Goal: Task Accomplishment & Management: Use online tool/utility

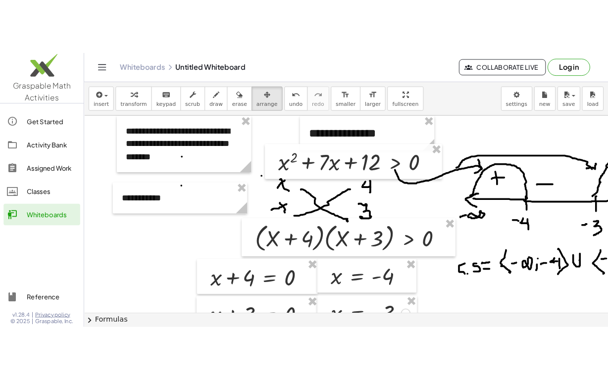
scroll to position [1157, 0]
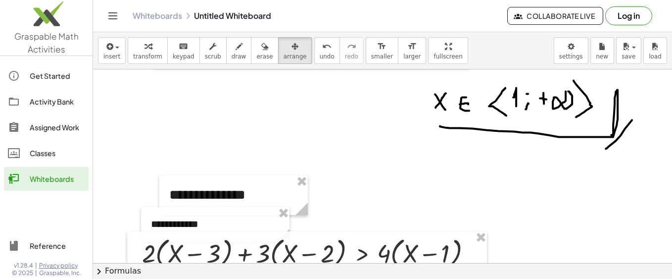
click at [248, 117] on div at bounding box center [382, 259] width 579 height 2693
drag, startPoint x: 418, startPoint y: 46, endPoint x: 415, endPoint y: 62, distance: 16.0
click at [415, 62] on div "**********" at bounding box center [382, 155] width 579 height 246
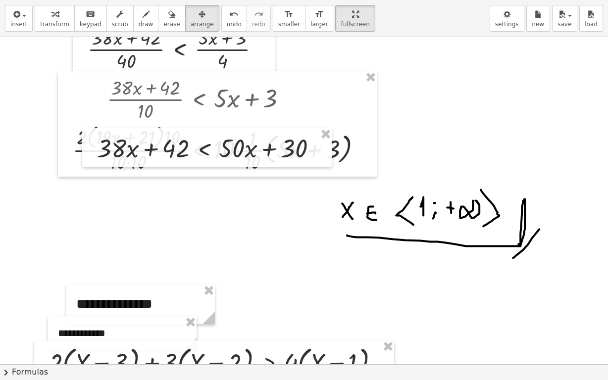
scroll to position [1024, 0]
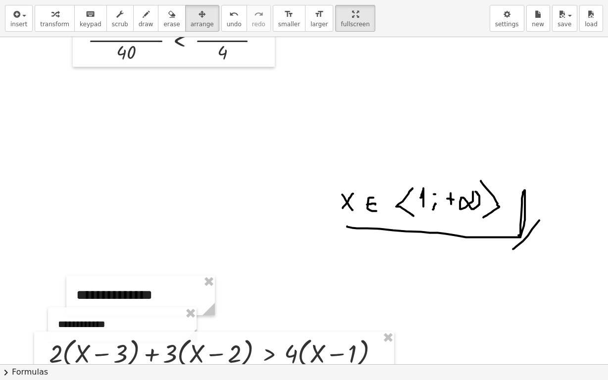
click at [168, 17] on icon "button" at bounding box center [171, 14] width 7 height 12
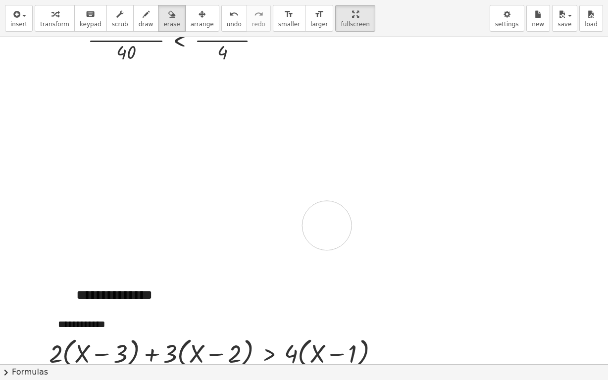
drag, startPoint x: 386, startPoint y: 198, endPoint x: 144, endPoint y: 75, distance: 271.8
click at [322, 221] on div at bounding box center [304, 359] width 608 height 2693
drag, startPoint x: 106, startPoint y: 52, endPoint x: 253, endPoint y: 53, distance: 147.0
click at [253, 53] on div at bounding box center [304, 359] width 608 height 2693
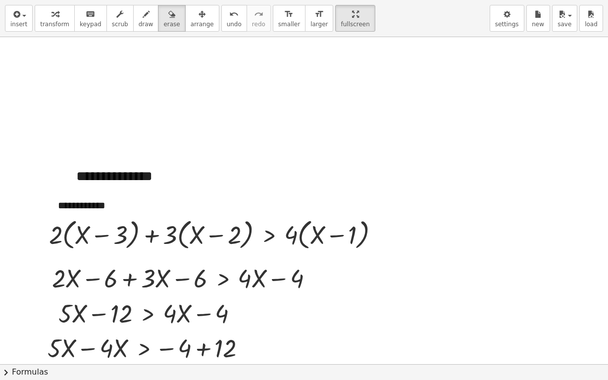
scroll to position [1163, 0]
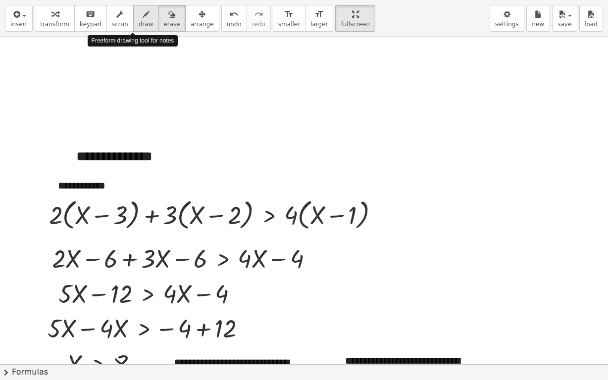
click at [139, 10] on div "button" at bounding box center [146, 14] width 15 height 12
drag, startPoint x: 357, startPoint y: 264, endPoint x: 372, endPoint y: 281, distance: 22.4
click at [372, 279] on div at bounding box center [304, 221] width 608 height 2693
drag, startPoint x: 367, startPoint y: 263, endPoint x: 355, endPoint y: 279, distance: 19.4
click at [355, 279] on div at bounding box center [304, 221] width 608 height 2693
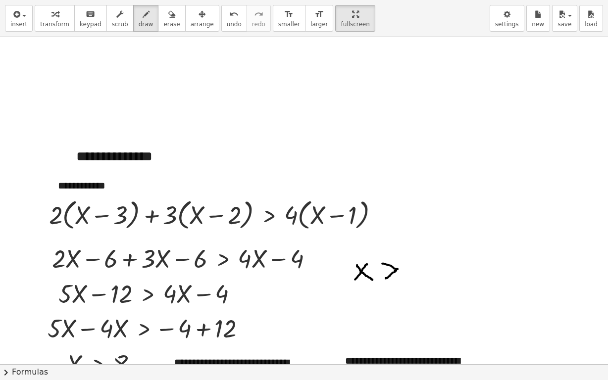
drag, startPoint x: 382, startPoint y: 263, endPoint x: 386, endPoint y: 278, distance: 15.2
click at [386, 278] on div at bounding box center [304, 221] width 608 height 2693
click at [413, 259] on div at bounding box center [304, 221] width 608 height 2693
click at [15, 19] on icon "button" at bounding box center [15, 14] width 9 height 12
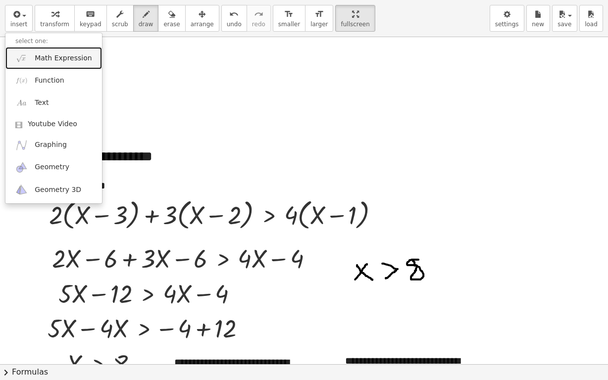
drag, startPoint x: 54, startPoint y: 53, endPoint x: 66, endPoint y: 57, distance: 12.8
click at [54, 53] on span "Math Expression" at bounding box center [63, 58] width 57 height 10
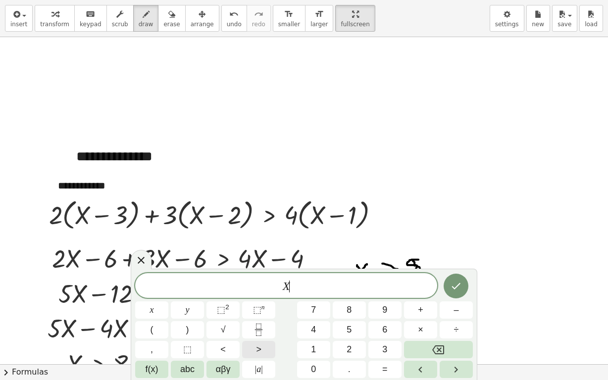
click at [265, 302] on button ">" at bounding box center [258, 349] width 33 height 17
click at [458, 286] on icon "Done" at bounding box center [456, 286] width 9 height 6
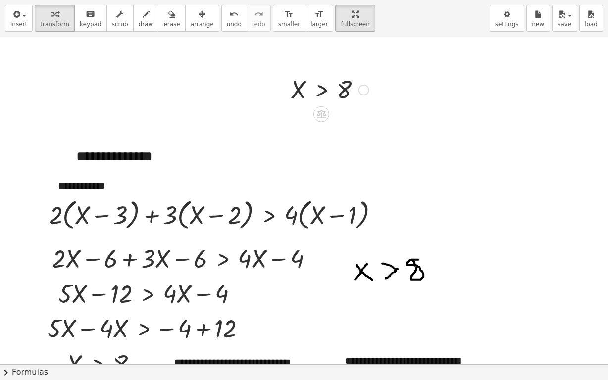
click at [361, 95] on div at bounding box center [330, 89] width 88 height 33
click at [191, 22] on span "arrange" at bounding box center [202, 24] width 23 height 7
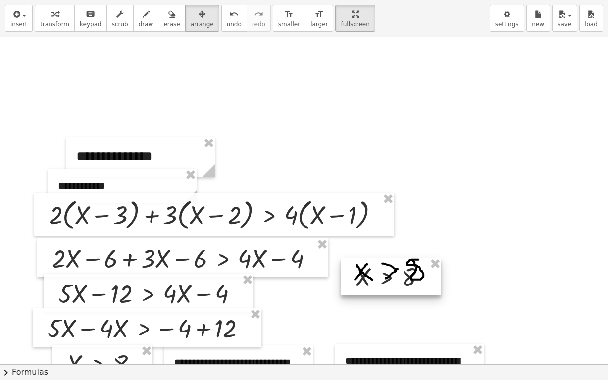
drag, startPoint x: 316, startPoint y: 76, endPoint x: 380, endPoint y: 263, distance: 197.7
click at [380, 264] on div at bounding box center [390, 277] width 100 height 38
click at [469, 267] on div at bounding box center [304, 221] width 608 height 2693
drag, startPoint x: 412, startPoint y: 271, endPoint x: 414, endPoint y: 264, distance: 6.6
click at [414, 264] on div at bounding box center [391, 270] width 100 height 38
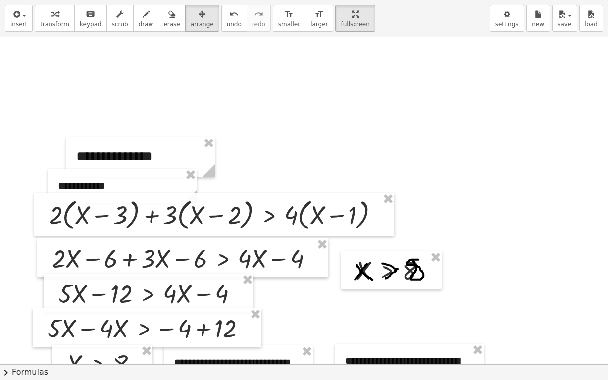
click at [531, 228] on div at bounding box center [304, 221] width 608 height 2693
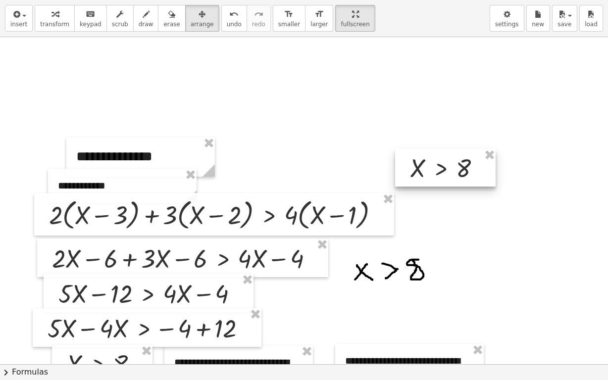
drag, startPoint x: 422, startPoint y: 263, endPoint x: 229, endPoint y: 80, distance: 266.4
click at [476, 159] on div at bounding box center [445, 168] width 100 height 38
drag, startPoint x: 156, startPoint y: 20, endPoint x: 382, endPoint y: 254, distance: 324.8
click at [163, 21] on span "erase" at bounding box center [171, 24] width 16 height 7
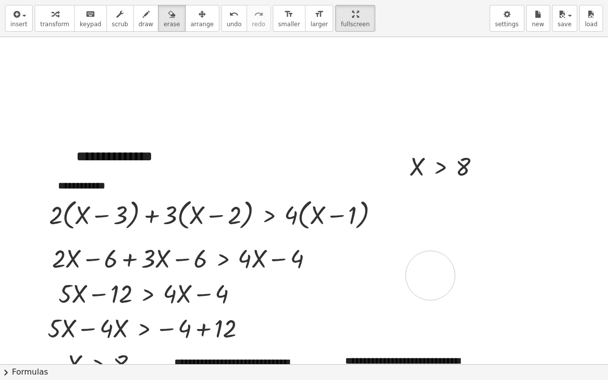
drag, startPoint x: 376, startPoint y: 268, endPoint x: 430, endPoint y: 275, distance: 54.9
click at [430, 275] on div at bounding box center [304, 221] width 608 height 2693
click at [447, 165] on div at bounding box center [304, 221] width 608 height 2693
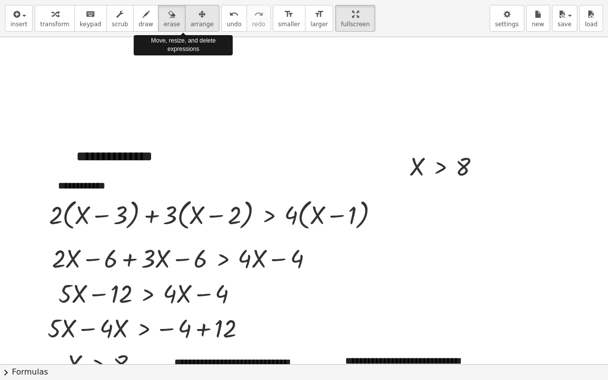
click at [191, 21] on span "arrange" at bounding box center [202, 24] width 23 height 7
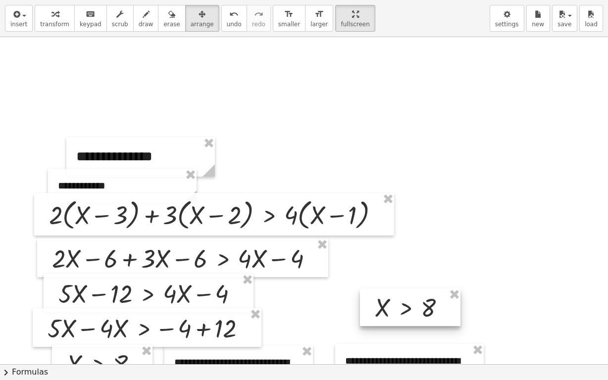
drag, startPoint x: 456, startPoint y: 171, endPoint x: 422, endPoint y: 312, distance: 145.2
click at [422, 302] on div at bounding box center [410, 308] width 100 height 38
click at [523, 238] on div at bounding box center [304, 221] width 608 height 2693
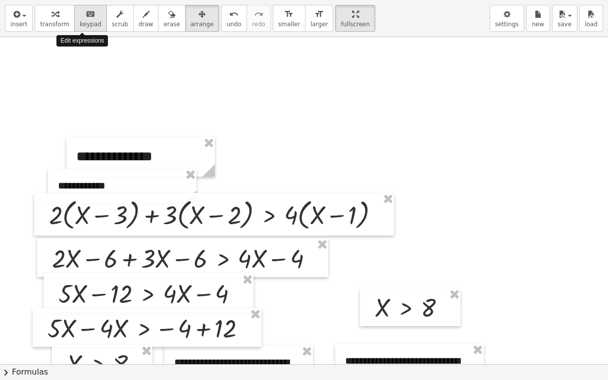
click at [86, 16] on icon "keyboard" at bounding box center [90, 14] width 9 height 12
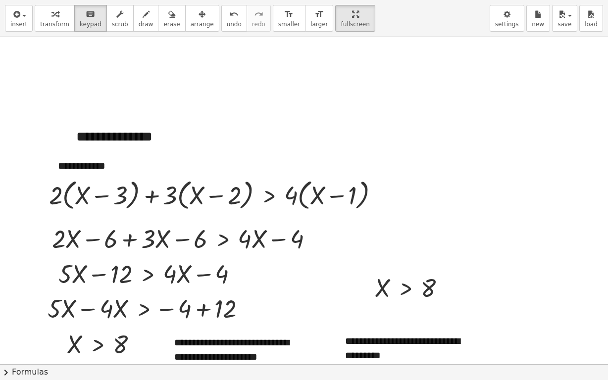
scroll to position [1202, 0]
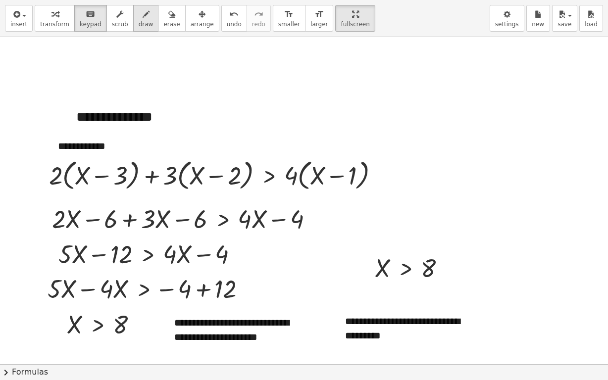
click at [139, 22] on span "draw" at bounding box center [146, 24] width 15 height 7
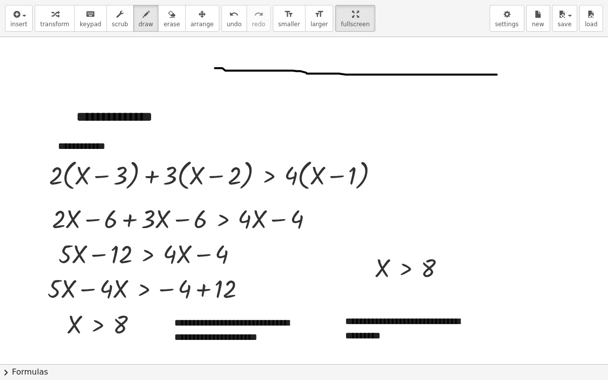
drag, startPoint x: 215, startPoint y: 67, endPoint x: 496, endPoint y: 74, distance: 281.7
click at [496, 74] on div at bounding box center [304, 181] width 608 height 2693
drag, startPoint x: 492, startPoint y: 67, endPoint x: 343, endPoint y: 79, distance: 149.9
click at [494, 85] on div at bounding box center [304, 181] width 608 height 2693
drag, startPoint x: 229, startPoint y: 50, endPoint x: 223, endPoint y: 89, distance: 38.6
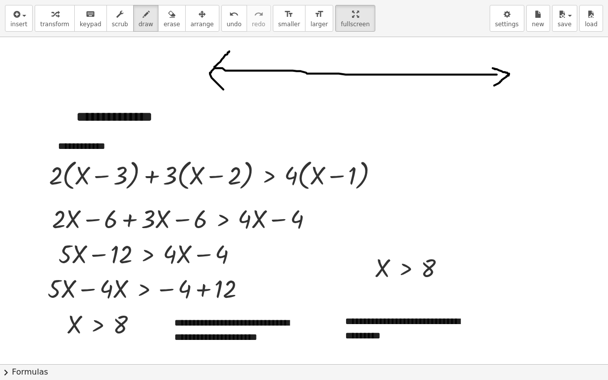
click at [223, 89] on div at bounding box center [304, 181] width 608 height 2693
drag, startPoint x: 194, startPoint y: 104, endPoint x: 217, endPoint y: 108, distance: 23.7
click at [209, 105] on div at bounding box center [304, 181] width 608 height 2693
drag, startPoint x: 234, startPoint y: 94, endPoint x: 269, endPoint y: 97, distance: 35.3
click at [233, 94] on div at bounding box center [304, 181] width 608 height 2693
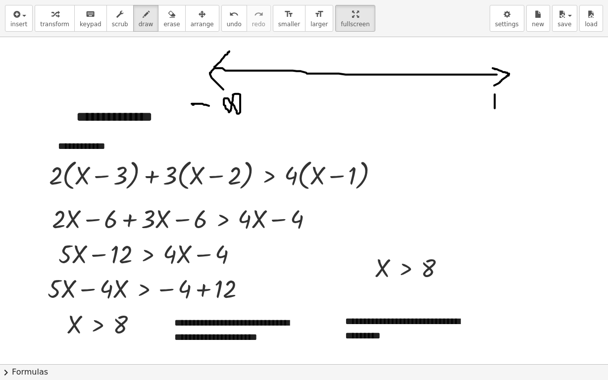
drag, startPoint x: 494, startPoint y: 94, endPoint x: 494, endPoint y: 107, distance: 13.9
click at [494, 107] on div at bounding box center [304, 181] width 608 height 2693
drag, startPoint x: 489, startPoint y: 99, endPoint x: 496, endPoint y: 100, distance: 6.9
click at [496, 100] on div at bounding box center [304, 181] width 608 height 2693
click at [518, 89] on div at bounding box center [304, 181] width 608 height 2693
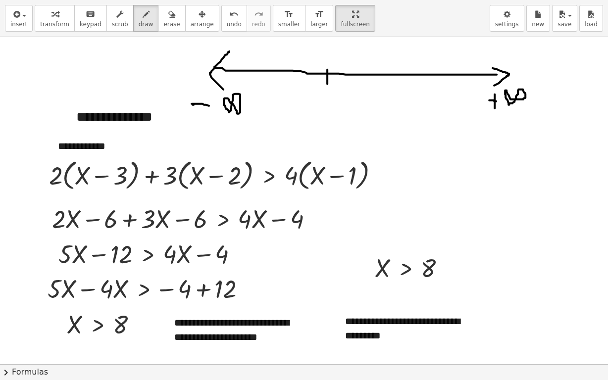
drag, startPoint x: 327, startPoint y: 69, endPoint x: 333, endPoint y: 102, distance: 34.2
click at [327, 84] on div at bounding box center [304, 181] width 608 height 2693
click at [328, 88] on div at bounding box center [304, 181] width 608 height 2693
drag, startPoint x: 354, startPoint y: 68, endPoint x: 352, endPoint y: 82, distance: 13.9
click at [352, 82] on div at bounding box center [304, 181] width 608 height 2693
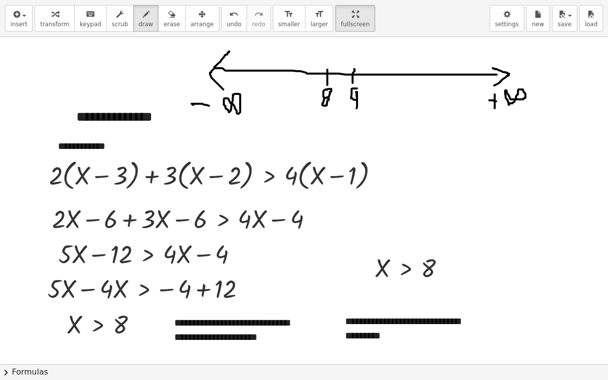
drag, startPoint x: 357, startPoint y: 88, endPoint x: 356, endPoint y: 107, distance: 19.8
click at [356, 107] on div at bounding box center [304, 181] width 608 height 2693
drag, startPoint x: 386, startPoint y: 70, endPoint x: 381, endPoint y: 94, distance: 24.2
click at [386, 83] on div at bounding box center [304, 181] width 608 height 2693
drag, startPoint x: 378, startPoint y: 88, endPoint x: 385, endPoint y: 98, distance: 12.8
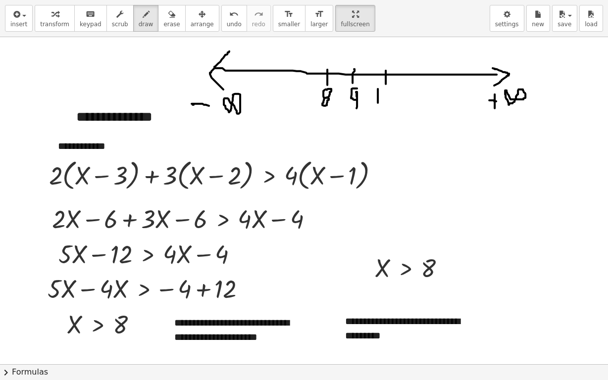
click at [378, 104] on div at bounding box center [304, 181] width 608 height 2693
click at [388, 89] on div at bounding box center [304, 181] width 608 height 2693
click at [407, 102] on div at bounding box center [304, 181] width 608 height 2693
click at [419, 102] on div at bounding box center [304, 181] width 608 height 2693
drag, startPoint x: 434, startPoint y: 102, endPoint x: 441, endPoint y: 102, distance: 6.9
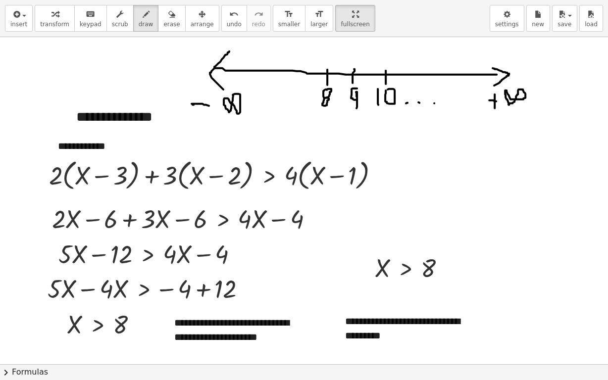
click at [435, 102] on div at bounding box center [304, 181] width 608 height 2693
click at [453, 103] on div at bounding box center [304, 181] width 608 height 2693
click at [469, 103] on div at bounding box center [304, 181] width 608 height 2693
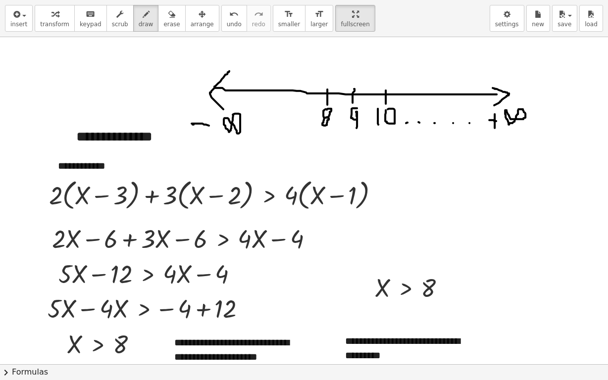
scroll to position [1163, 0]
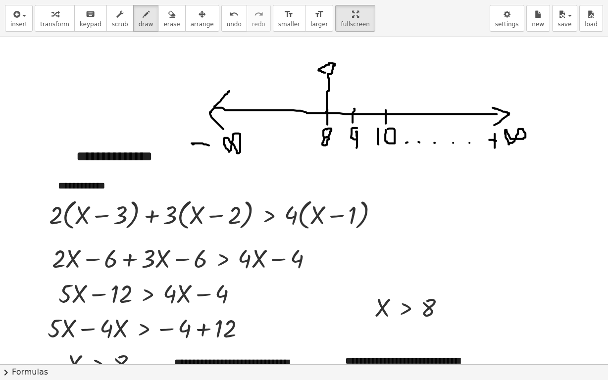
drag, startPoint x: 326, startPoint y: 111, endPoint x: 343, endPoint y: 67, distance: 47.5
click at [326, 72] on div at bounding box center [304, 221] width 608 height 2693
drag, startPoint x: 335, startPoint y: 60, endPoint x: 527, endPoint y: 70, distance: 191.8
click at [527, 70] on div at bounding box center [304, 221] width 608 height 2693
drag, startPoint x: 352, startPoint y: 84, endPoint x: 369, endPoint y: 82, distance: 17.0
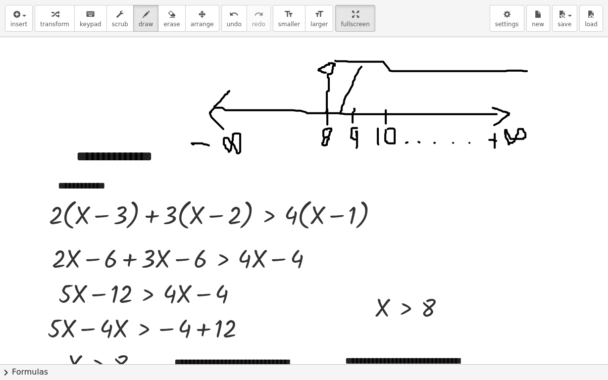
click at [341, 113] on div at bounding box center [304, 221] width 608 height 2693
drag, startPoint x: 377, startPoint y: 66, endPoint x: 374, endPoint y: 98, distance: 32.3
click at [370, 102] on div at bounding box center [304, 221] width 608 height 2693
drag, startPoint x: 391, startPoint y: 70, endPoint x: 384, endPoint y: 102, distance: 32.9
click at [384, 102] on div at bounding box center [304, 221] width 608 height 2693
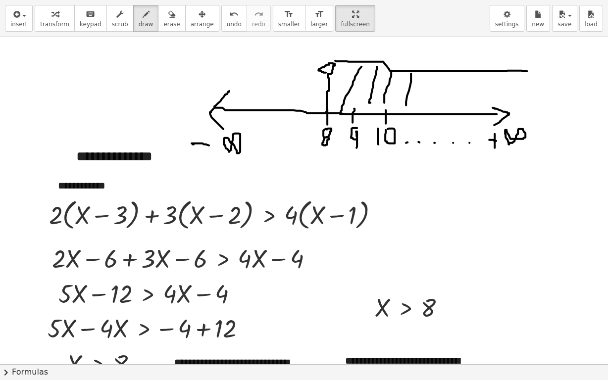
drag, startPoint x: 411, startPoint y: 73, endPoint x: 431, endPoint y: 76, distance: 20.5
click at [409, 103] on div at bounding box center [304, 221] width 608 height 2693
drag, startPoint x: 436, startPoint y: 70, endPoint x: 433, endPoint y: 95, distance: 25.4
click at [429, 97] on div at bounding box center [304, 221] width 608 height 2693
drag, startPoint x: 460, startPoint y: 81, endPoint x: 460, endPoint y: 110, distance: 29.2
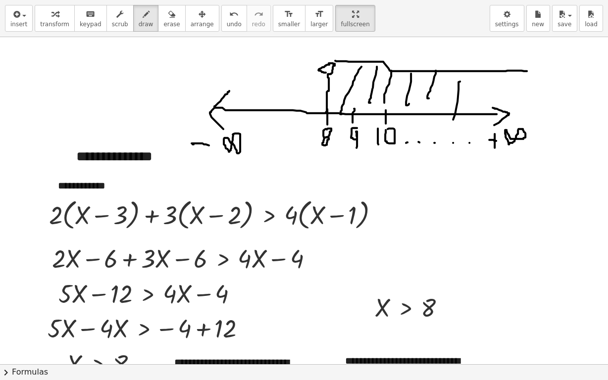
click at [452, 121] on div at bounding box center [304, 221] width 608 height 2693
drag, startPoint x: 480, startPoint y: 71, endPoint x: 473, endPoint y: 113, distance: 42.2
click at [475, 113] on div at bounding box center [304, 221] width 608 height 2693
drag, startPoint x: 444, startPoint y: 73, endPoint x: 435, endPoint y: 110, distance: 38.3
click at [437, 110] on div at bounding box center [304, 221] width 608 height 2693
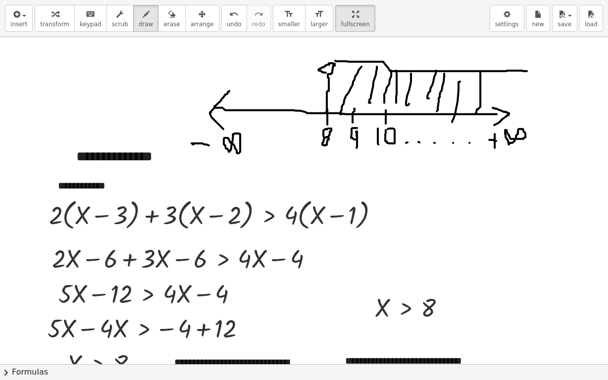
drag, startPoint x: 396, startPoint y: 70, endPoint x: 394, endPoint y: 102, distance: 32.7
click at [396, 103] on div at bounding box center [304, 221] width 608 height 2693
drag, startPoint x: 349, startPoint y: 62, endPoint x: 435, endPoint y: 94, distance: 90.7
click at [343, 96] on div at bounding box center [304, 221] width 608 height 2693
drag, startPoint x: 499, startPoint y: 74, endPoint x: 504, endPoint y: 85, distance: 11.8
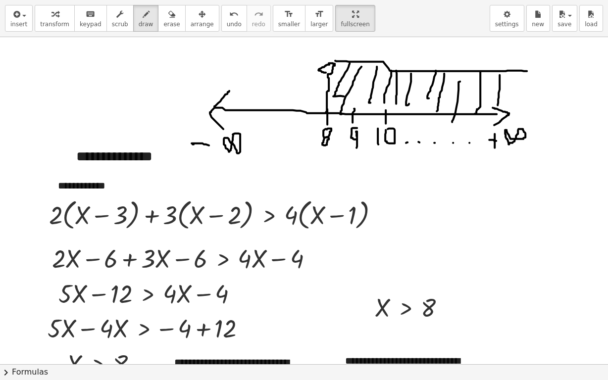
click at [498, 105] on div at bounding box center [304, 221] width 608 height 2693
drag, startPoint x: 509, startPoint y: 73, endPoint x: 501, endPoint y: 116, distance: 43.8
click at [507, 110] on div at bounding box center [304, 221] width 608 height 2693
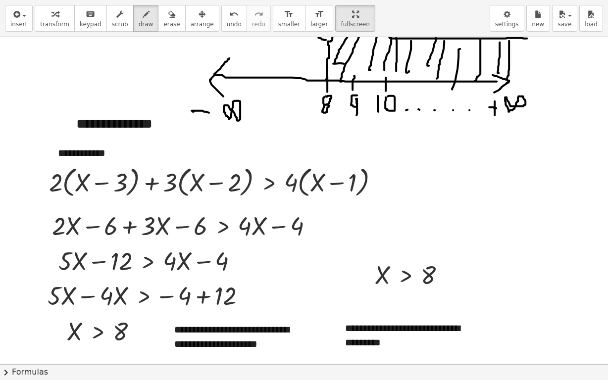
scroll to position [1202, 0]
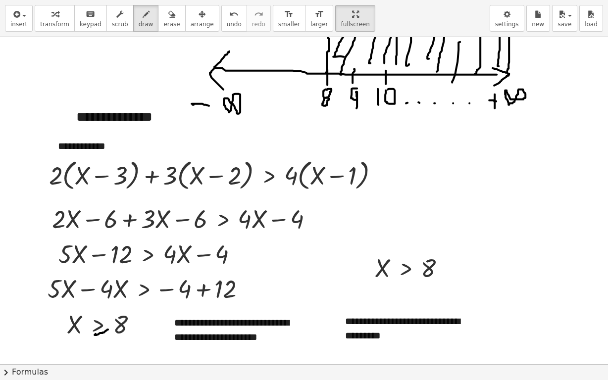
drag, startPoint x: 96, startPoint y: 333, endPoint x: 106, endPoint y: 329, distance: 11.3
click at [106, 302] on div at bounding box center [304, 181] width 608 height 2693
click at [168, 13] on icon "button" at bounding box center [171, 14] width 7 height 12
click at [90, 302] on div at bounding box center [304, 181] width 608 height 2693
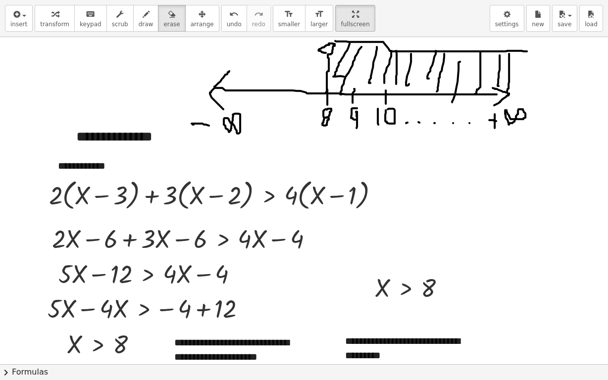
click at [104, 137] on div at bounding box center [304, 201] width 608 height 2693
drag, startPoint x: 82, startPoint y: 18, endPoint x: 90, endPoint y: 104, distance: 86.9
click at [86, 17] on icon "keyboard" at bounding box center [90, 14] width 9 height 12
click at [88, 124] on div "**********" at bounding box center [140, 137] width 148 height 40
click at [207, 117] on button "+" at bounding box center [203, 115] width 19 height 17
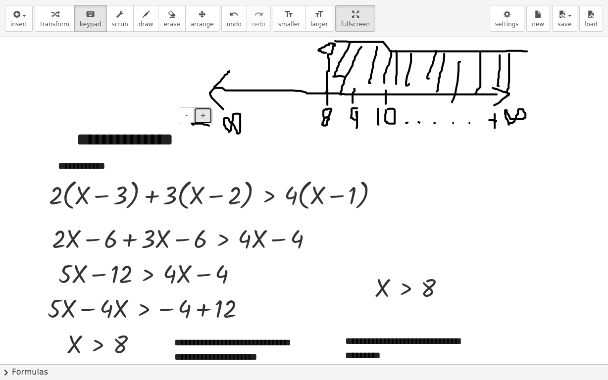
click at [205, 113] on span "+" at bounding box center [203, 115] width 6 height 8
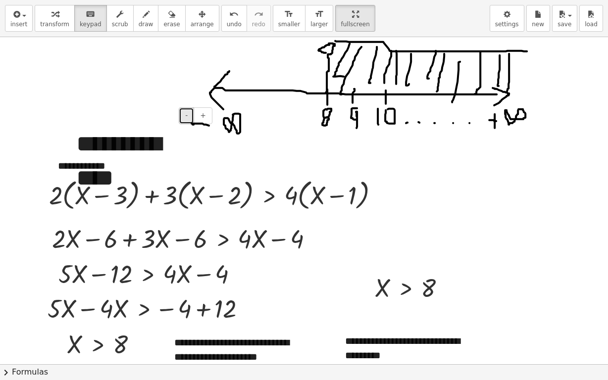
click at [192, 115] on button "-" at bounding box center [186, 115] width 15 height 17
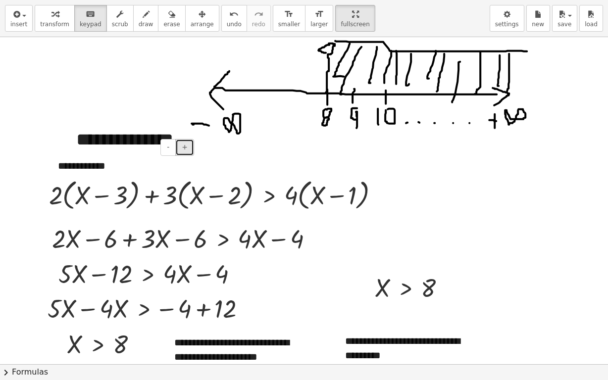
click at [178, 146] on button "+" at bounding box center [184, 147] width 19 height 17
click at [131, 130] on div "**********" at bounding box center [140, 152] width 148 height 71
click at [86, 117] on div "- +" at bounding box center [138, 115] width 148 height 17
click at [80, 16] on div "keyboard" at bounding box center [91, 14] width 22 height 12
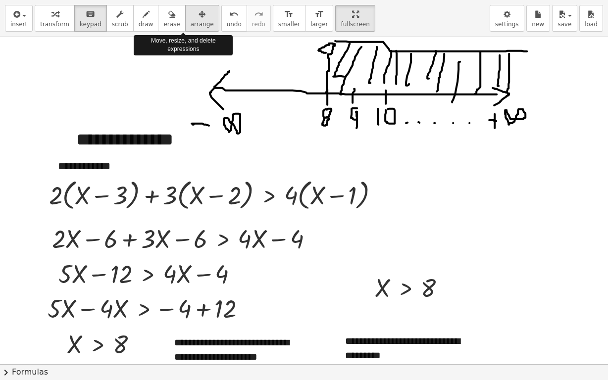
click at [198, 13] on icon "button" at bounding box center [201, 14] width 7 height 12
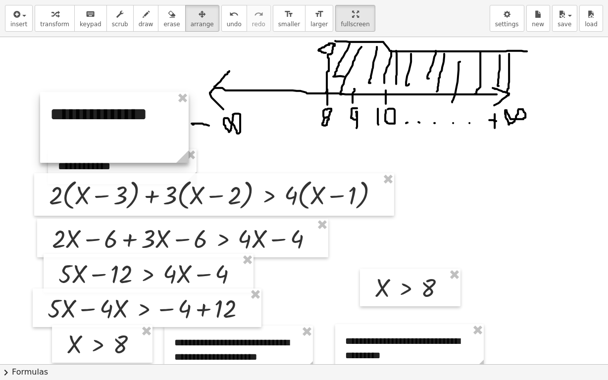
drag, startPoint x: 144, startPoint y: 133, endPoint x: 117, endPoint y: 107, distance: 37.1
click at [117, 107] on div at bounding box center [114, 127] width 148 height 71
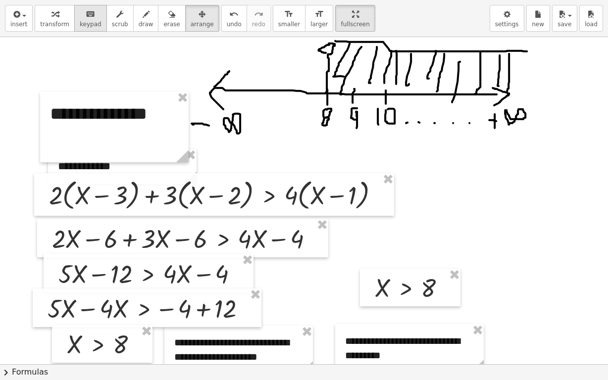
click at [86, 19] on icon "keyboard" at bounding box center [90, 14] width 9 height 12
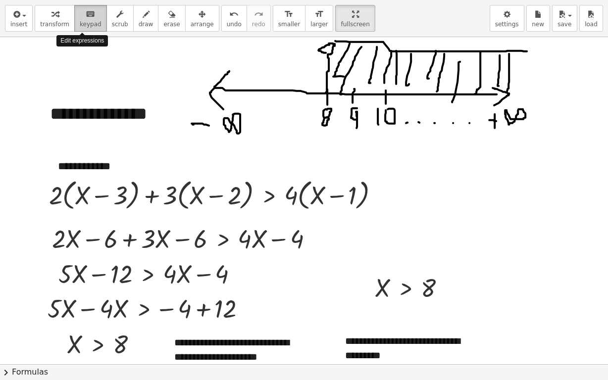
click at [86, 15] on icon "keyboard" at bounding box center [90, 14] width 9 height 12
click at [137, 112] on div "**********" at bounding box center [114, 127] width 148 height 71
click at [177, 109] on div "**********" at bounding box center [114, 127] width 148 height 71
drag, startPoint x: 169, startPoint y: 121, endPoint x: 79, endPoint y: 138, distance: 92.1
click at [166, 121] on div "**********" at bounding box center [114, 127] width 148 height 71
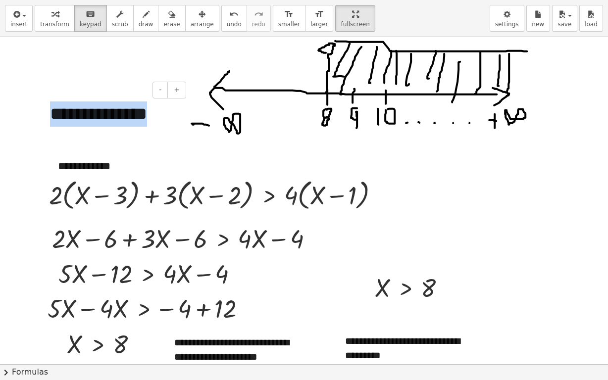
drag, startPoint x: 60, startPoint y: 139, endPoint x: 49, endPoint y: 114, distance: 27.5
click at [49, 114] on div "**********" at bounding box center [114, 127] width 148 height 71
click at [164, 95] on button "-" at bounding box center [159, 90] width 15 height 17
click at [503, 155] on div at bounding box center [304, 201] width 608 height 2693
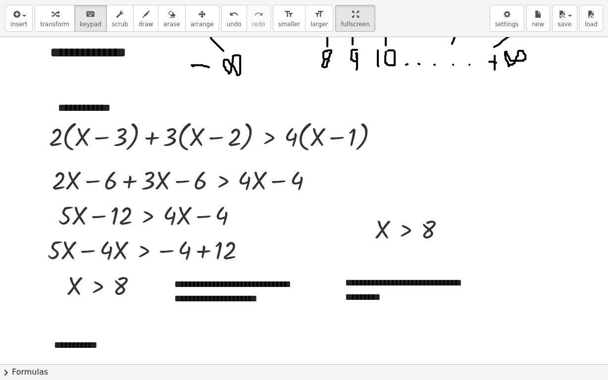
scroll to position [1242, 0]
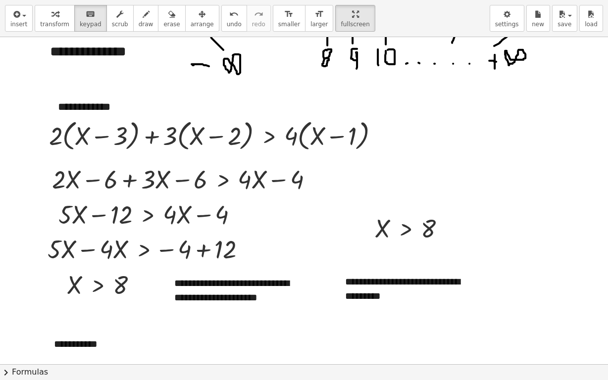
click at [600, 302] on div at bounding box center [304, 141] width 608 height 2693
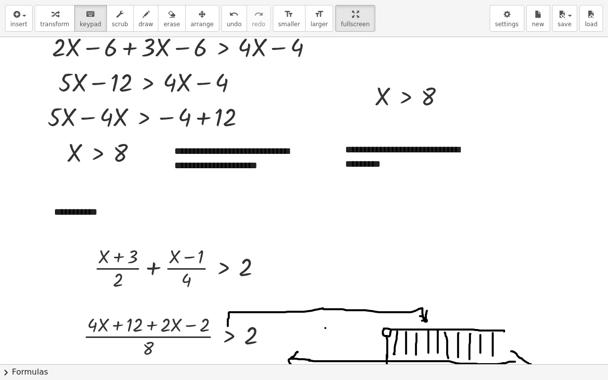
scroll to position [1394, 0]
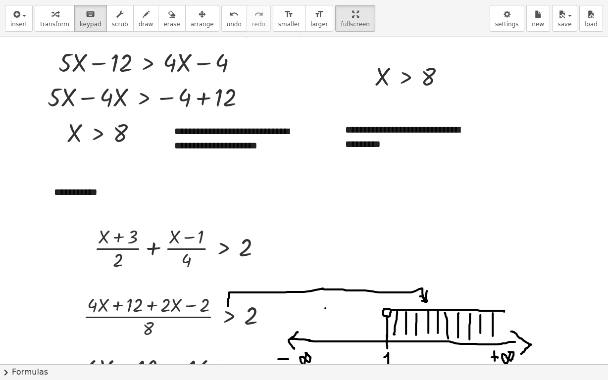
click at [163, 21] on span "erase" at bounding box center [171, 24] width 16 height 7
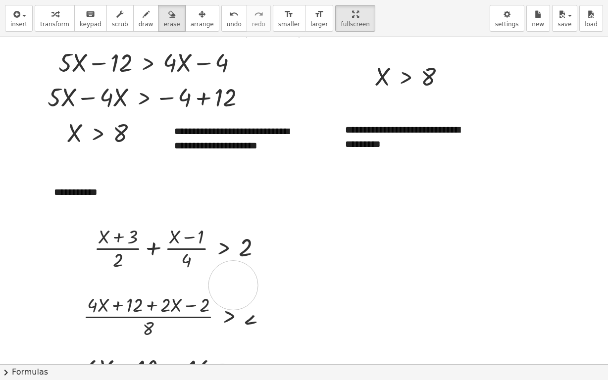
drag, startPoint x: 262, startPoint y: 292, endPoint x: 604, endPoint y: 234, distance: 347.3
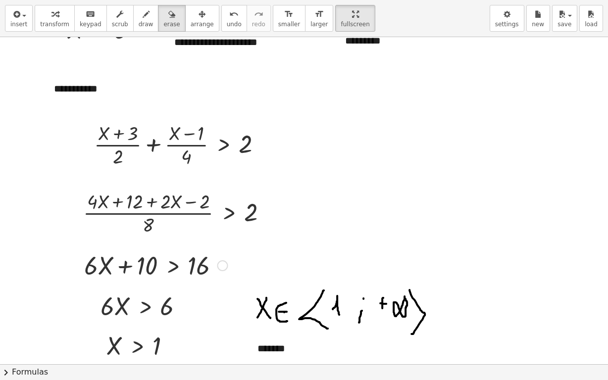
scroll to position [1517, 0]
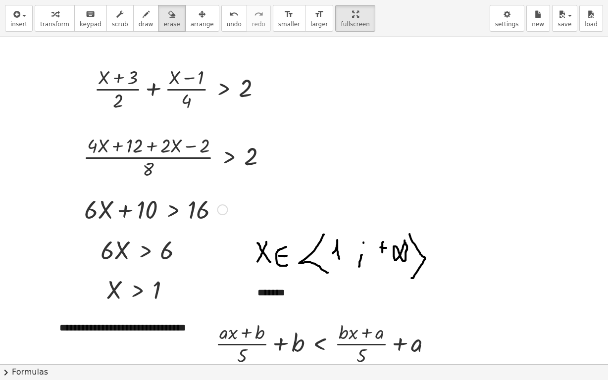
scroll to position [1556, 0]
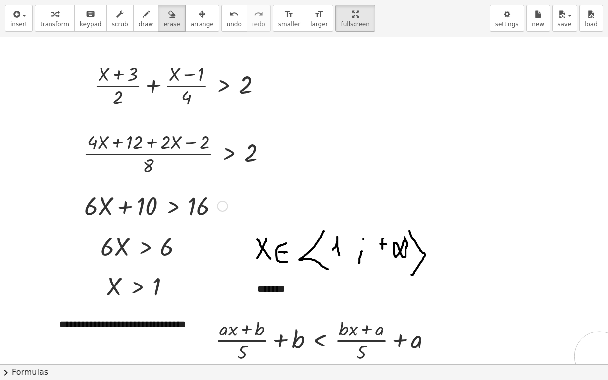
click at [143, 15] on icon "button" at bounding box center [146, 14] width 7 height 12
drag, startPoint x: 243, startPoint y: 358, endPoint x: 294, endPoint y: 359, distance: 52.0
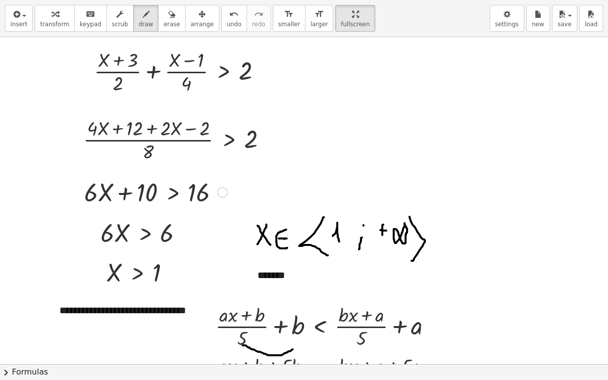
scroll to position [1576, 0]
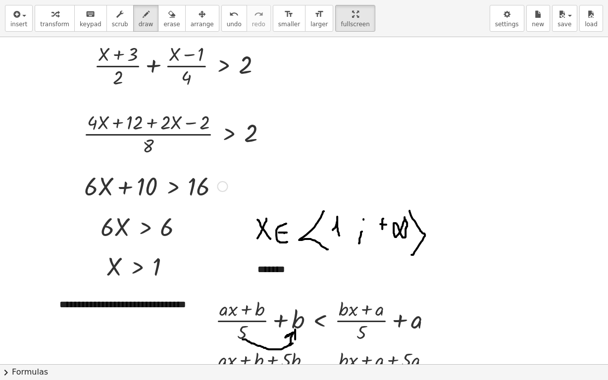
drag, startPoint x: 289, startPoint y: 344, endPoint x: 296, endPoint y: 342, distance: 8.3
drag, startPoint x: 367, startPoint y: 336, endPoint x: 402, endPoint y: 348, distance: 37.1
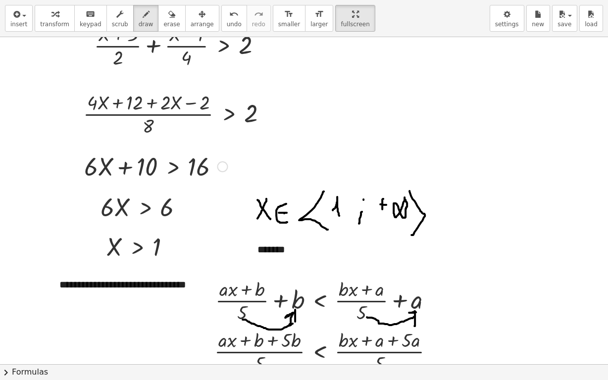
scroll to position [1616, 0]
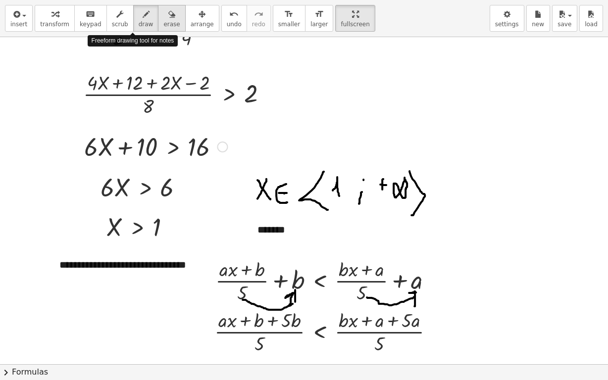
click at [158, 15] on button "erase" at bounding box center [171, 18] width 27 height 27
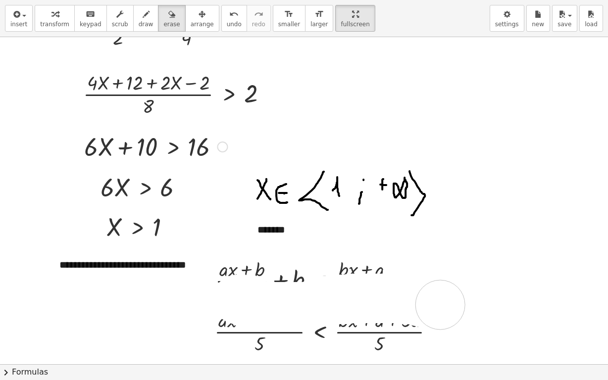
drag, startPoint x: 237, startPoint y: 298, endPoint x: 440, endPoint y: 304, distance: 203.0
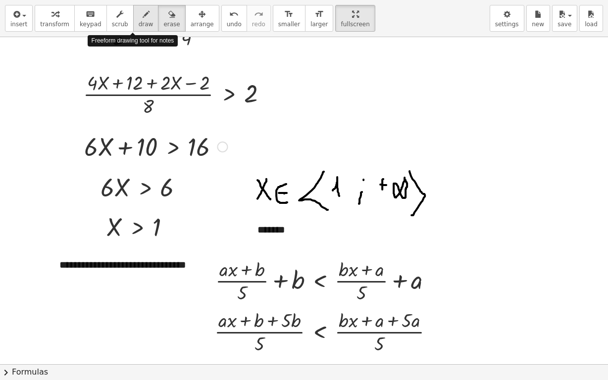
click at [143, 18] on icon "button" at bounding box center [146, 14] width 7 height 12
drag, startPoint x: 268, startPoint y: 330, endPoint x: 250, endPoint y: 356, distance: 31.4
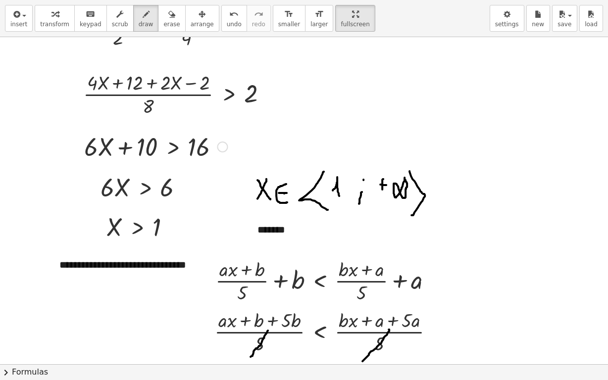
drag, startPoint x: 389, startPoint y: 329, endPoint x: 362, endPoint y: 360, distance: 41.1
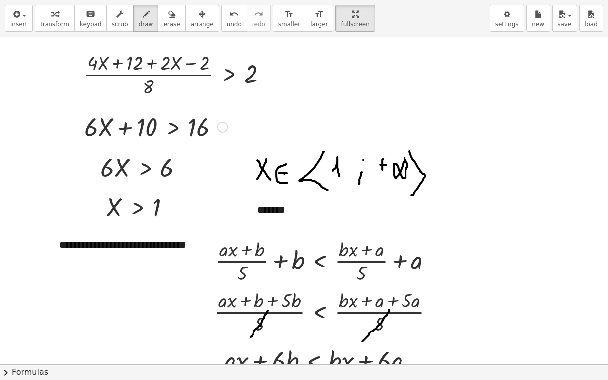
scroll to position [1655, 0]
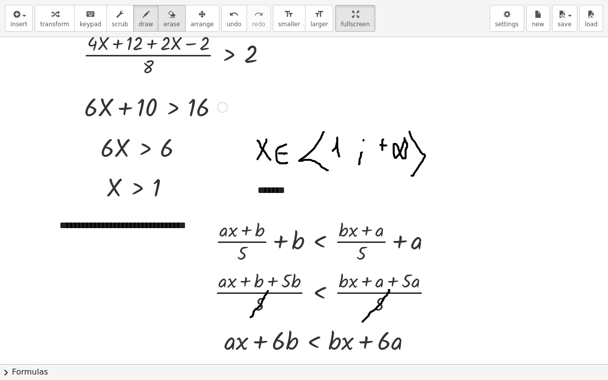
click at [168, 13] on icon "button" at bounding box center [171, 14] width 7 height 12
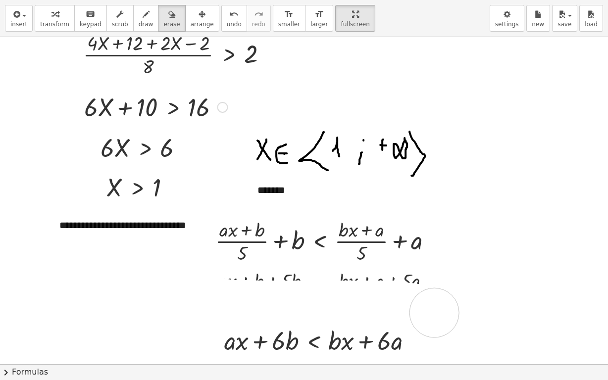
drag, startPoint x: 216, startPoint y: 303, endPoint x: 434, endPoint y: 312, distance: 217.9
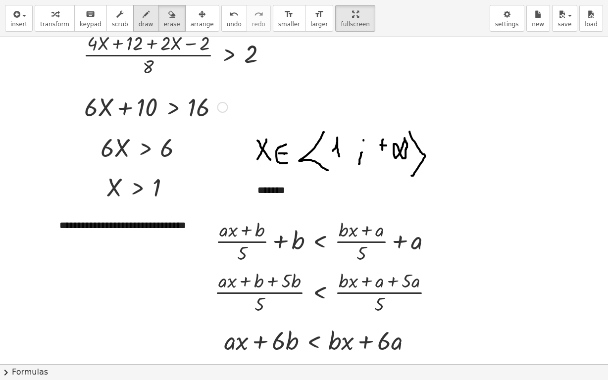
click at [139, 17] on div "button" at bounding box center [146, 14] width 15 height 12
drag, startPoint x: 380, startPoint y: 327, endPoint x: 286, endPoint y: 327, distance: 94.0
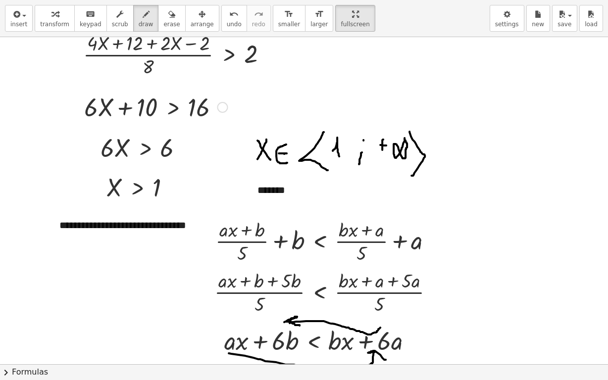
drag, startPoint x: 229, startPoint y: 352, endPoint x: 384, endPoint y: 360, distance: 155.6
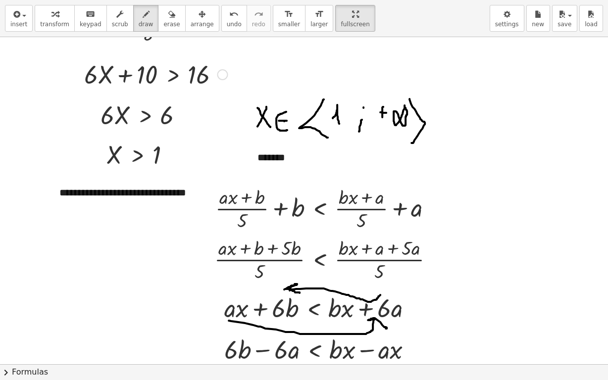
scroll to position [1695, 0]
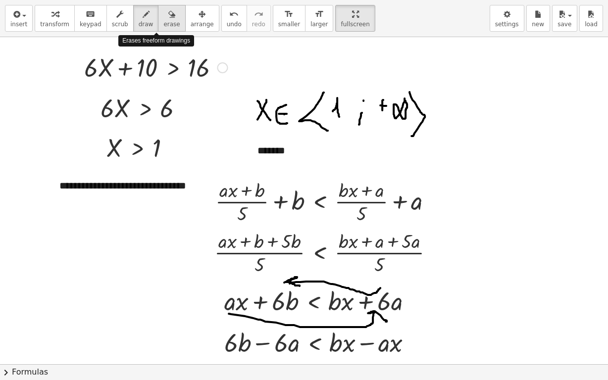
click at [168, 19] on icon "button" at bounding box center [171, 14] width 7 height 12
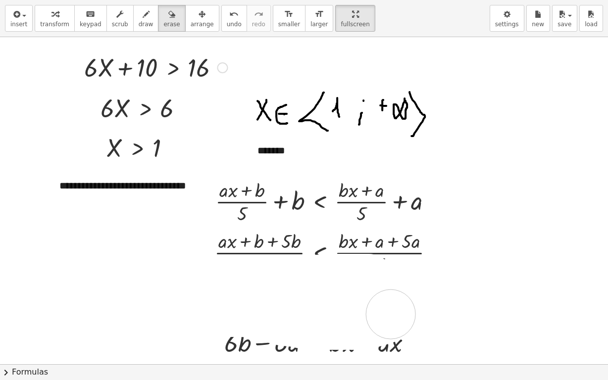
drag, startPoint x: 262, startPoint y: 280, endPoint x: 575, endPoint y: 324, distance: 315.9
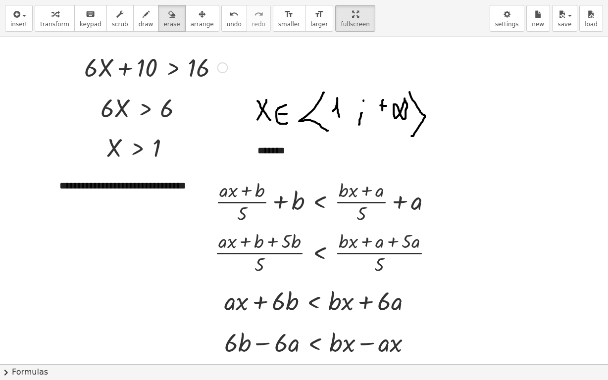
click at [603, 302] on button "chevron_right Formulas" at bounding box center [304, 372] width 608 height 16
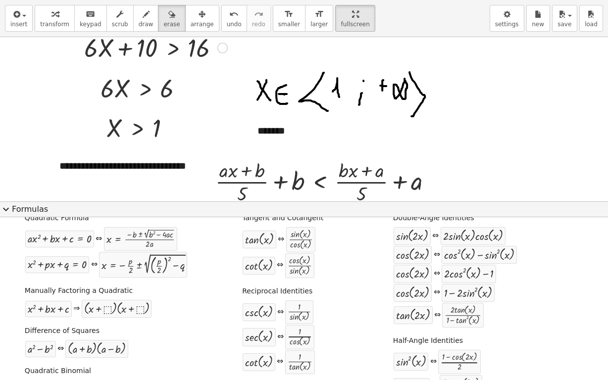
scroll to position [0, 0]
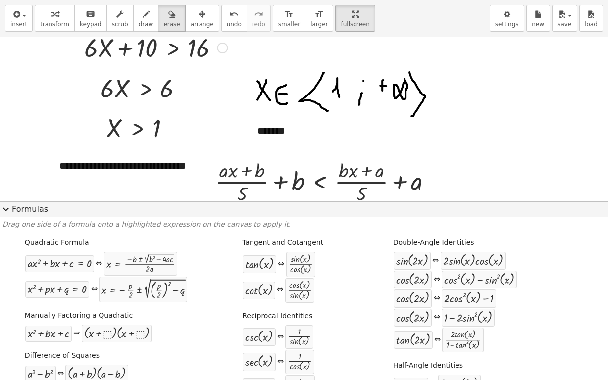
click at [6, 206] on span "expand_more" at bounding box center [6, 209] width 12 height 12
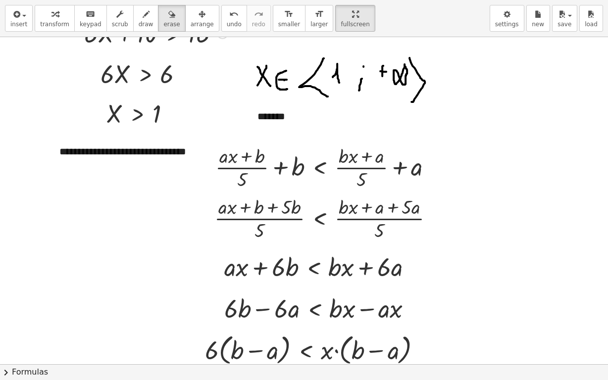
scroll to position [1735, 0]
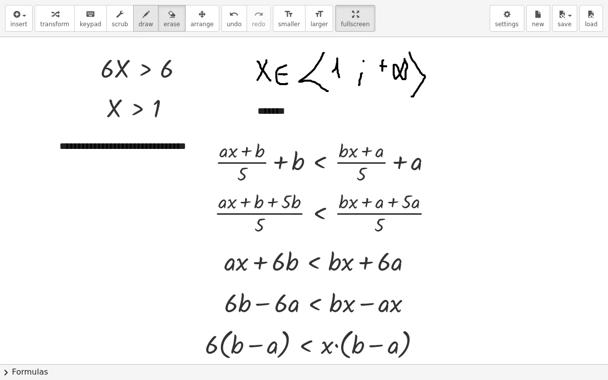
click at [139, 8] on div "button" at bounding box center [146, 14] width 15 height 12
drag, startPoint x: 292, startPoint y: 315, endPoint x: 237, endPoint y: 360, distance: 71.0
drag, startPoint x: 415, startPoint y: 313, endPoint x: 351, endPoint y: 366, distance: 82.3
click at [351, 302] on div "**********" at bounding box center [304, 190] width 608 height 380
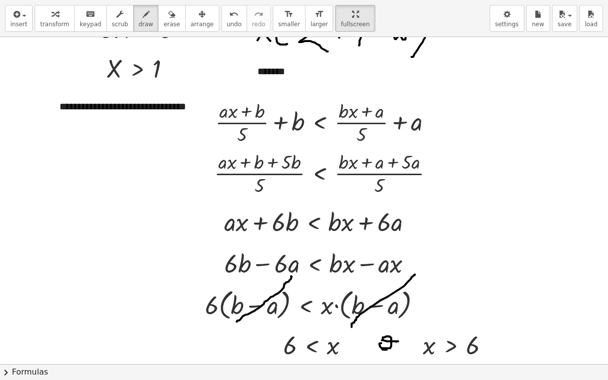
scroll to position [1794, 0]
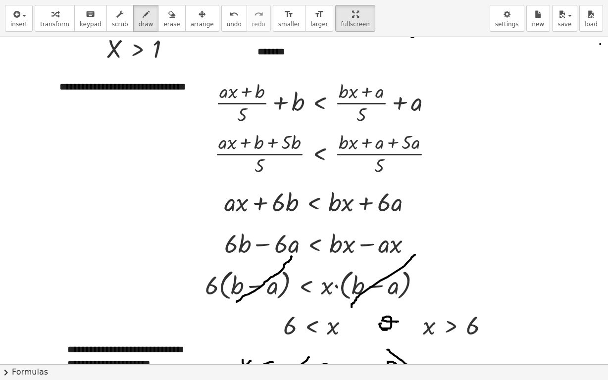
drag, startPoint x: 26, startPoint y: 148, endPoint x: 35, endPoint y: 150, distance: 8.6
drag, startPoint x: 34, startPoint y: 143, endPoint x: 33, endPoint y: 160, distance: 17.8
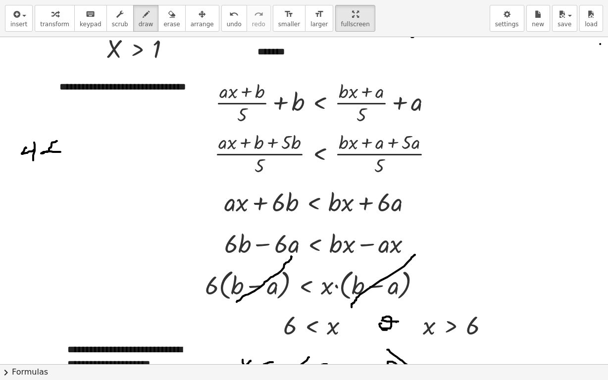
drag, startPoint x: 57, startPoint y: 141, endPoint x: 60, endPoint y: 152, distance: 11.4
drag, startPoint x: 70, startPoint y: 128, endPoint x: 31, endPoint y: 168, distance: 56.0
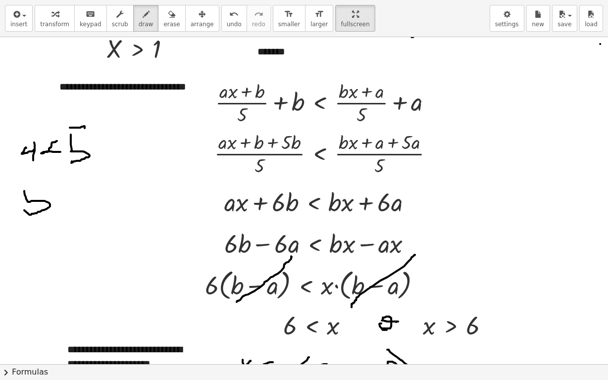
drag, startPoint x: 24, startPoint y: 191, endPoint x: 24, endPoint y: 208, distance: 16.8
drag, startPoint x: 22, startPoint y: 190, endPoint x: 35, endPoint y: 186, distance: 13.3
drag, startPoint x: 54, startPoint y: 184, endPoint x: 101, endPoint y: 208, distance: 53.1
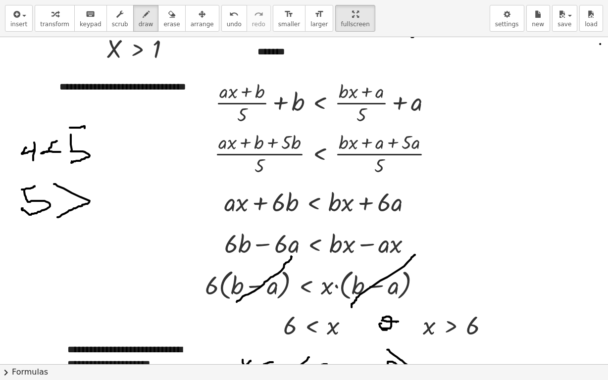
drag, startPoint x: 102, startPoint y: 175, endPoint x: 123, endPoint y: 181, distance: 21.1
drag, startPoint x: 129, startPoint y: 161, endPoint x: 123, endPoint y: 218, distance: 57.3
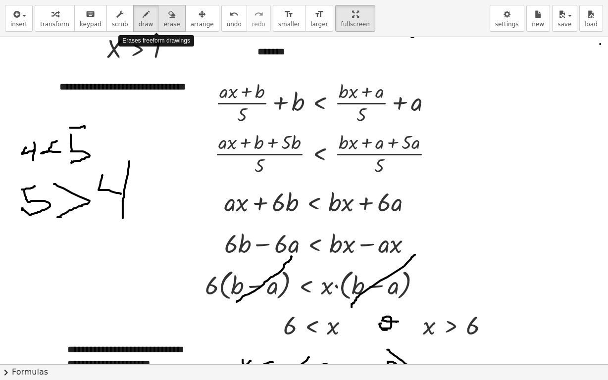
click at [168, 19] on icon "button" at bounding box center [171, 14] width 7 height 12
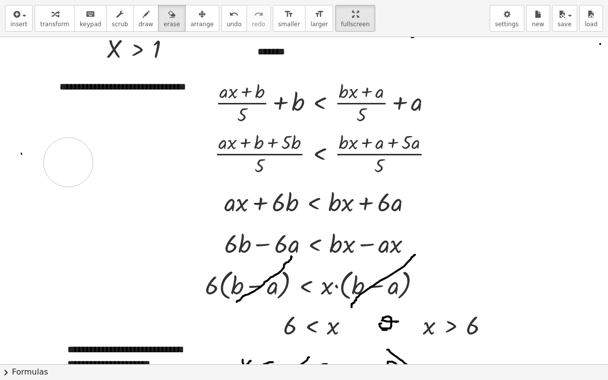
drag, startPoint x: 42, startPoint y: 132, endPoint x: 371, endPoint y: 239, distance: 345.7
click at [6, 302] on span "chevron_right" at bounding box center [6, 373] width 12 height 12
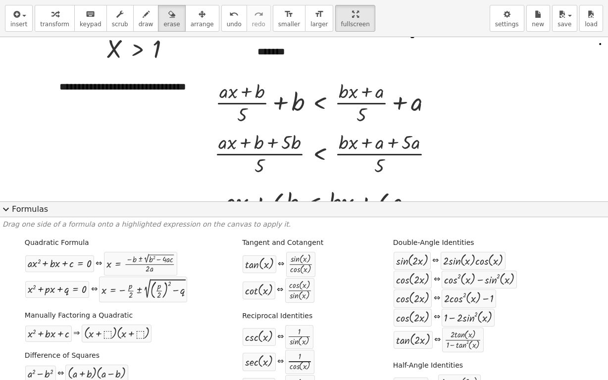
click at [6, 207] on span "expand_more" at bounding box center [6, 209] width 12 height 12
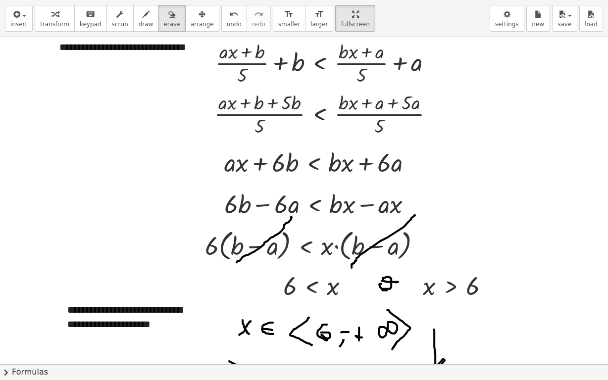
scroll to position [2113, 0]
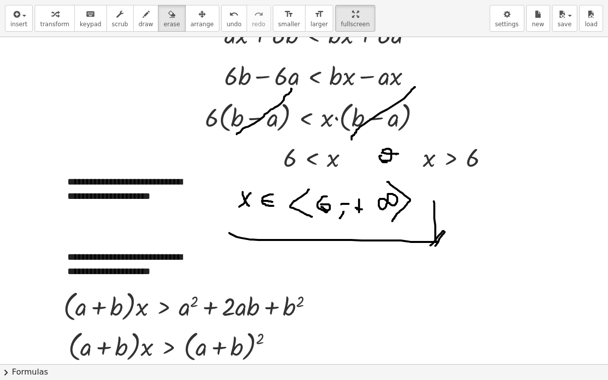
scroll to position [1982, 0]
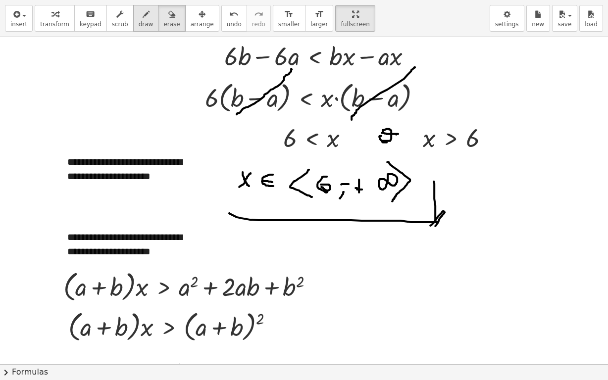
click at [139, 15] on div "button" at bounding box center [146, 14] width 15 height 12
drag, startPoint x: 46, startPoint y: 337, endPoint x: 141, endPoint y: 307, distance: 99.7
drag, startPoint x: 252, startPoint y: 297, endPoint x: 276, endPoint y: 348, distance: 55.6
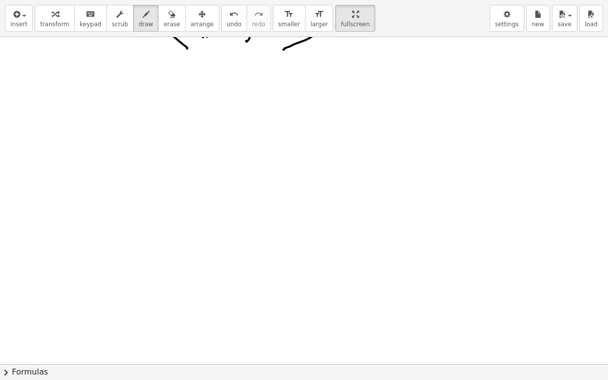
scroll to position [2395, 0]
click at [15, 21] on span "insert" at bounding box center [18, 24] width 17 height 7
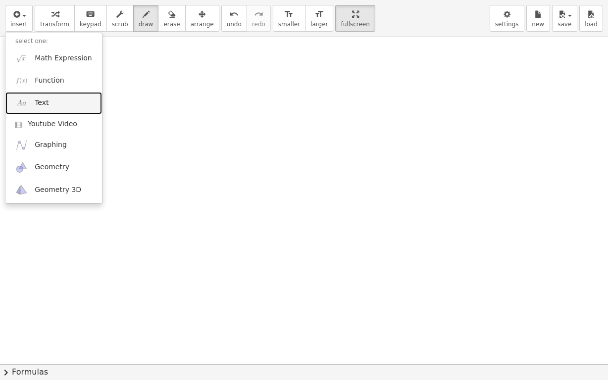
click at [52, 102] on link "Text" at bounding box center [53, 103] width 97 height 22
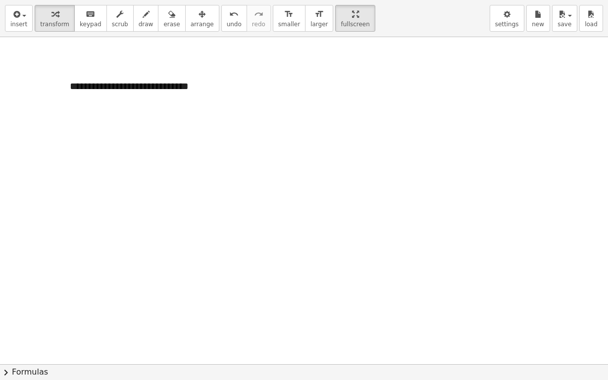
click at [191, 13] on div "button" at bounding box center [202, 14] width 23 height 12
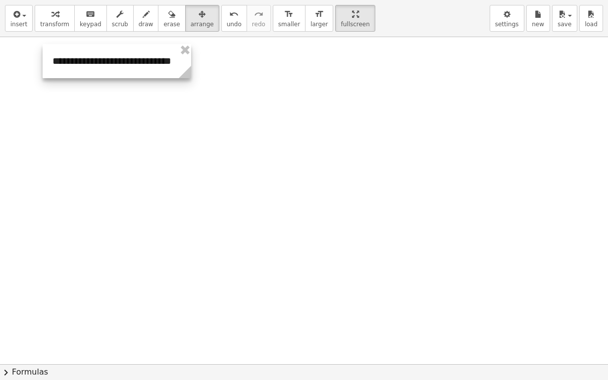
drag, startPoint x: 161, startPoint y: 101, endPoint x: 144, endPoint y: 76, distance: 30.6
click at [144, 76] on div at bounding box center [117, 61] width 148 height 34
click at [126, 56] on div at bounding box center [117, 61] width 148 height 34
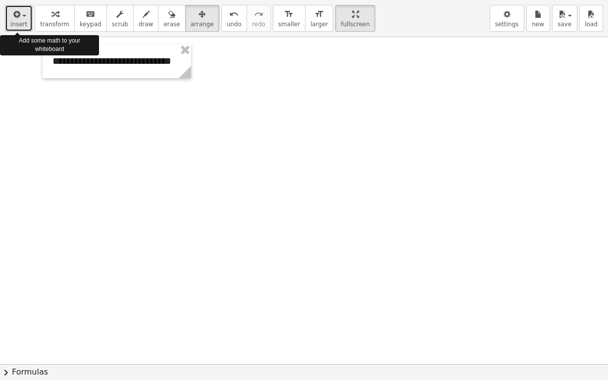
click at [17, 19] on icon "button" at bounding box center [15, 14] width 9 height 12
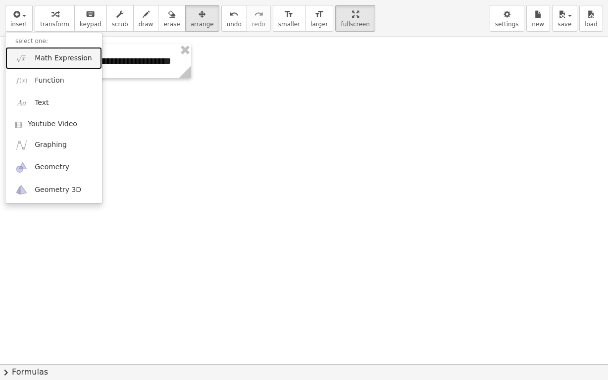
click at [60, 55] on span "Math Expression" at bounding box center [63, 58] width 57 height 10
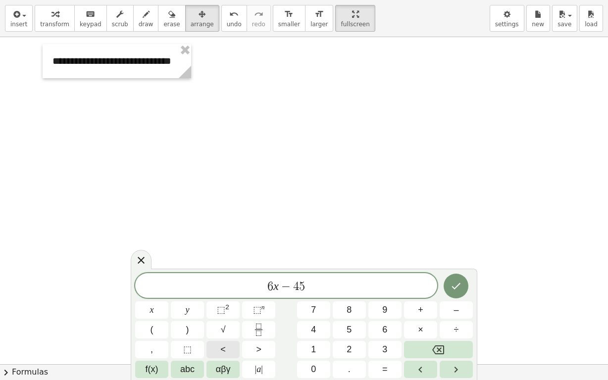
click at [229, 302] on button "<" at bounding box center [222, 349] width 33 height 17
click at [455, 277] on button "Done" at bounding box center [455, 286] width 25 height 25
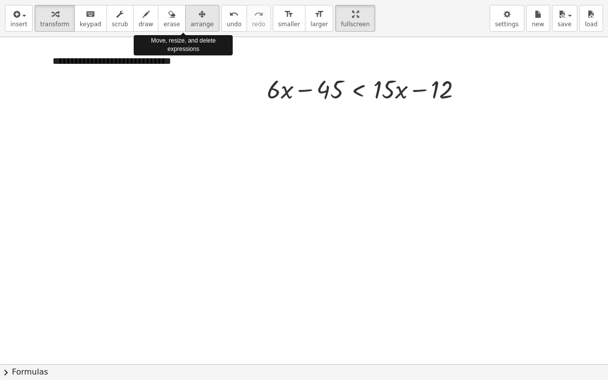
click at [198, 16] on icon "button" at bounding box center [201, 14] width 7 height 12
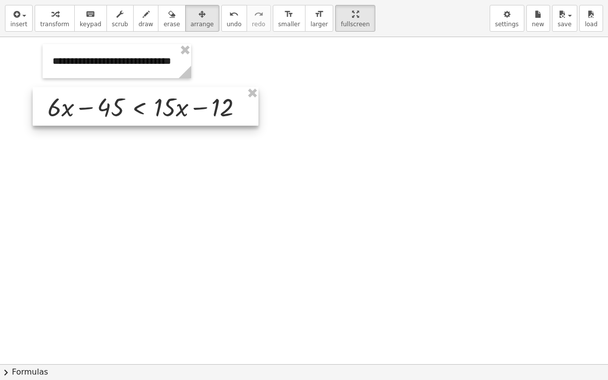
drag, startPoint x: 340, startPoint y: 98, endPoint x: 121, endPoint y: 116, distance: 220.0
click at [121, 116] on div at bounding box center [146, 106] width 226 height 39
click at [116, 102] on div at bounding box center [146, 106] width 226 height 39
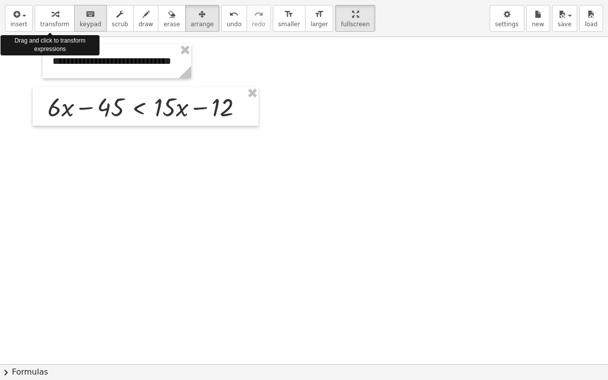
click at [89, 21] on span "keypad" at bounding box center [91, 24] width 22 height 7
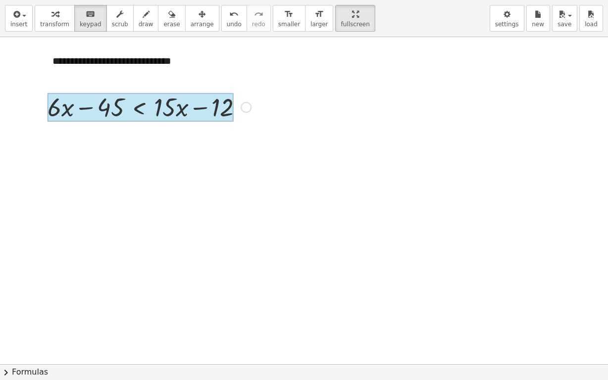
click at [144, 108] on div at bounding box center [141, 107] width 186 height 29
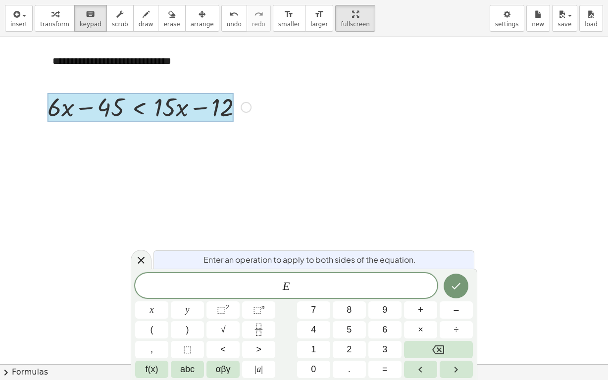
click at [137, 108] on div at bounding box center [141, 107] width 186 height 29
drag, startPoint x: 137, startPoint y: 108, endPoint x: 263, endPoint y: 150, distance: 132.9
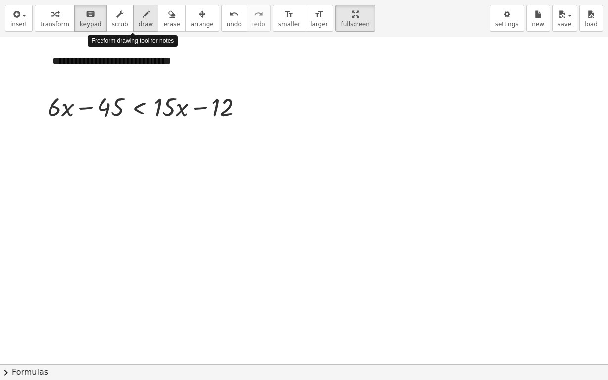
drag, startPoint x: 132, startPoint y: 16, endPoint x: 146, endPoint y: 150, distance: 134.9
click at [143, 17] on icon "button" at bounding box center [146, 14] width 7 height 12
drag, startPoint x: 133, startPoint y: 113, endPoint x: 140, endPoint y: 133, distance: 21.6
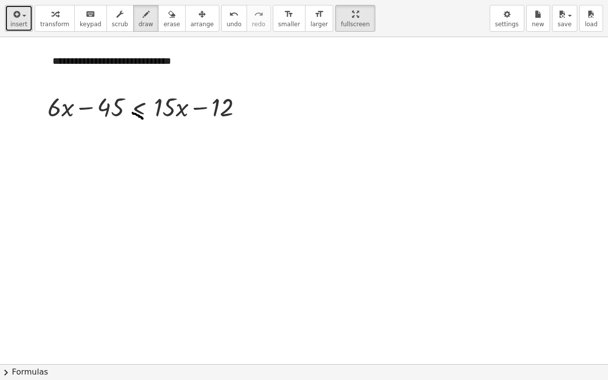
click at [26, 17] on button "insert" at bounding box center [19, 18] width 28 height 27
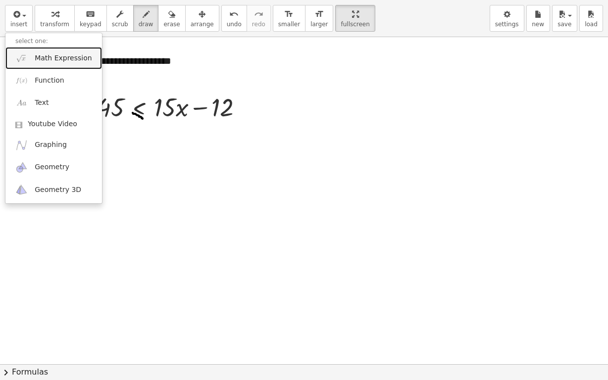
click at [57, 55] on span "Math Expression" at bounding box center [63, 58] width 57 height 10
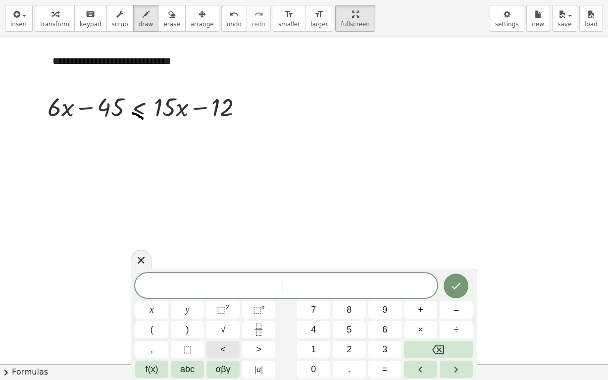
click at [220, 302] on button "<" at bounding box center [222, 349] width 33 height 17
click at [455, 283] on icon "Done" at bounding box center [456, 286] width 12 height 12
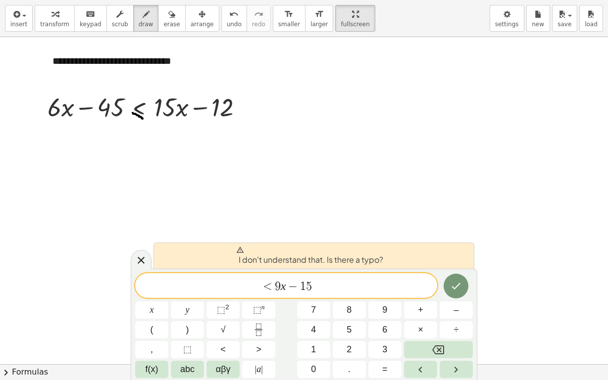
click at [274, 286] on span "< 9 x − 1 5 ​" at bounding box center [286, 287] width 302 height 14
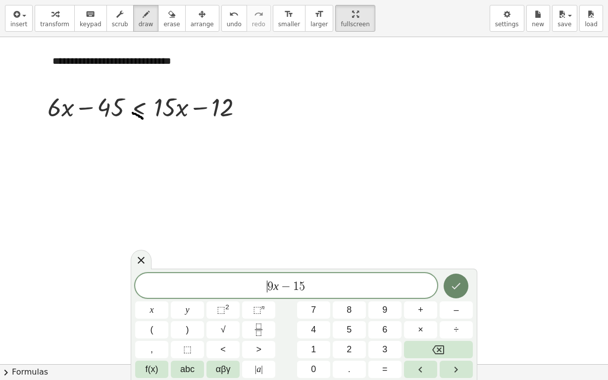
click at [455, 288] on icon "Done" at bounding box center [456, 286] width 9 height 6
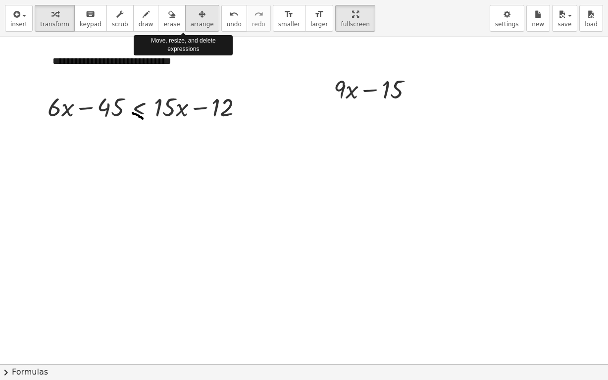
click at [198, 13] on icon "button" at bounding box center [201, 14] width 7 height 12
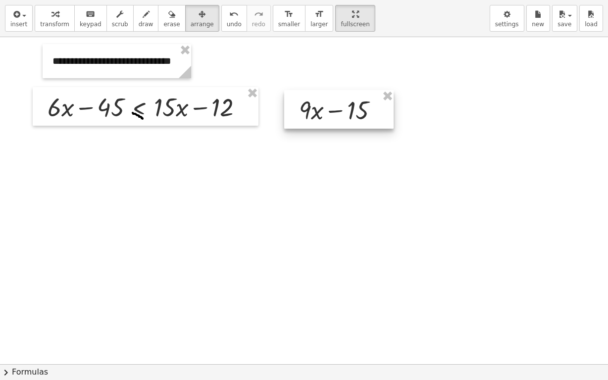
drag, startPoint x: 362, startPoint y: 100, endPoint x: 327, endPoint y: 121, distance: 40.4
click at [327, 121] on div at bounding box center [338, 109] width 109 height 39
click at [139, 16] on div "button" at bounding box center [146, 14] width 15 height 12
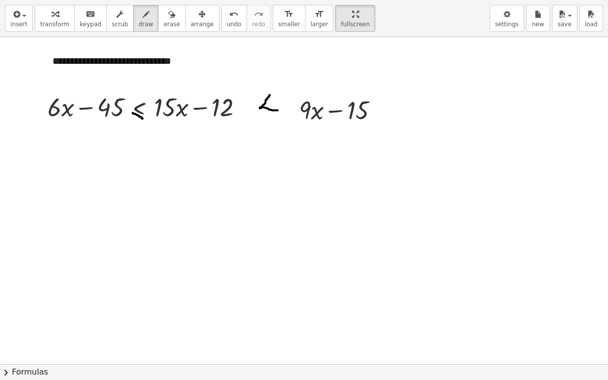
drag, startPoint x: 270, startPoint y: 95, endPoint x: 272, endPoint y: 114, distance: 19.5
drag, startPoint x: 260, startPoint y: 113, endPoint x: 265, endPoint y: 135, distance: 22.9
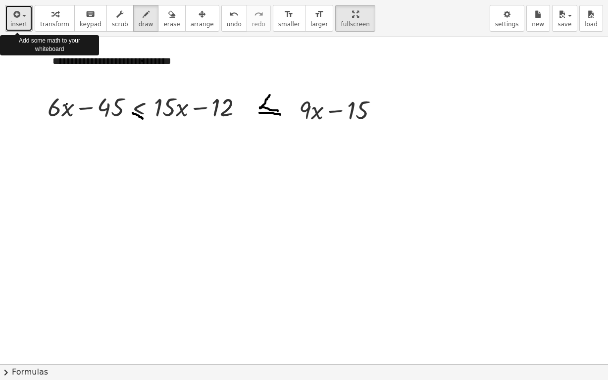
click at [24, 19] on div "button" at bounding box center [18, 14] width 17 height 12
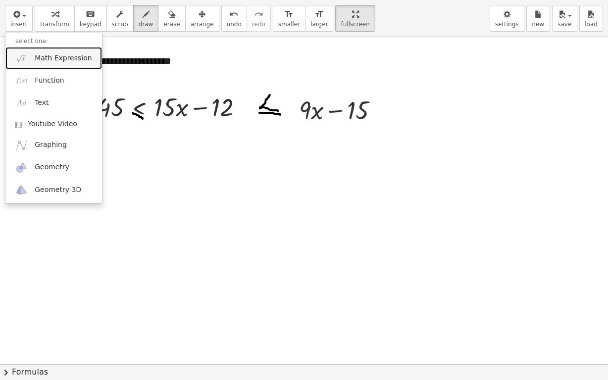
click at [62, 53] on link "Math Expression" at bounding box center [53, 58] width 97 height 22
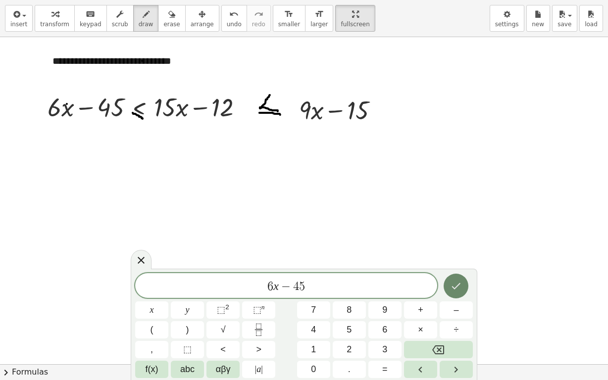
click at [459, 286] on icon "Done" at bounding box center [456, 286] width 12 height 12
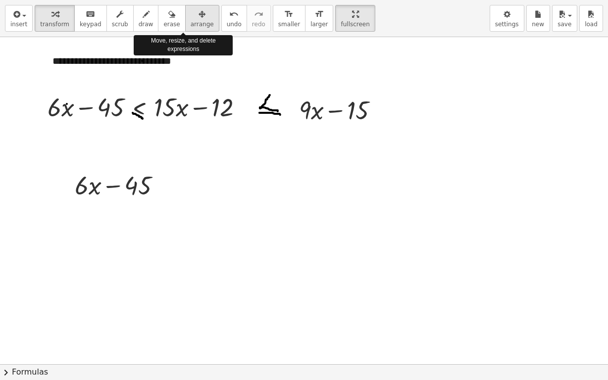
click at [191, 21] on span "arrange" at bounding box center [202, 24] width 23 height 7
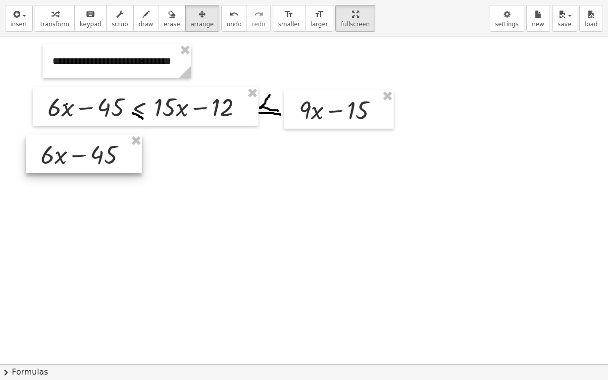
drag, startPoint x: 120, startPoint y: 193, endPoint x: 86, endPoint y: 162, distance: 45.9
click at [86, 162] on div at bounding box center [84, 154] width 116 height 39
click at [143, 18] on icon "button" at bounding box center [146, 14] width 7 height 12
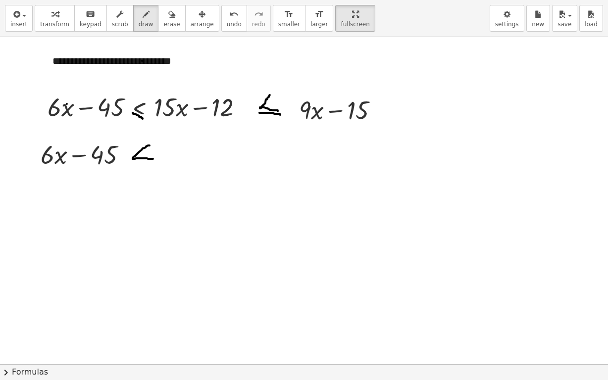
drag, startPoint x: 149, startPoint y: 146, endPoint x: 131, endPoint y: 171, distance: 31.5
drag, startPoint x: 133, startPoint y: 163, endPoint x: 148, endPoint y: 164, distance: 14.9
click at [19, 13] on div "button" at bounding box center [18, 14] width 17 height 12
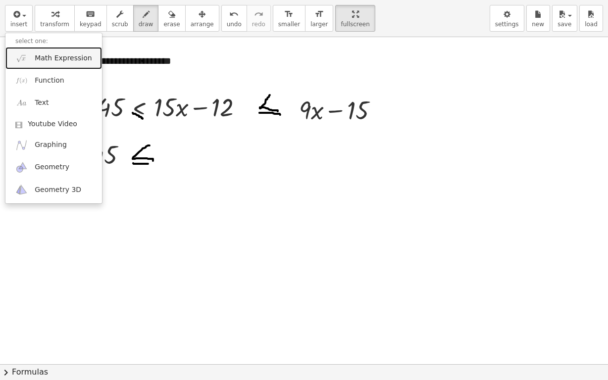
click at [33, 53] on link "Math Expression" at bounding box center [53, 58] width 97 height 22
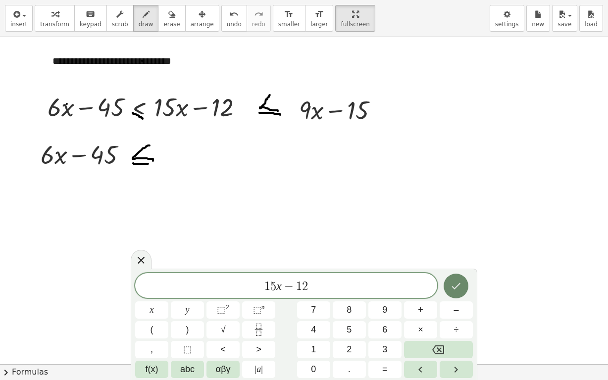
click at [452, 284] on icon "Done" at bounding box center [456, 286] width 12 height 12
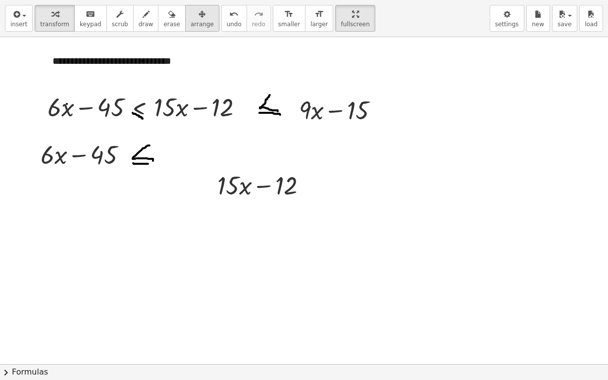
click at [191, 22] on span "arrange" at bounding box center [202, 24] width 23 height 7
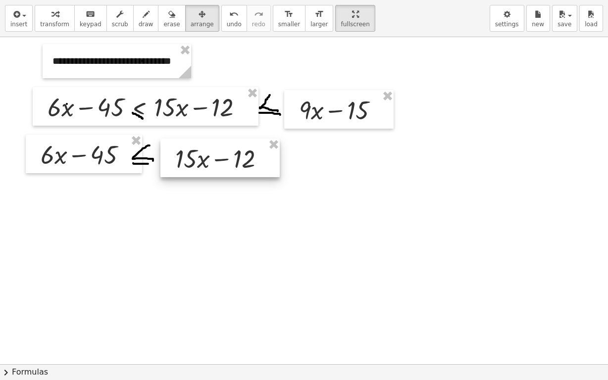
drag, startPoint x: 255, startPoint y: 191, endPoint x: 213, endPoint y: 164, distance: 49.8
click at [213, 164] on div at bounding box center [219, 158] width 119 height 39
drag, startPoint x: 341, startPoint y: 188, endPoint x: 345, endPoint y: 203, distance: 15.8
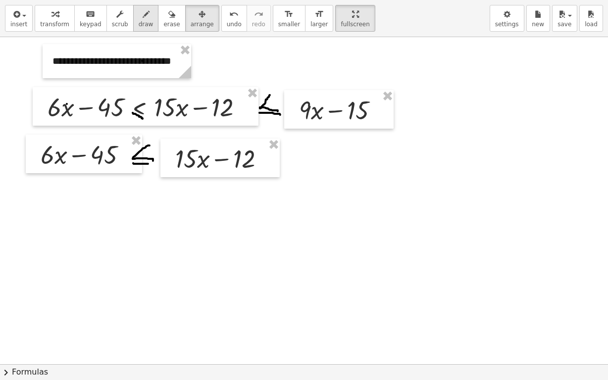
click at [139, 17] on div "button" at bounding box center [146, 14] width 15 height 12
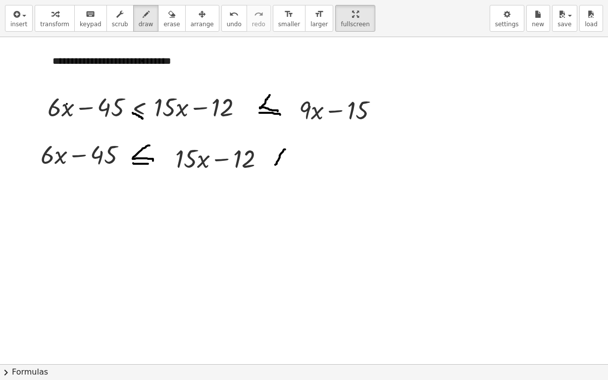
drag, startPoint x: 285, startPoint y: 149, endPoint x: 275, endPoint y: 165, distance: 18.3
drag, startPoint x: 284, startPoint y: 148, endPoint x: 291, endPoint y: 166, distance: 18.5
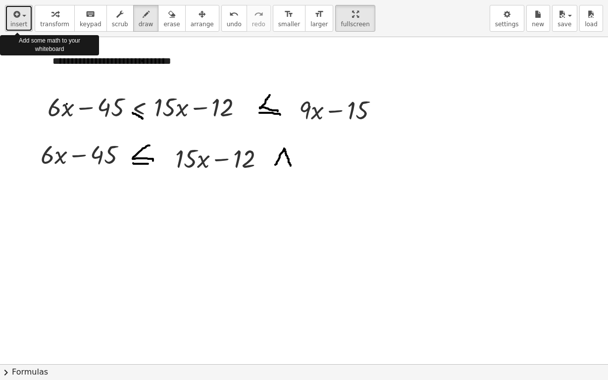
click at [13, 15] on icon "button" at bounding box center [15, 14] width 9 height 12
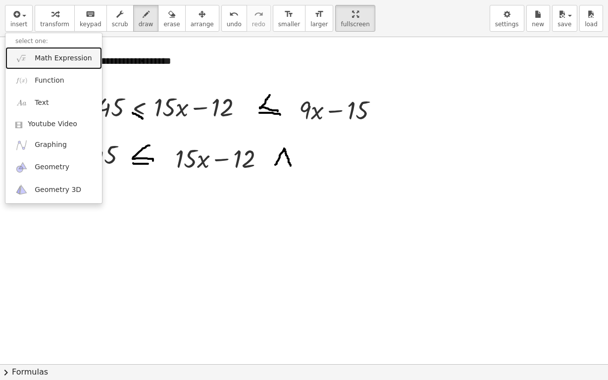
click at [57, 53] on link "Math Expression" at bounding box center [53, 58] width 97 height 22
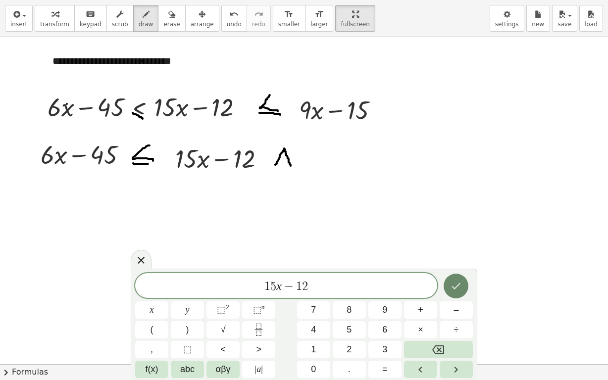
click at [458, 283] on icon "Done" at bounding box center [456, 286] width 12 height 12
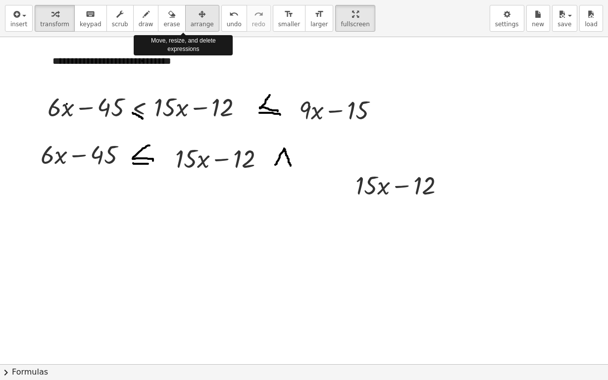
click at [198, 13] on icon "button" at bounding box center [201, 14] width 7 height 12
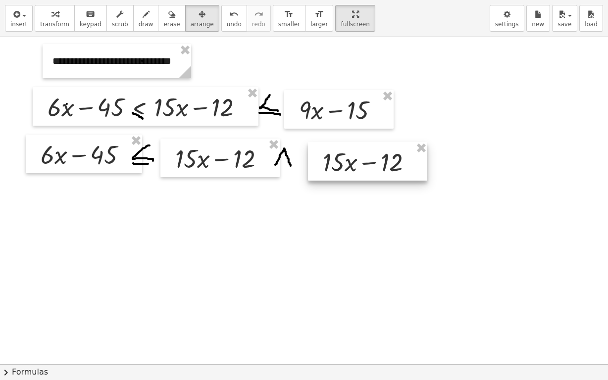
drag, startPoint x: 392, startPoint y: 187, endPoint x: 359, endPoint y: 164, distance: 40.1
click at [359, 164] on div at bounding box center [367, 161] width 119 height 39
click at [139, 21] on span "draw" at bounding box center [146, 24] width 15 height 7
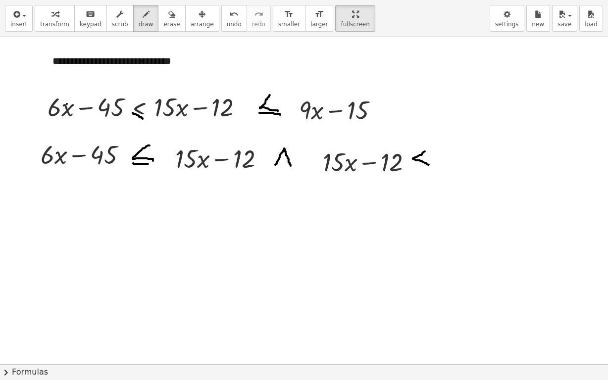
drag, startPoint x: 424, startPoint y: 152, endPoint x: 418, endPoint y: 174, distance: 22.6
drag, startPoint x: 413, startPoint y: 163, endPoint x: 427, endPoint y: 173, distance: 17.0
click at [25, 9] on button "insert" at bounding box center [19, 18] width 28 height 27
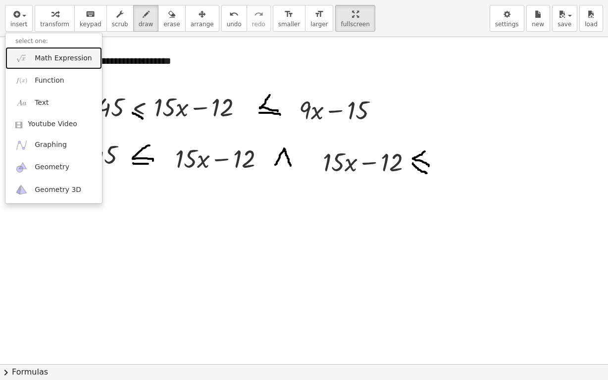
click at [53, 49] on link "Math Expression" at bounding box center [53, 58] width 97 height 22
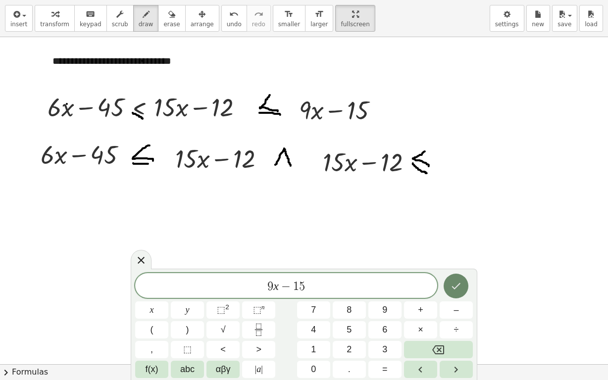
click at [458, 277] on button "Done" at bounding box center [455, 286] width 25 height 25
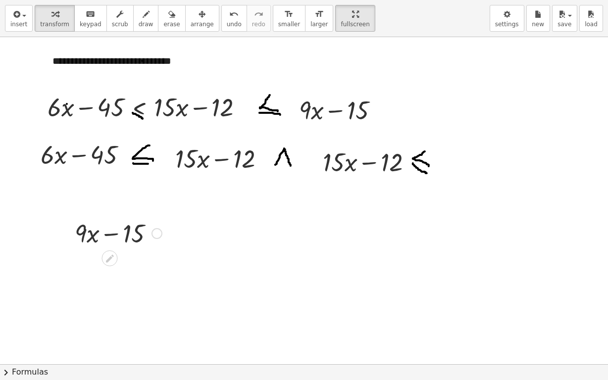
click at [102, 247] on div at bounding box center [118, 233] width 97 height 34
click at [191, 21] on span "arrange" at bounding box center [202, 24] width 23 height 7
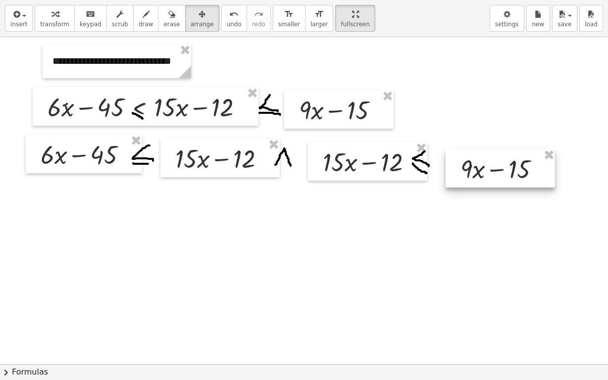
drag, startPoint x: 124, startPoint y: 243, endPoint x: 507, endPoint y: 182, distance: 387.5
click at [509, 180] on div at bounding box center [499, 168] width 109 height 39
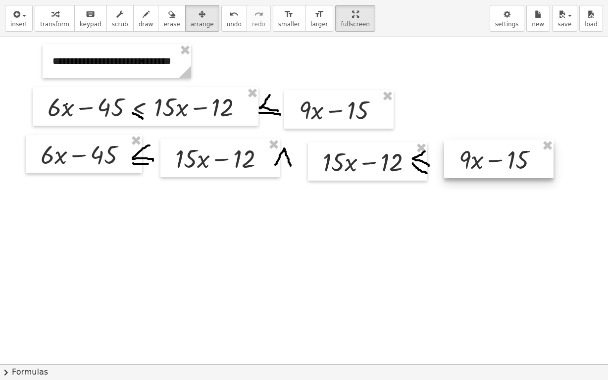
drag, startPoint x: 520, startPoint y: 169, endPoint x: 518, endPoint y: 159, distance: 10.1
click at [518, 159] on div at bounding box center [498, 159] width 109 height 39
click at [23, 24] on span "insert" at bounding box center [18, 24] width 17 height 7
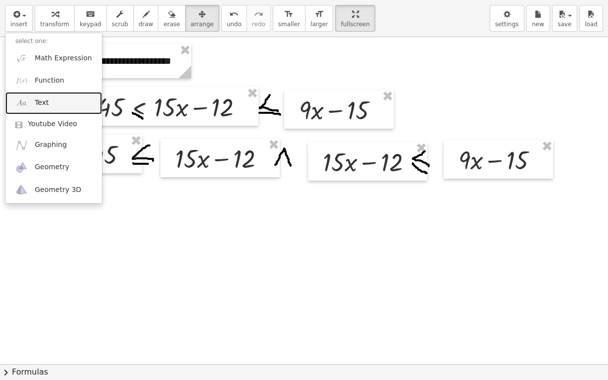
click at [44, 100] on span "Text" at bounding box center [42, 103] width 14 height 10
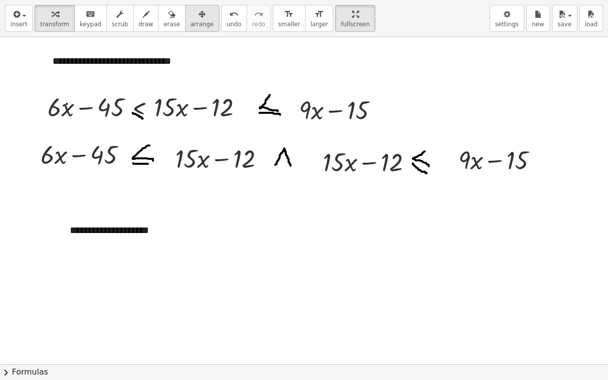
click at [191, 19] on div "button" at bounding box center [202, 14] width 23 height 12
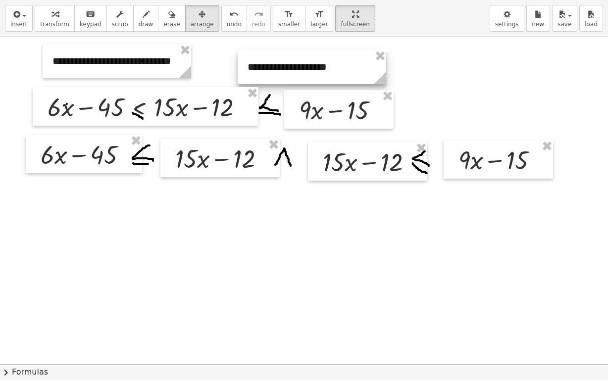
drag, startPoint x: 169, startPoint y: 236, endPoint x: 347, endPoint y: 73, distance: 241.3
click at [347, 73] on div at bounding box center [312, 67] width 148 height 34
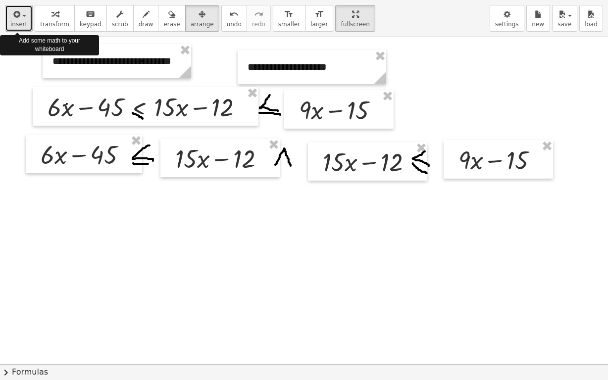
click at [22, 16] on span "button" at bounding box center [24, 16] width 4 height 2
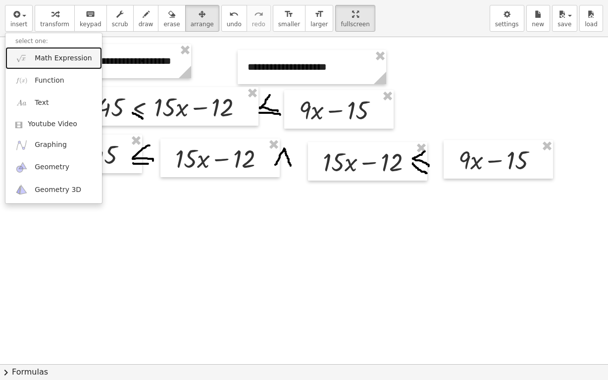
click at [60, 54] on span "Math Expression" at bounding box center [63, 58] width 57 height 10
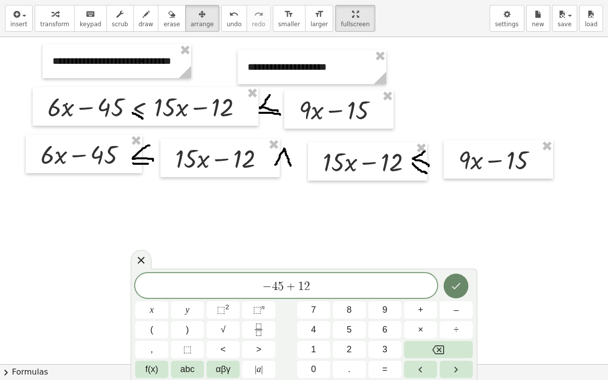
click at [461, 289] on icon "Done" at bounding box center [456, 286] width 12 height 12
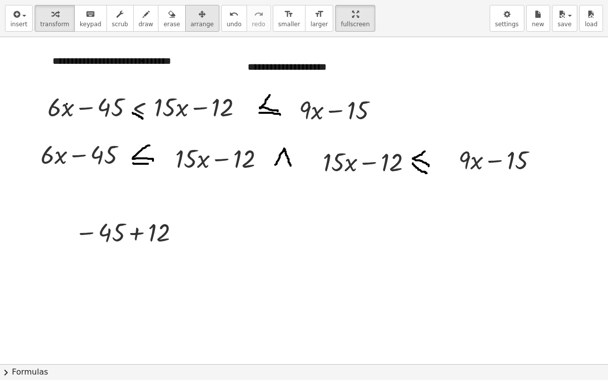
click at [198, 13] on icon "button" at bounding box center [201, 14] width 7 height 12
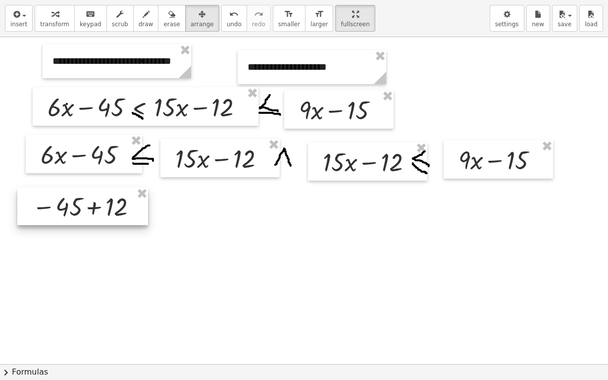
click at [99, 213] on div at bounding box center [82, 207] width 131 height 38
click at [139, 17] on div "button" at bounding box center [146, 14] width 15 height 12
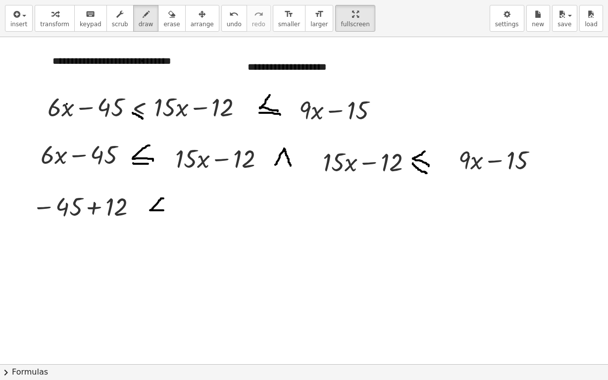
drag, startPoint x: 163, startPoint y: 198, endPoint x: 163, endPoint y: 210, distance: 11.9
drag, startPoint x: 150, startPoint y: 217, endPoint x: 164, endPoint y: 217, distance: 14.4
click at [24, 13] on div "button" at bounding box center [18, 14] width 17 height 12
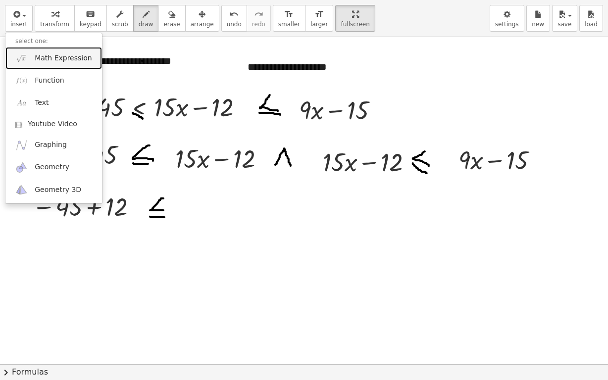
click at [57, 51] on link "Math Expression" at bounding box center [53, 58] width 97 height 22
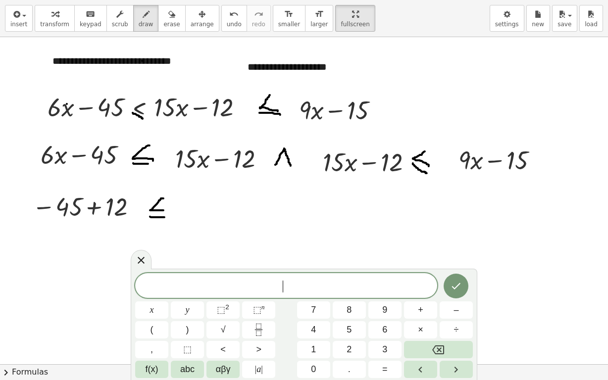
click at [279, 293] on span "​" at bounding box center [286, 287] width 302 height 14
click at [459, 279] on button "Done" at bounding box center [455, 286] width 25 height 25
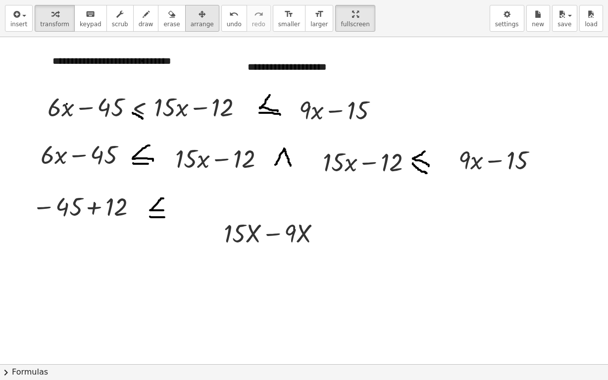
drag, startPoint x: 183, startPoint y: 18, endPoint x: 275, endPoint y: 212, distance: 214.9
click at [186, 25] on button "arrange" at bounding box center [202, 18] width 34 height 27
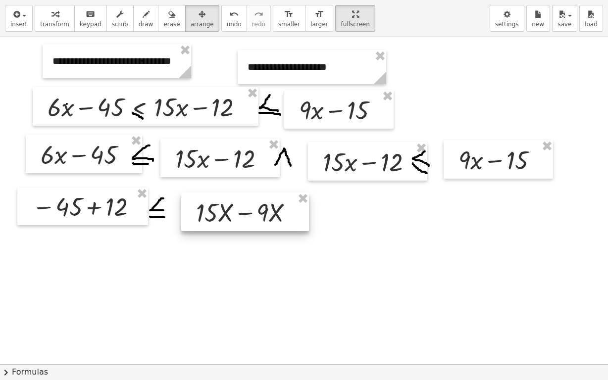
drag, startPoint x: 275, startPoint y: 223, endPoint x: 247, endPoint y: 203, distance: 34.1
click at [247, 203] on div at bounding box center [245, 212] width 128 height 39
drag, startPoint x: 229, startPoint y: 215, endPoint x: 222, endPoint y: 215, distance: 6.9
click at [222, 215] on div at bounding box center [238, 213] width 128 height 39
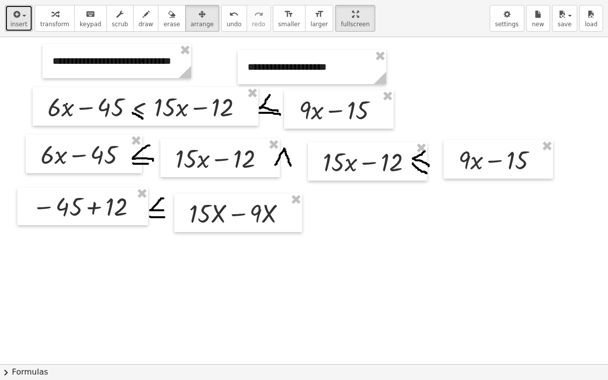
click at [25, 20] on button "insert" at bounding box center [19, 18] width 28 height 27
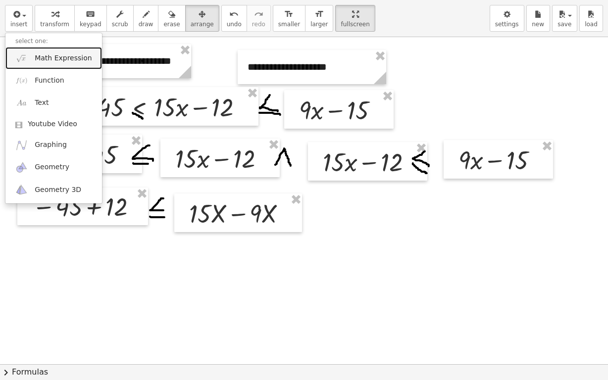
click at [55, 58] on span "Math Expression" at bounding box center [63, 58] width 57 height 10
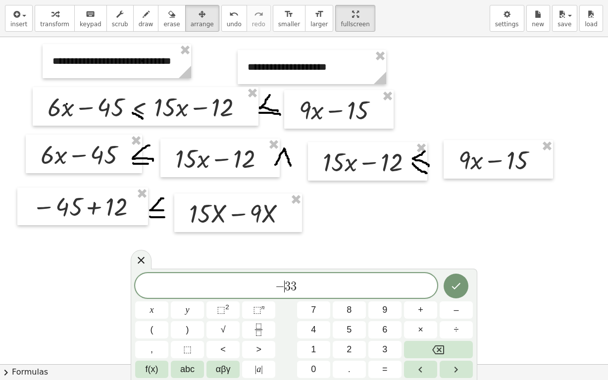
click at [286, 286] on span "3" at bounding box center [288, 287] width 6 height 12
click at [456, 286] on icon "Done" at bounding box center [456, 286] width 12 height 12
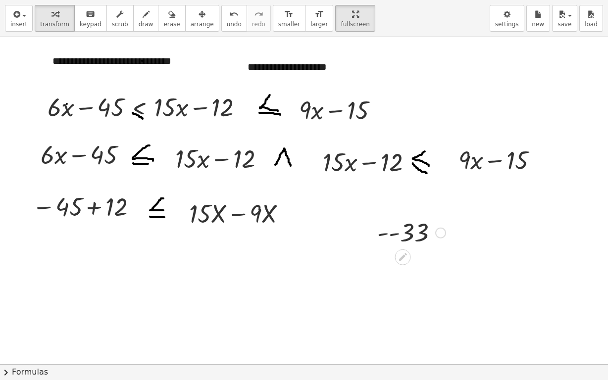
click at [395, 228] on div at bounding box center [411, 232] width 78 height 33
click at [198, 18] on icon "button" at bounding box center [201, 14] width 7 height 12
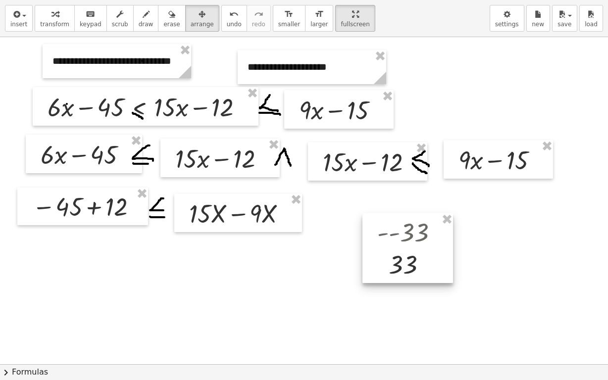
click at [404, 251] on div at bounding box center [407, 248] width 91 height 70
click at [23, 17] on div "button" at bounding box center [18, 14] width 17 height 12
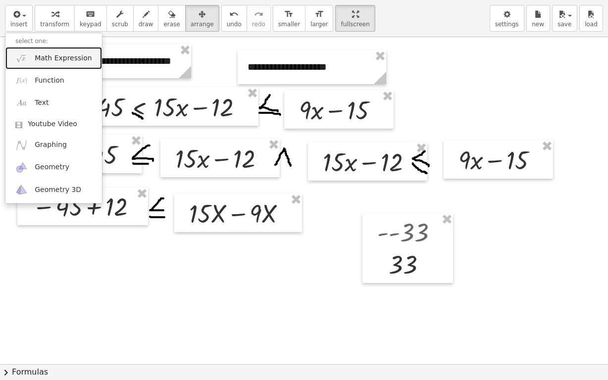
click at [51, 57] on span "Math Expression" at bounding box center [63, 58] width 57 height 10
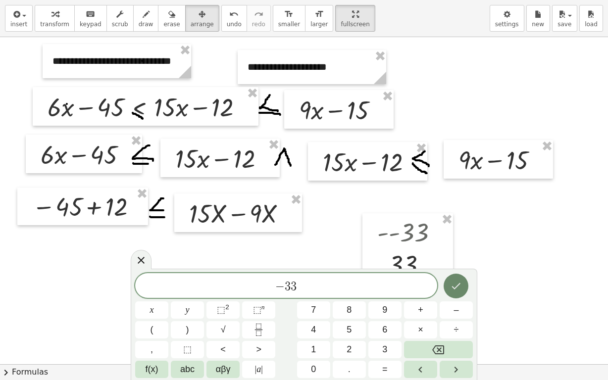
click at [452, 285] on icon "Done" at bounding box center [456, 286] width 12 height 12
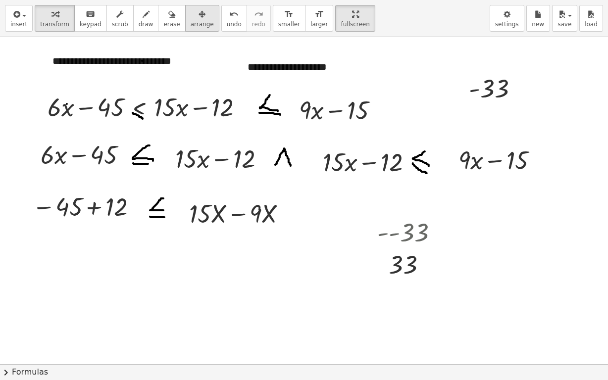
click at [192, 15] on div "button" at bounding box center [202, 14] width 23 height 12
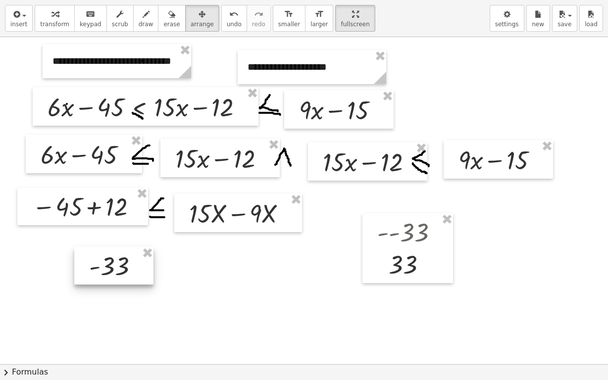
drag, startPoint x: 192, startPoint y: 15, endPoint x: 117, endPoint y: 262, distance: 258.4
click at [117, 262] on div at bounding box center [113, 266] width 79 height 38
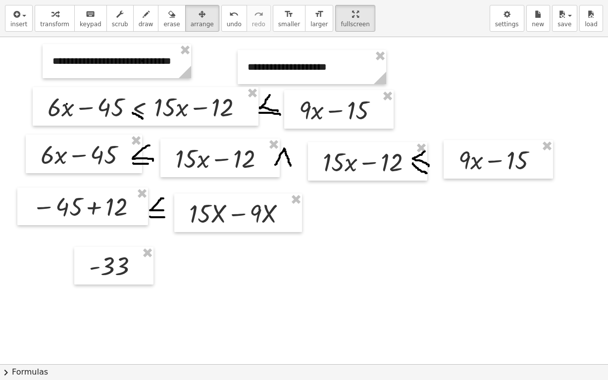
click at [139, 21] on span "draw" at bounding box center [146, 24] width 15 height 7
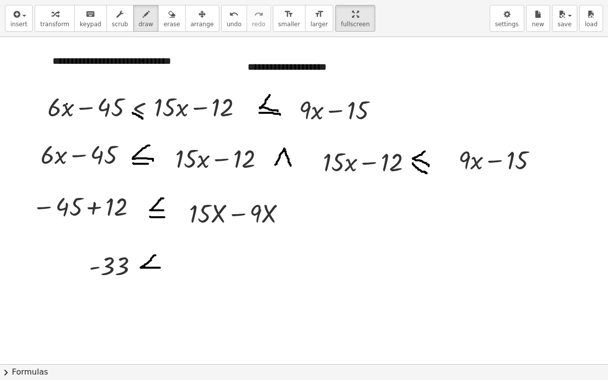
drag, startPoint x: 153, startPoint y: 257, endPoint x: 126, endPoint y: 286, distance: 39.6
drag, startPoint x: 142, startPoint y: 275, endPoint x: 161, endPoint y: 279, distance: 19.2
drag, startPoint x: 188, startPoint y: 253, endPoint x: 180, endPoint y: 263, distance: 13.1
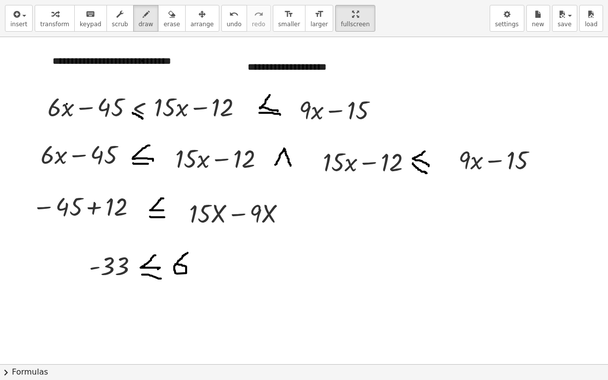
drag, startPoint x: 196, startPoint y: 254, endPoint x: 210, endPoint y: 266, distance: 18.9
drag, startPoint x: 211, startPoint y: 248, endPoint x: 194, endPoint y: 275, distance: 32.5
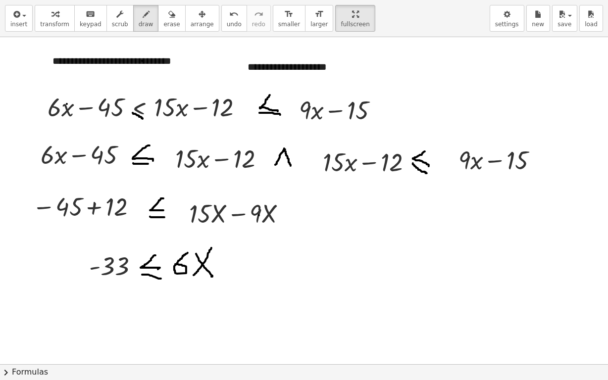
click at [191, 15] on div "button" at bounding box center [202, 14] width 23 height 12
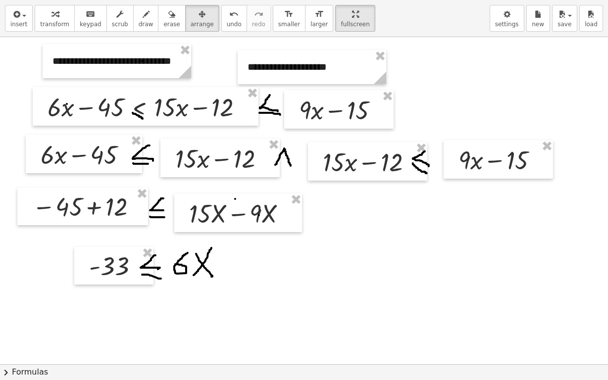
click at [242, 215] on div at bounding box center [238, 213] width 128 height 39
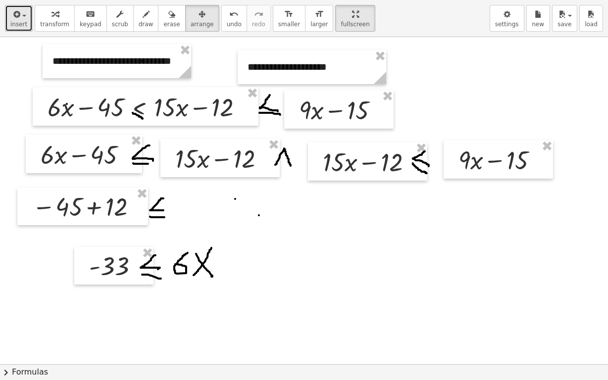
click at [24, 18] on div "button" at bounding box center [18, 14] width 17 height 12
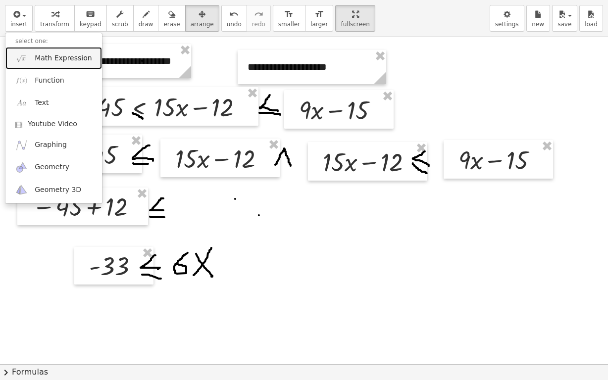
click at [46, 56] on span "Math Expression" at bounding box center [63, 58] width 57 height 10
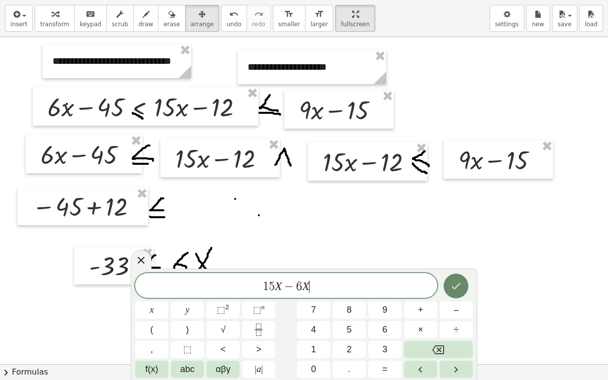
click at [460, 282] on icon "Done" at bounding box center [456, 286] width 12 height 12
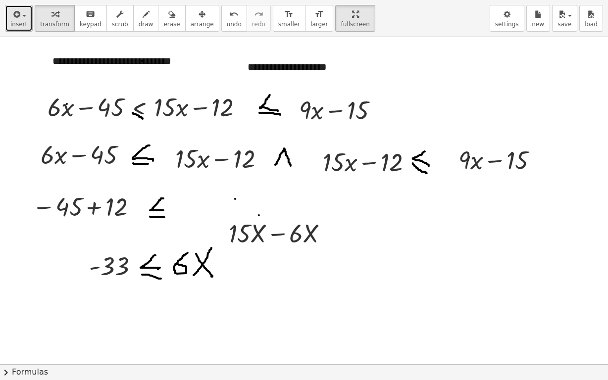
click at [24, 21] on span "insert" at bounding box center [18, 24] width 17 height 7
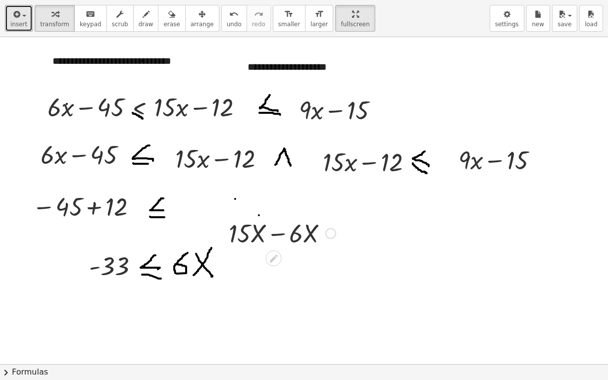
click at [294, 237] on div at bounding box center [282, 233] width 117 height 34
click at [198, 13] on icon "button" at bounding box center [201, 14] width 7 height 12
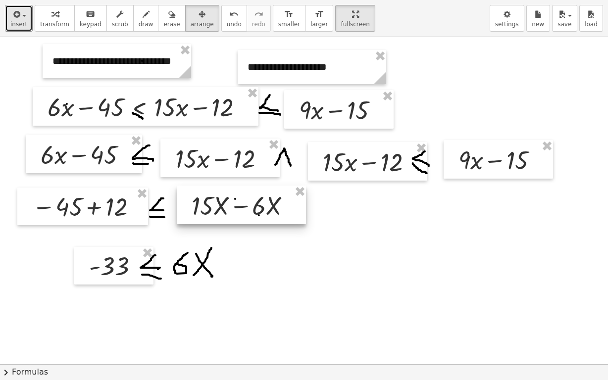
drag, startPoint x: 284, startPoint y: 234, endPoint x: 247, endPoint y: 206, distance: 46.3
click at [247, 206] on div at bounding box center [241, 205] width 129 height 39
click at [168, 10] on icon "button" at bounding box center [171, 14] width 7 height 12
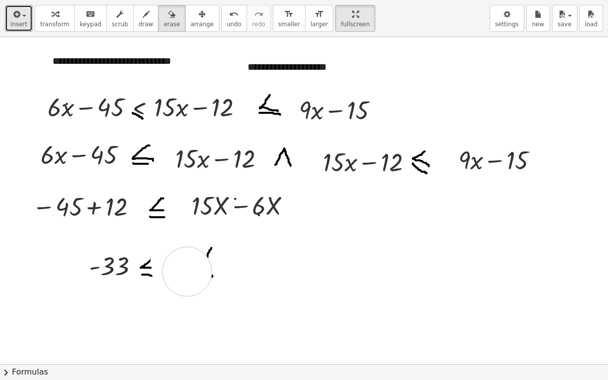
drag, startPoint x: 176, startPoint y: 253, endPoint x: 187, endPoint y: 272, distance: 21.3
click at [139, 24] on span "draw" at bounding box center [146, 24] width 15 height 7
drag, startPoint x: 175, startPoint y: 260, endPoint x: 177, endPoint y: 272, distance: 12.0
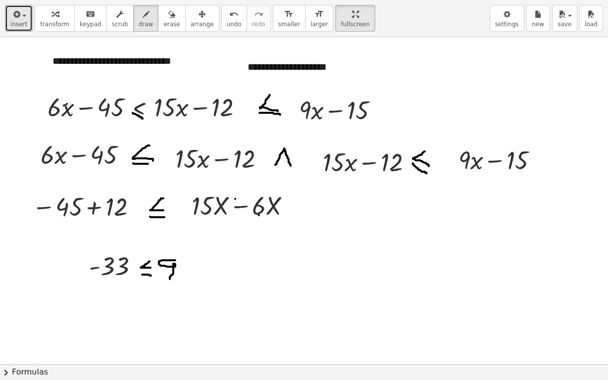
drag, startPoint x: 180, startPoint y: 261, endPoint x: 187, endPoint y: 278, distance: 18.4
drag, startPoint x: 189, startPoint y: 258, endPoint x: 173, endPoint y: 287, distance: 32.6
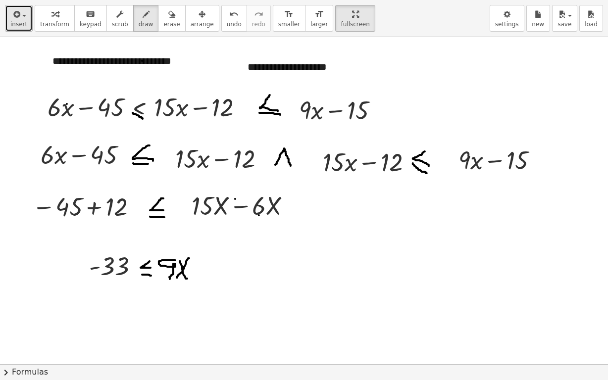
click at [20, 21] on span "insert" at bounding box center [18, 24] width 17 height 7
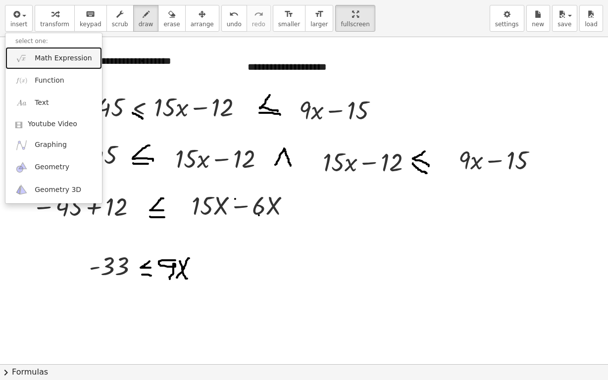
drag, startPoint x: 68, startPoint y: 60, endPoint x: 71, endPoint y: 69, distance: 9.6
click at [68, 60] on span "Math Expression" at bounding box center [63, 58] width 57 height 10
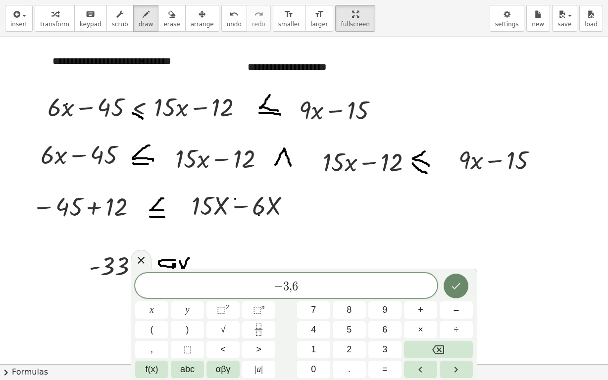
click at [460, 289] on icon "Done" at bounding box center [456, 286] width 12 height 12
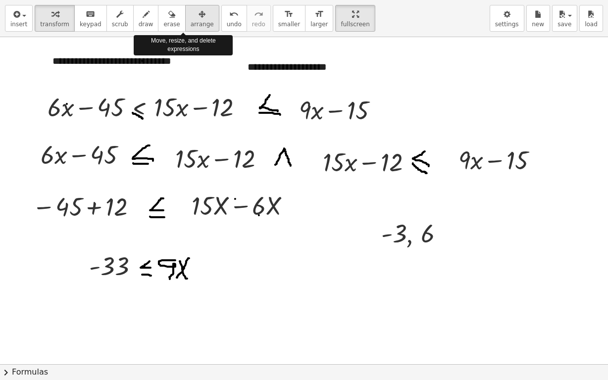
click at [191, 21] on span "arrange" at bounding box center [202, 24] width 23 height 7
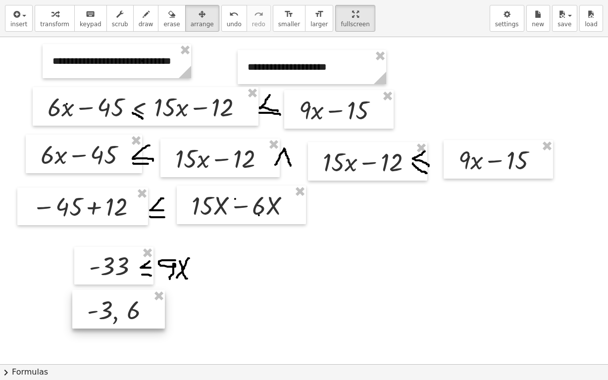
drag, startPoint x: 182, startPoint y: 21, endPoint x: 120, endPoint y: 302, distance: 288.3
click at [120, 302] on div at bounding box center [118, 309] width 93 height 39
click at [143, 15] on icon "button" at bounding box center [146, 14] width 7 height 12
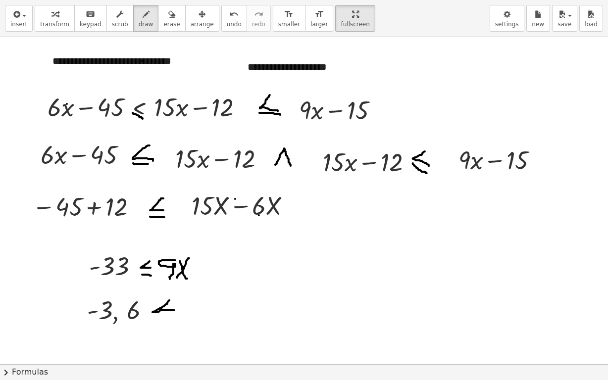
drag, startPoint x: 169, startPoint y: 300, endPoint x: 174, endPoint y: 310, distance: 11.1
drag, startPoint x: 158, startPoint y: 317, endPoint x: 172, endPoint y: 315, distance: 14.0
drag, startPoint x: 185, startPoint y: 296, endPoint x: 183, endPoint y: 312, distance: 16.0
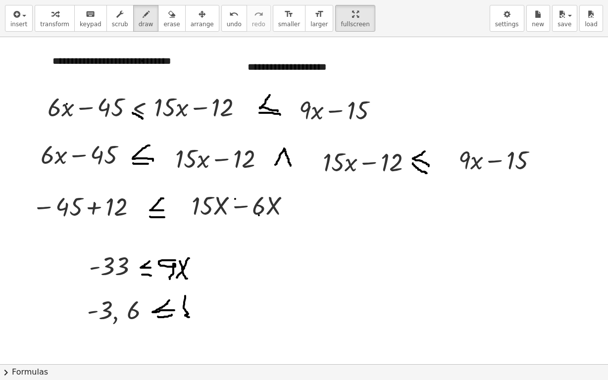
drag, startPoint x: 156, startPoint y: 9, endPoint x: 187, endPoint y: 283, distance: 275.4
click at [168, 17] on icon "button" at bounding box center [171, 14] width 7 height 12
drag, startPoint x: 184, startPoint y: 293, endPoint x: 242, endPoint y: 315, distance: 61.6
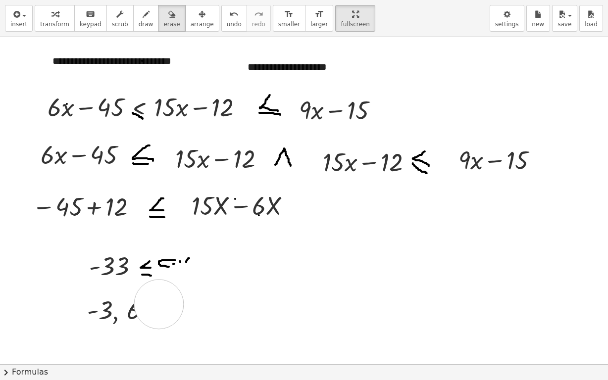
click at [133, 18] on button "draw" at bounding box center [146, 18] width 26 height 27
drag, startPoint x: 152, startPoint y: 307, endPoint x: 166, endPoint y: 315, distance: 15.8
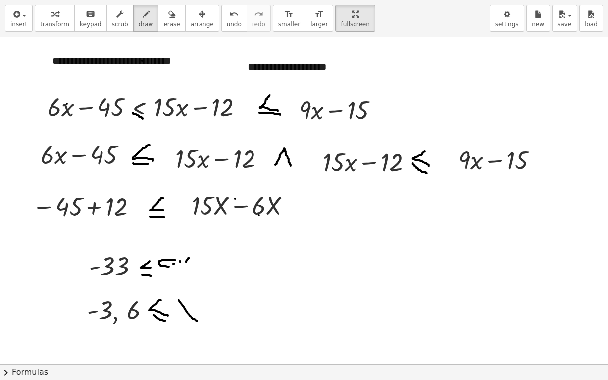
drag, startPoint x: 190, startPoint y: 316, endPoint x: 193, endPoint y: 311, distance: 5.8
drag, startPoint x: 194, startPoint y: 301, endPoint x: 177, endPoint y: 323, distance: 27.6
drag, startPoint x: 171, startPoint y: 260, endPoint x: 168, endPoint y: 278, distance: 17.7
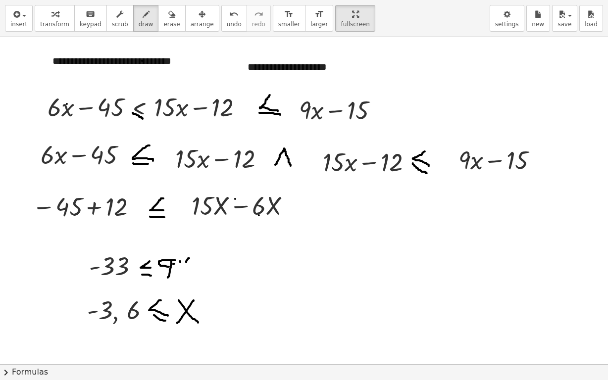
drag, startPoint x: 177, startPoint y: 260, endPoint x: 184, endPoint y: 271, distance: 12.8
drag, startPoint x: 184, startPoint y: 267, endPoint x: 175, endPoint y: 279, distance: 15.5
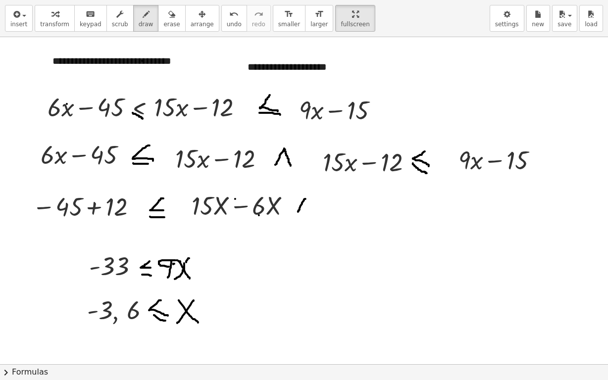
drag, startPoint x: 305, startPoint y: 199, endPoint x: 298, endPoint y: 212, distance: 14.9
drag, startPoint x: 305, startPoint y: 193, endPoint x: 252, endPoint y: 245, distance: 74.2
drag, startPoint x: 247, startPoint y: 264, endPoint x: 241, endPoint y: 270, distance: 9.1
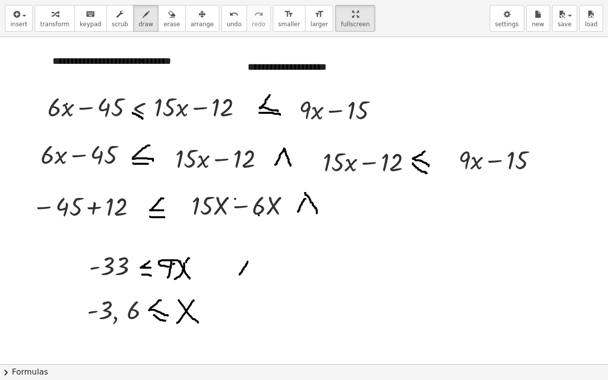
drag, startPoint x: 247, startPoint y: 261, endPoint x: 256, endPoint y: 278, distance: 18.6
drag, startPoint x: 238, startPoint y: 302, endPoint x: 226, endPoint y: 315, distance: 17.9
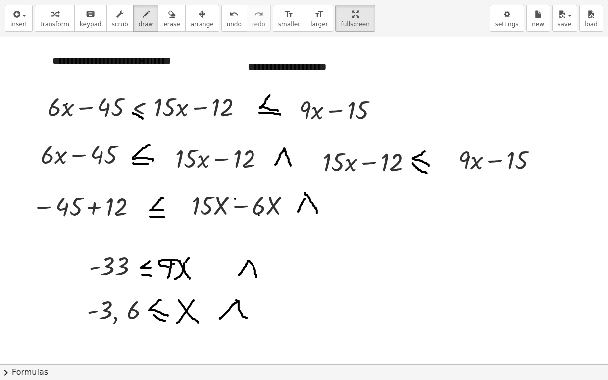
drag, startPoint x: 239, startPoint y: 301, endPoint x: 247, endPoint y: 318, distance: 18.8
click at [17, 14] on icon "button" at bounding box center [15, 14] width 9 height 12
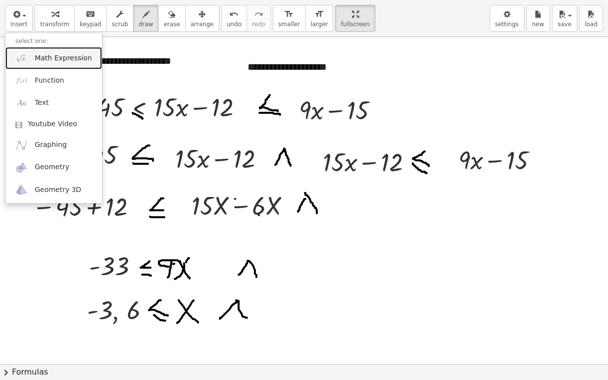
click at [57, 61] on span "Math Expression" at bounding box center [63, 58] width 57 height 10
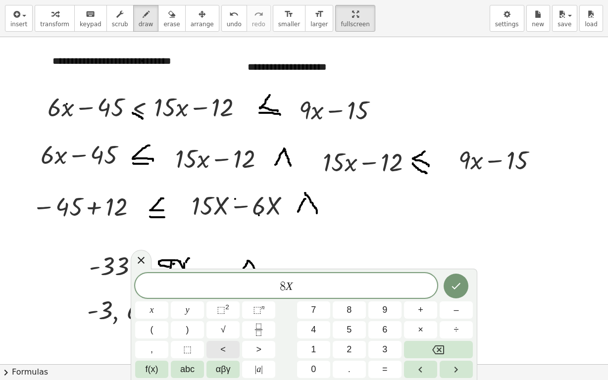
click at [226, 302] on button "<" at bounding box center [222, 349] width 33 height 17
click at [317, 291] on span "8 X < ​" at bounding box center [286, 287] width 302 height 14
click at [316, 286] on span "8 X < ​" at bounding box center [286, 287] width 302 height 14
click at [454, 285] on icon "Done" at bounding box center [456, 286] width 12 height 12
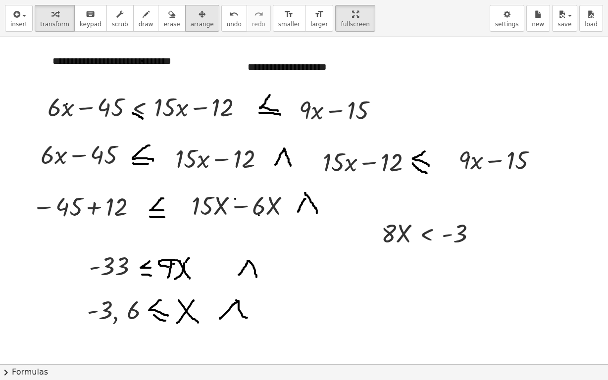
click at [191, 17] on div "button" at bounding box center [202, 14] width 23 height 12
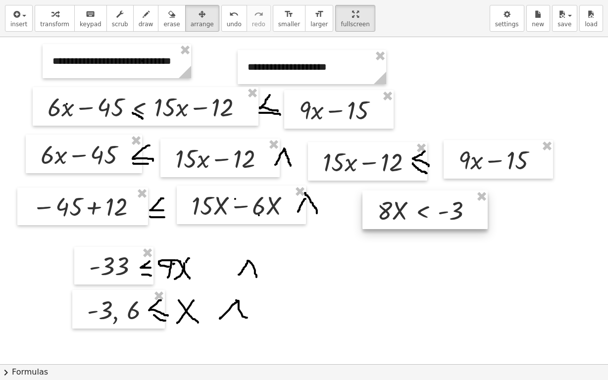
drag, startPoint x: 413, startPoint y: 241, endPoint x: 409, endPoint y: 219, distance: 22.1
click at [409, 219] on div at bounding box center [424, 210] width 125 height 39
click at [143, 17] on icon "button" at bounding box center [146, 14] width 7 height 12
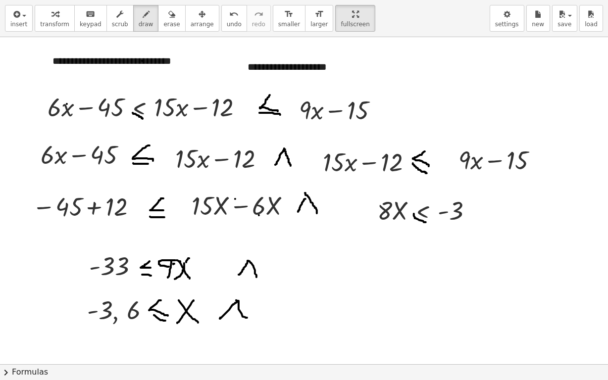
drag, startPoint x: 414, startPoint y: 214, endPoint x: 398, endPoint y: 277, distance: 64.8
drag, startPoint x: 387, startPoint y: 249, endPoint x: 395, endPoint y: 270, distance: 22.0
drag, startPoint x: 406, startPoint y: 243, endPoint x: 409, endPoint y: 269, distance: 26.0
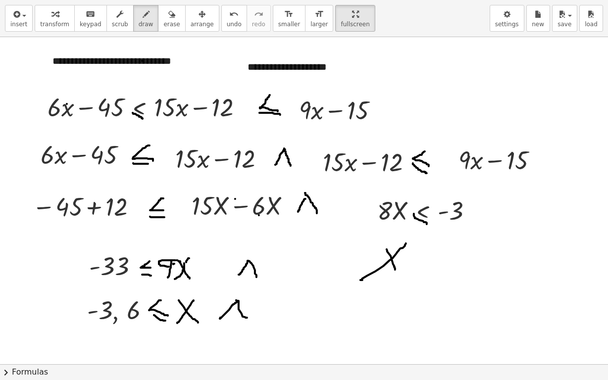
drag, startPoint x: 431, startPoint y: 248, endPoint x: 422, endPoint y: 281, distance: 34.0
drag, startPoint x: 412, startPoint y: 273, endPoint x: 430, endPoint y: 277, distance: 18.2
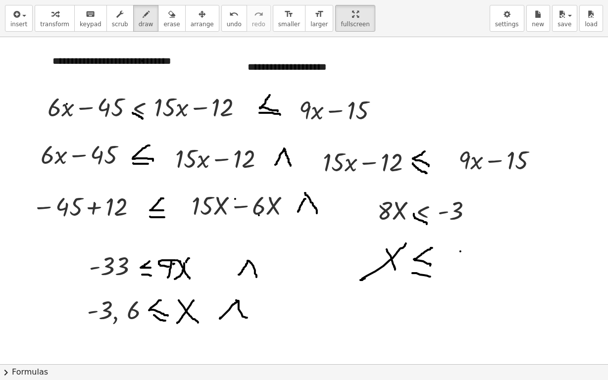
drag, startPoint x: 441, startPoint y: 269, endPoint x: 446, endPoint y: 269, distance: 5.4
drag, startPoint x: 479, startPoint y: 264, endPoint x: 474, endPoint y: 280, distance: 16.7
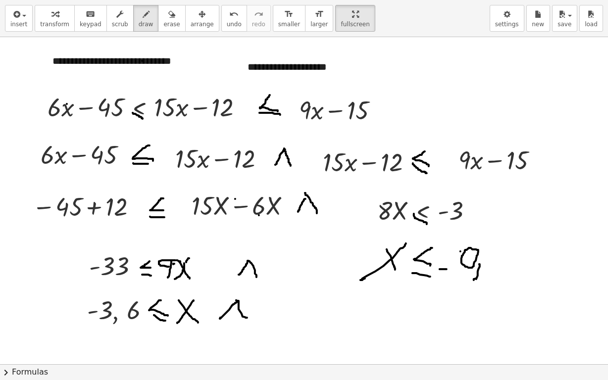
click at [163, 21] on span "erase" at bounding box center [171, 24] width 16 height 7
click at [198, 18] on icon "button" at bounding box center [201, 14] width 7 height 12
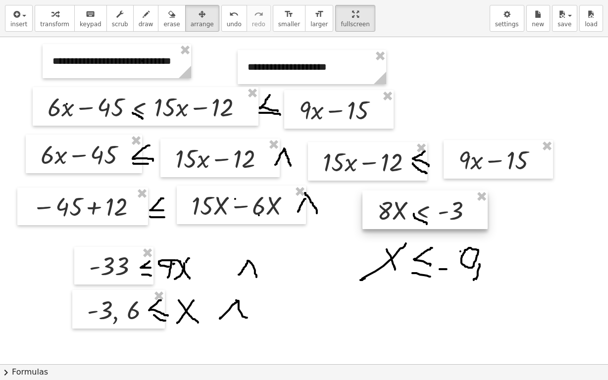
click at [394, 222] on div at bounding box center [424, 210] width 125 height 39
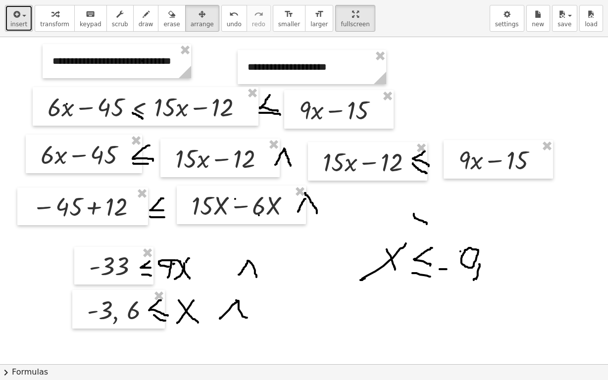
click at [26, 19] on button "insert" at bounding box center [19, 18] width 28 height 27
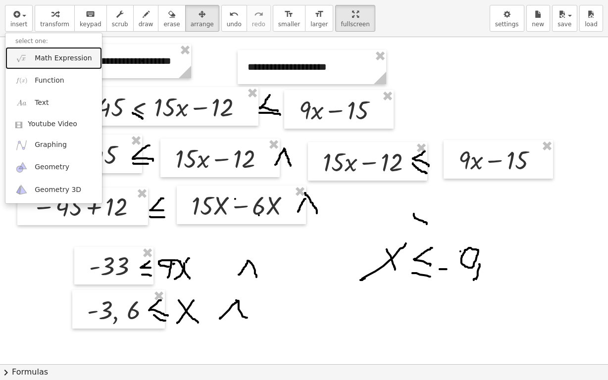
drag, startPoint x: 62, startPoint y: 58, endPoint x: 98, endPoint y: 77, distance: 41.0
click at [62, 58] on span "Math Expression" at bounding box center [63, 58] width 57 height 10
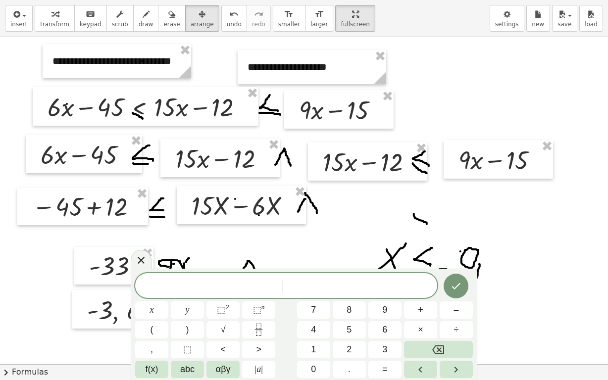
click at [302, 286] on span "​" at bounding box center [286, 287] width 302 height 14
click at [221, 302] on span "<" at bounding box center [222, 349] width 5 height 13
click at [313, 282] on span "6 X < ​" at bounding box center [286, 287] width 302 height 14
click at [460, 284] on icon "Done" at bounding box center [456, 286] width 12 height 12
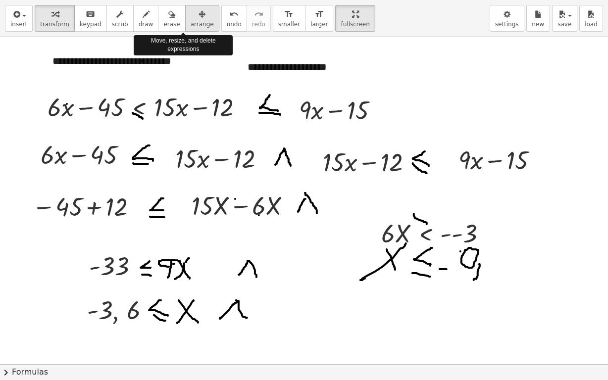
click at [198, 13] on icon "button" at bounding box center [201, 14] width 7 height 12
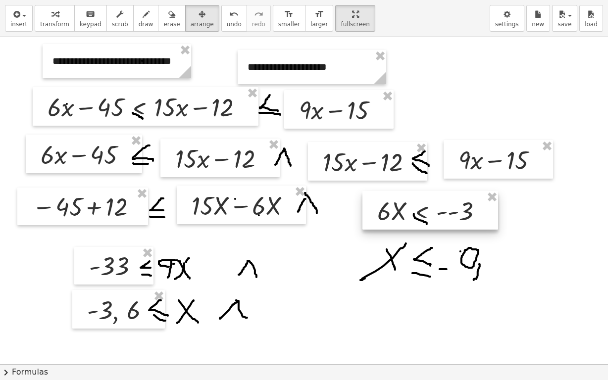
drag, startPoint x: 451, startPoint y: 232, endPoint x: 447, endPoint y: 209, distance: 22.6
click at [447, 209] on div at bounding box center [430, 210] width 136 height 39
click at [139, 21] on span "draw" at bounding box center [146, 24] width 15 height 7
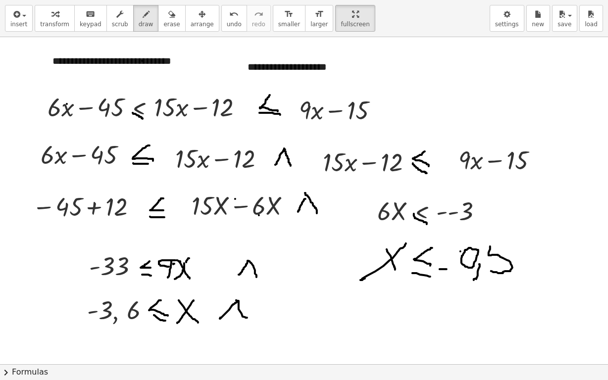
drag, startPoint x: 490, startPoint y: 246, endPoint x: 491, endPoint y: 271, distance: 24.8
drag, startPoint x: 490, startPoint y: 242, endPoint x: 371, endPoint y: 272, distance: 123.0
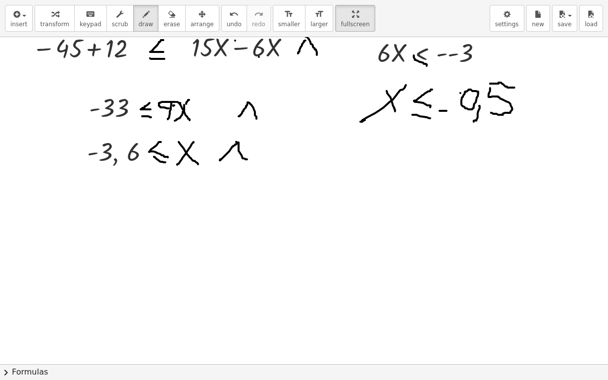
scroll to position [2560, 0]
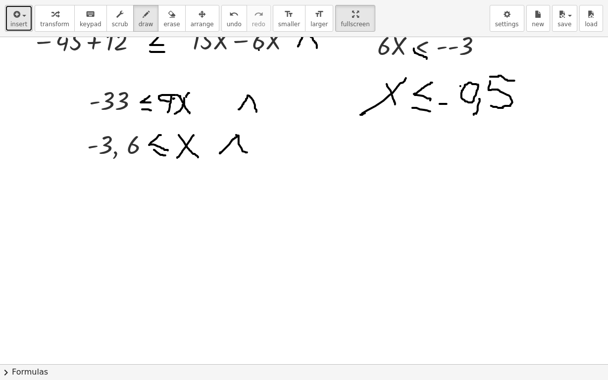
click at [24, 22] on span "insert" at bounding box center [18, 24] width 17 height 7
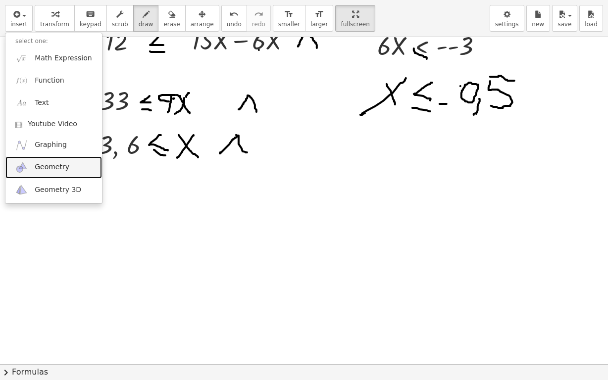
drag, startPoint x: 49, startPoint y: 165, endPoint x: 2, endPoint y: 177, distance: 48.5
click at [49, 165] on span "Geometry" at bounding box center [52, 167] width 35 height 10
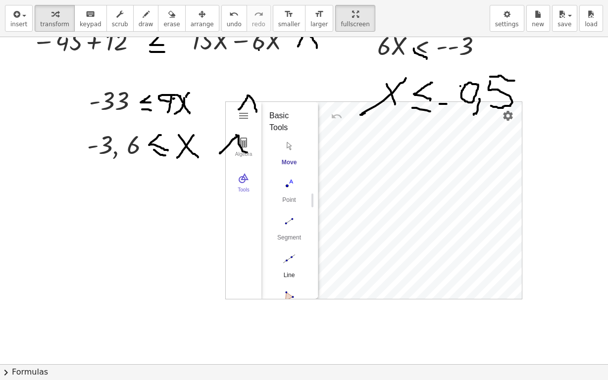
click at [287, 257] on img "Line. Select two points or positions" at bounding box center [289, 259] width 40 height 16
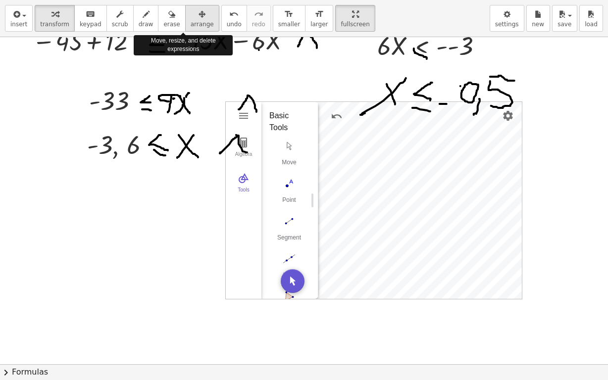
click at [198, 16] on icon "button" at bounding box center [201, 14] width 7 height 12
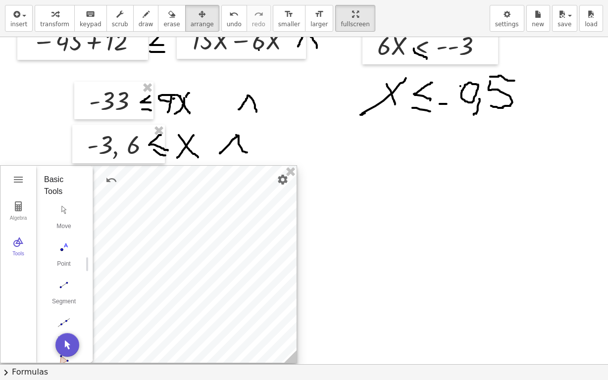
click at [151, 249] on div at bounding box center [148, 264] width 296 height 197
drag, startPoint x: 548, startPoint y: 272, endPoint x: 541, endPoint y: 274, distance: 7.1
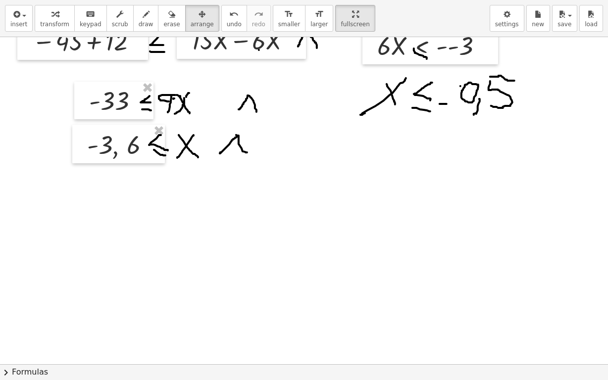
click at [143, 10] on icon "button" at bounding box center [146, 14] width 7 height 12
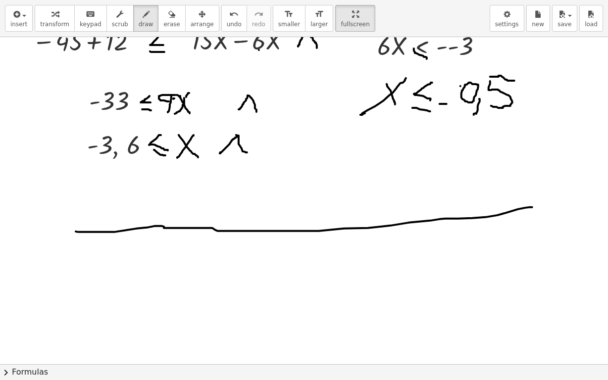
drag, startPoint x: 76, startPoint y: 232, endPoint x: 532, endPoint y: 207, distance: 457.0
click at [163, 21] on span "erase" at bounding box center [171, 24] width 16 height 7
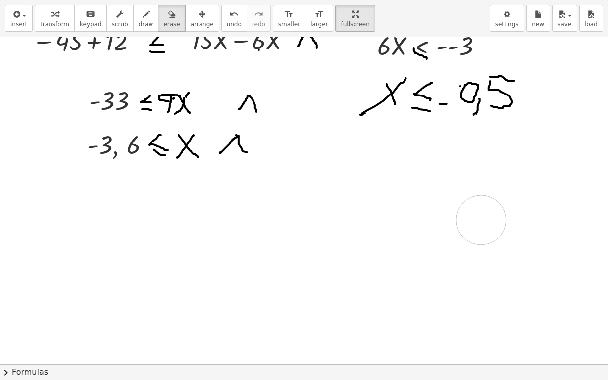
drag, startPoint x: 76, startPoint y: 218, endPoint x: 481, endPoint y: 220, distance: 404.8
drag, startPoint x: 558, startPoint y: 109, endPoint x: 544, endPoint y: 115, distance: 15.1
drag, startPoint x: 75, startPoint y: 227, endPoint x: 188, endPoint y: 229, distance: 112.9
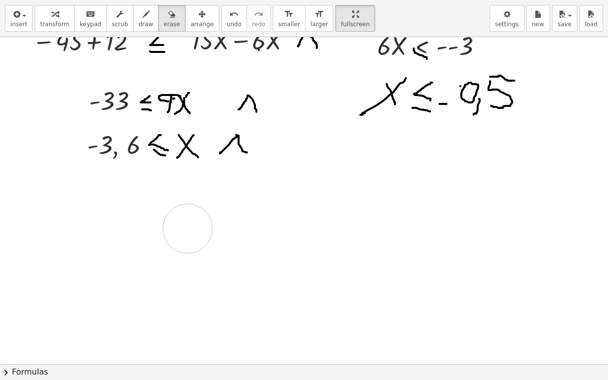
click at [143, 17] on icon "button" at bounding box center [146, 14] width 7 height 12
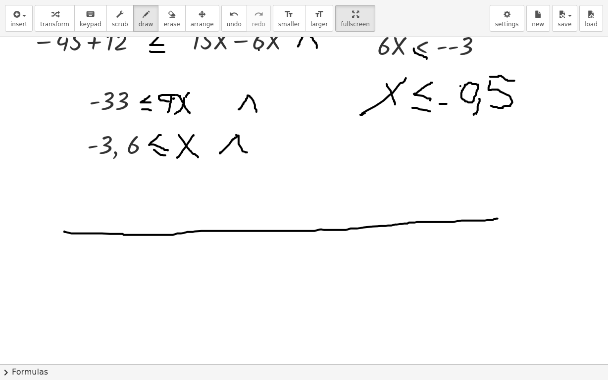
drag, startPoint x: 64, startPoint y: 232, endPoint x: 497, endPoint y: 219, distance: 433.2
drag, startPoint x: 489, startPoint y: 204, endPoint x: 494, endPoint y: 235, distance: 31.1
drag, startPoint x: 76, startPoint y: 213, endPoint x: 68, endPoint y: 246, distance: 33.6
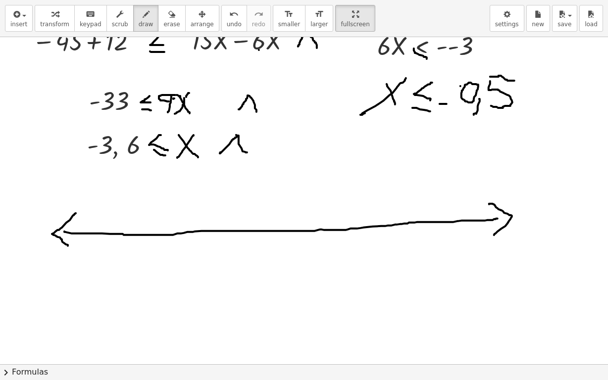
drag, startPoint x: 21, startPoint y: 270, endPoint x: 47, endPoint y: 274, distance: 26.0
drag, startPoint x: 482, startPoint y: 242, endPoint x: 483, endPoint y: 257, distance: 14.9
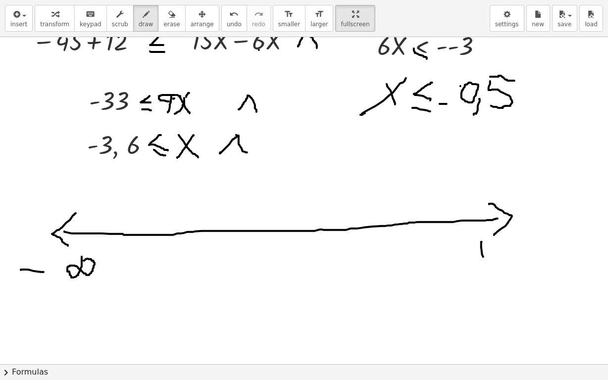
drag, startPoint x: 476, startPoint y: 252, endPoint x: 486, endPoint y: 252, distance: 10.9
drag, startPoint x: 510, startPoint y: 244, endPoint x: 498, endPoint y: 254, distance: 16.2
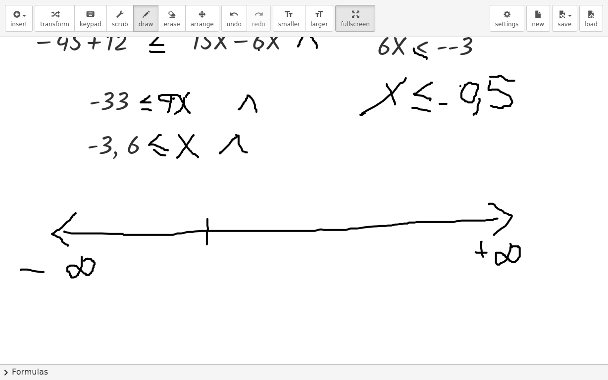
drag, startPoint x: 207, startPoint y: 219, endPoint x: 207, endPoint y: 244, distance: 25.2
drag, startPoint x: 172, startPoint y: 262, endPoint x: 181, endPoint y: 264, distance: 9.1
drag, startPoint x: 188, startPoint y: 259, endPoint x: 186, endPoint y: 273, distance: 14.4
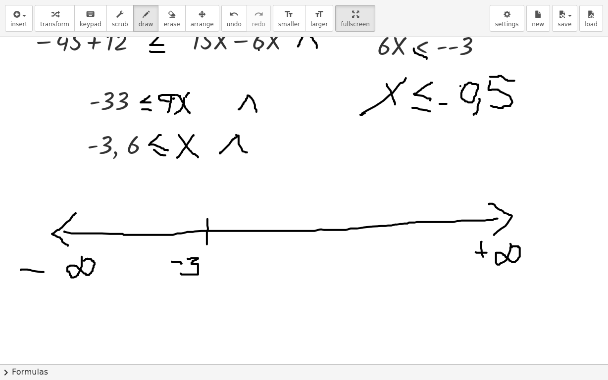
drag, startPoint x: 204, startPoint y: 270, endPoint x: 200, endPoint y: 282, distance: 12.7
drag, startPoint x: 213, startPoint y: 254, endPoint x: 247, endPoint y: 263, distance: 35.4
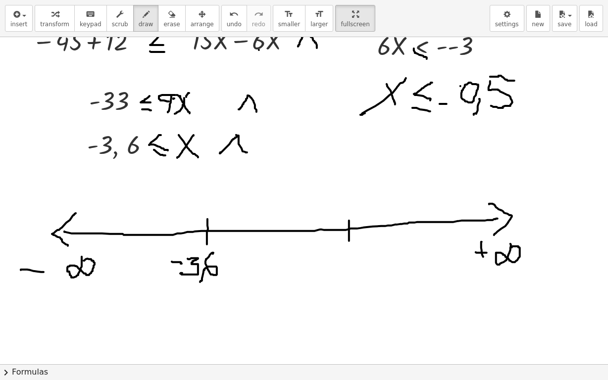
drag, startPoint x: 349, startPoint y: 221, endPoint x: 349, endPoint y: 241, distance: 20.3
drag, startPoint x: 326, startPoint y: 261, endPoint x: 336, endPoint y: 261, distance: 10.4
drag, startPoint x: 345, startPoint y: 249, endPoint x: 352, endPoint y: 254, distance: 8.2
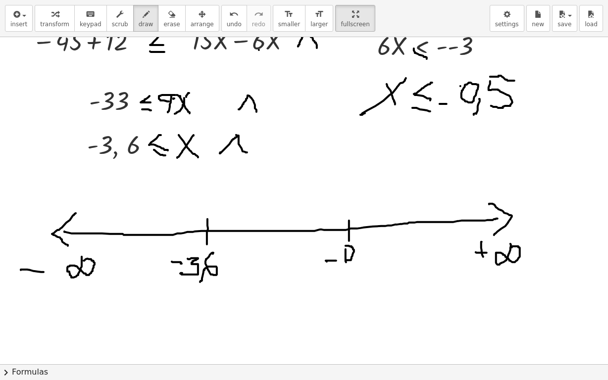
drag, startPoint x: 356, startPoint y: 259, endPoint x: 354, endPoint y: 270, distance: 11.6
drag, startPoint x: 362, startPoint y: 250, endPoint x: 361, endPoint y: 261, distance: 11.4
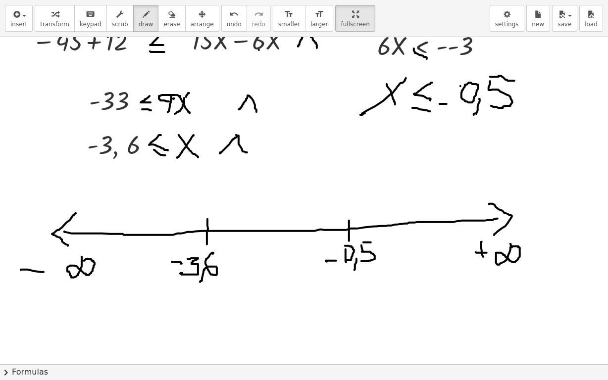
drag, startPoint x: 367, startPoint y: 243, endPoint x: 355, endPoint y: 247, distance: 12.7
drag, startPoint x: 205, startPoint y: 222, endPoint x: 202, endPoint y: 171, distance: 51.6
drag, startPoint x: 205, startPoint y: 166, endPoint x: 540, endPoint y: 161, distance: 334.6
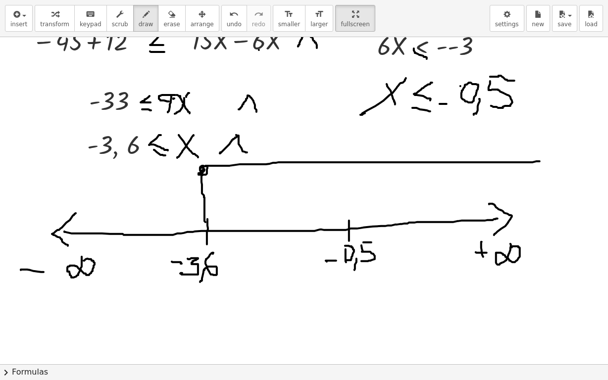
drag, startPoint x: 529, startPoint y: 151, endPoint x: 417, endPoint y: 224, distance: 133.8
drag, startPoint x: 349, startPoint y: 224, endPoint x: 278, endPoint y: 209, distance: 73.2
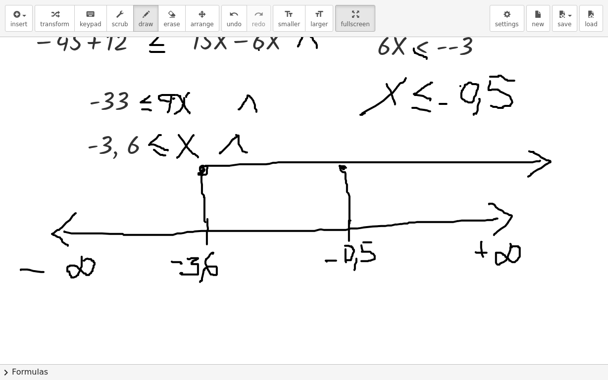
drag, startPoint x: 66, startPoint y: 173, endPoint x: 233, endPoint y: 190, distance: 167.6
drag, startPoint x: 75, startPoint y: 163, endPoint x: 73, endPoint y: 186, distance: 23.3
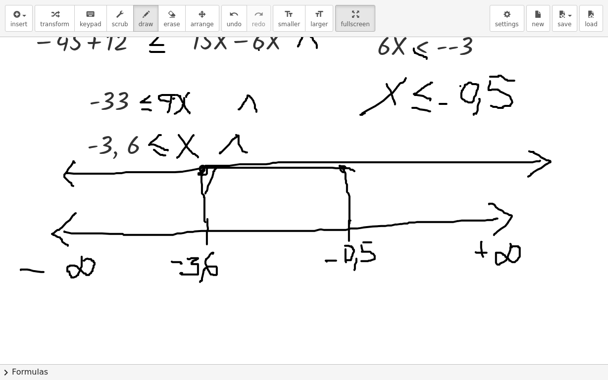
drag, startPoint x: 217, startPoint y: 168, endPoint x: 205, endPoint y: 194, distance: 28.1
drag, startPoint x: 226, startPoint y: 166, endPoint x: 220, endPoint y: 206, distance: 40.5
drag, startPoint x: 231, startPoint y: 192, endPoint x: 249, endPoint y: 172, distance: 27.0
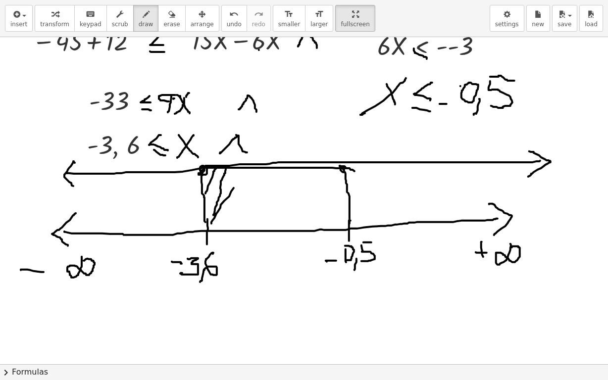
drag, startPoint x: 246, startPoint y: 204, endPoint x: 247, endPoint y: 190, distance: 14.4
drag, startPoint x: 267, startPoint y: 199, endPoint x: 260, endPoint y: 213, distance: 14.8
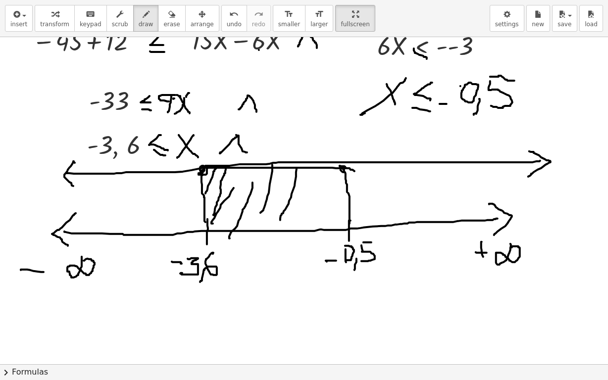
drag, startPoint x: 289, startPoint y: 201, endPoint x: 284, endPoint y: 215, distance: 15.4
drag, startPoint x: 309, startPoint y: 169, endPoint x: 316, endPoint y: 179, distance: 12.1
drag, startPoint x: 334, startPoint y: 169, endPoint x: 262, endPoint y: 191, distance: 75.5
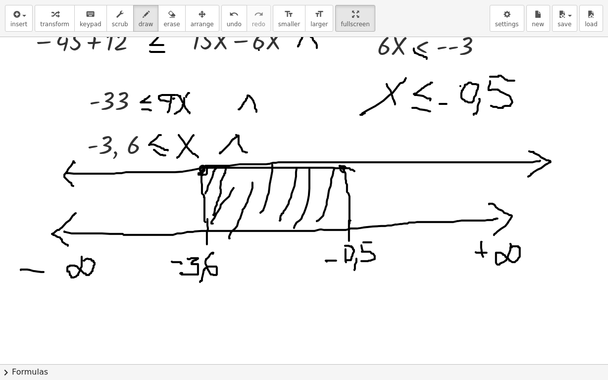
drag, startPoint x: 245, startPoint y: 166, endPoint x: 235, endPoint y: 203, distance: 38.7
drag, startPoint x: 258, startPoint y: 166, endPoint x: 259, endPoint y: 217, distance: 51.0
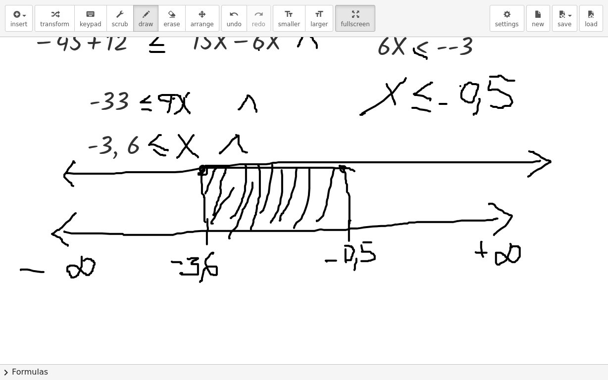
drag, startPoint x: 282, startPoint y: 170, endPoint x: 271, endPoint y: 224, distance: 54.9
drag, startPoint x: 322, startPoint y: 169, endPoint x: 311, endPoint y: 233, distance: 64.9
drag, startPoint x: 339, startPoint y: 177, endPoint x: 343, endPoint y: 194, distance: 18.0
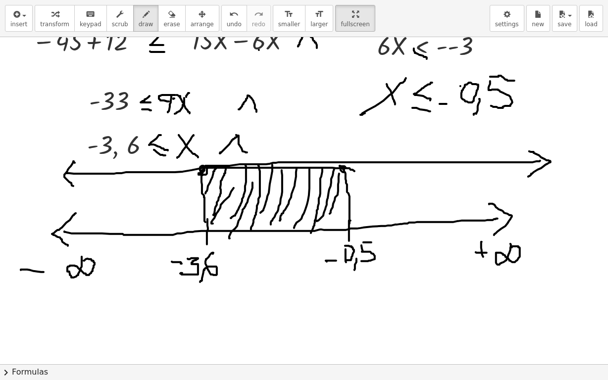
drag, startPoint x: 342, startPoint y: 213, endPoint x: 335, endPoint y: 226, distance: 14.6
drag, startPoint x: 233, startPoint y: 224, endPoint x: 212, endPoint y: 260, distance: 41.4
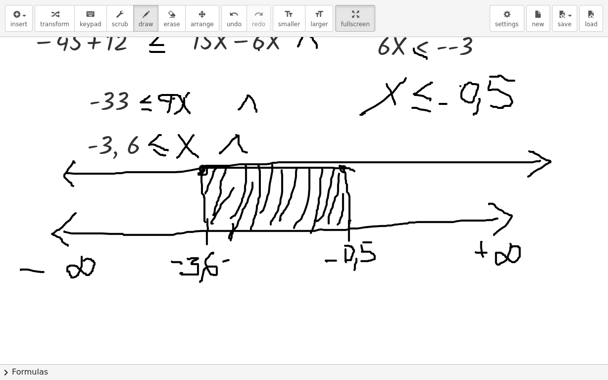
drag, startPoint x: 223, startPoint y: 262, endPoint x: 229, endPoint y: 260, distance: 5.6
drag, startPoint x: 236, startPoint y: 254, endPoint x: 233, endPoint y: 267, distance: 13.3
click at [28, 13] on button "insert" at bounding box center [19, 18] width 28 height 27
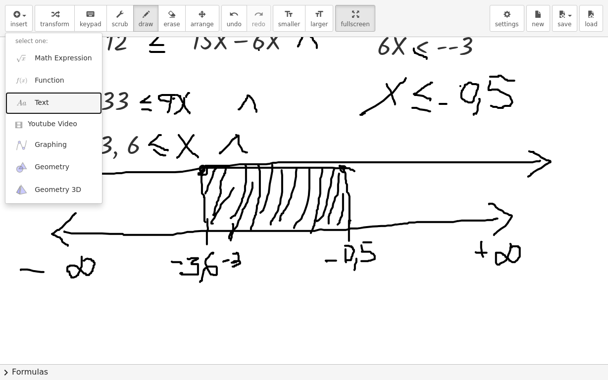
drag, startPoint x: 50, startPoint y: 95, endPoint x: 117, endPoint y: 324, distance: 238.8
click at [50, 96] on link "Text" at bounding box center [53, 103] width 97 height 22
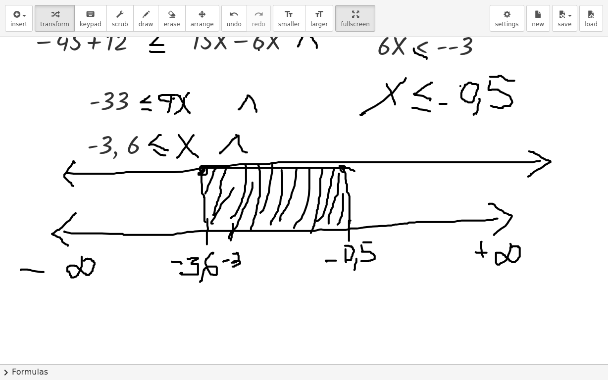
drag, startPoint x: 300, startPoint y: 97, endPoint x: 291, endPoint y: 158, distance: 62.6
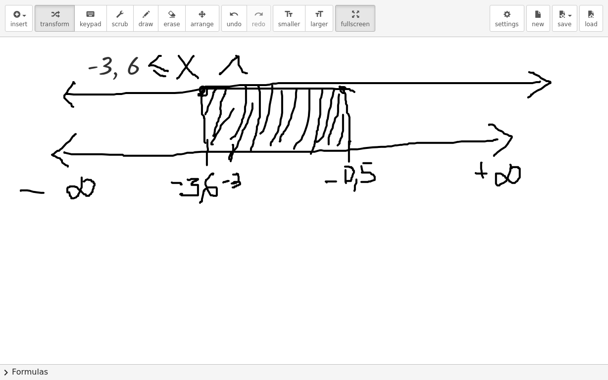
scroll to position [2659, 0]
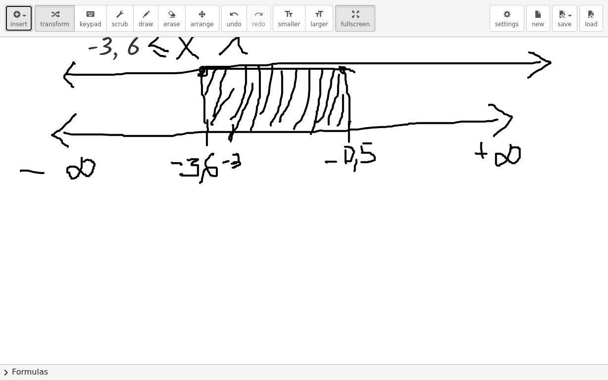
click at [11, 27] on span "insert" at bounding box center [18, 24] width 17 height 7
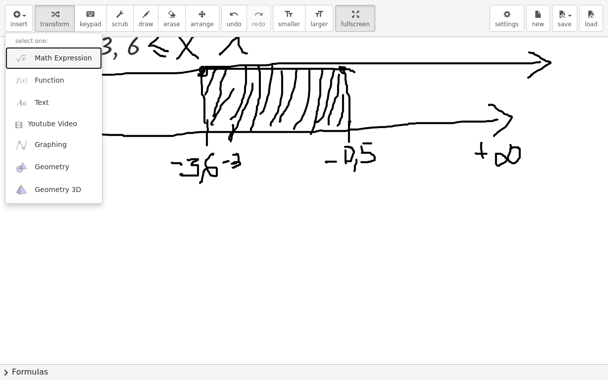
click at [46, 60] on span "Math Expression" at bounding box center [63, 58] width 57 height 10
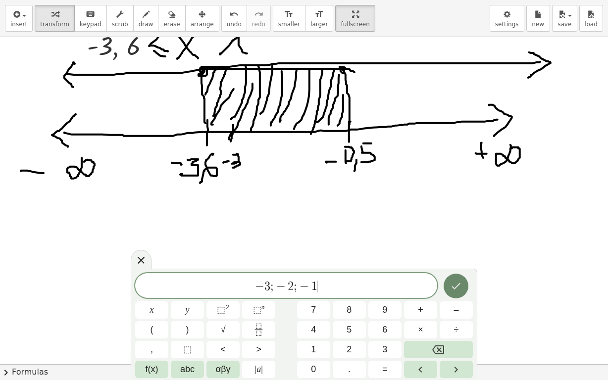
click at [458, 285] on icon "Done" at bounding box center [456, 286] width 12 height 12
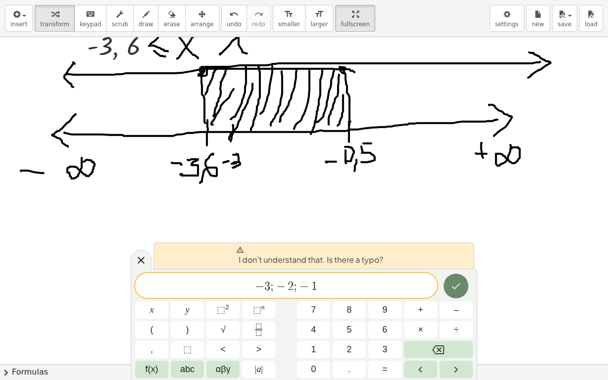
click at [453, 287] on icon "Done" at bounding box center [456, 286] width 12 height 12
click at [135, 264] on div at bounding box center [141, 259] width 21 height 19
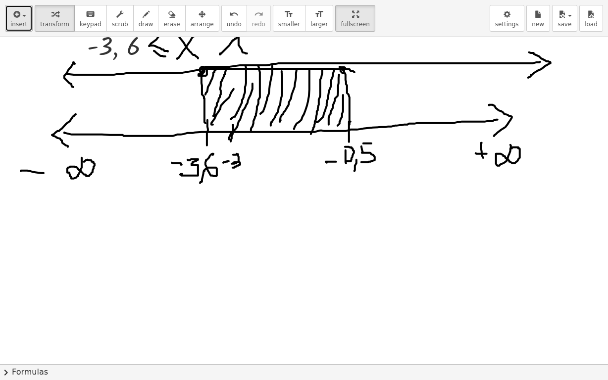
click at [13, 21] on span "insert" at bounding box center [18, 24] width 17 height 7
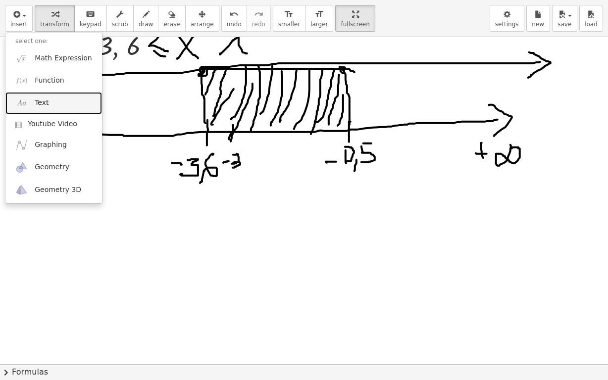
click at [76, 101] on link "Text" at bounding box center [53, 103] width 97 height 22
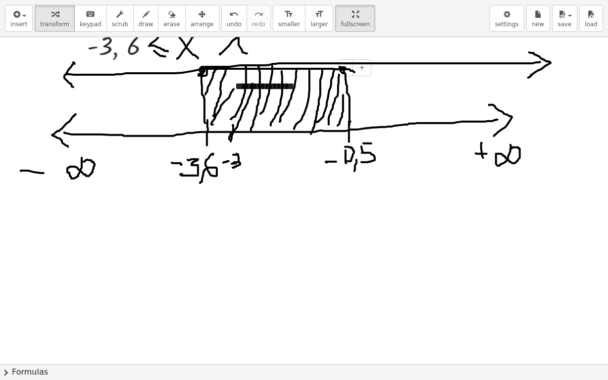
click at [362, 88] on div "**********" at bounding box center [299, 86] width 148 height 34
click at [198, 17] on icon "button" at bounding box center [201, 14] width 7 height 12
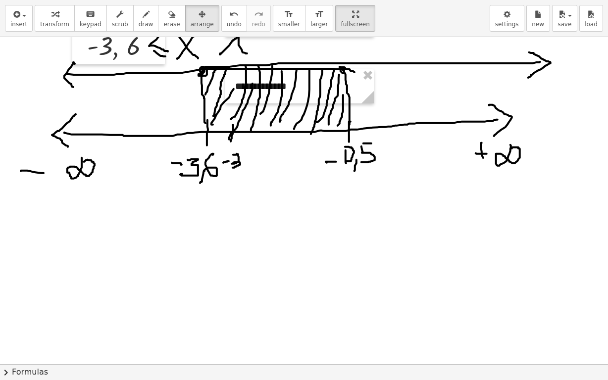
drag, startPoint x: 180, startPoint y: 16, endPoint x: 368, endPoint y: 135, distance: 222.2
click at [362, 95] on circle at bounding box center [369, 99] width 17 height 17
click at [369, 92] on circle at bounding box center [369, 99] width 17 height 17
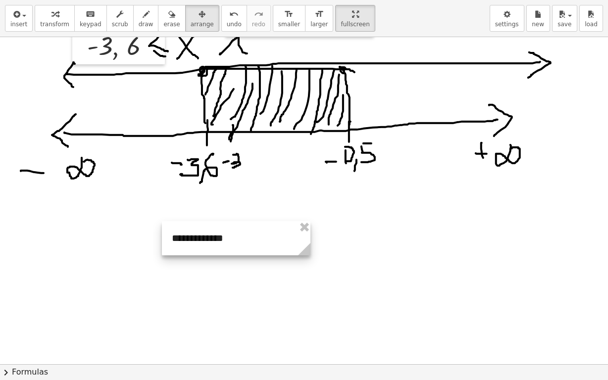
drag, startPoint x: 370, startPoint y: 88, endPoint x: 307, endPoint y: 240, distance: 164.6
click at [307, 240] on div at bounding box center [236, 238] width 148 height 34
click at [269, 235] on div at bounding box center [236, 238] width 148 height 34
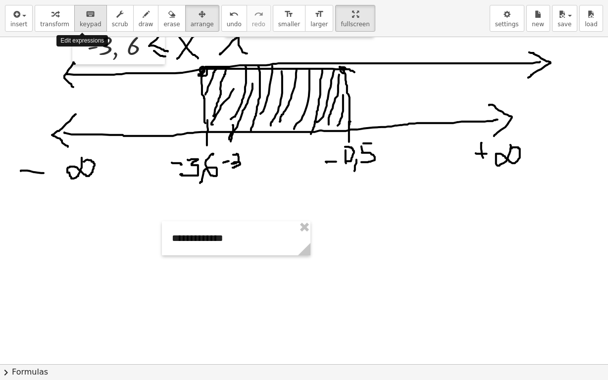
click at [86, 17] on icon "keyboard" at bounding box center [90, 14] width 9 height 12
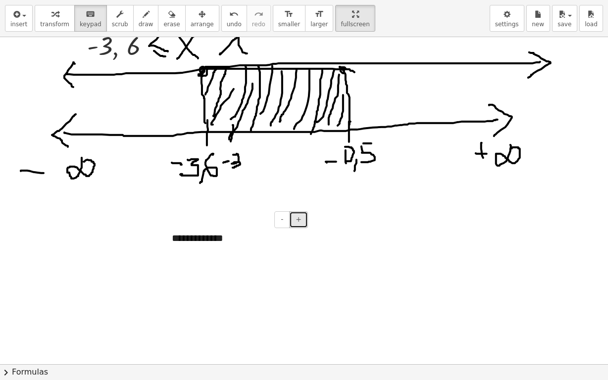
click at [299, 217] on span "+" at bounding box center [298, 219] width 6 height 8
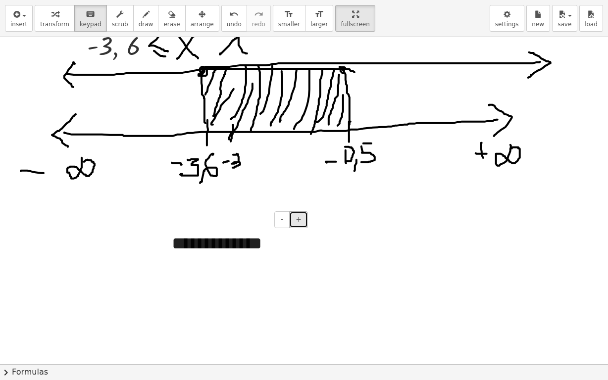
click at [299, 217] on span "+" at bounding box center [298, 219] width 6 height 8
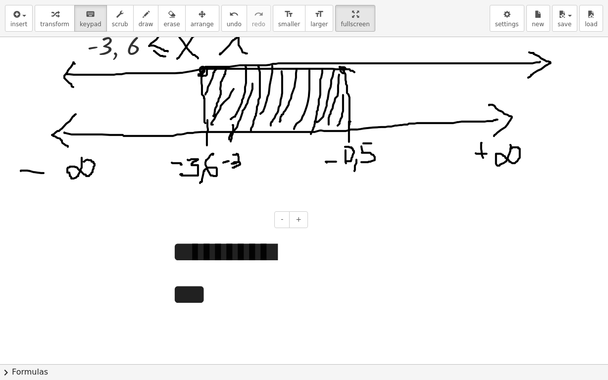
click at [202, 260] on div "**********" at bounding box center [236, 273] width 148 height 104
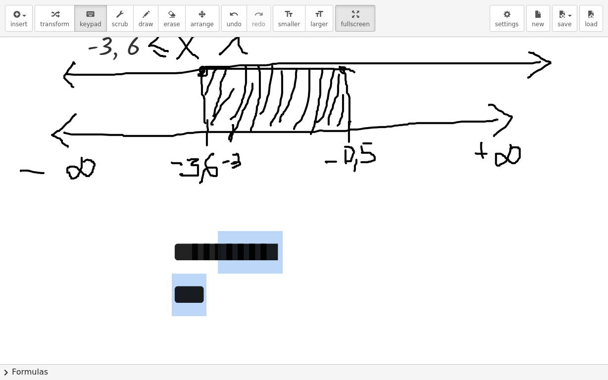
drag, startPoint x: 308, startPoint y: 242, endPoint x: 318, endPoint y: 243, distance: 9.9
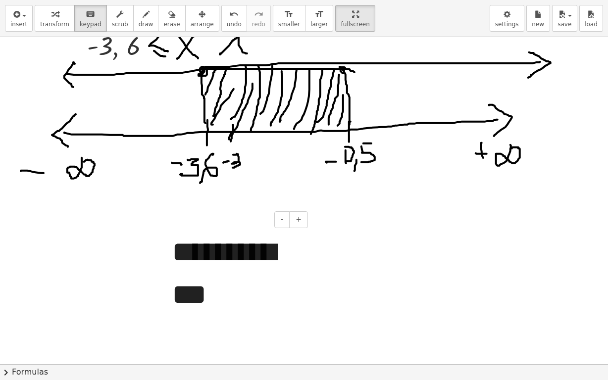
click at [227, 260] on div "**********" at bounding box center [236, 273] width 148 height 104
click at [226, 218] on div "- +" at bounding box center [233, 219] width 148 height 17
click at [191, 15] on div "button" at bounding box center [202, 14] width 23 height 12
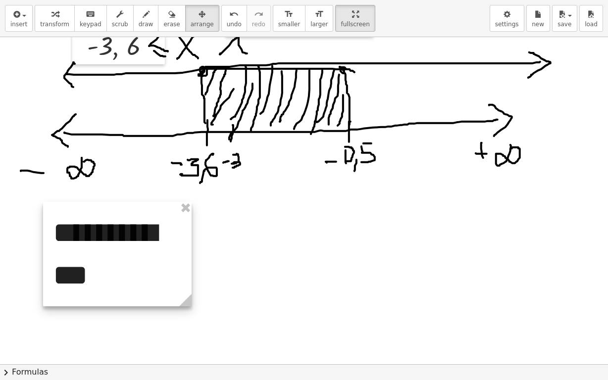
click at [94, 240] on div at bounding box center [117, 254] width 148 height 104
click at [119, 236] on div at bounding box center [117, 254] width 148 height 104
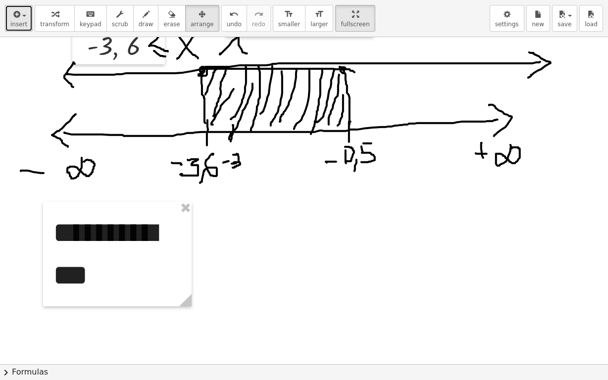
click at [24, 25] on span "insert" at bounding box center [18, 24] width 17 height 7
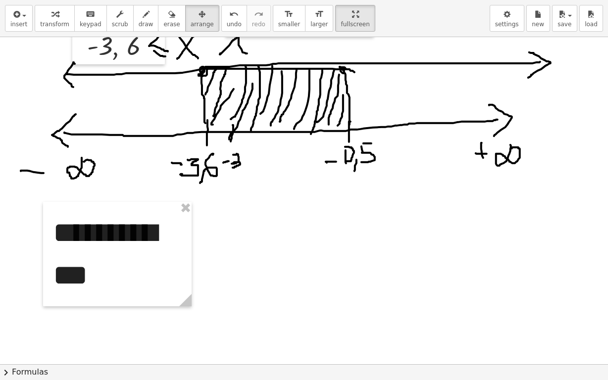
click at [139, 19] on div "button" at bounding box center [146, 14] width 15 height 12
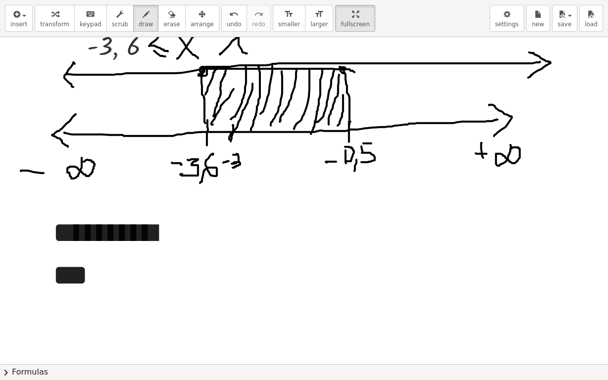
drag, startPoint x: 133, startPoint y: 17, endPoint x: 200, endPoint y: 199, distance: 193.9
click at [134, 31] on button "draw" at bounding box center [146, 18] width 26 height 27
drag, startPoint x: 212, startPoint y: 254, endPoint x: 214, endPoint y: 282, distance: 28.3
drag, startPoint x: 238, startPoint y: 262, endPoint x: 255, endPoint y: 256, distance: 17.8
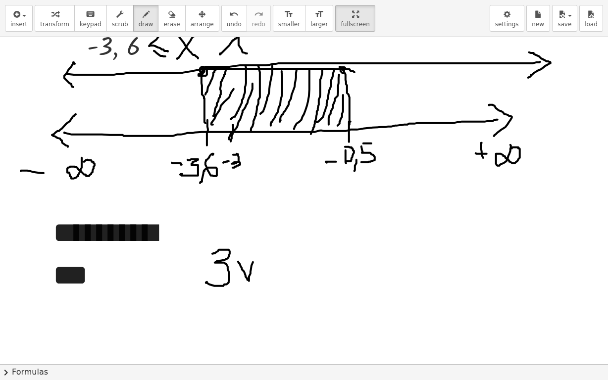
drag, startPoint x: 269, startPoint y: 258, endPoint x: 271, endPoint y: 277, distance: 18.9
drag, startPoint x: 283, startPoint y: 232, endPoint x: 283, endPoint y: 280, distance: 48.5
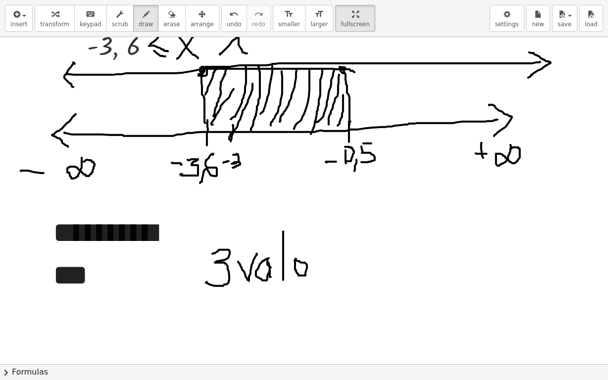
drag, startPoint x: 309, startPoint y: 257, endPoint x: 323, endPoint y: 258, distance: 13.9
drag, startPoint x: 324, startPoint y: 268, endPoint x: 347, endPoint y: 266, distance: 23.9
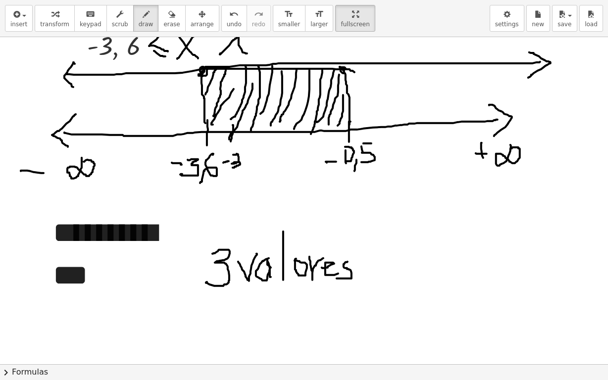
drag, startPoint x: 347, startPoint y: 262, endPoint x: 291, endPoint y: 282, distance: 60.4
drag, startPoint x: 192, startPoint y: 296, endPoint x: 403, endPoint y: 263, distance: 213.8
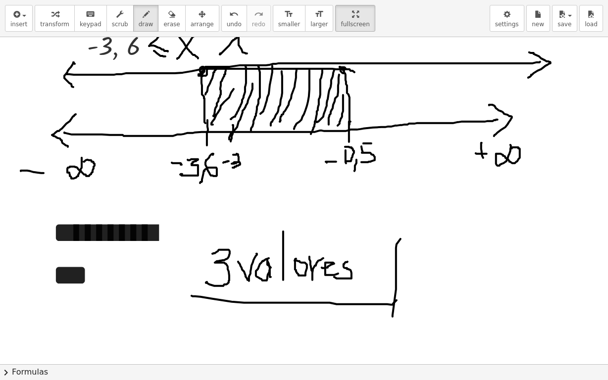
drag, startPoint x: 396, startPoint y: 258, endPoint x: 399, endPoint y: 303, distance: 44.7
drag, startPoint x: 397, startPoint y: 306, endPoint x: 392, endPoint y: 315, distance: 10.6
drag, startPoint x: 414, startPoint y: 302, endPoint x: 395, endPoint y: 318, distance: 25.0
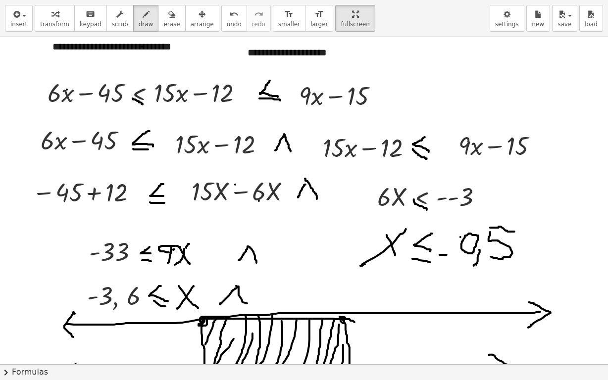
scroll to position [2415, 0]
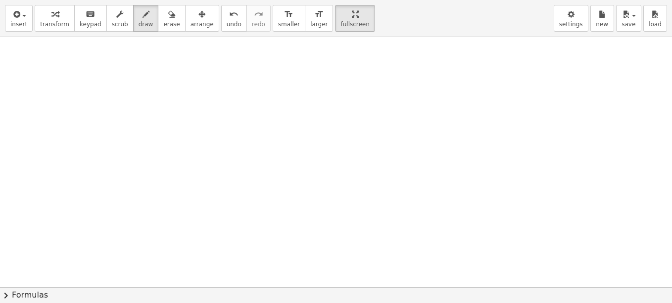
scroll to position [3016, 0]
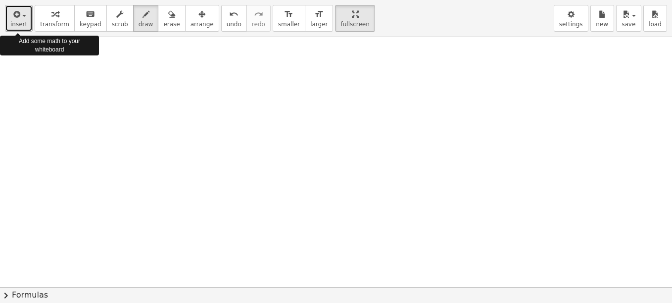
click at [16, 14] on icon "button" at bounding box center [15, 14] width 9 height 12
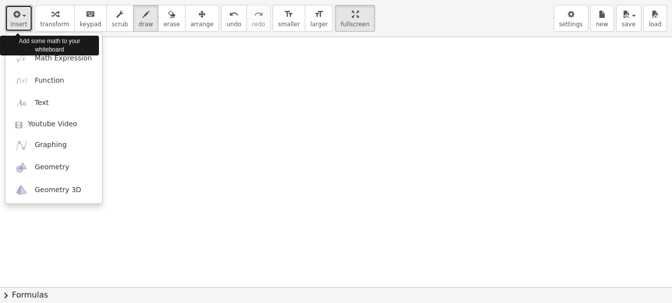
drag, startPoint x: 23, startPoint y: 19, endPoint x: 291, endPoint y: 89, distance: 277.0
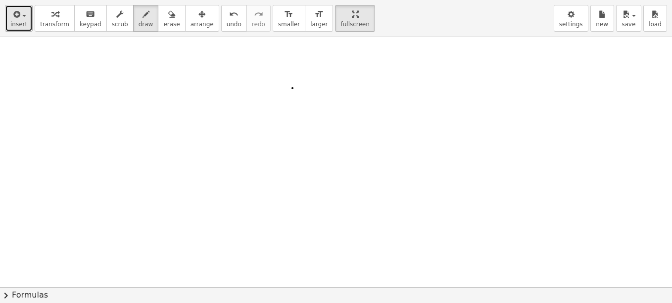
click at [23, 18] on div "button" at bounding box center [18, 14] width 17 height 12
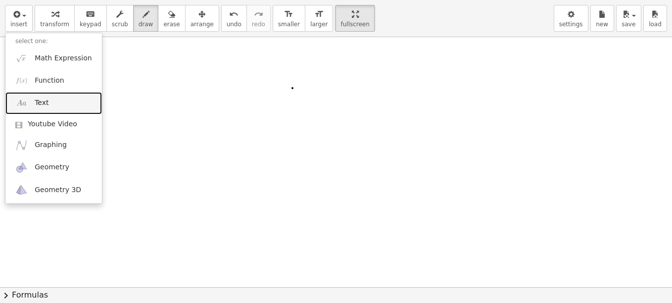
click at [46, 100] on span "Text" at bounding box center [42, 103] width 14 height 10
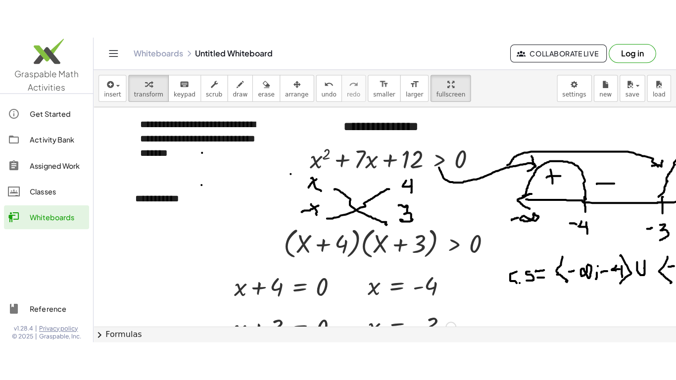
scroll to position [3016, 0]
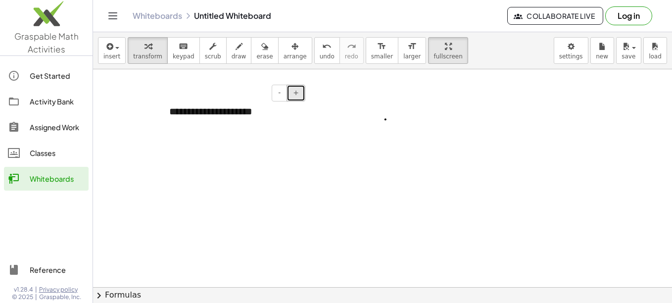
click at [293, 89] on span "+" at bounding box center [296, 93] width 6 height 8
click at [159, 97] on div "**********" at bounding box center [233, 122] width 148 height 54
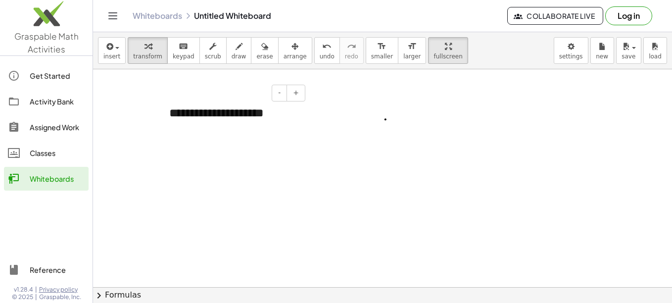
click at [213, 95] on div "**********" at bounding box center [233, 122] width 148 height 54
drag, startPoint x: 211, startPoint y: 91, endPoint x: 246, endPoint y: 91, distance: 35.1
drag, startPoint x: 214, startPoint y: 116, endPoint x: 229, endPoint y: 111, distance: 15.8
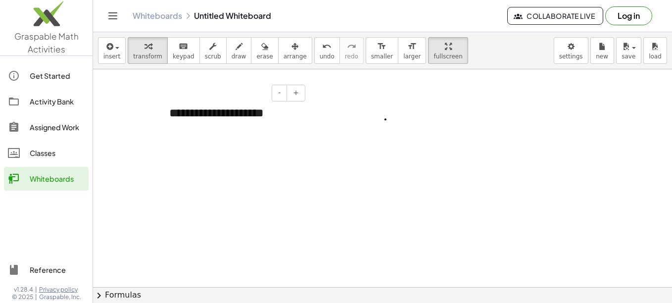
click at [159, 99] on div "**********" at bounding box center [233, 122] width 148 height 54
click at [157, 85] on div "- +" at bounding box center [231, 93] width 148 height 17
click at [159, 95] on div "**********" at bounding box center [233, 122] width 148 height 54
drag, startPoint x: 213, startPoint y: 66, endPoint x: 184, endPoint y: 79, distance: 32.1
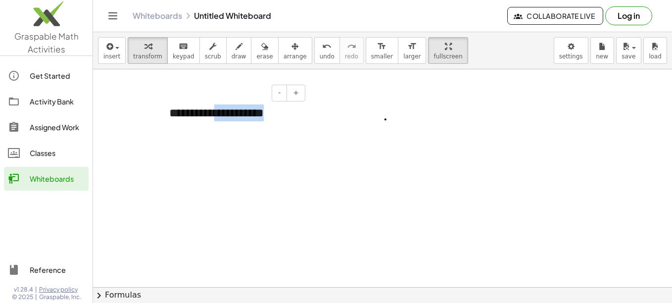
click at [159, 96] on div "**********" at bounding box center [233, 122] width 148 height 54
drag, startPoint x: 152, startPoint y: 96, endPoint x: 76, endPoint y: 78, distance: 77.9
click at [159, 95] on div "**********" at bounding box center [233, 122] width 148 height 54
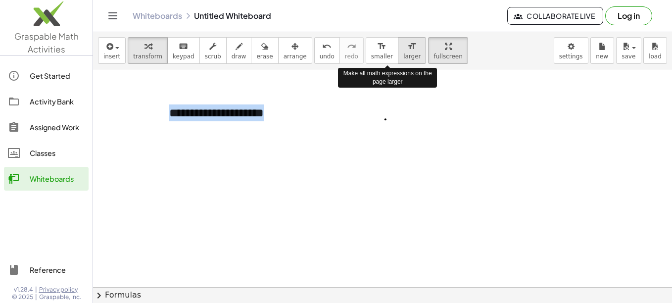
click at [407, 41] on icon "format_size" at bounding box center [411, 47] width 9 height 12
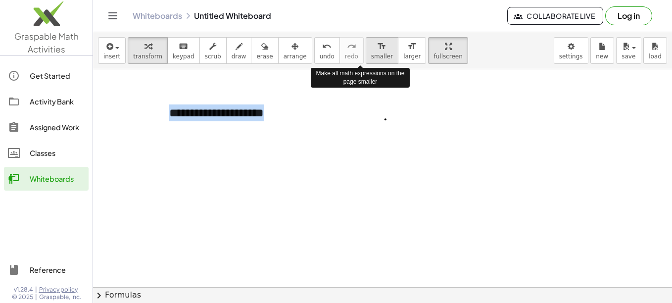
click at [377, 41] on icon "format_size" at bounding box center [381, 47] width 9 height 12
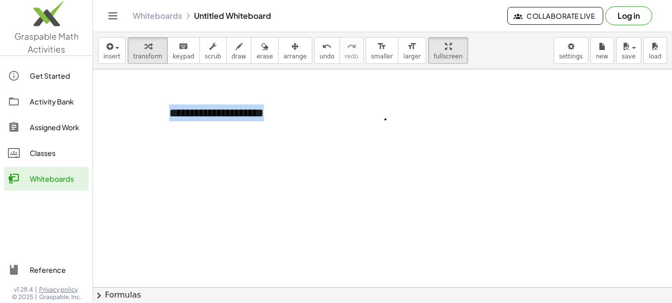
click at [159, 95] on div "**********" at bounding box center [233, 122] width 148 height 54
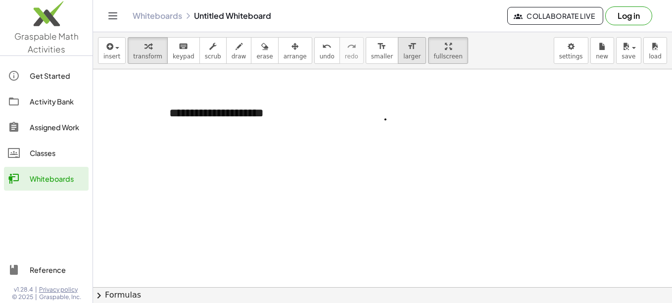
click at [398, 37] on button "format_size larger" at bounding box center [412, 50] width 28 height 27
click at [371, 53] on span "smaller" at bounding box center [382, 56] width 22 height 7
click at [284, 40] on div "button" at bounding box center [295, 46] width 23 height 12
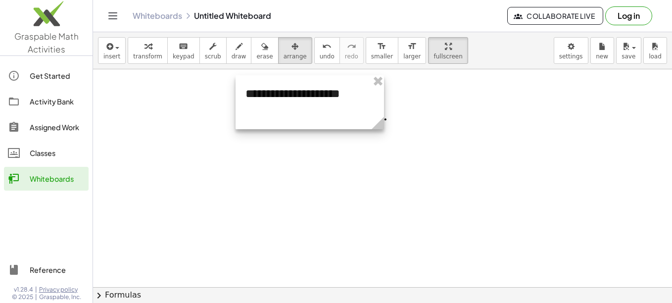
drag, startPoint x: 216, startPoint y: 93, endPoint x: 252, endPoint y: 85, distance: 37.0
click at [288, 77] on div at bounding box center [310, 102] width 148 height 54
click at [236, 76] on div at bounding box center [310, 103] width 148 height 54
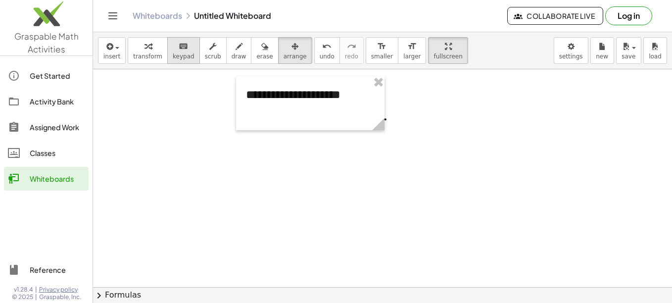
click at [173, 53] on span "keypad" at bounding box center [184, 56] width 22 height 7
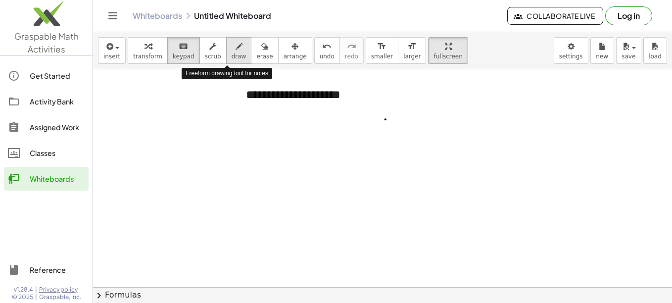
click at [232, 53] on span "draw" at bounding box center [239, 56] width 15 height 7
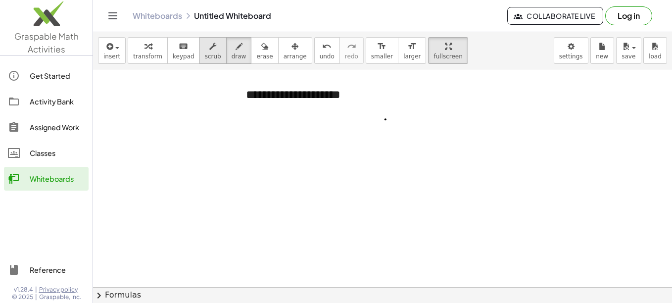
click at [209, 41] on icon "button" at bounding box center [212, 47] width 7 height 12
click at [236, 76] on div "**********" at bounding box center [310, 103] width 148 height 54
drag, startPoint x: 290, startPoint y: 75, endPoint x: 332, endPoint y: 76, distance: 41.6
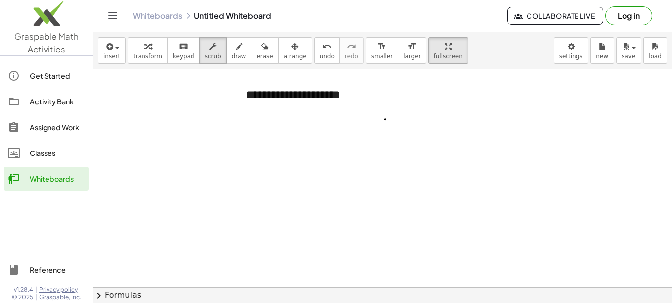
drag, startPoint x: 290, startPoint y: 89, endPoint x: 320, endPoint y: 83, distance: 31.3
click at [330, 20] on div "**********" at bounding box center [336, 151] width 672 height 303
click at [425, 102] on div "**********" at bounding box center [382, 167] width 579 height 271
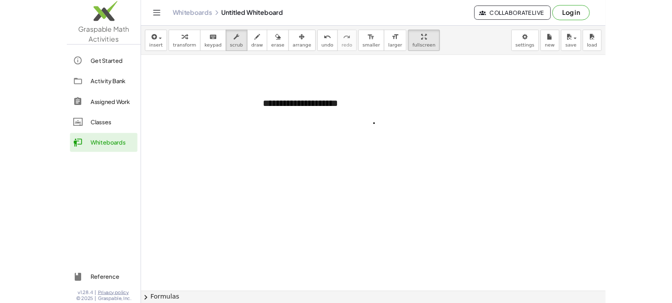
scroll to position [2949, 0]
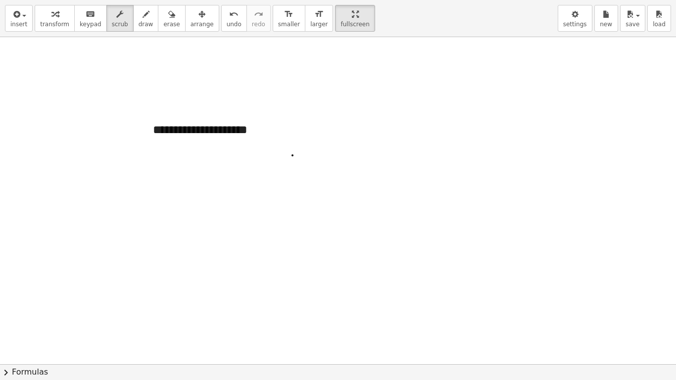
click at [319, 0] on html "**********" at bounding box center [338, 190] width 676 height 380
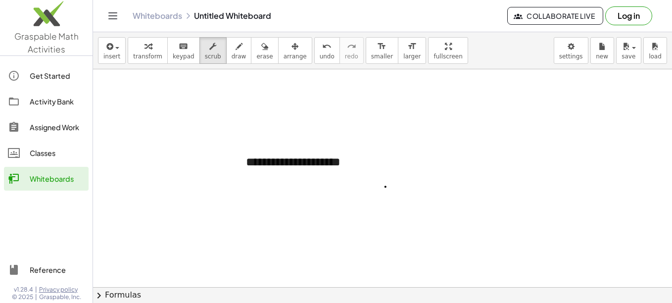
click at [420, 103] on div "**********" at bounding box center [382, 167] width 579 height 271
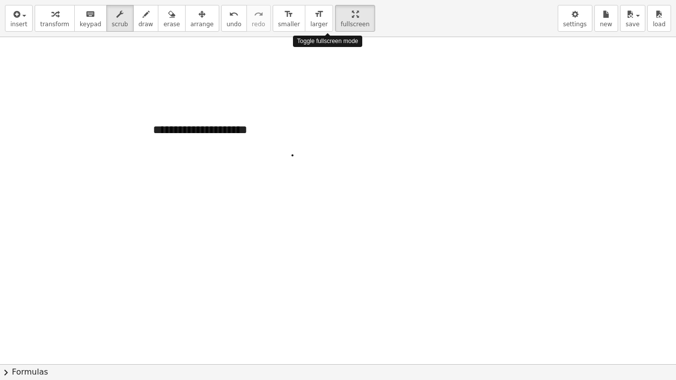
drag, startPoint x: 333, startPoint y: 14, endPoint x: 331, endPoint y: -38, distance: 51.5
click at [331, 0] on html "**********" at bounding box center [338, 190] width 676 height 380
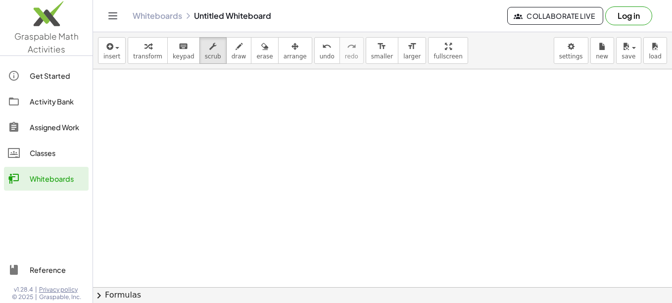
scroll to position [3274, 0]
drag, startPoint x: 38, startPoint y: 21, endPoint x: 418, endPoint y: 33, distance: 379.8
click at [38, 21] on img at bounding box center [46, 16] width 93 height 42
click at [403, 53] on span "larger" at bounding box center [411, 56] width 17 height 7
click at [371, 50] on div "format_size" at bounding box center [382, 46] width 22 height 12
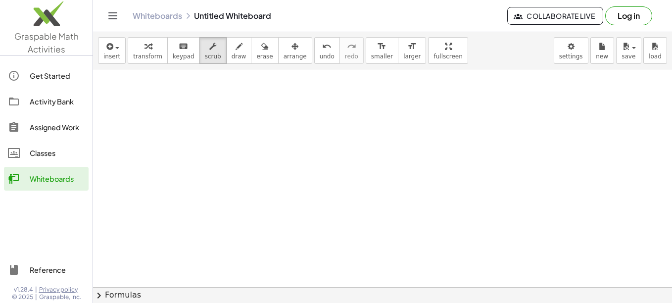
drag, startPoint x: 430, startPoint y: 54, endPoint x: 432, endPoint y: 106, distance: 51.5
click at [432, 106] on div "**********" at bounding box center [382, 167] width 579 height 271
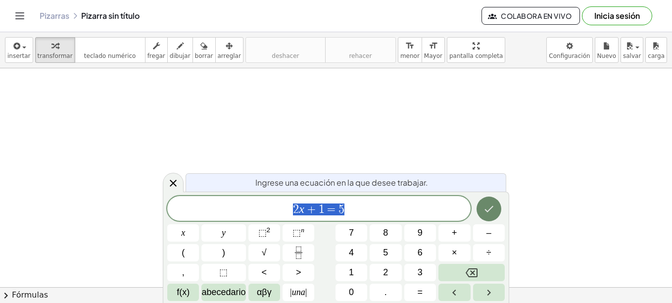
click at [492, 210] on icon "Hecho" at bounding box center [489, 209] width 12 height 12
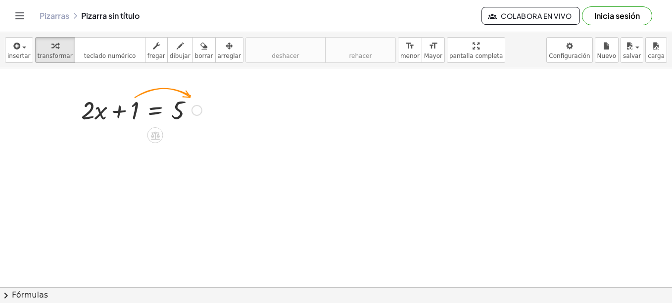
click at [172, 112] on div at bounding box center [141, 110] width 131 height 34
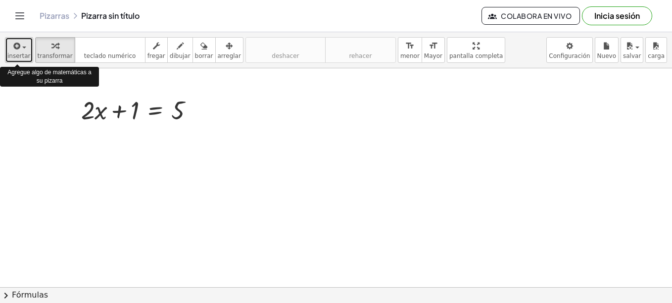
click at [21, 49] on div "button" at bounding box center [18, 46] width 23 height 12
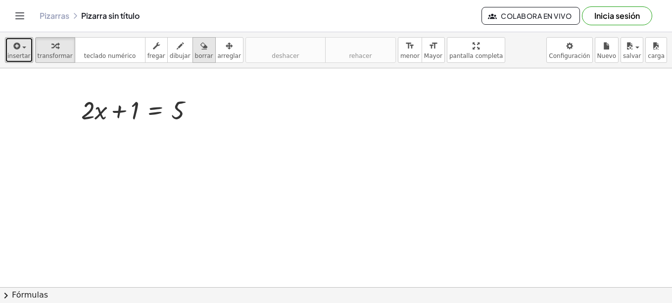
click at [200, 48] on icon "button" at bounding box center [203, 46] width 7 height 12
drag, startPoint x: 157, startPoint y: 114, endPoint x: 110, endPoint y: 114, distance: 47.5
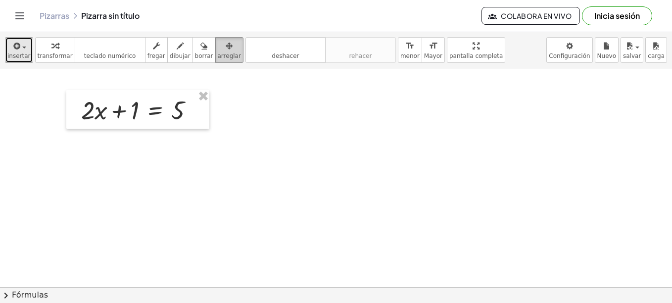
click at [226, 47] on icon "button" at bounding box center [229, 46] width 7 height 12
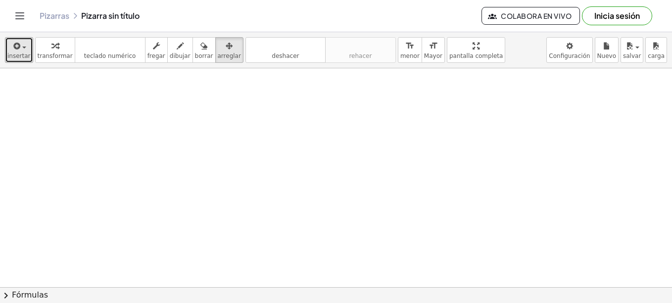
click at [15, 53] on span "insertar" at bounding box center [18, 55] width 23 height 7
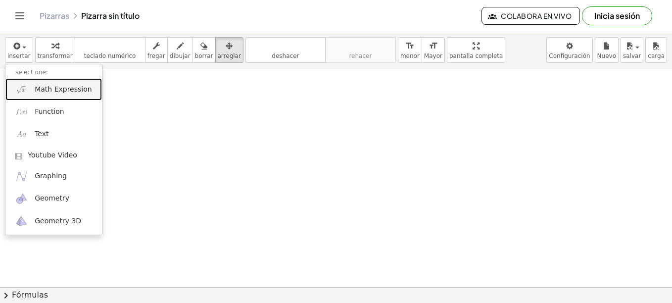
click at [50, 90] on span "Math Expression" at bounding box center [63, 90] width 57 height 10
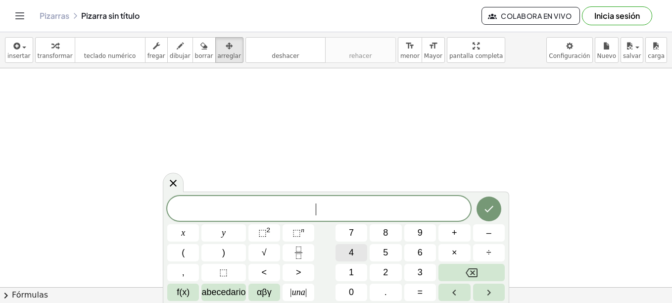
click at [344, 255] on button "4" at bounding box center [352, 252] width 32 height 17
click at [500, 213] on button "Hecho" at bounding box center [489, 208] width 25 height 25
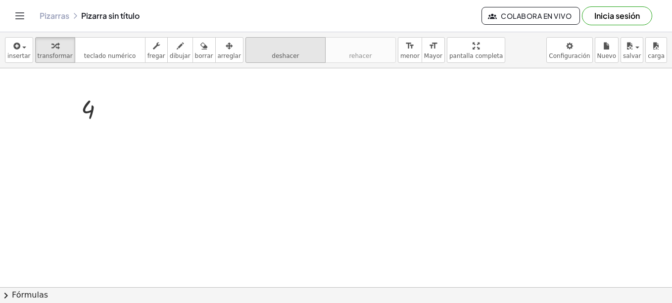
click at [272, 56] on span "deshacer" at bounding box center [285, 55] width 27 height 7
click at [298, 56] on button "deshacer deshacer" at bounding box center [285, 50] width 80 height 26
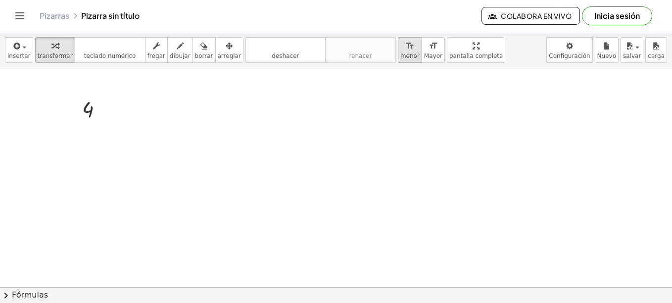
click at [400, 49] on div "format_size" at bounding box center [409, 46] width 19 height 12
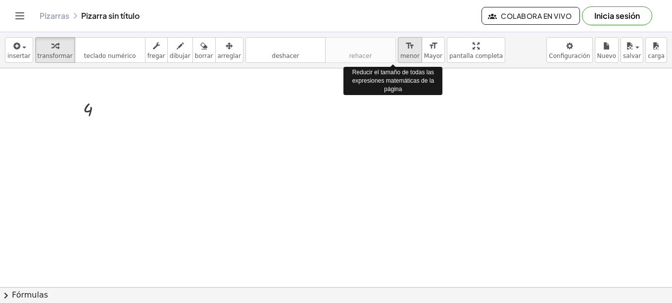
click at [400, 49] on div "format_size" at bounding box center [409, 46] width 19 height 12
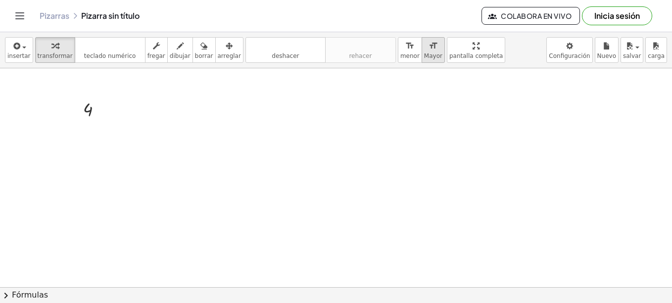
click at [424, 52] on span "Mayor" at bounding box center [433, 55] width 18 height 7
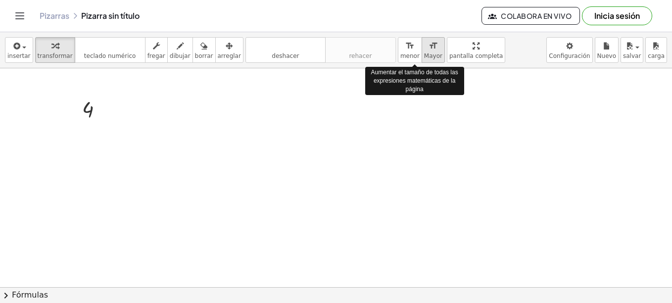
click at [424, 52] on span "Mayor" at bounding box center [433, 55] width 18 height 7
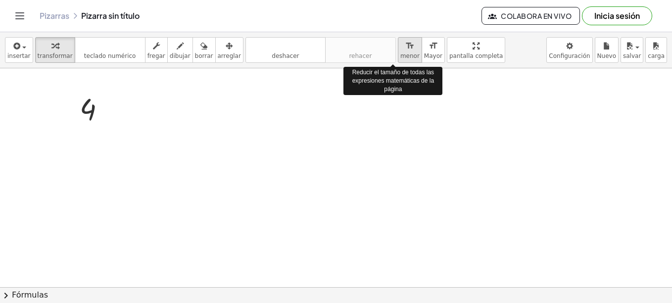
click at [405, 50] on icon "format_size" at bounding box center [409, 46] width 9 height 12
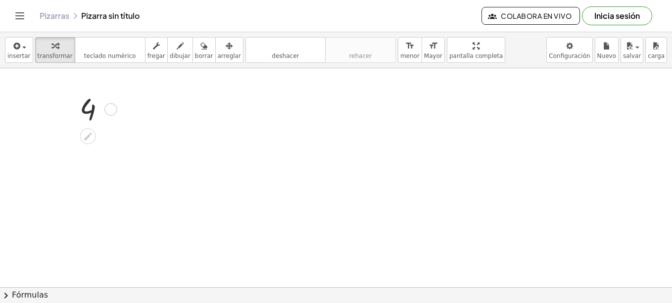
click at [91, 111] on div at bounding box center [97, 109] width 44 height 38
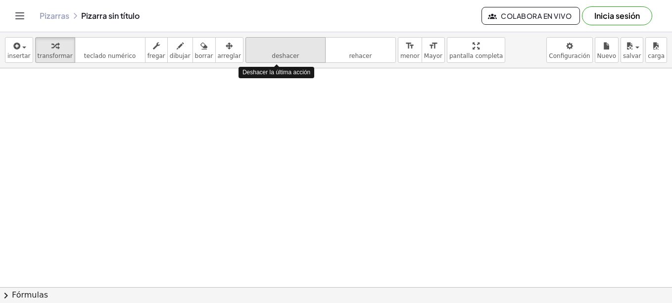
click at [272, 52] on span "deshacer" at bounding box center [285, 55] width 27 height 7
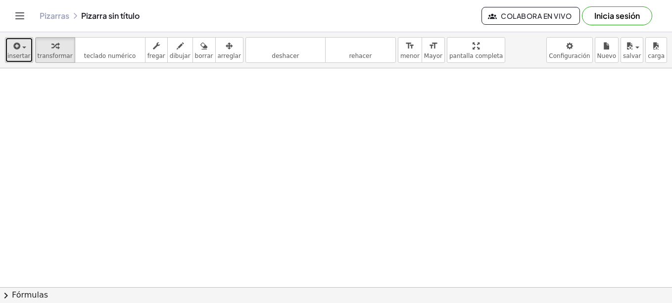
click at [16, 52] on span "insertar" at bounding box center [18, 55] width 23 height 7
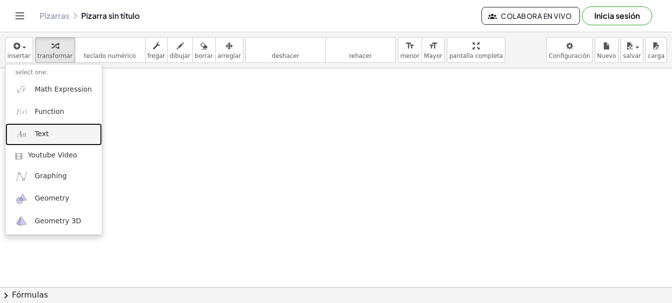
click at [50, 135] on link "Text" at bounding box center [53, 134] width 97 height 22
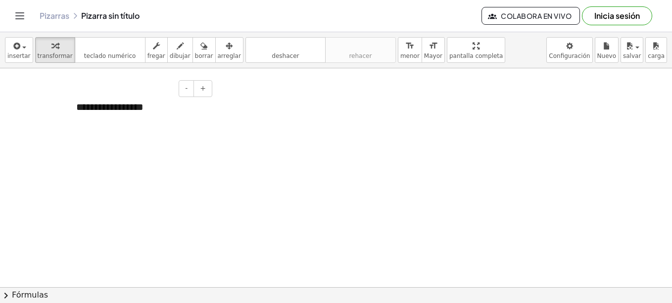
click at [158, 108] on div "**********" at bounding box center [140, 107] width 148 height 34
click at [200, 122] on div "**********" at bounding box center [140, 114] width 148 height 48
click at [281, 59] on button "deshacer deshacer" at bounding box center [285, 50] width 80 height 26
click at [286, 51] on icon "deshacer" at bounding box center [285, 46] width 75 height 12
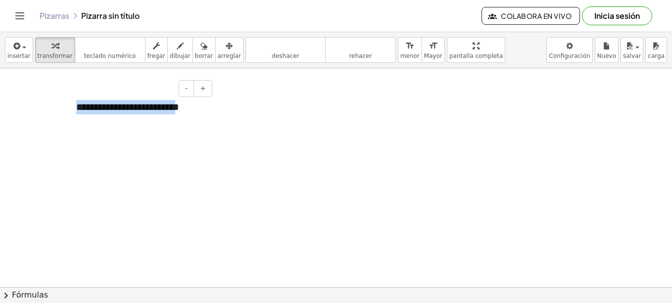
drag, startPoint x: 152, startPoint y: 127, endPoint x: 72, endPoint y: 97, distance: 85.0
click at [72, 97] on div "**********" at bounding box center [140, 114] width 148 height 48
drag, startPoint x: 89, startPoint y: 109, endPoint x: 76, endPoint y: 107, distance: 13.4
click at [76, 107] on div "- + **" at bounding box center [140, 107] width 148 height 34
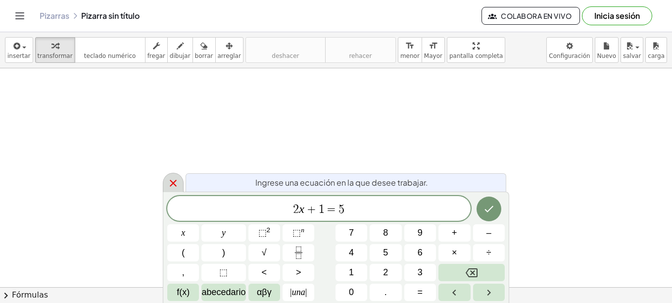
click at [175, 189] on icon at bounding box center [173, 183] width 12 height 12
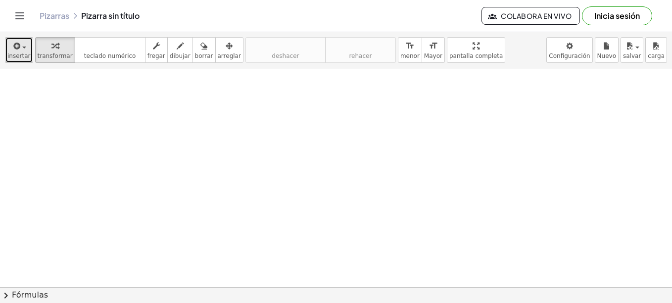
click at [23, 51] on div "button" at bounding box center [18, 46] width 23 height 12
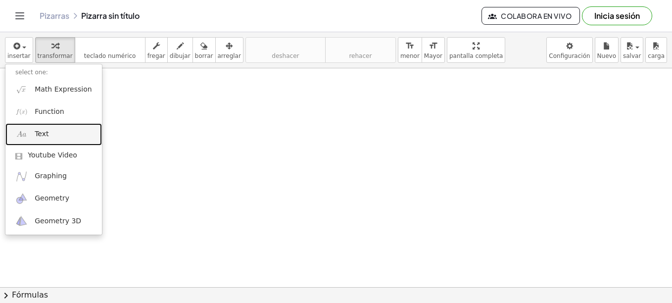
click at [47, 139] on link "Text" at bounding box center [53, 134] width 97 height 22
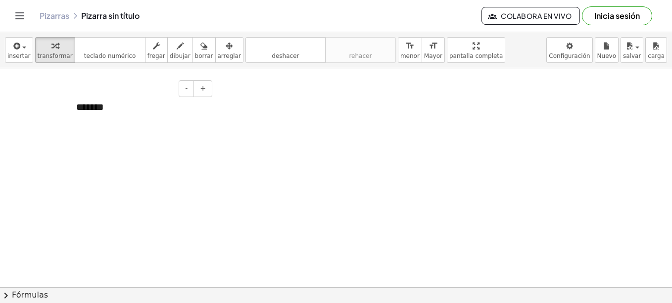
click at [164, 106] on div "*******" at bounding box center [140, 107] width 148 height 34
click at [266, 50] on icon "deshacer" at bounding box center [285, 46] width 75 height 12
click at [272, 62] on button "deshacer deshacer" at bounding box center [285, 50] width 80 height 26
click at [168, 109] on div "*******" at bounding box center [140, 107] width 148 height 34
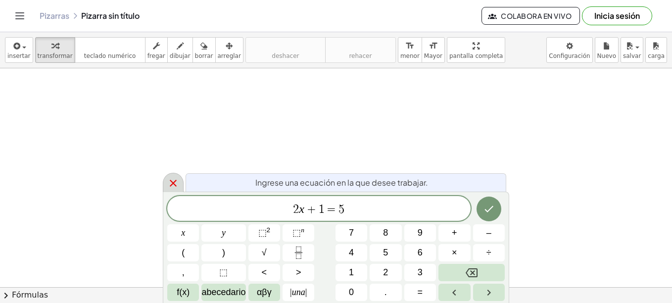
click at [170, 182] on icon at bounding box center [173, 183] width 12 height 12
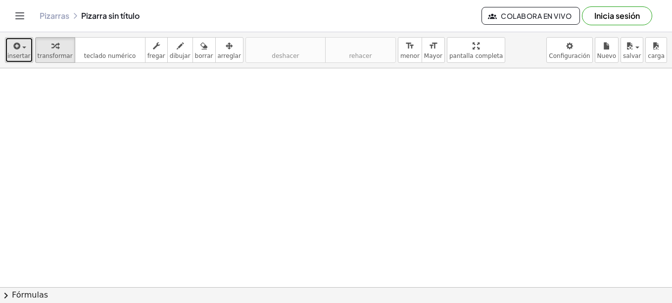
click at [26, 46] on div "button" at bounding box center [18, 46] width 23 height 12
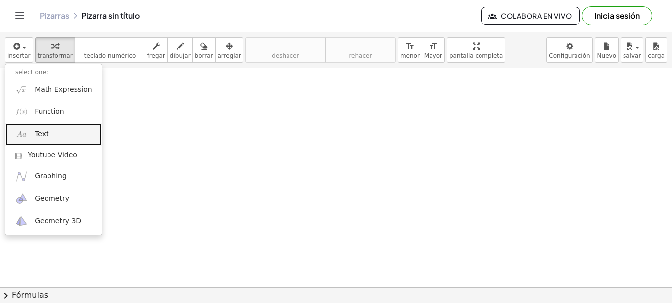
click at [39, 140] on link "Text" at bounding box center [53, 134] width 97 height 22
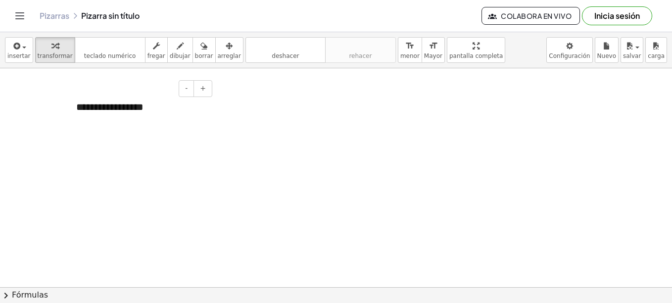
click at [110, 87] on div "- +" at bounding box center [138, 88] width 148 height 17
click at [116, 108] on div "**********" at bounding box center [140, 107] width 148 height 34
drag, startPoint x: 145, startPoint y: 108, endPoint x: 87, endPoint y: 108, distance: 58.4
click at [87, 108] on div "**********" at bounding box center [140, 107] width 148 height 34
click at [114, 110] on div "******" at bounding box center [140, 107] width 148 height 34
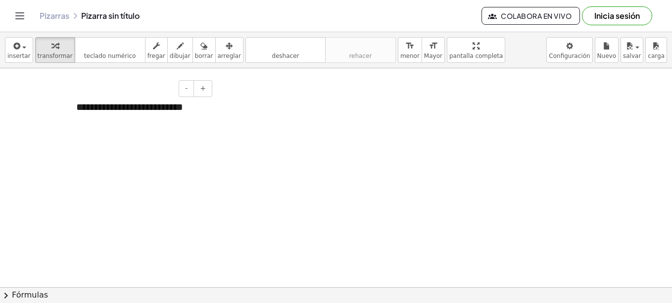
click at [174, 125] on div "**********" at bounding box center [140, 114] width 148 height 48
click at [219, 48] on div "button" at bounding box center [229, 46] width 23 height 12
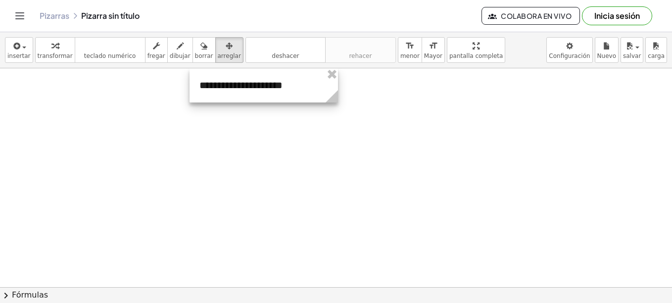
drag, startPoint x: 190, startPoint y: 122, endPoint x: 313, endPoint y: 93, distance: 126.6
click at [313, 93] on div at bounding box center [264, 85] width 148 height 34
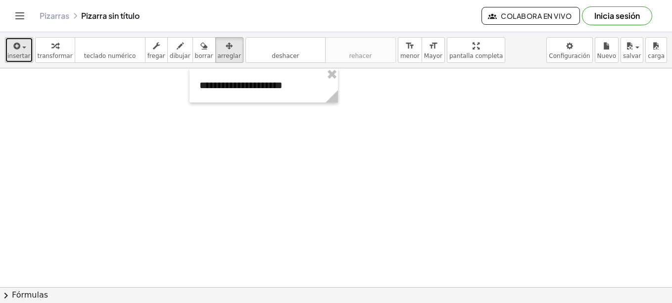
click at [24, 49] on div "button" at bounding box center [18, 46] width 23 height 12
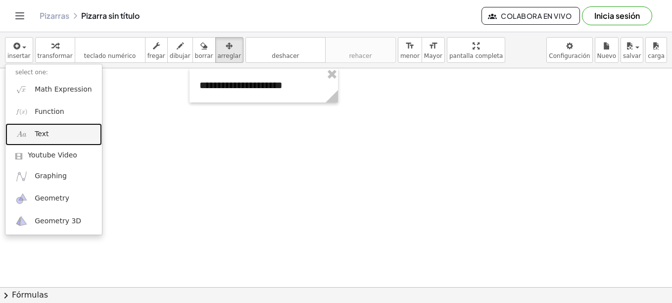
click at [57, 129] on link "Text" at bounding box center [53, 134] width 97 height 22
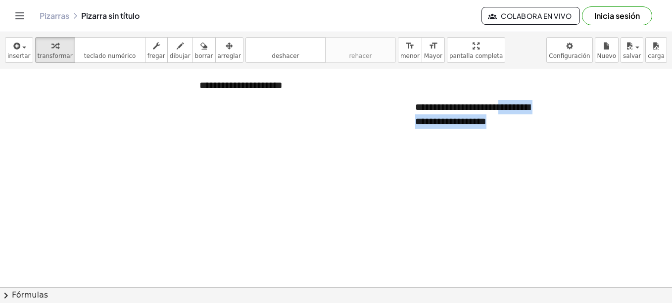
drag, startPoint x: 507, startPoint y: 109, endPoint x: 404, endPoint y: 113, distance: 103.0
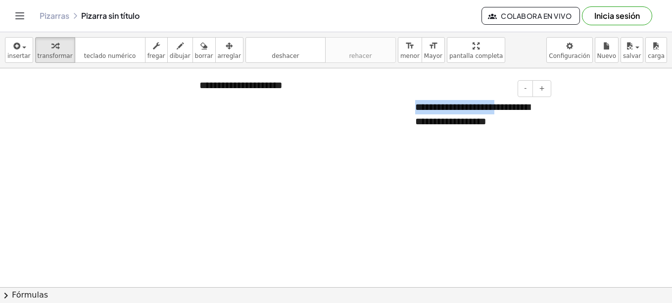
drag, startPoint x: 502, startPoint y: 109, endPoint x: 411, endPoint y: 105, distance: 91.1
click at [411, 105] on div "**********" at bounding box center [479, 114] width 148 height 48
click at [545, 109] on div "**********" at bounding box center [479, 107] width 148 height 34
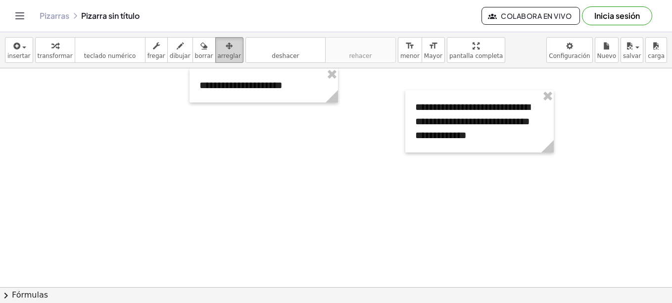
click at [218, 56] on span "arreglar" at bounding box center [229, 55] width 23 height 7
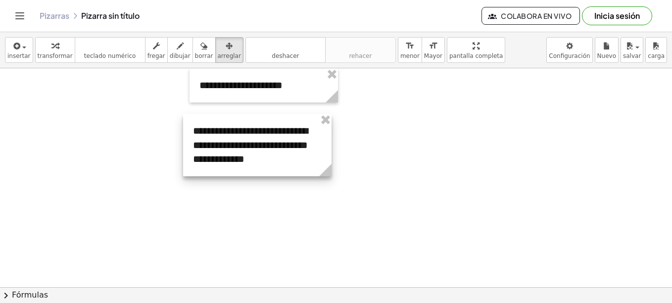
drag, startPoint x: 452, startPoint y: 124, endPoint x: 230, endPoint y: 148, distance: 223.5
click at [230, 148] on div at bounding box center [257, 145] width 148 height 62
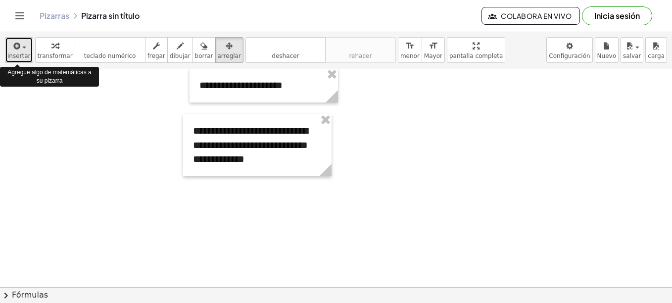
click at [24, 52] on span "insertar" at bounding box center [18, 55] width 23 height 7
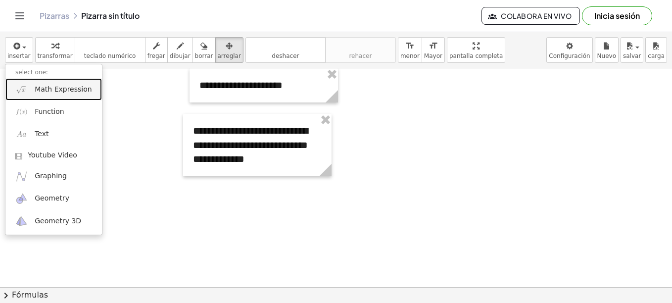
click at [62, 94] on span "Math Expression" at bounding box center [63, 90] width 57 height 10
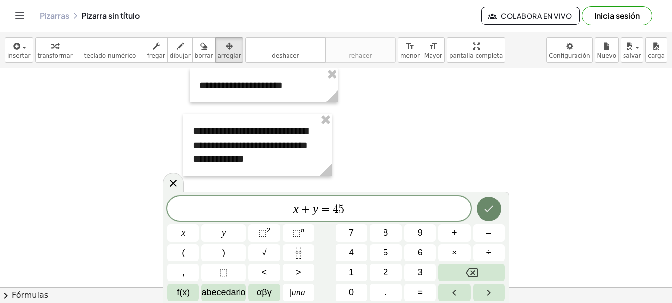
click at [490, 218] on button "Hecho" at bounding box center [489, 208] width 25 height 25
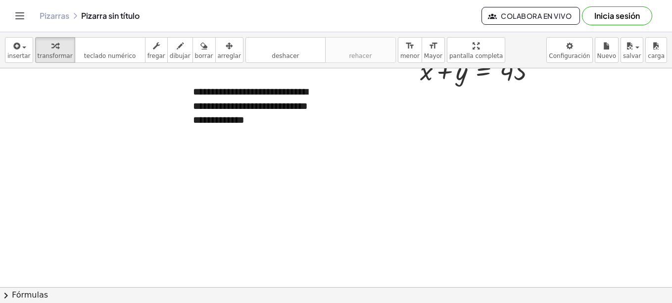
scroll to position [25, 0]
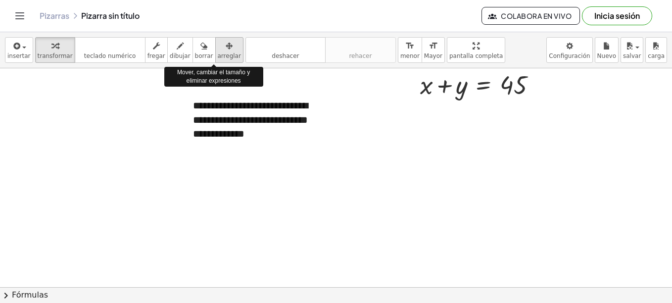
click at [226, 49] on icon "button" at bounding box center [229, 46] width 7 height 12
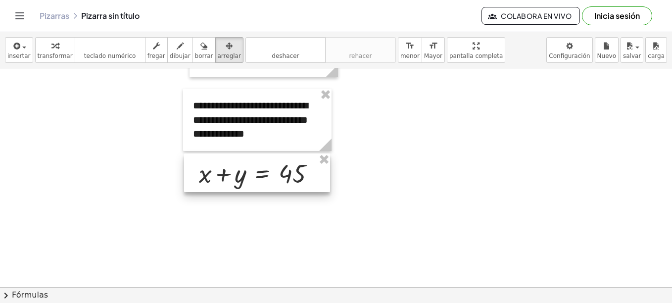
drag, startPoint x: 429, startPoint y: 88, endPoint x: 208, endPoint y: 176, distance: 238.3
click at [208, 176] on div at bounding box center [257, 172] width 146 height 39
click at [422, 201] on div at bounding box center [336, 293] width 672 height 500
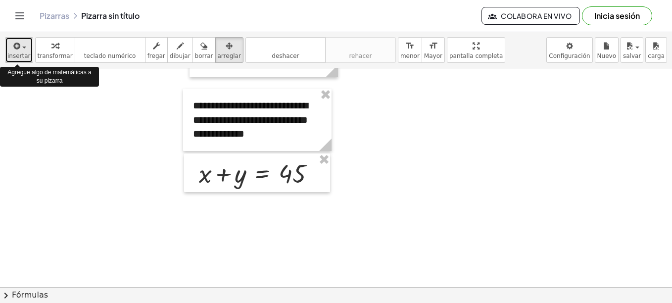
click at [24, 47] on span "button" at bounding box center [24, 48] width 4 height 2
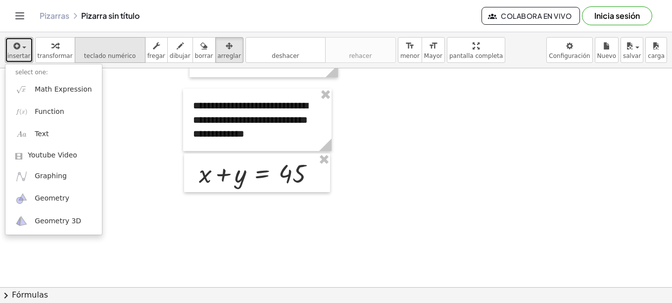
click at [122, 53] on span "teclado numérico" at bounding box center [110, 55] width 52 height 7
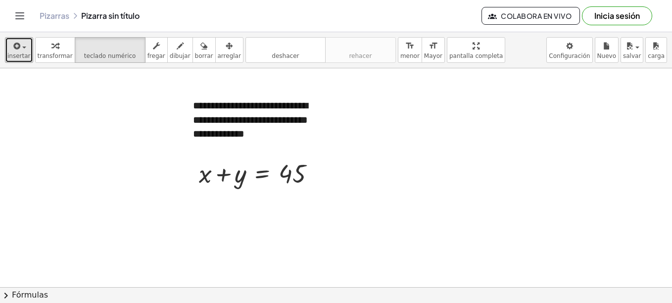
click at [261, 194] on div at bounding box center [336, 293] width 672 height 500
click at [287, 182] on div at bounding box center [292, 175] width 27 height 28
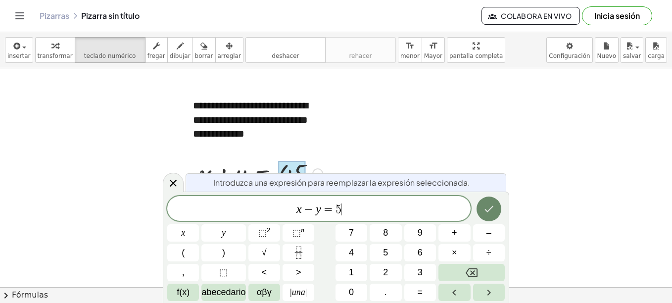
click at [491, 211] on icon "Hecho" at bounding box center [489, 209] width 12 height 12
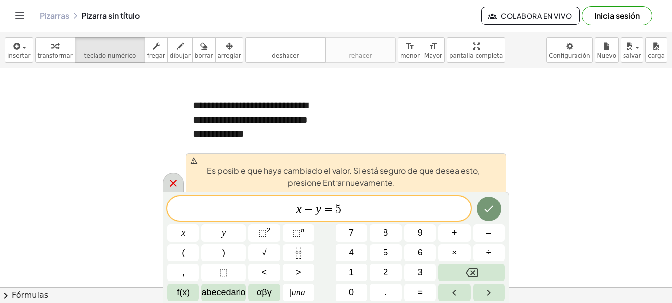
click at [173, 184] on icon at bounding box center [173, 183] width 12 height 12
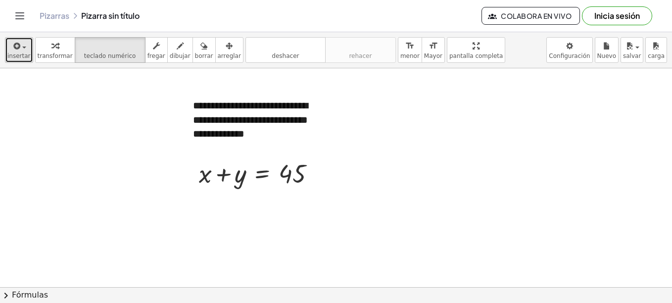
click at [17, 54] on span "insertar" at bounding box center [18, 55] width 23 height 7
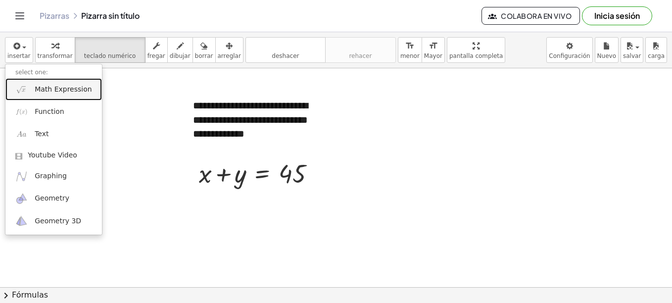
click at [50, 85] on span "Math Expression" at bounding box center [63, 90] width 57 height 10
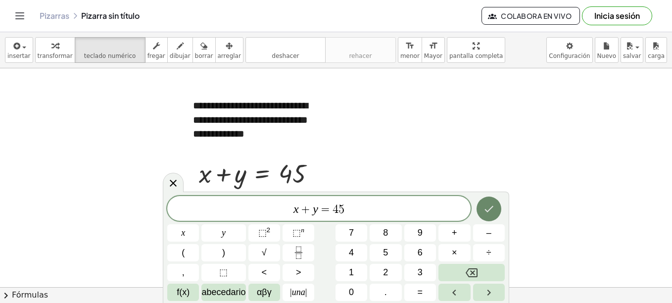
click at [479, 208] on button "Hecho" at bounding box center [489, 208] width 25 height 25
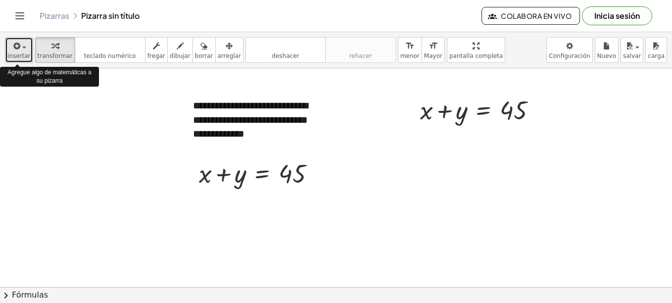
click at [24, 49] on div "button" at bounding box center [18, 46] width 23 height 12
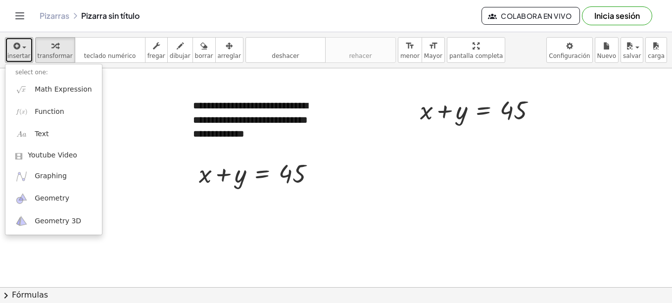
drag, startPoint x: 217, startPoint y: 53, endPoint x: 269, endPoint y: 66, distance: 54.0
click at [218, 53] on span "arreglar" at bounding box center [229, 55] width 23 height 7
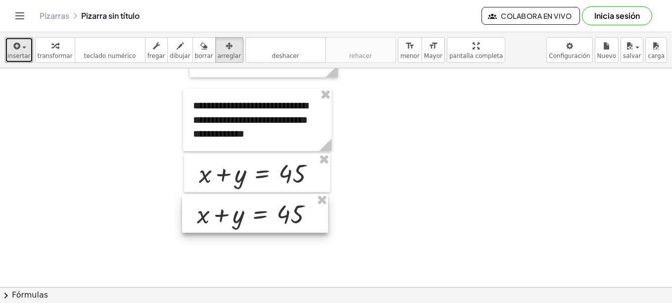
drag, startPoint x: 506, startPoint y: 116, endPoint x: 283, endPoint y: 220, distance: 246.2
click at [283, 220] on div at bounding box center [255, 213] width 146 height 39
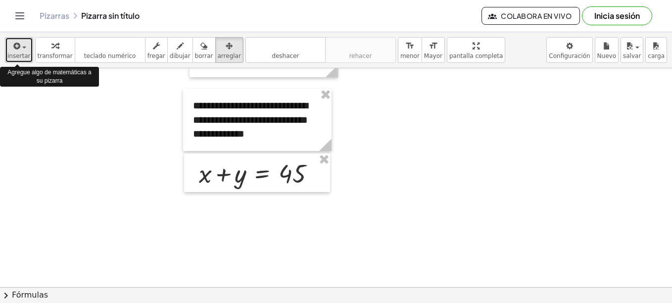
click at [20, 49] on span "button" at bounding box center [21, 47] width 2 height 7
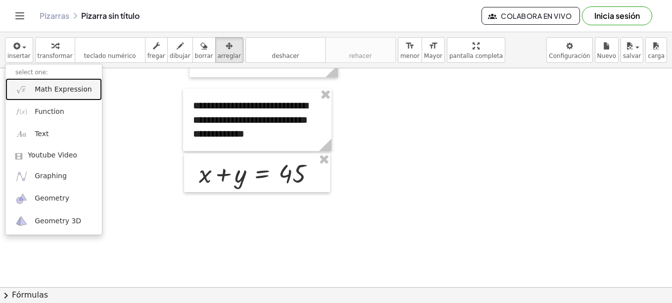
click at [37, 89] on span "Math Expression" at bounding box center [63, 90] width 57 height 10
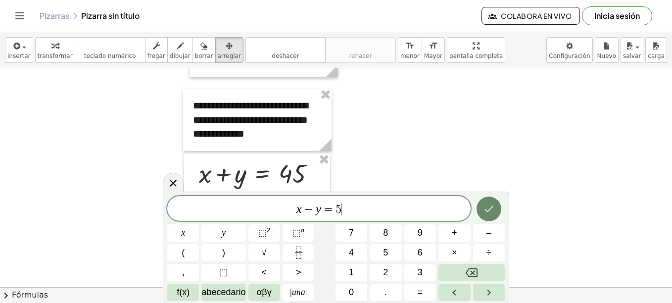
click at [485, 204] on icon "Hecho" at bounding box center [489, 209] width 12 height 12
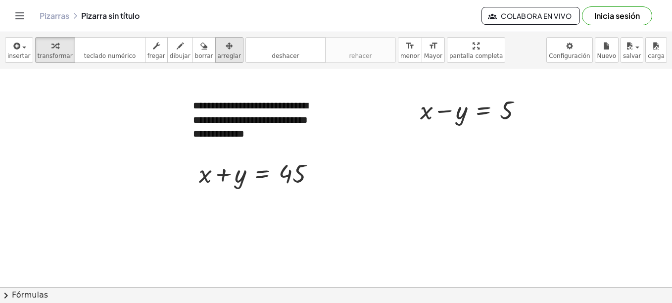
click at [218, 46] on div "button" at bounding box center [229, 46] width 23 height 12
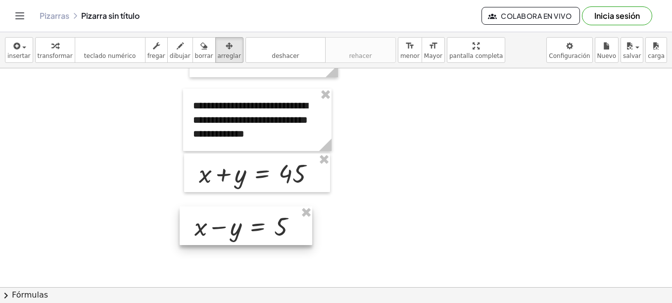
drag, startPoint x: 444, startPoint y: 121, endPoint x: 219, endPoint y: 237, distance: 253.2
click at [219, 237] on div at bounding box center [246, 225] width 133 height 39
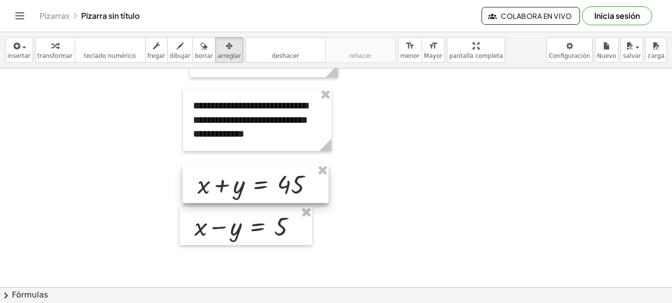
drag, startPoint x: 244, startPoint y: 171, endPoint x: 243, endPoint y: 182, distance: 11.0
click at [243, 182] on div at bounding box center [256, 183] width 146 height 39
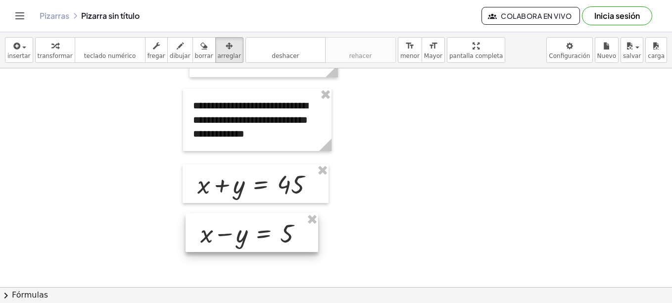
drag, startPoint x: 245, startPoint y: 232, endPoint x: 251, endPoint y: 239, distance: 9.1
click at [251, 239] on div at bounding box center [252, 232] width 133 height 39
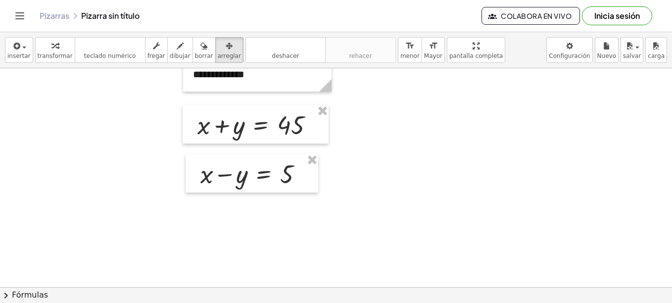
scroll to position [86, 0]
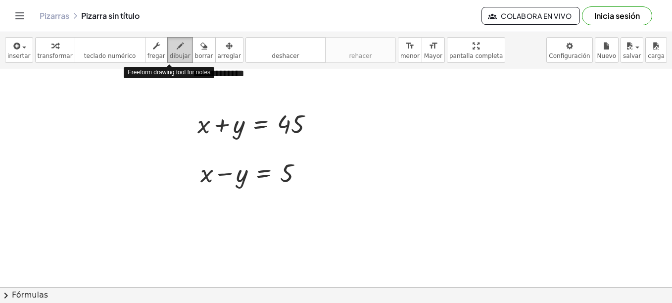
click at [167, 39] on button "dibujar" at bounding box center [180, 50] width 26 height 26
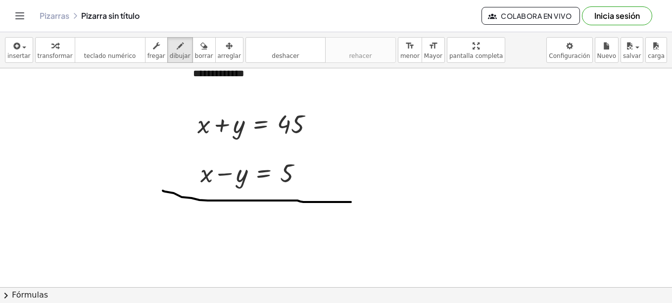
drag, startPoint x: 163, startPoint y: 191, endPoint x: 351, endPoint y: 202, distance: 188.4
click at [351, 202] on div at bounding box center [336, 233] width 672 height 500
drag, startPoint x: 192, startPoint y: 49, endPoint x: 197, endPoint y: 94, distance: 44.4
click at [200, 50] on icon "button" at bounding box center [203, 46] width 7 height 12
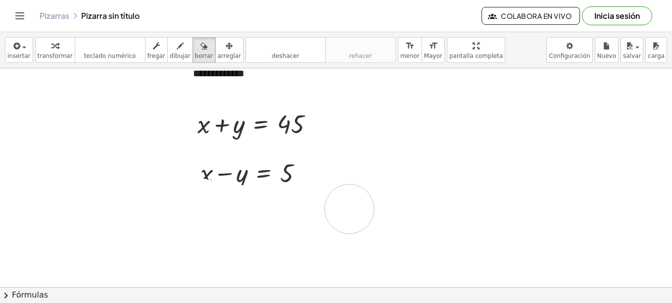
drag, startPoint x: 163, startPoint y: 191, endPoint x: 351, endPoint y: 208, distance: 188.8
click at [351, 208] on div at bounding box center [336, 233] width 672 height 500
click at [170, 58] on span "dibujar" at bounding box center [180, 55] width 21 height 7
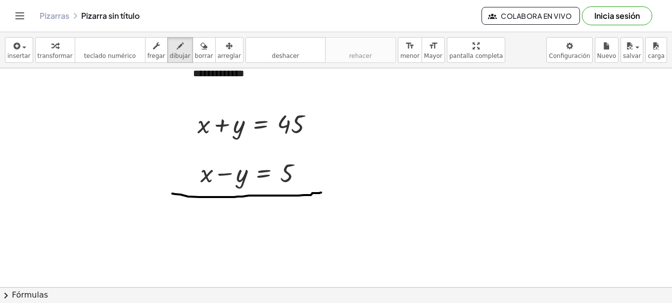
drag, startPoint x: 172, startPoint y: 194, endPoint x: 321, endPoint y: 193, distance: 149.0
click at [321, 193] on div at bounding box center [336, 233] width 672 height 500
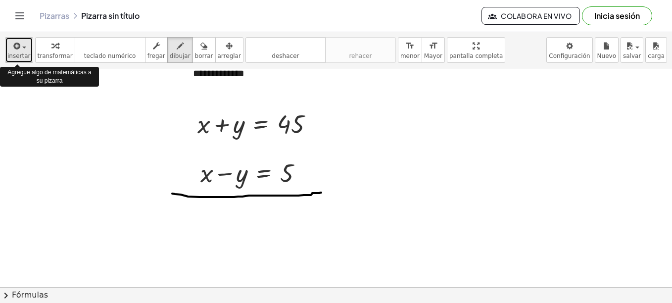
click at [22, 52] on span "insertar" at bounding box center [18, 55] width 23 height 7
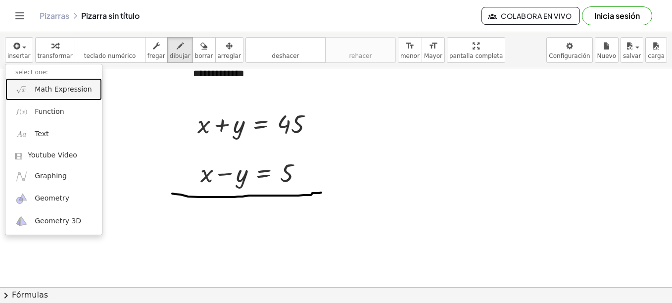
click at [53, 90] on span "Math Expression" at bounding box center [63, 90] width 57 height 10
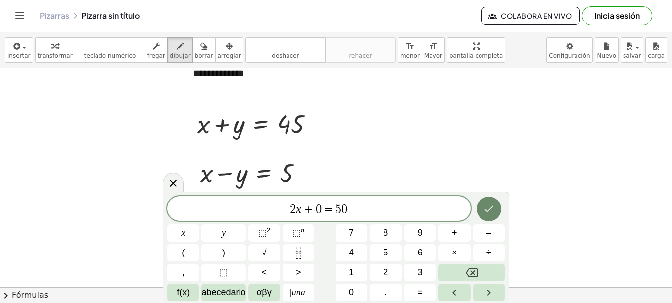
click at [492, 211] on icon "Hecho" at bounding box center [489, 209] width 12 height 12
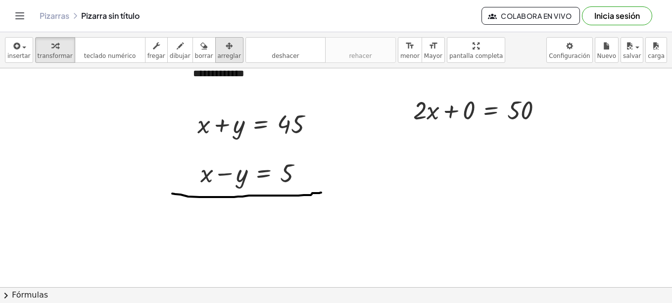
click at [218, 52] on span "arreglar" at bounding box center [229, 55] width 23 height 7
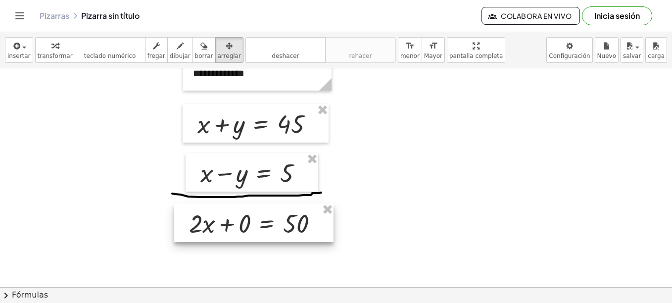
drag, startPoint x: 475, startPoint y: 105, endPoint x: 251, endPoint y: 218, distance: 250.5
click at [251, 218] on div at bounding box center [253, 222] width 159 height 39
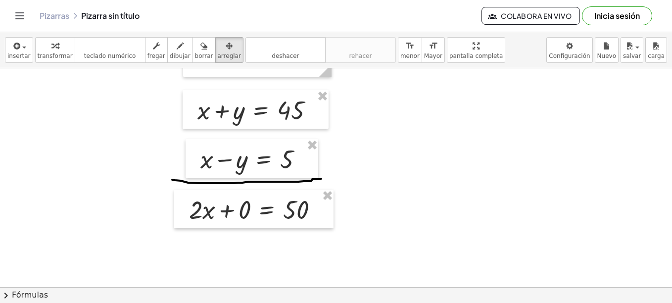
scroll to position [157, 0]
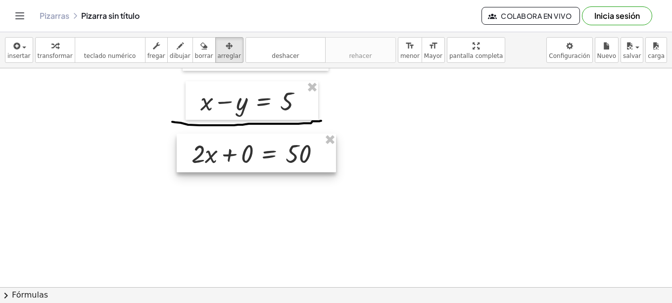
click at [233, 145] on div at bounding box center [256, 153] width 159 height 39
click at [24, 17] on icon "Alternar navegación" at bounding box center [20, 16] width 12 height 12
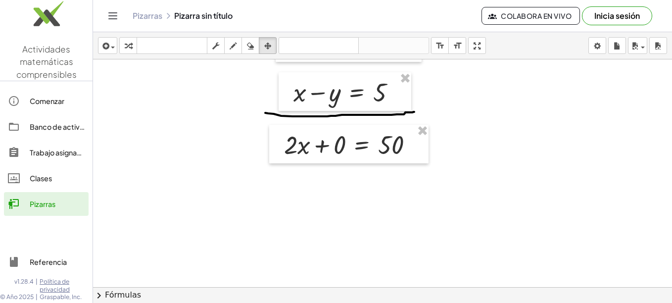
drag, startPoint x: 11, startPoint y: 0, endPoint x: 109, endPoint y: 107, distance: 145.0
click at [109, 107] on div at bounding box center [382, 152] width 579 height 500
click at [47, 18] on img at bounding box center [46, 16] width 93 height 42
click at [53, 261] on div "Referencia" at bounding box center [57, 262] width 55 height 12
click at [50, 174] on div "Clases" at bounding box center [57, 178] width 55 height 12
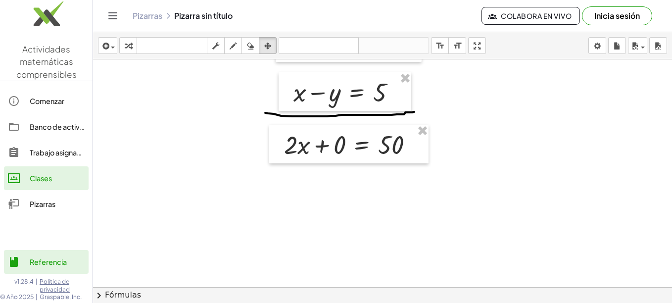
click at [187, 86] on div at bounding box center [382, 152] width 579 height 500
click at [71, 102] on div "Comenzar" at bounding box center [57, 101] width 55 height 12
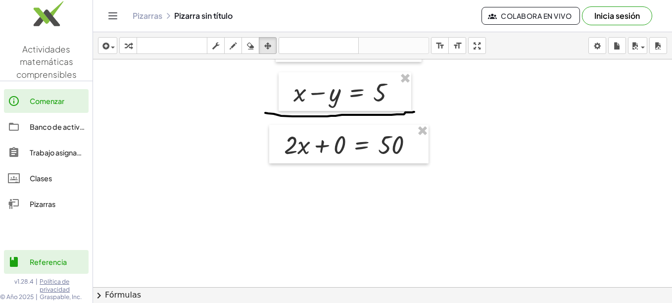
click at [37, 124] on div "Banco de actividades" at bounding box center [57, 127] width 55 height 12
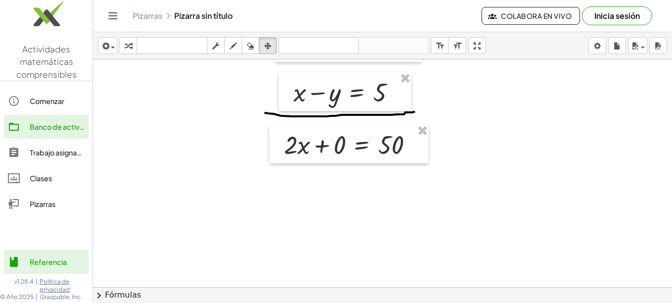
click at [97, 295] on span "chevron_right" at bounding box center [99, 296] width 12 height 12
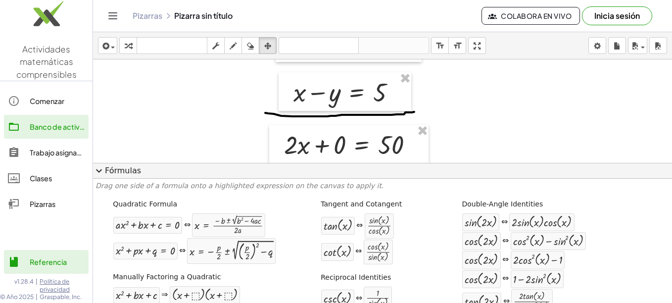
click at [101, 179] on div "Drag one side of a formula onto a highlighted expression on the canvas to apply…" at bounding box center [382, 241] width 579 height 124
click at [100, 175] on span "expand_more" at bounding box center [99, 171] width 12 height 12
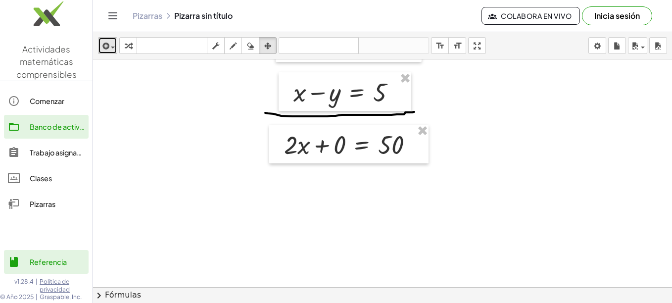
click at [116, 51] on button "insertar" at bounding box center [107, 45] width 19 height 17
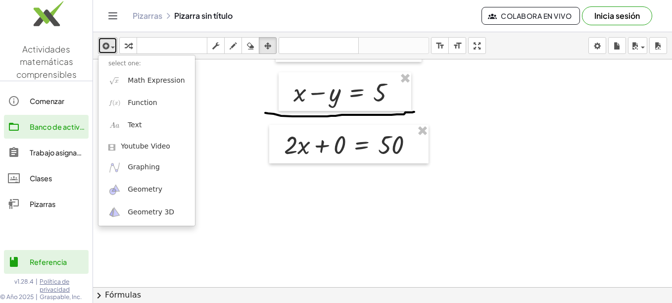
click at [103, 44] on icon "button" at bounding box center [104, 46] width 9 height 12
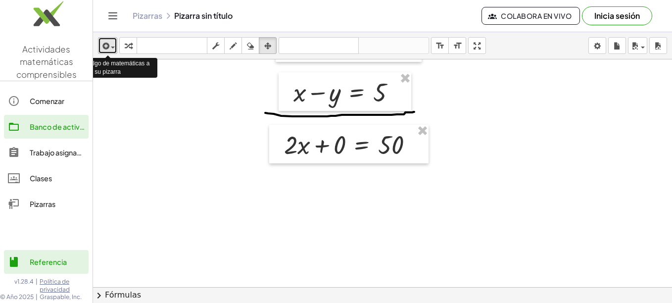
click at [103, 44] on icon "button" at bounding box center [104, 46] width 9 height 12
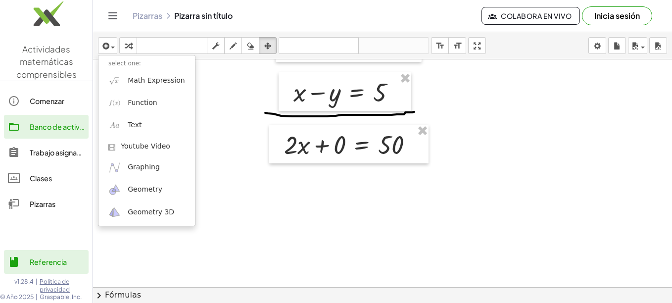
click at [109, 7] on div "Pizarras Pizarra sin título Colabora en vivo Inicia sesión" at bounding box center [382, 16] width 555 height 32
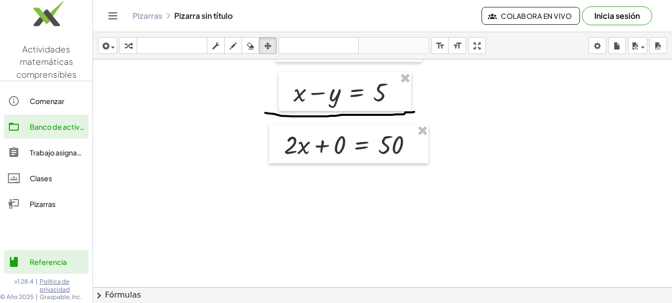
click at [110, 16] on icon "Alternar navegación" at bounding box center [113, 16] width 8 height 6
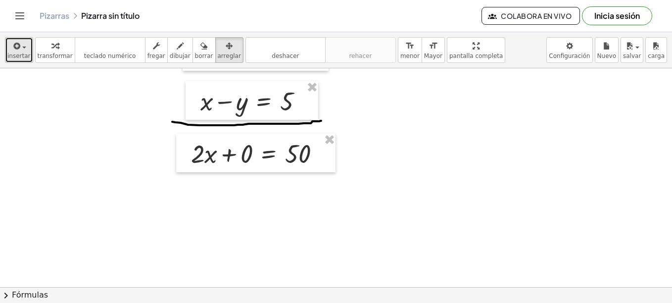
click at [22, 45] on div "button" at bounding box center [18, 46] width 23 height 12
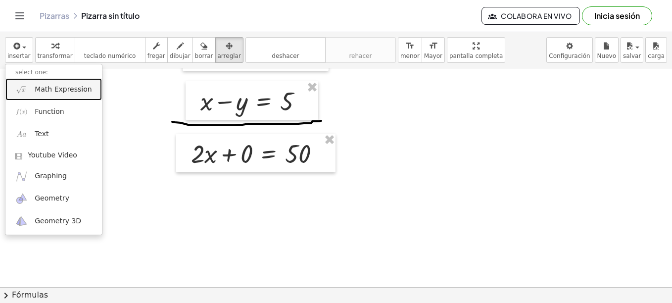
click at [50, 94] on span "Math Expression" at bounding box center [63, 90] width 57 height 10
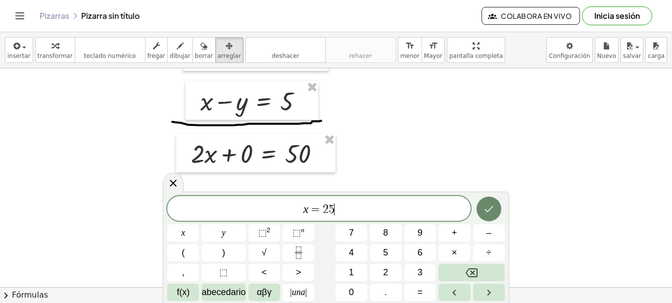
click at [487, 213] on icon "Hecho" at bounding box center [489, 209] width 12 height 12
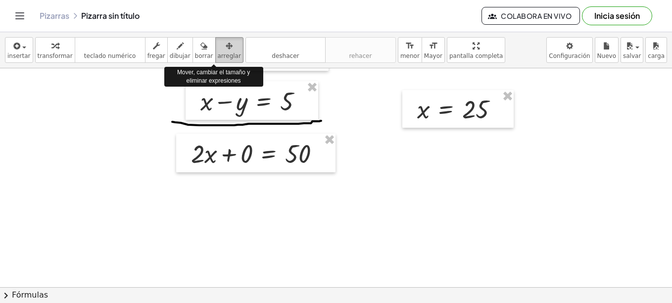
click at [218, 52] on span "arreglar" at bounding box center [229, 55] width 23 height 7
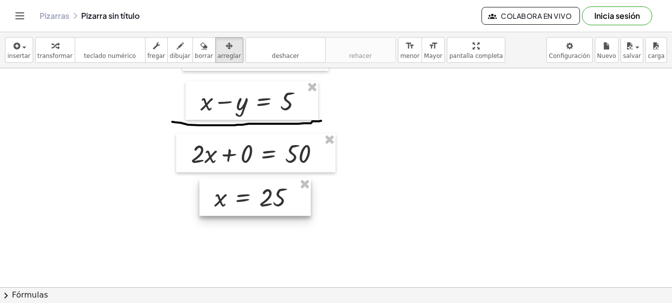
drag, startPoint x: 470, startPoint y: 110, endPoint x: 267, endPoint y: 198, distance: 221.2
click at [267, 198] on div at bounding box center [254, 197] width 111 height 38
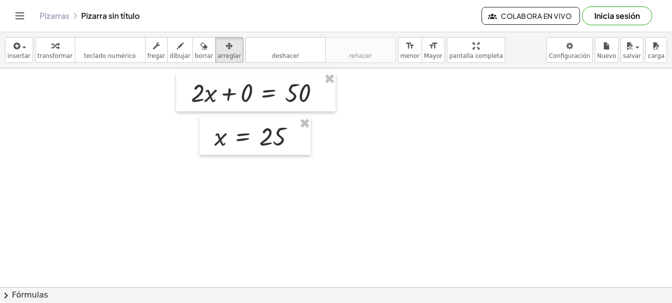
scroll to position [233, 0]
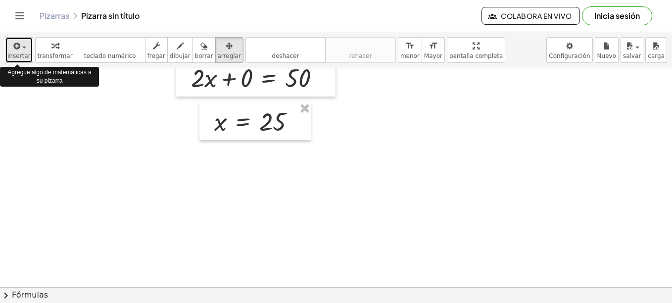
click at [22, 47] on span "button" at bounding box center [24, 48] width 4 height 2
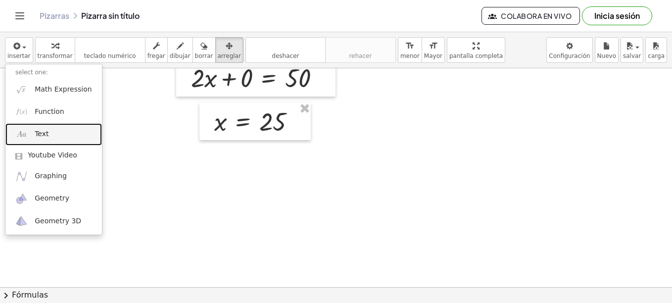
click at [45, 133] on span "Text" at bounding box center [42, 134] width 14 height 10
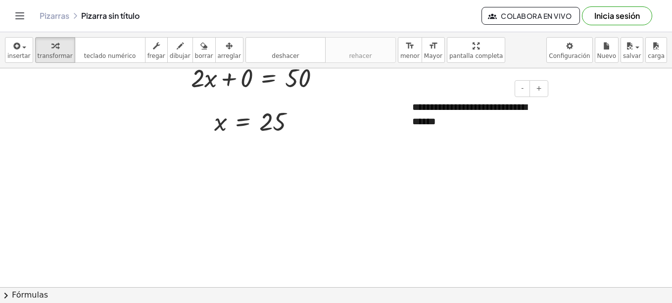
click at [445, 107] on div "**********" at bounding box center [476, 114] width 148 height 48
click at [468, 127] on div "**********" at bounding box center [476, 114] width 148 height 48
click at [463, 137] on div "**********" at bounding box center [476, 121] width 148 height 62
click at [485, 151] on div "**********" at bounding box center [476, 128] width 148 height 76
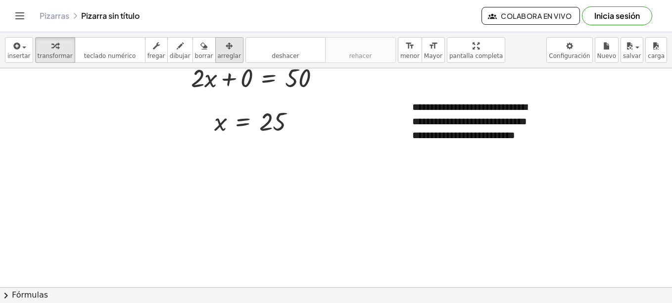
click at [218, 45] on div "button" at bounding box center [229, 46] width 23 height 12
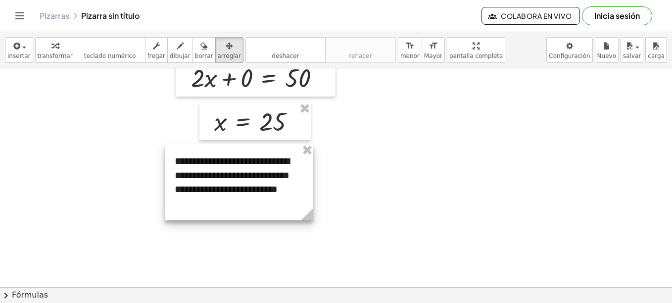
drag, startPoint x: 454, startPoint y: 137, endPoint x: 217, endPoint y: 191, distance: 243.6
click at [217, 191] on div at bounding box center [239, 182] width 148 height 76
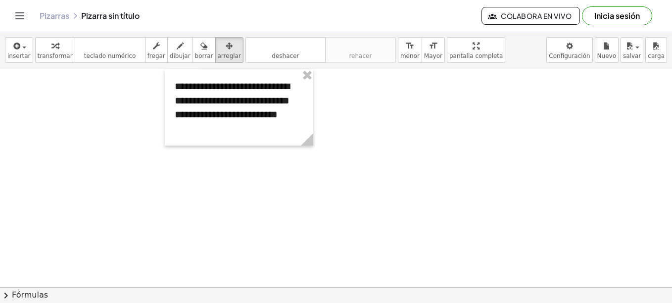
scroll to position [321, 0]
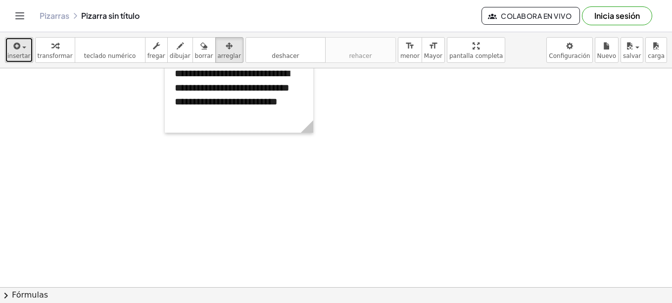
click at [24, 47] on span "button" at bounding box center [24, 48] width 4 height 2
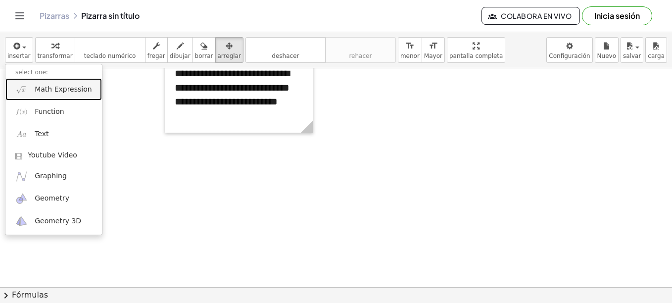
click at [64, 87] on span "Math Expression" at bounding box center [63, 90] width 57 height 10
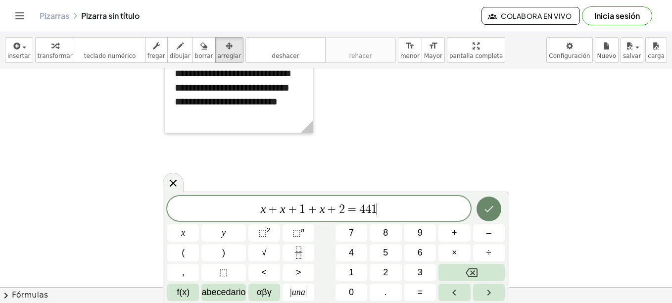
click at [487, 211] on icon "Hecho" at bounding box center [489, 209] width 9 height 6
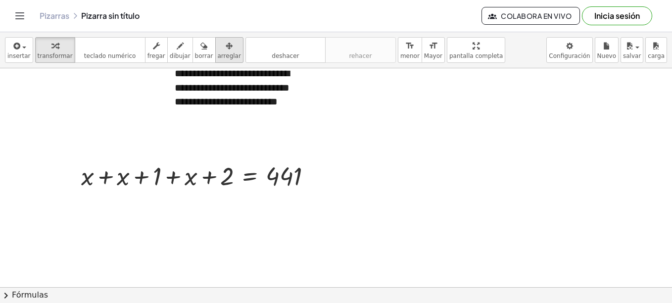
click at [218, 54] on span "arreglar" at bounding box center [229, 55] width 23 height 7
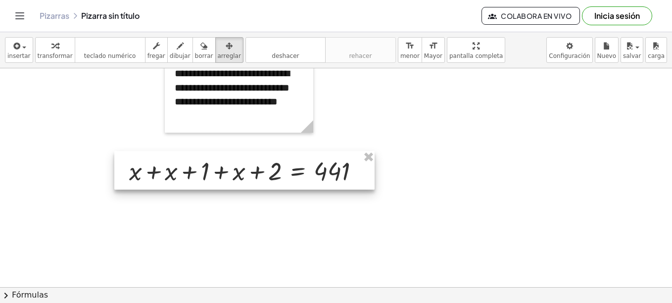
drag, startPoint x: 158, startPoint y: 193, endPoint x: 206, endPoint y: 188, distance: 48.3
click at [206, 188] on div at bounding box center [244, 170] width 260 height 39
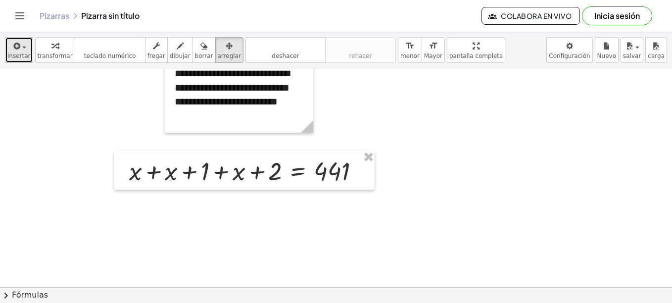
click at [23, 56] on span "insertar" at bounding box center [18, 55] width 23 height 7
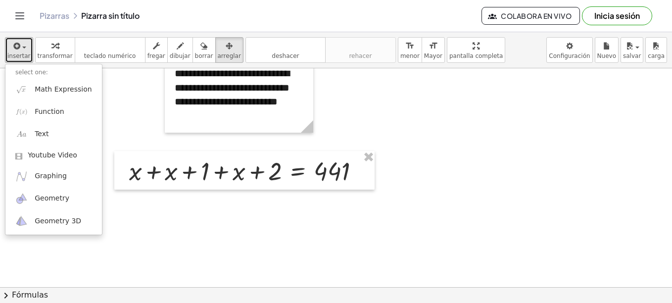
click at [354, 270] on div at bounding box center [336, 76] width 672 height 656
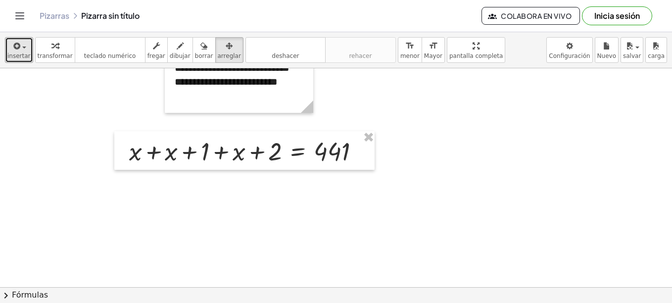
scroll to position [360, 0]
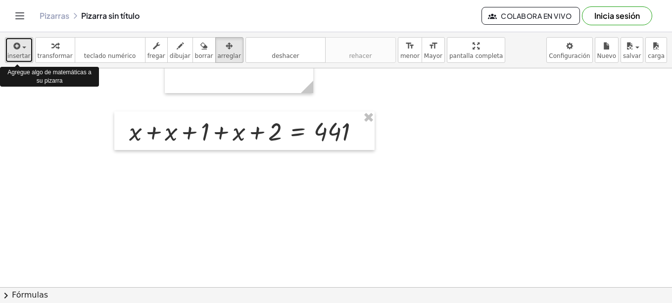
click at [25, 49] on div "button" at bounding box center [18, 46] width 23 height 12
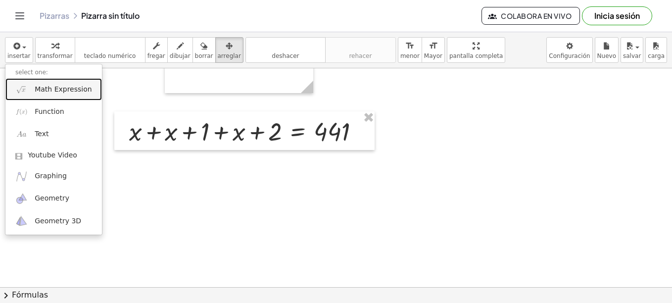
click at [39, 95] on link "Math Expression" at bounding box center [53, 89] width 97 height 22
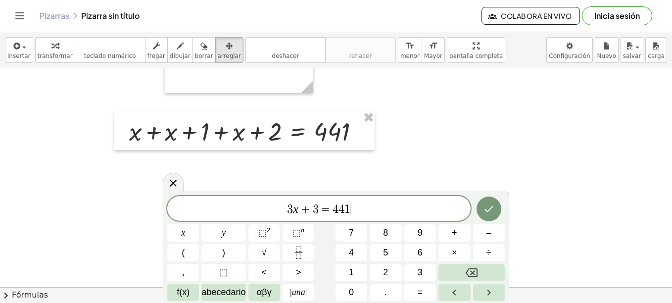
click at [491, 207] on icon "Hecho" at bounding box center [489, 209] width 12 height 12
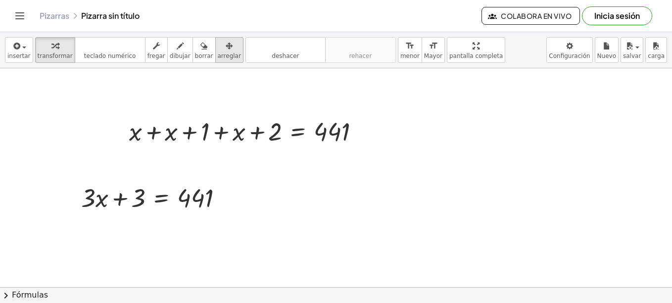
click at [219, 58] on span "arreglar" at bounding box center [229, 55] width 23 height 7
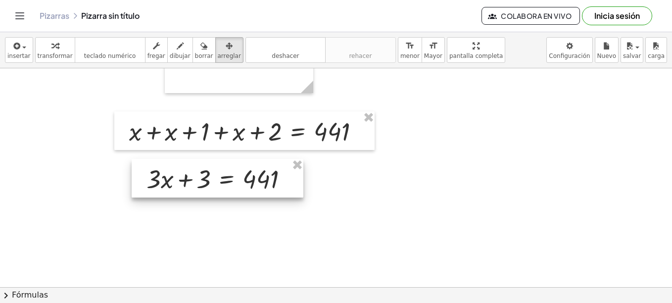
drag, startPoint x: 163, startPoint y: 207, endPoint x: 228, endPoint y: 189, distance: 68.0
click at [228, 189] on div at bounding box center [218, 178] width 172 height 39
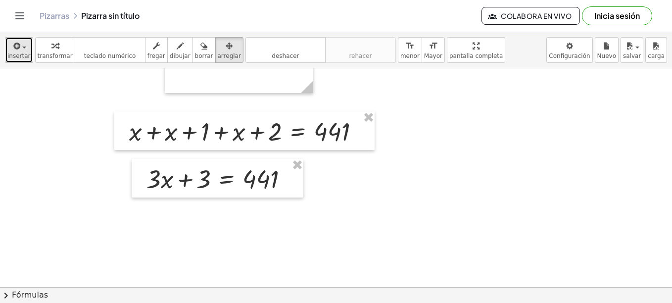
click at [24, 51] on div "button" at bounding box center [18, 46] width 23 height 12
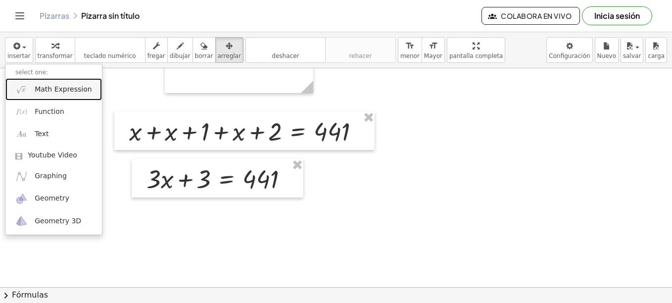
click at [46, 96] on link "Math Expression" at bounding box center [53, 89] width 97 height 22
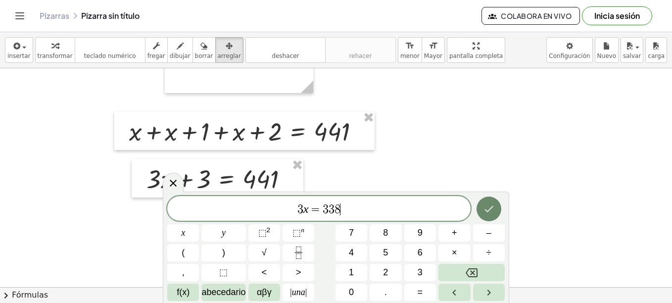
click at [490, 212] on icon "Hecho" at bounding box center [489, 209] width 12 height 12
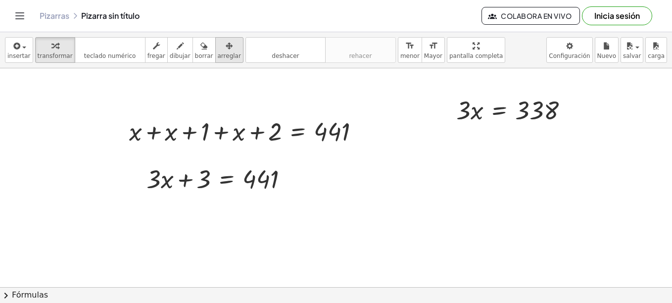
click at [219, 47] on div "button" at bounding box center [229, 46] width 23 height 12
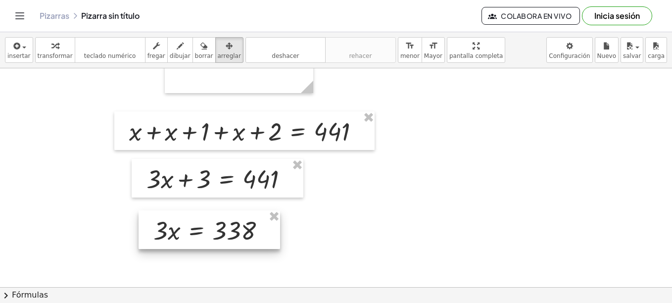
drag, startPoint x: 494, startPoint y: 101, endPoint x: 191, endPoint y: 221, distance: 326.3
click at [191, 221] on div at bounding box center [210, 229] width 142 height 39
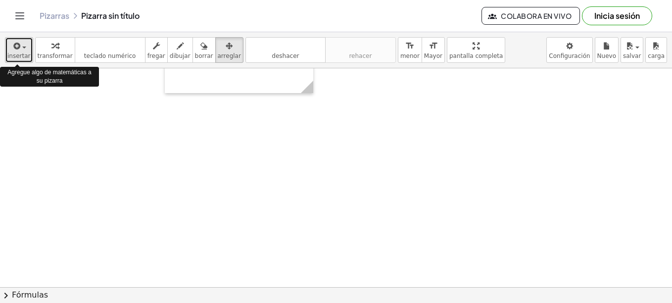
click at [23, 49] on div "button" at bounding box center [18, 46] width 23 height 12
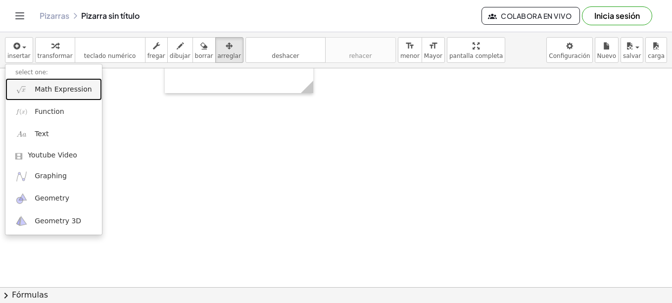
click at [57, 83] on link "Math Expression" at bounding box center [53, 89] width 97 height 22
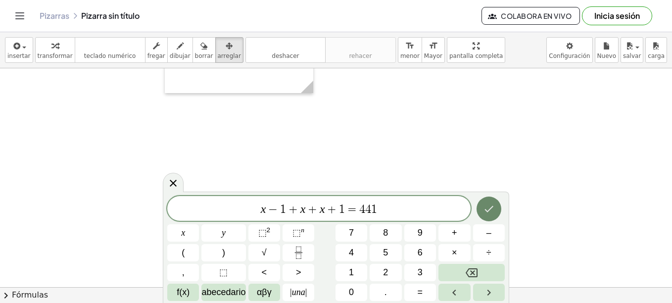
click at [486, 209] on icon "Hecho" at bounding box center [489, 209] width 12 height 12
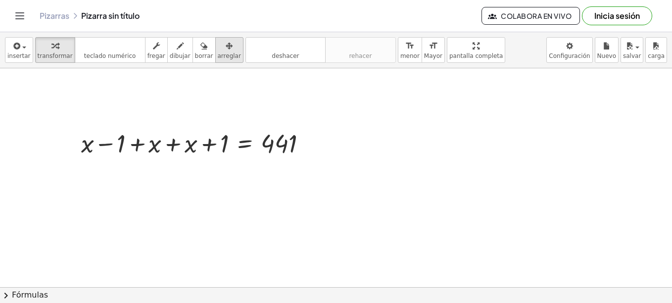
click at [226, 45] on icon "button" at bounding box center [229, 46] width 7 height 12
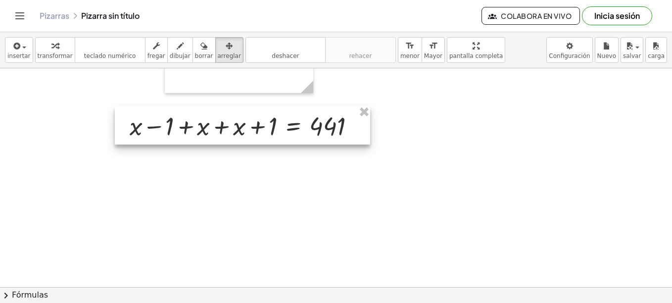
drag, startPoint x: 193, startPoint y: 160, endPoint x: 241, endPoint y: 144, distance: 50.4
click at [241, 144] on div at bounding box center [242, 125] width 255 height 39
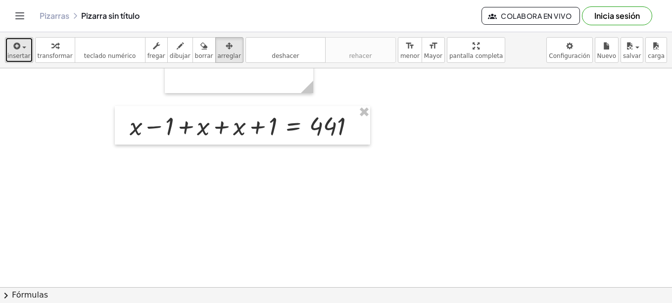
click at [25, 53] on span "insertar" at bounding box center [18, 55] width 23 height 7
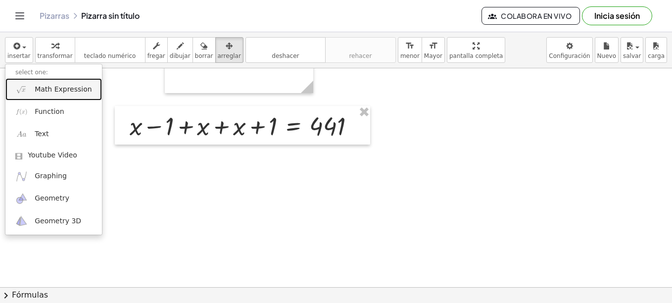
click at [59, 86] on span "Math Expression" at bounding box center [63, 90] width 57 height 10
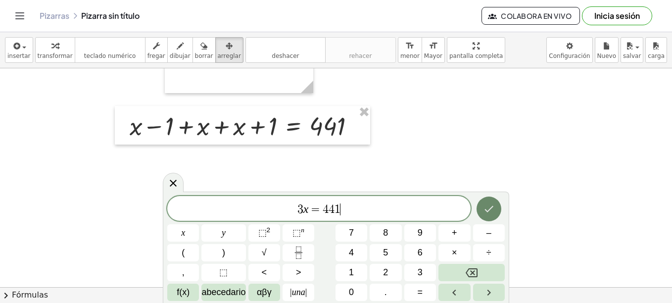
click at [493, 212] on icon "Hecho" at bounding box center [489, 209] width 12 height 12
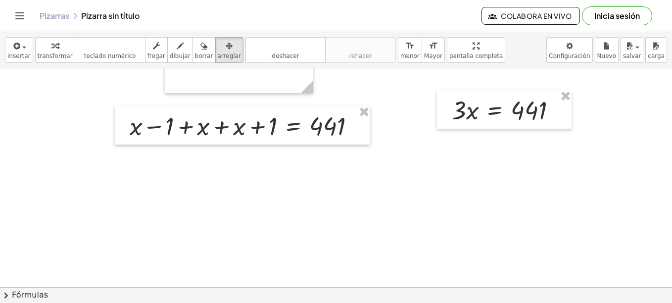
drag, startPoint x: 219, startPoint y: 54, endPoint x: 514, endPoint y: 89, distance: 297.0
click at [221, 54] on span "arreglar" at bounding box center [229, 55] width 23 height 7
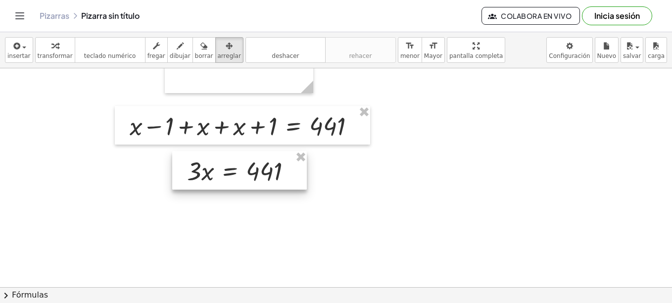
drag, startPoint x: 527, startPoint y: 111, endPoint x: 262, endPoint y: 172, distance: 271.7
click at [262, 172] on div at bounding box center [239, 170] width 135 height 39
click at [15, 48] on icon "button" at bounding box center [16, 46] width 9 height 12
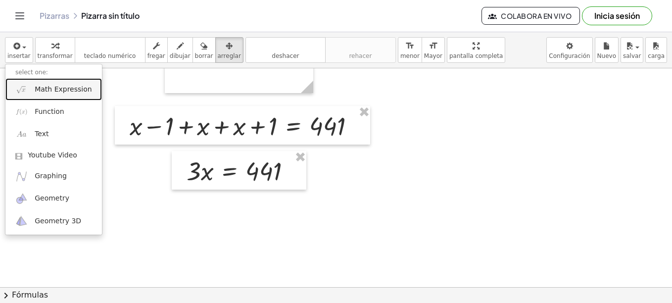
click at [40, 90] on span "Math Expression" at bounding box center [63, 90] width 57 height 10
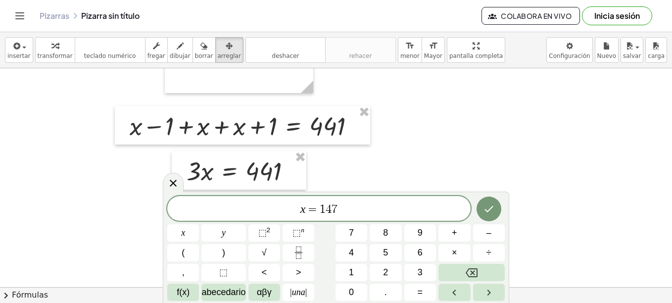
click at [485, 214] on icon "Hecho" at bounding box center [489, 209] width 12 height 12
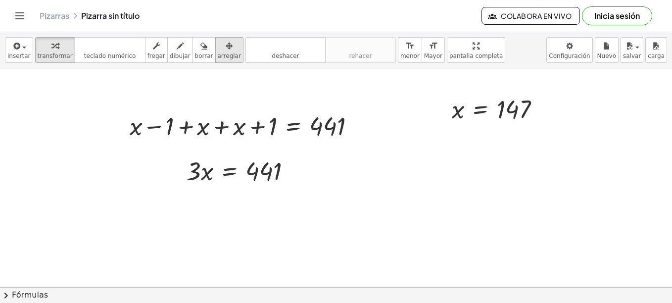
click at [222, 53] on span "arreglar" at bounding box center [229, 55] width 23 height 7
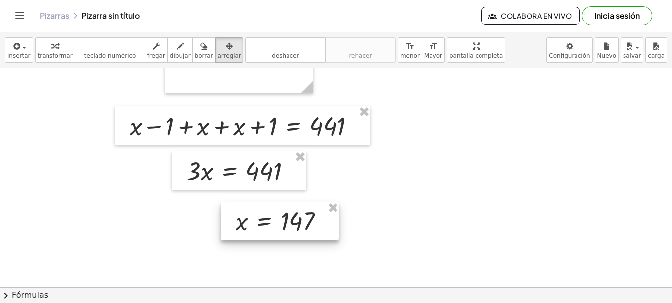
drag, startPoint x: 465, startPoint y: 110, endPoint x: 210, endPoint y: 202, distance: 271.2
click at [226, 208] on div at bounding box center [280, 221] width 118 height 38
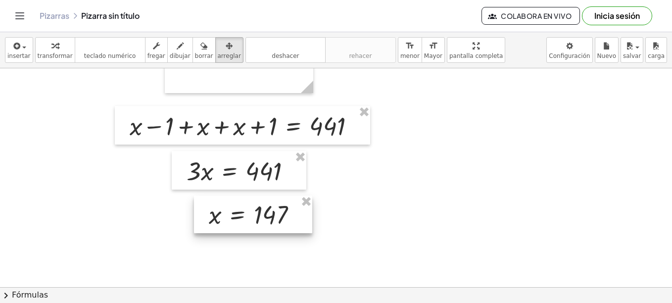
drag, startPoint x: 210, startPoint y: 202, endPoint x: 206, endPoint y: 209, distance: 7.3
click at [206, 209] on div at bounding box center [253, 214] width 118 height 38
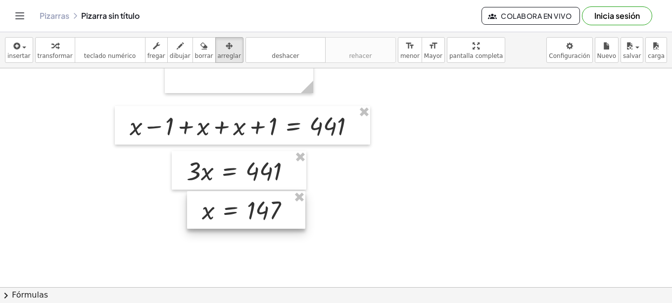
drag, startPoint x: 200, startPoint y: 210, endPoint x: 193, endPoint y: 206, distance: 8.2
click at [193, 206] on div at bounding box center [246, 210] width 118 height 38
click at [22, 57] on span "insertar" at bounding box center [18, 55] width 23 height 7
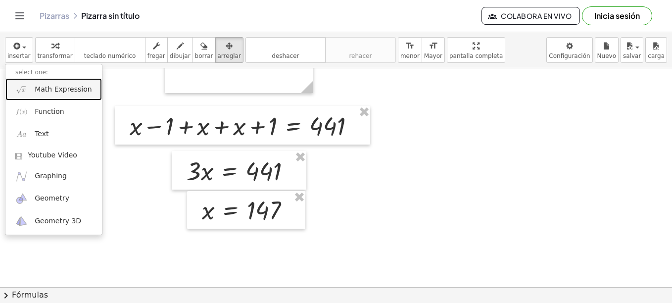
click at [46, 87] on span "Math Expression" at bounding box center [63, 90] width 57 height 10
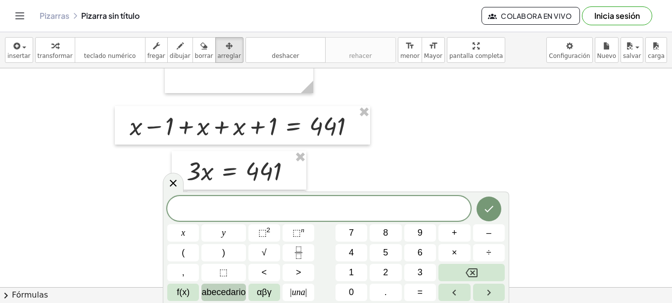
click at [213, 294] on span "abecedario" at bounding box center [223, 292] width 44 height 13
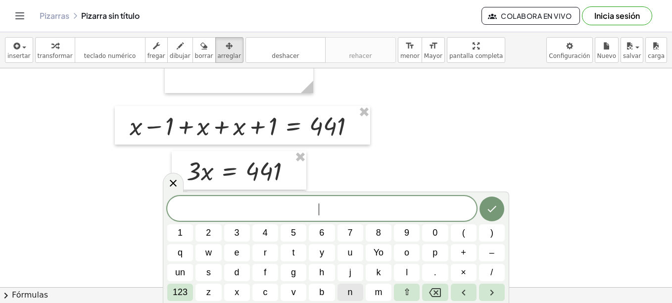
click at [345, 290] on button "n" at bounding box center [351, 292] width 26 height 17
click at [348, 255] on span "u" at bounding box center [350, 252] width 5 height 13
click at [380, 292] on span "m" at bounding box center [378, 292] width 7 height 13
click at [238, 252] on span "e" at bounding box center [237, 252] width 5 height 13
click at [273, 256] on button "r" at bounding box center [265, 252] width 26 height 17
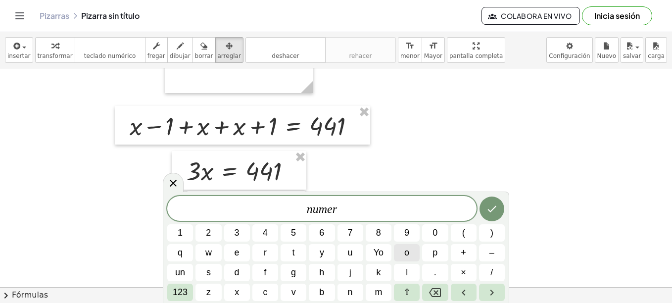
click at [412, 254] on button "o" at bounding box center [407, 252] width 26 height 17
click at [210, 270] on span "s" at bounding box center [208, 272] width 4 height 13
click at [187, 294] on span "123" at bounding box center [180, 292] width 15 height 13
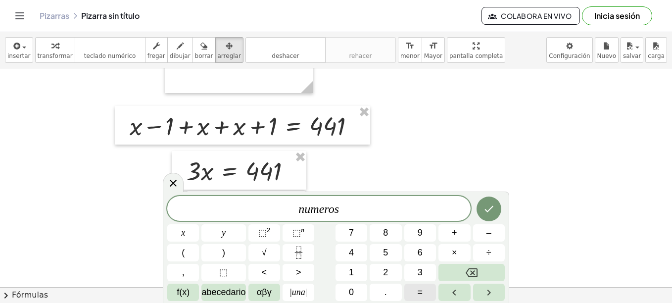
click at [428, 291] on button "=" at bounding box center [420, 292] width 32 height 17
click at [490, 202] on button "Hecho" at bounding box center [489, 208] width 25 height 25
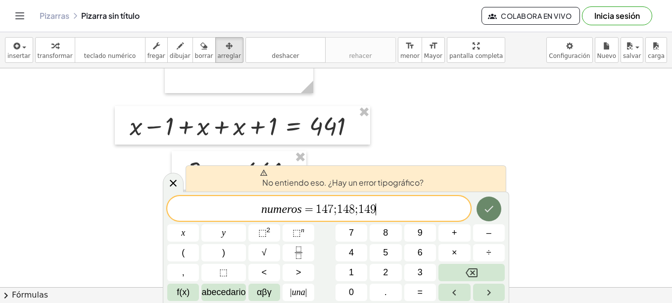
click at [490, 217] on button "Hecho" at bounding box center [489, 208] width 25 height 25
click at [490, 216] on button "Hecho" at bounding box center [489, 208] width 25 height 25
click at [302, 289] on span "| una |" at bounding box center [298, 292] width 17 height 13
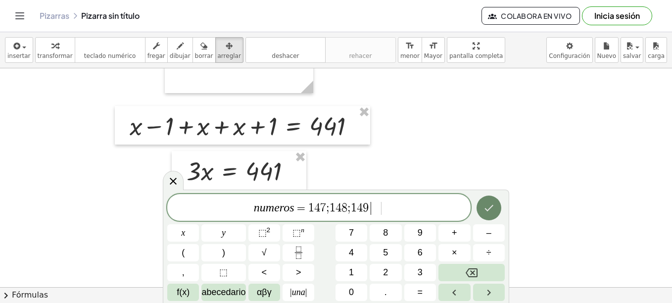
click at [484, 207] on icon "Hecho" at bounding box center [489, 208] width 12 height 12
click at [315, 215] on span "n u m e r o s = 1 4 7 ; 1 4 8 ; 1 4 9 ​" at bounding box center [318, 209] width 303 height 14
click at [486, 212] on icon "Hecho" at bounding box center [489, 209] width 12 height 12
click at [338, 208] on span "1" at bounding box center [340, 209] width 6 height 12
click at [358, 212] on span "1" at bounding box center [360, 209] width 6 height 12
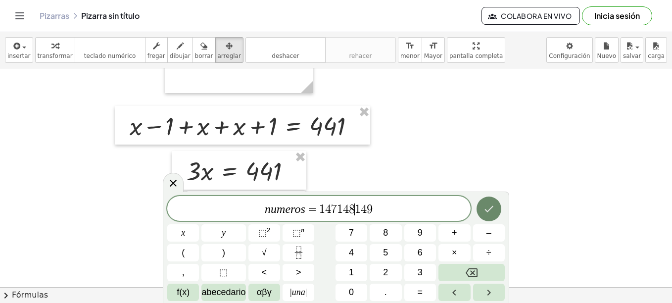
click at [489, 217] on button "Hecho" at bounding box center [489, 208] width 25 height 25
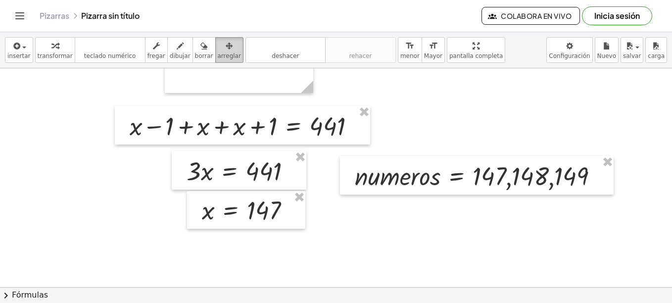
click at [226, 48] on button "arreglar" at bounding box center [229, 50] width 28 height 26
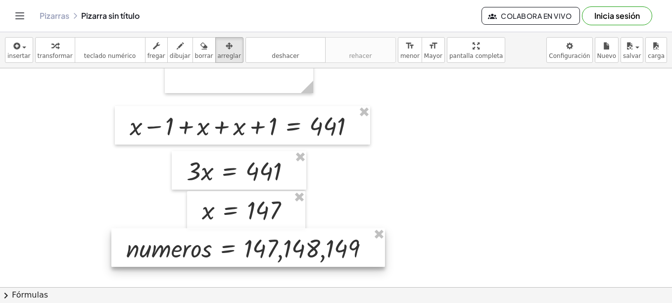
drag, startPoint x: 500, startPoint y: 180, endPoint x: 271, endPoint y: 252, distance: 239.8
click at [271, 252] on div at bounding box center [248, 247] width 274 height 39
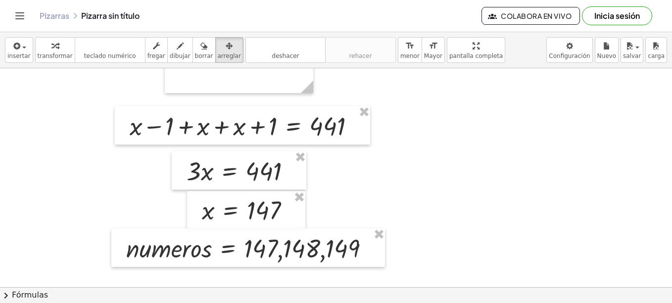
click at [466, 228] on div at bounding box center [336, 36] width 672 height 656
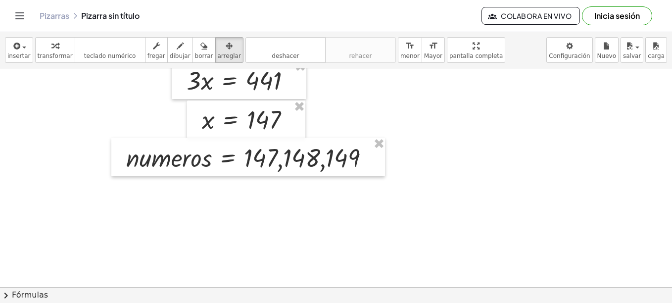
scroll to position [455, 0]
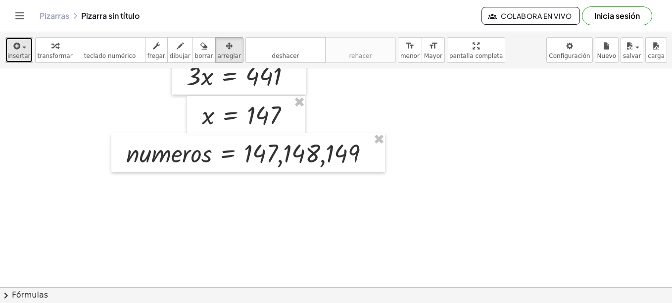
click at [22, 52] on span "insertar" at bounding box center [18, 55] width 23 height 7
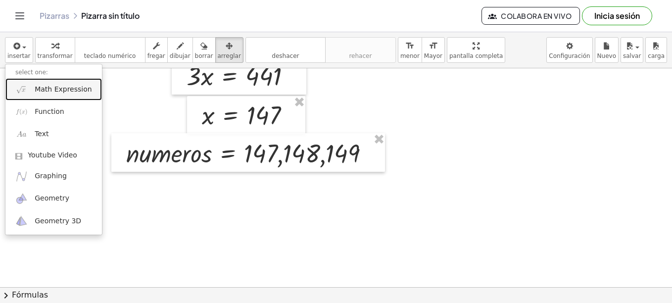
click at [59, 81] on link "Math Expression" at bounding box center [53, 89] width 97 height 22
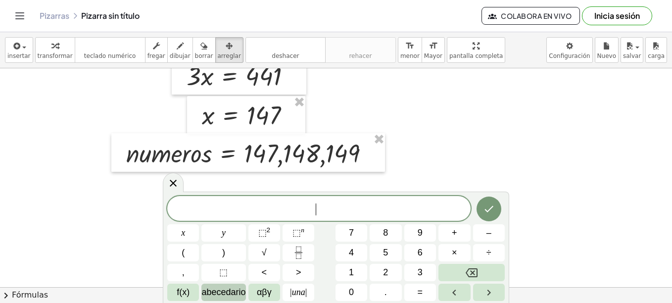
click at [229, 296] on span "abecedario" at bounding box center [223, 292] width 44 height 13
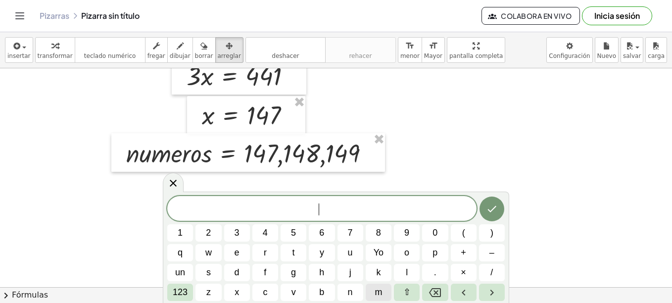
click at [383, 291] on button "m" at bounding box center [379, 292] width 26 height 17
click at [241, 253] on button "e" at bounding box center [237, 252] width 26 height 17
click at [352, 293] on button "n" at bounding box center [351, 292] width 26 height 17
click at [404, 255] on span "o" at bounding box center [406, 252] width 5 height 13
click at [269, 253] on button "r" at bounding box center [265, 252] width 26 height 17
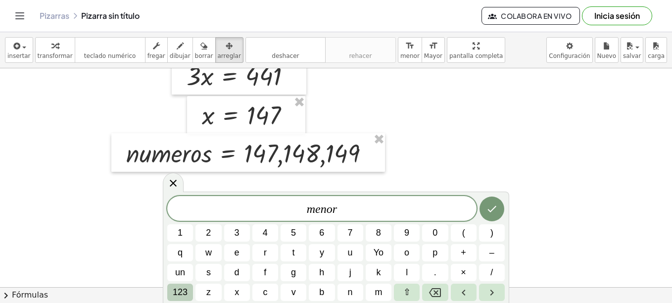
click at [183, 292] on span "123" at bounding box center [180, 292] width 15 height 13
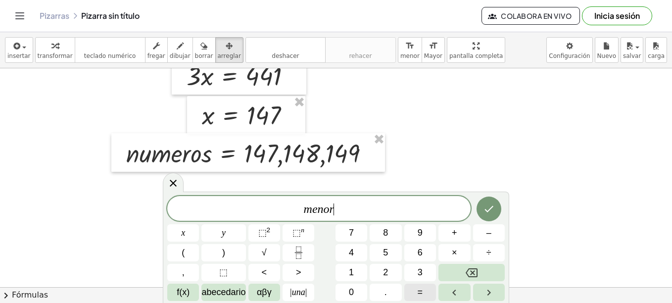
click at [418, 294] on span "=" at bounding box center [420, 292] width 5 height 13
click at [355, 266] on button "1" at bounding box center [352, 272] width 32 height 17
click at [349, 248] on span "4" at bounding box center [351, 252] width 5 height 13
click at [349, 235] on span "7" at bounding box center [351, 232] width 5 height 13
click at [483, 207] on icon "Hecho" at bounding box center [489, 209] width 12 height 12
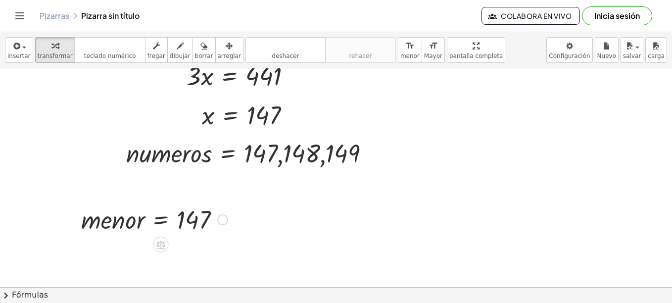
click at [185, 223] on div at bounding box center [154, 219] width 156 height 34
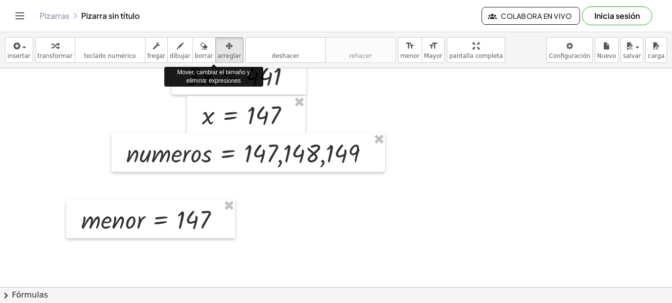
drag, startPoint x: 214, startPoint y: 56, endPoint x: 206, endPoint y: 152, distance: 96.8
click at [218, 58] on span "arreglar" at bounding box center [229, 55] width 23 height 7
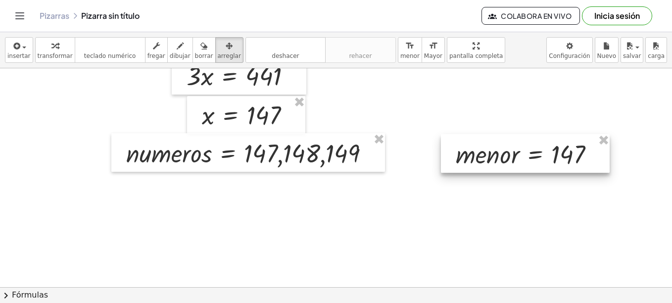
drag, startPoint x: 198, startPoint y: 220, endPoint x: 573, endPoint y: 155, distance: 380.3
click at [573, 155] on div at bounding box center [525, 153] width 169 height 39
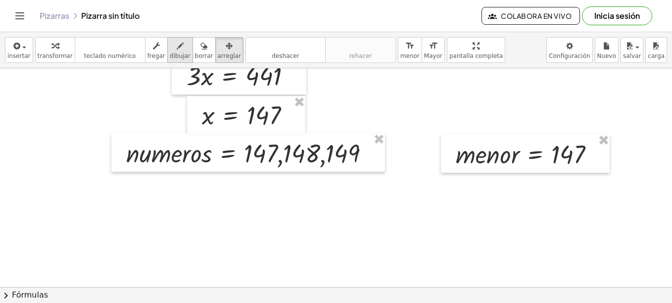
click at [177, 48] on icon "button" at bounding box center [180, 46] width 7 height 12
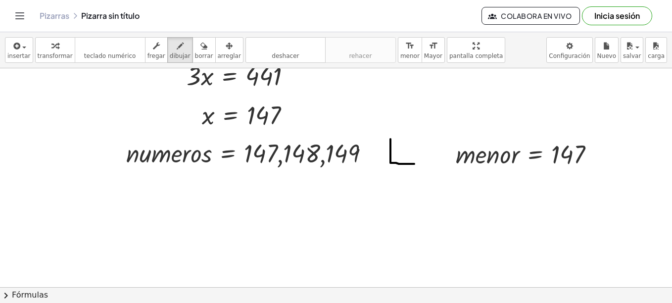
drag, startPoint x: 390, startPoint y: 139, endPoint x: 414, endPoint y: 164, distance: 34.3
click at [414, 164] on div at bounding box center [336, 50] width 672 height 875
drag, startPoint x: 393, startPoint y: 137, endPoint x: 411, endPoint y: 138, distance: 17.8
click at [411, 138] on div at bounding box center [336, 50] width 672 height 875
drag, startPoint x: 409, startPoint y: 125, endPoint x: 417, endPoint y: 186, distance: 61.3
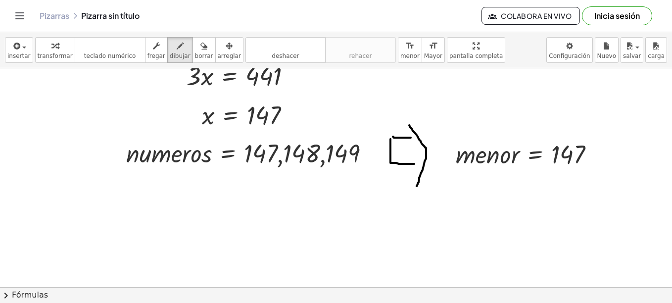
click at [417, 186] on div at bounding box center [336, 50] width 672 height 875
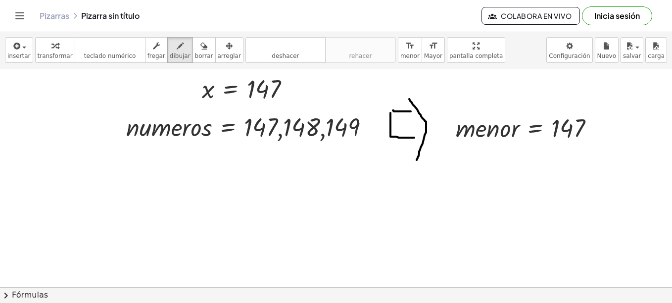
scroll to position [473, 0]
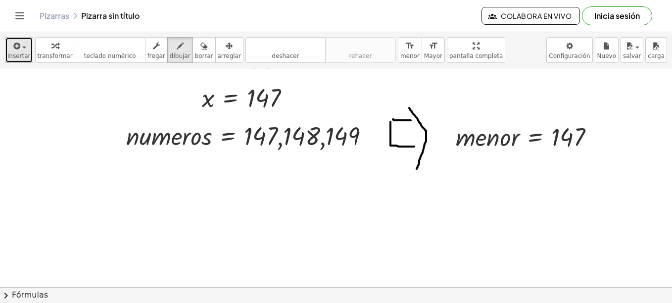
click at [18, 56] on span "insertar" at bounding box center [18, 55] width 23 height 7
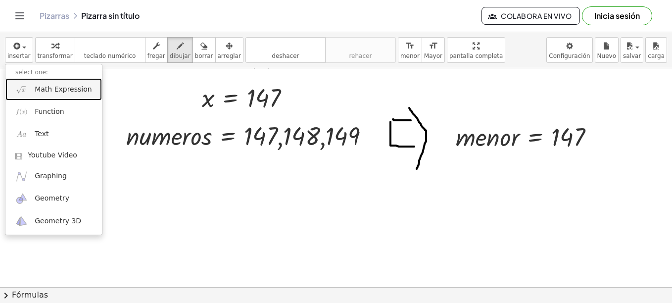
click at [51, 87] on span "Math Expression" at bounding box center [63, 90] width 57 height 10
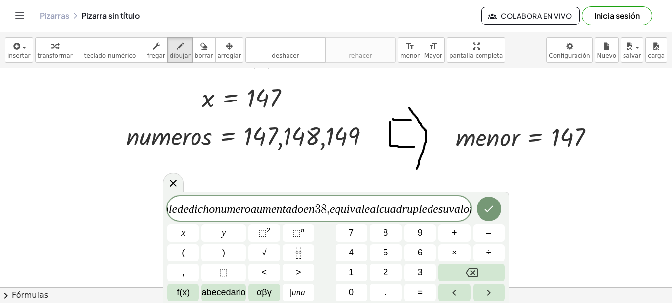
scroll to position [0, 127]
click at [482, 208] on button "Hecho" at bounding box center [489, 208] width 25 height 25
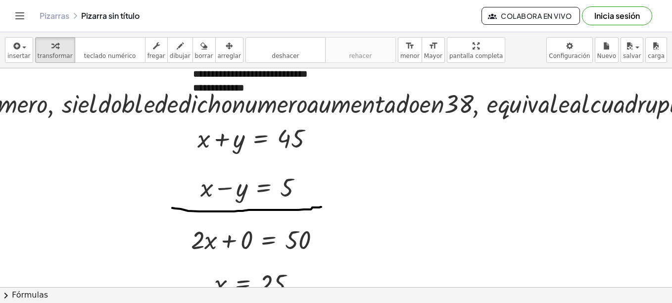
scroll to position [69, 0]
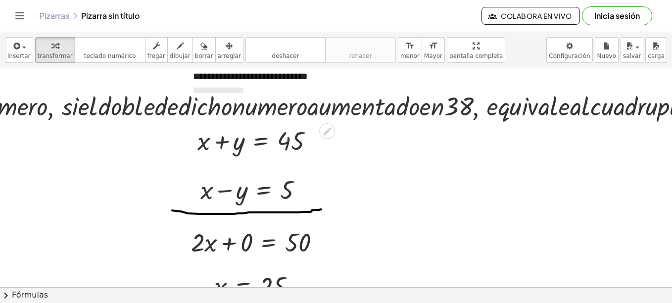
click at [471, 113] on div at bounding box center [335, 106] width 945 height 34
click at [218, 43] on div "button" at bounding box center [229, 46] width 23 height 12
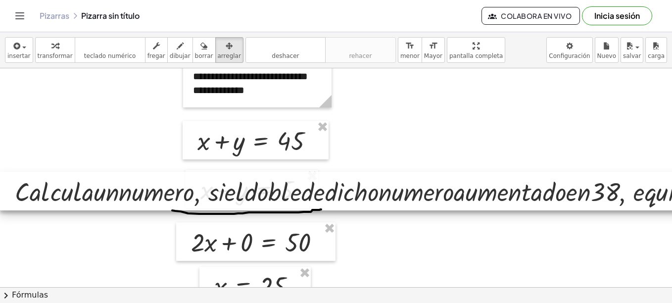
drag, startPoint x: 417, startPoint y: 112, endPoint x: 429, endPoint y: 197, distance: 85.9
click at [427, 197] on div at bounding box center [478, 191] width 957 height 39
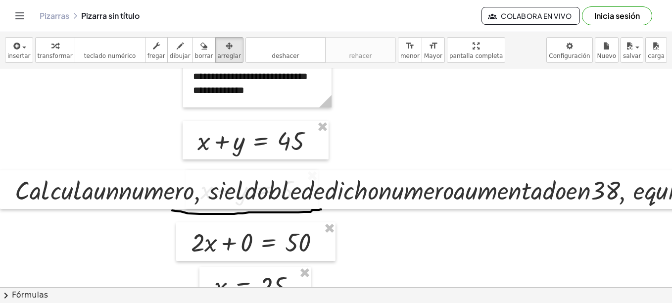
scroll to position [105, 0]
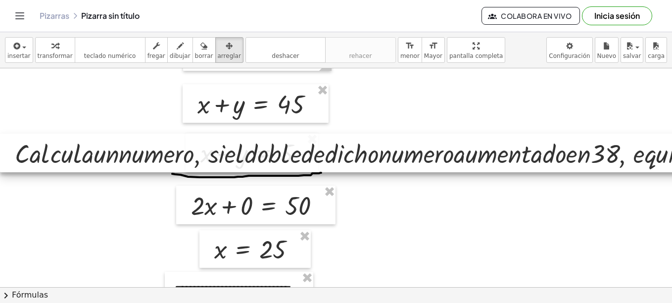
click at [103, 161] on div at bounding box center [478, 153] width 957 height 39
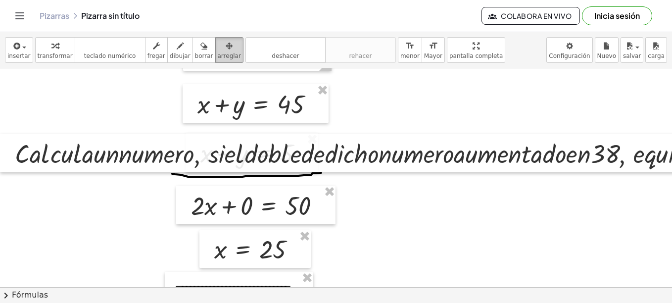
click at [218, 50] on div "button" at bounding box center [229, 46] width 23 height 12
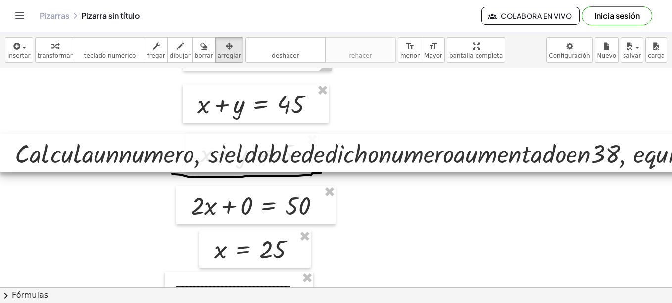
click at [430, 160] on div at bounding box center [478, 153] width 957 height 39
click at [525, 160] on div at bounding box center [478, 153] width 957 height 39
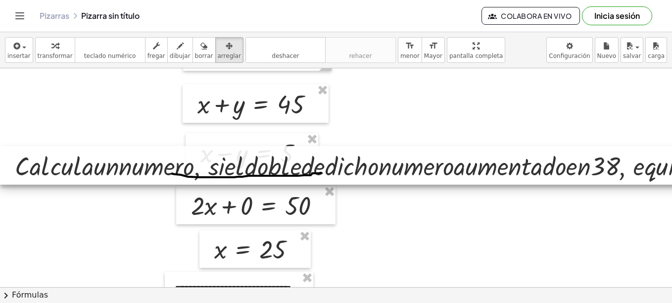
drag, startPoint x: 539, startPoint y: 155, endPoint x: 375, endPoint y: 167, distance: 165.2
click at [375, 167] on div at bounding box center [478, 165] width 957 height 39
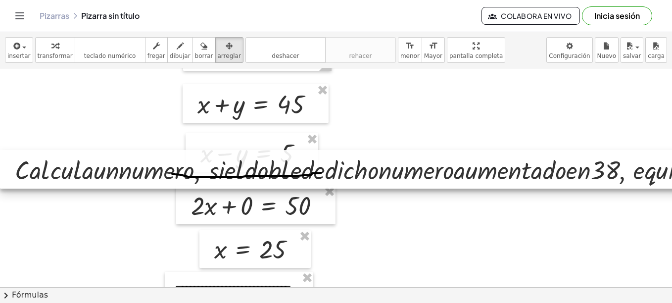
drag, startPoint x: 370, startPoint y: 176, endPoint x: -2, endPoint y: 180, distance: 371.7
click at [0, 180] on html "**********" at bounding box center [336, 151] width 672 height 303
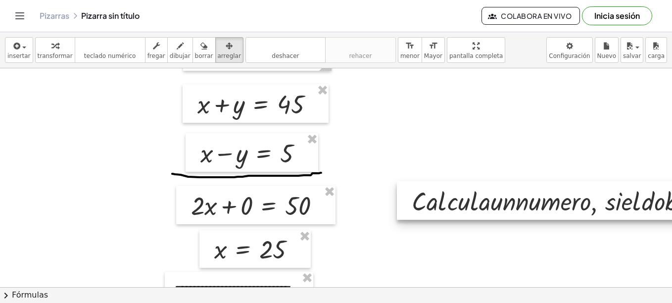
drag, startPoint x: 74, startPoint y: 183, endPoint x: 465, endPoint y: 215, distance: 392.8
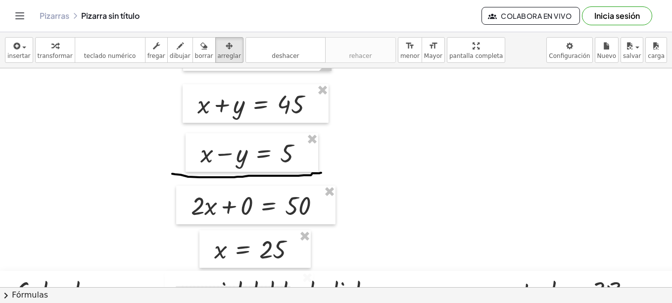
drag, startPoint x: 501, startPoint y: 190, endPoint x: 46, endPoint y: 279, distance: 463.5
click at [34, 279] on div at bounding box center [478, 290] width 957 height 39
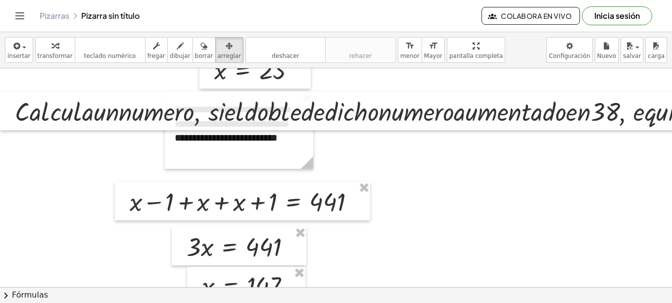
scroll to position [280, 0]
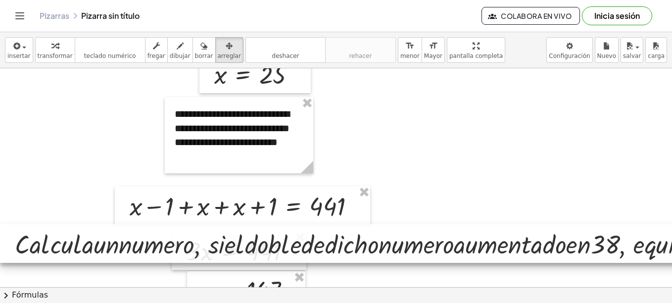
drag, startPoint x: 535, startPoint y: 115, endPoint x: 321, endPoint y: 242, distance: 248.9
click at [321, 242] on div at bounding box center [478, 243] width 957 height 39
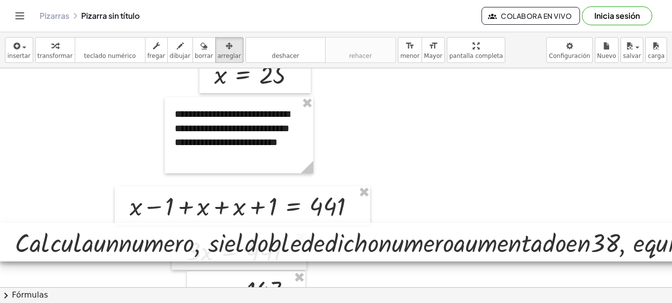
drag, startPoint x: 633, startPoint y: 252, endPoint x: 622, endPoint y: 248, distance: 12.2
click at [632, 252] on div at bounding box center [478, 242] width 957 height 39
click at [622, 248] on div at bounding box center [478, 242] width 957 height 39
drag, startPoint x: 616, startPoint y: 247, endPoint x: 360, endPoint y: 248, distance: 255.9
click at [360, 248] on div at bounding box center [478, 242] width 957 height 39
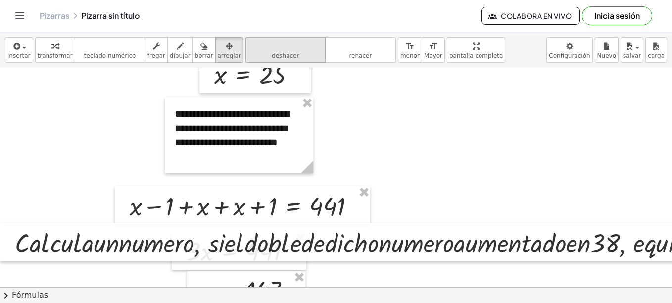
click at [256, 61] on button "deshacer deshacer" at bounding box center [285, 50] width 80 height 26
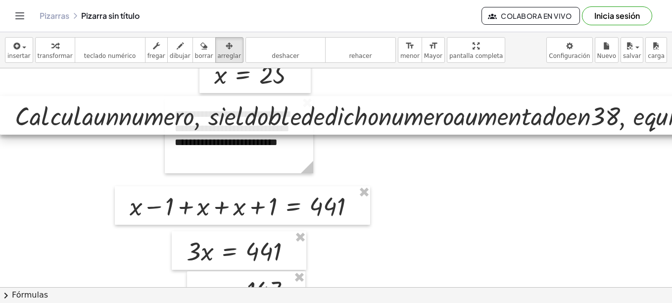
click at [351, 115] on div at bounding box center [478, 115] width 957 height 39
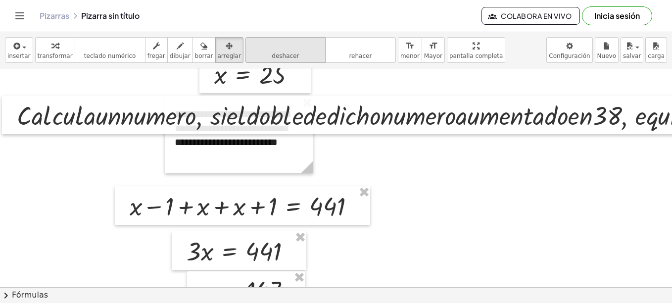
click at [288, 52] on button "deshacer deshacer" at bounding box center [285, 50] width 80 height 26
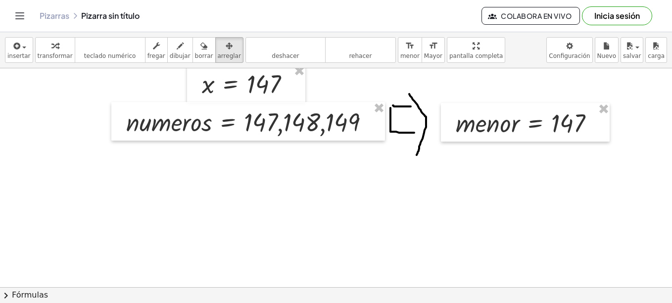
scroll to position [519, 0]
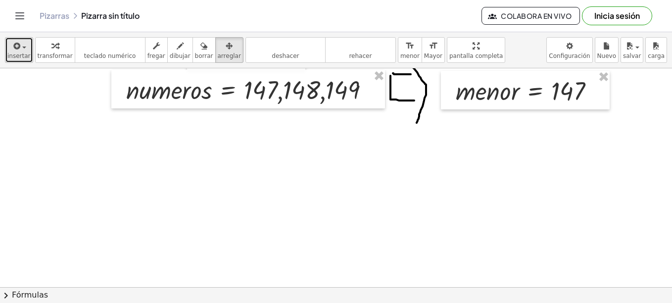
click at [17, 60] on button "insertar" at bounding box center [19, 50] width 28 height 26
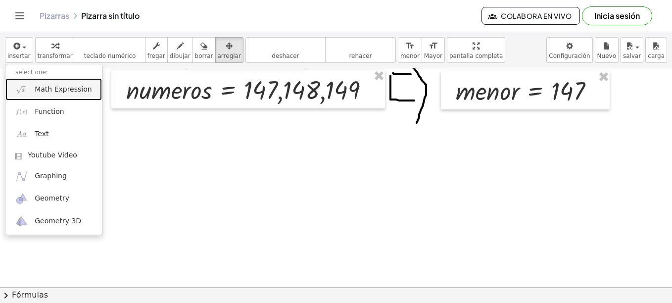
click at [53, 88] on span "Math Expression" at bounding box center [63, 90] width 57 height 10
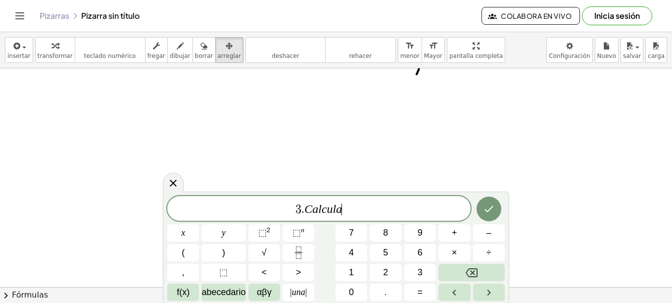
scroll to position [565, 0]
click at [385, 300] on button "." at bounding box center [386, 292] width 32 height 17
click at [494, 208] on icon "Hecho" at bounding box center [489, 209] width 12 height 12
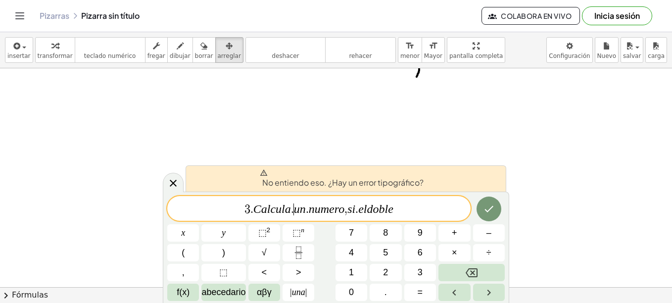
click at [293, 212] on span "3 . C a l c u l a . ​ u n . n u m e r o , s i . e l d o b l e" at bounding box center [318, 209] width 303 height 14
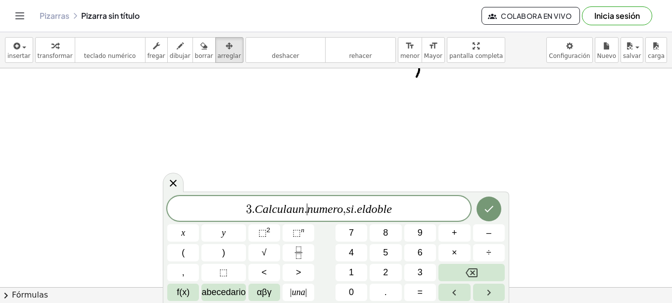
click at [306, 209] on span "3 . C a l c u l a u n . ​ n u m e r o , s i . e l d o b l e" at bounding box center [318, 209] width 303 height 14
click at [355, 211] on span "3 . C a l c u l a u n n u m e r o , s i . ​ e l d o b l e" at bounding box center [318, 209] width 303 height 14
click at [345, 211] on span "3 . C a l c u l a u n n u m e r o , [PERSON_NAME] s i e l d o b l e" at bounding box center [318, 209] width 303 height 14
click at [498, 210] on button "Hecho" at bounding box center [489, 208] width 25 height 25
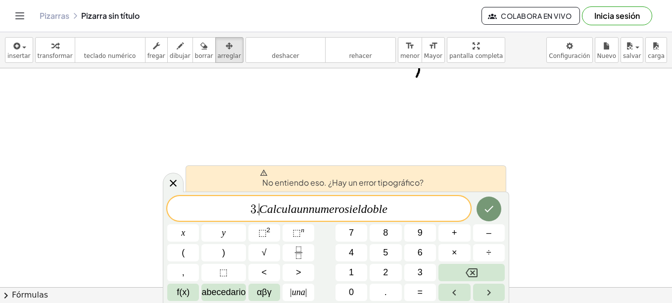
click at [259, 215] on span "3 . ​ C a l c u l a u n n u m e r o s i e l d o b l e" at bounding box center [318, 209] width 303 height 14
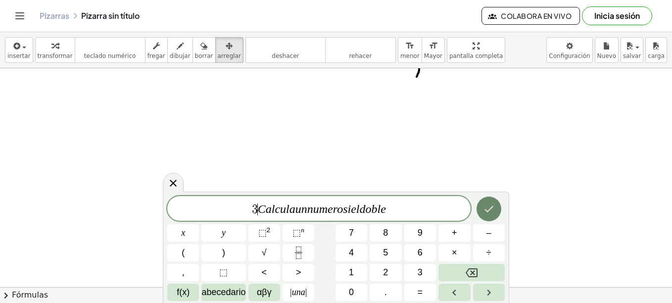
click at [484, 209] on icon "Hecho" at bounding box center [489, 209] width 12 height 12
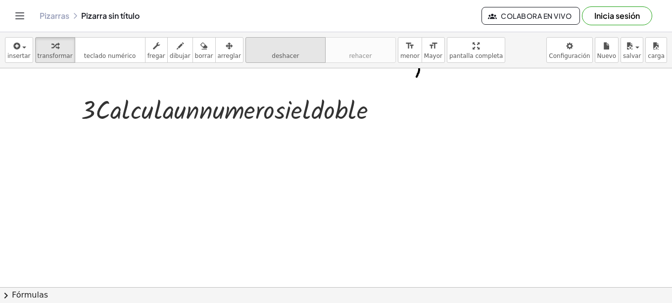
click at [272, 58] on span "deshacer" at bounding box center [285, 55] width 27 height 7
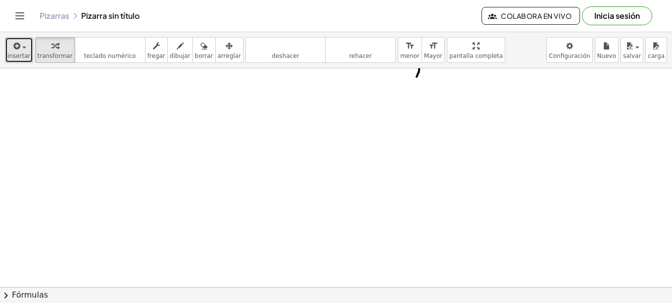
click at [18, 54] on span "insertar" at bounding box center [18, 55] width 23 height 7
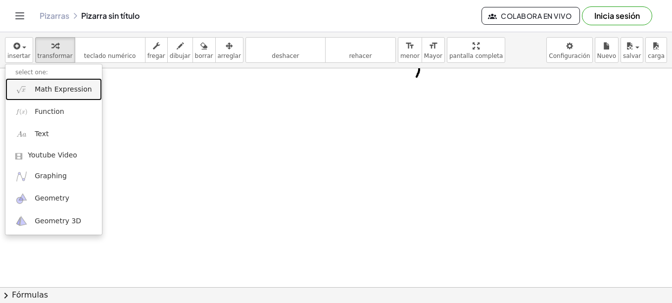
click at [75, 87] on span "Math Expression" at bounding box center [63, 90] width 57 height 10
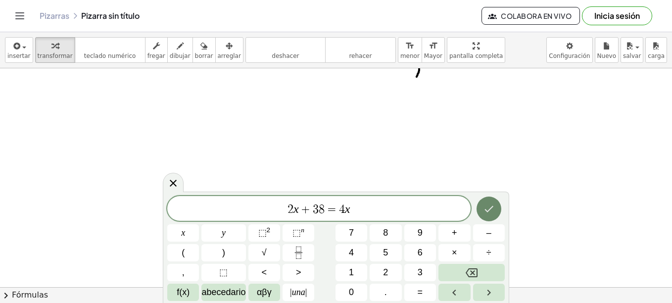
click at [485, 209] on icon "Hecho" at bounding box center [489, 209] width 12 height 12
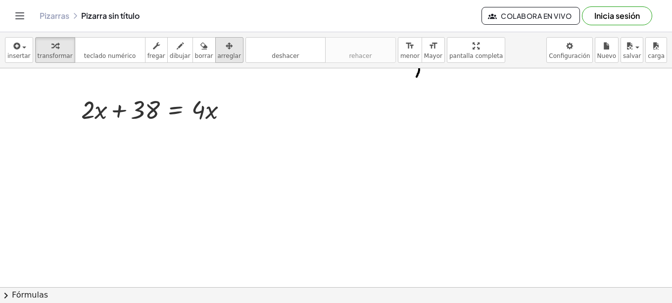
click at [219, 55] on span "arreglar" at bounding box center [229, 55] width 23 height 7
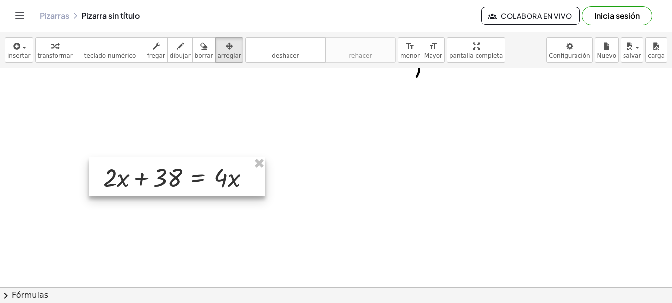
drag, startPoint x: 181, startPoint y: 115, endPoint x: 202, endPoint y: 173, distance: 62.2
click at [202, 173] on div at bounding box center [177, 176] width 177 height 39
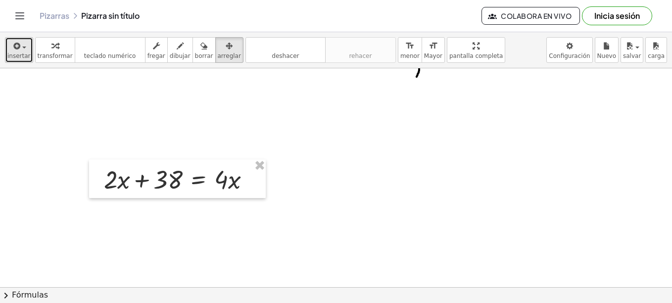
click at [19, 41] on icon "button" at bounding box center [16, 46] width 9 height 12
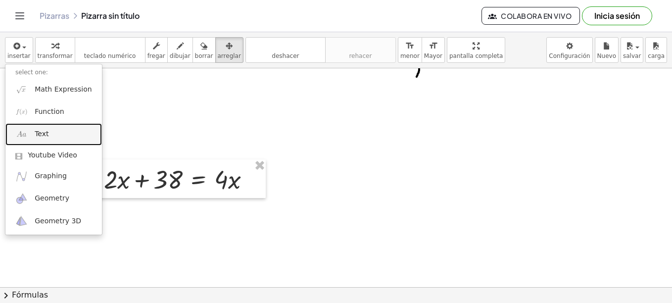
click at [49, 132] on link "Text" at bounding box center [53, 134] width 97 height 22
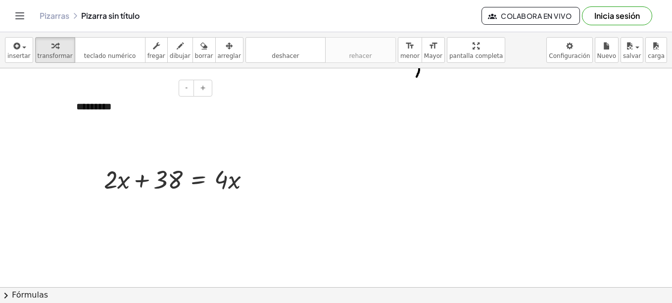
click at [122, 109] on div "*********" at bounding box center [140, 107] width 148 height 34
click at [226, 44] on icon "button" at bounding box center [229, 46] width 7 height 12
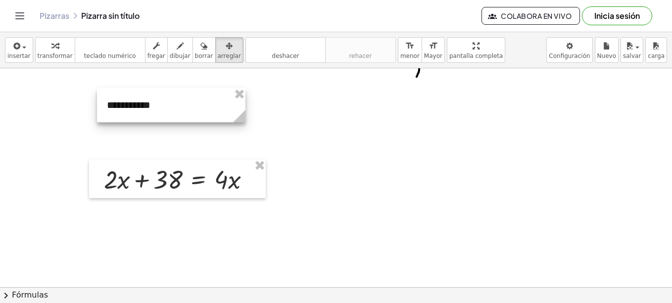
drag, startPoint x: 160, startPoint y: 97, endPoint x: 191, endPoint y: 96, distance: 30.7
click at [191, 96] on div at bounding box center [171, 105] width 148 height 34
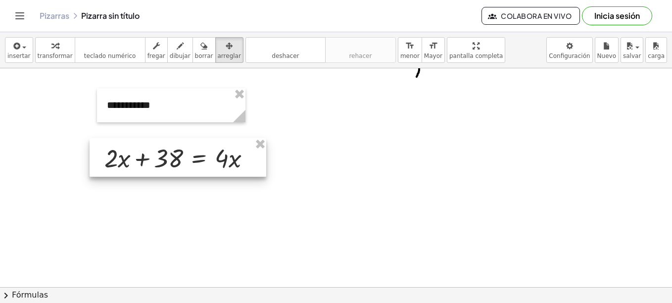
drag, startPoint x: 187, startPoint y: 168, endPoint x: 188, endPoint y: 159, distance: 9.4
click at [188, 159] on div at bounding box center [178, 157] width 177 height 39
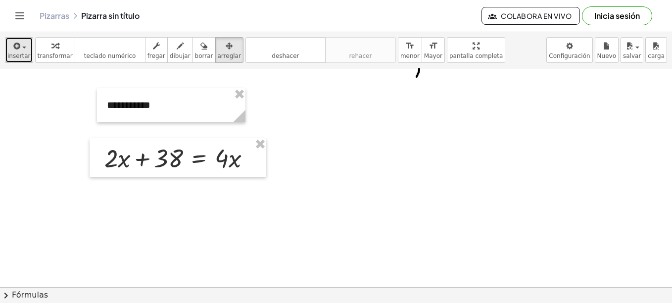
click at [19, 53] on span "insertar" at bounding box center [18, 55] width 23 height 7
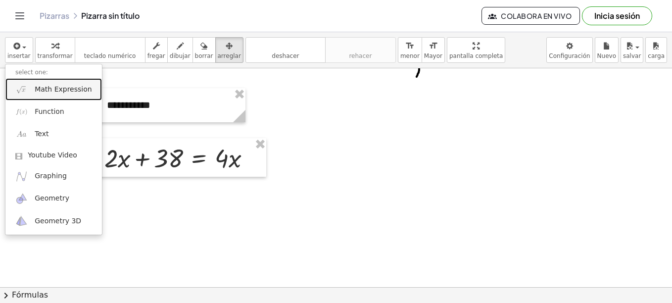
click at [53, 89] on span "Math Expression" at bounding box center [63, 90] width 57 height 10
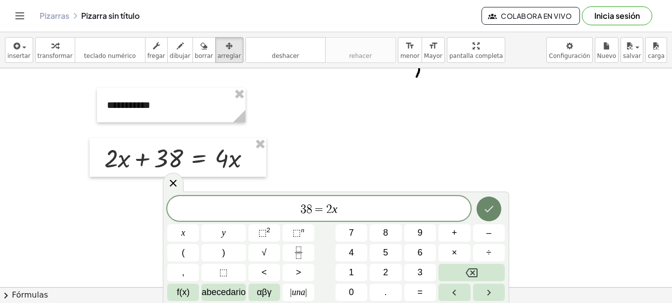
click at [497, 207] on button "Hecho" at bounding box center [489, 208] width 25 height 25
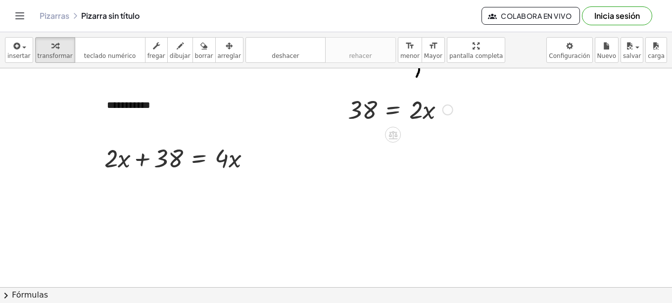
click at [416, 112] on div at bounding box center [400, 109] width 115 height 34
click at [446, 111] on div at bounding box center [447, 109] width 11 height 11
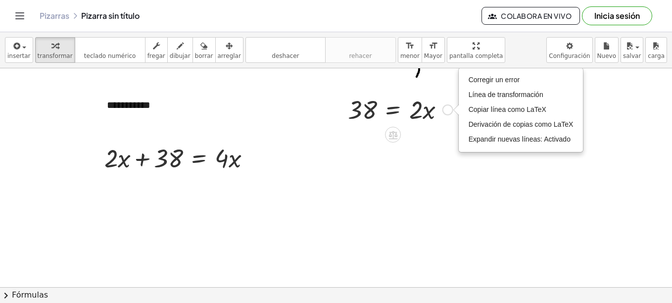
click at [392, 104] on div at bounding box center [400, 109] width 115 height 34
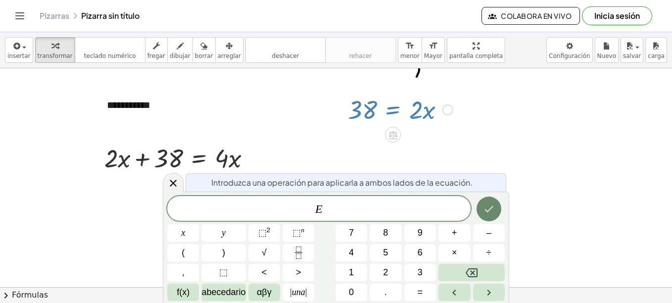
click at [492, 212] on icon "Hecho" at bounding box center [489, 209] width 12 height 12
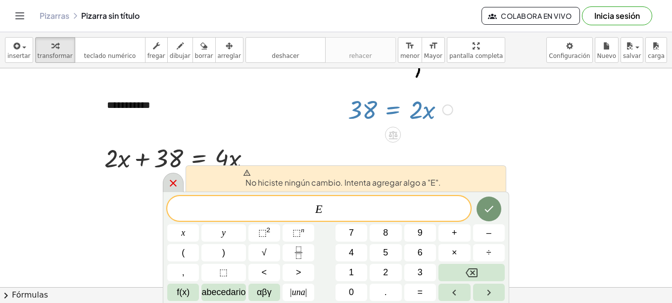
click at [177, 181] on icon at bounding box center [173, 183] width 12 height 12
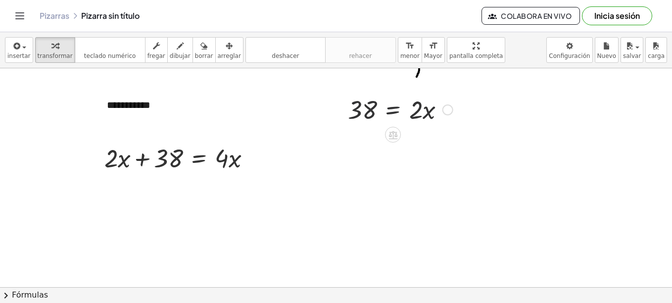
click at [393, 105] on div at bounding box center [400, 109] width 115 height 34
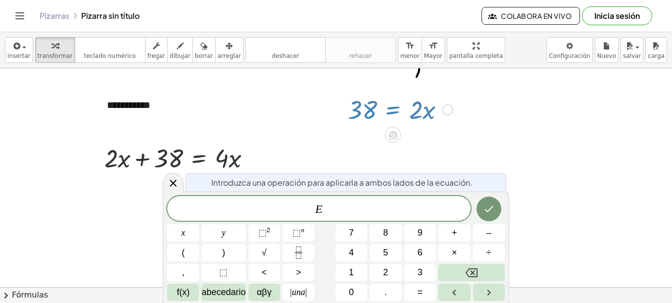
click at [388, 109] on div at bounding box center [400, 109] width 115 height 34
click at [164, 186] on div at bounding box center [173, 182] width 21 height 19
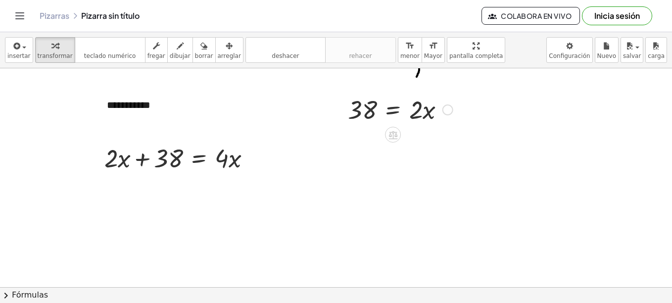
click at [445, 114] on div "Fix a mistake Transform line Copy line as LaTeX Copy derivation as LaTeX Expand…" at bounding box center [447, 109] width 11 height 11
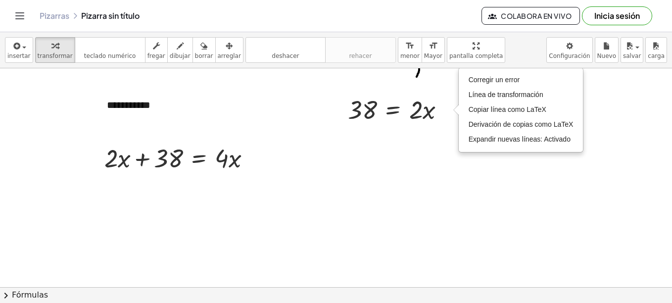
click at [218, 54] on span "arreglar" at bounding box center [229, 55] width 23 height 7
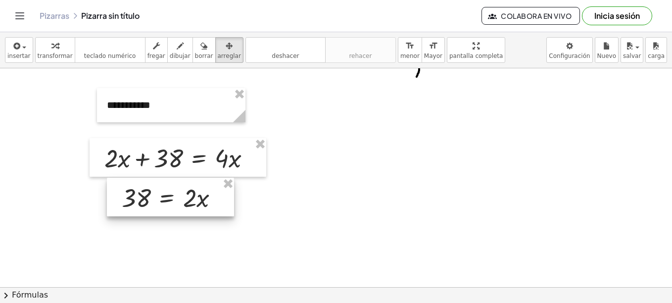
drag, startPoint x: 426, startPoint y: 106, endPoint x: 199, endPoint y: 194, distance: 242.7
click at [199, 194] on div at bounding box center [170, 197] width 127 height 39
click at [26, 51] on div "button" at bounding box center [18, 46] width 23 height 12
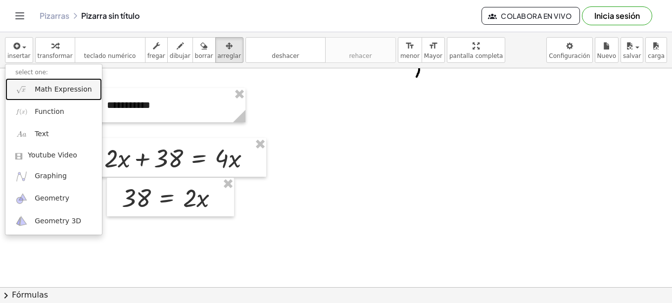
click at [58, 87] on span "Math Expression" at bounding box center [63, 90] width 57 height 10
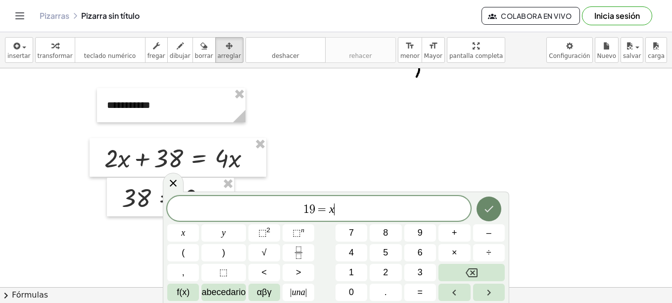
click at [491, 206] on icon "Hecho" at bounding box center [489, 209] width 12 height 12
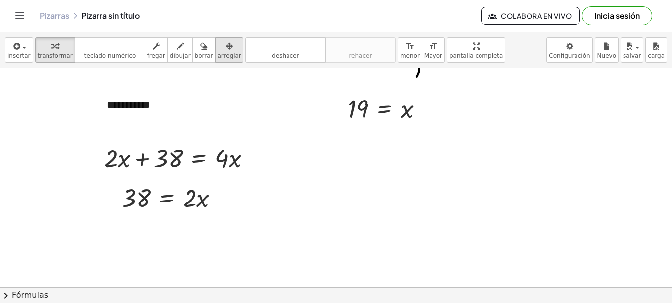
click at [218, 52] on span "arreglar" at bounding box center [229, 55] width 23 height 7
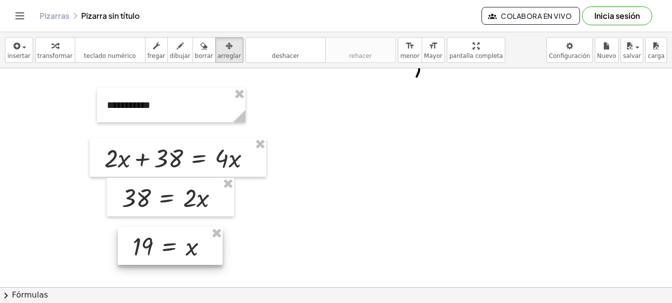
drag, startPoint x: 388, startPoint y: 106, endPoint x: 173, endPoint y: 244, distance: 255.3
click at [173, 244] on div at bounding box center [170, 246] width 105 height 38
click at [24, 46] on div "button" at bounding box center [18, 46] width 23 height 12
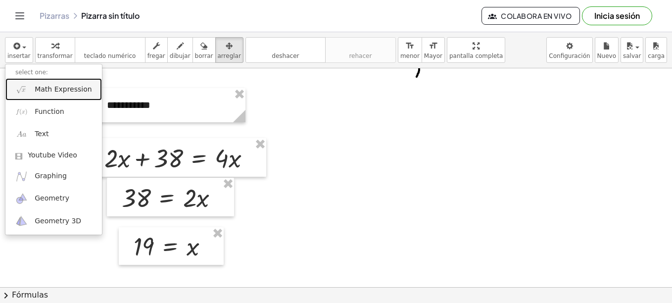
drag, startPoint x: 54, startPoint y: 87, endPoint x: 72, endPoint y: 90, distance: 18.5
click at [54, 87] on span "Math Expression" at bounding box center [63, 90] width 57 height 10
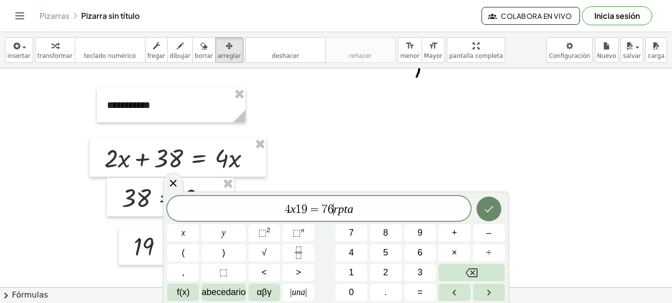
click at [483, 213] on icon "Hecho" at bounding box center [489, 209] width 12 height 12
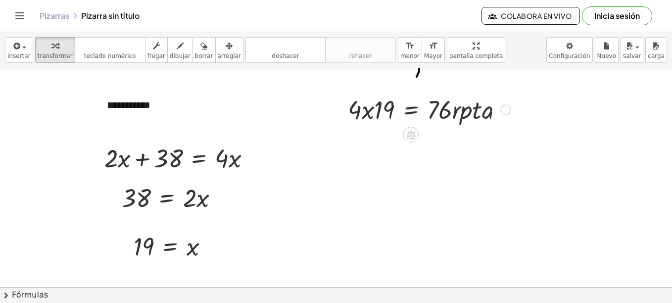
click at [414, 106] on div at bounding box center [429, 109] width 173 height 34
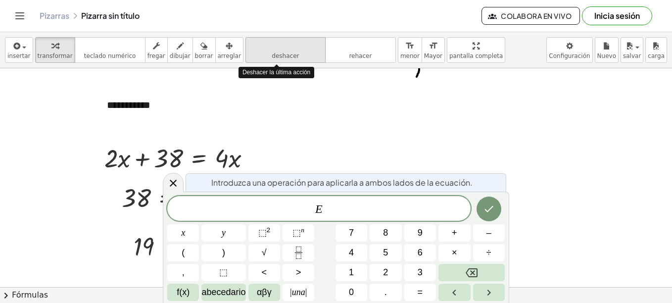
click at [273, 55] on span "deshacer" at bounding box center [285, 55] width 27 height 7
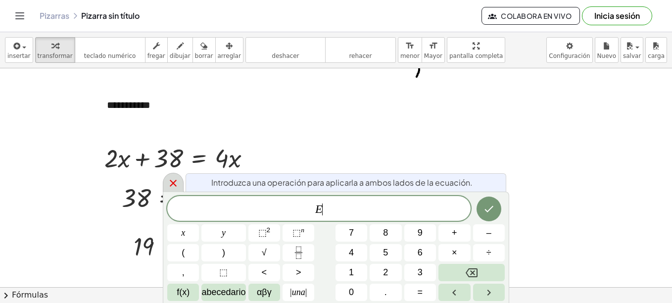
click at [179, 185] on icon at bounding box center [173, 183] width 12 height 12
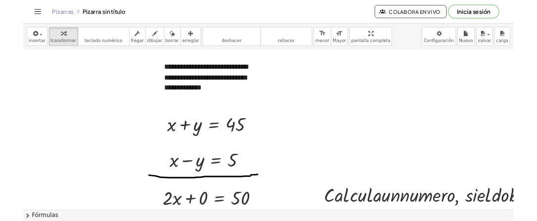
scroll to position [0, 0]
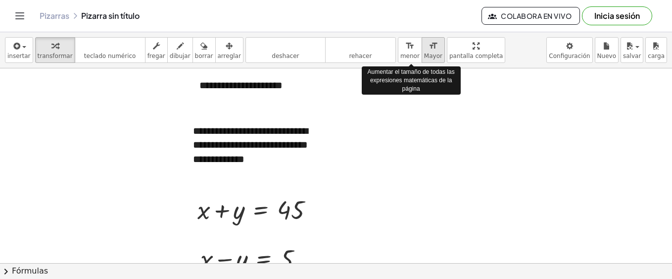
click at [429, 45] on icon "format_size" at bounding box center [433, 46] width 9 height 12
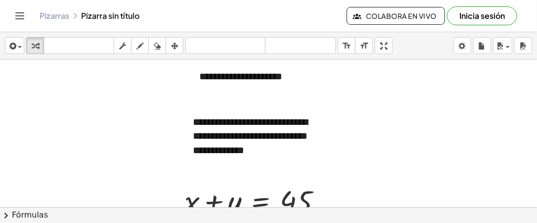
drag, startPoint x: 551, startPoint y: 6, endPoint x: 246, endPoint y: 94, distance: 317.1
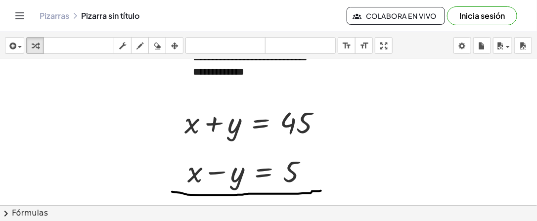
scroll to position [79, 0]
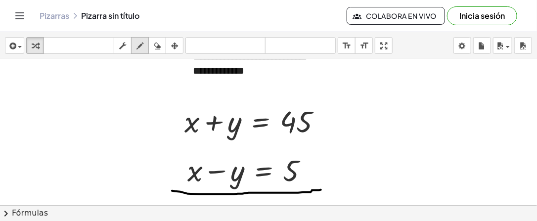
click at [143, 46] on icon "button" at bounding box center [140, 46] width 7 height 12
drag, startPoint x: 355, startPoint y: 110, endPoint x: 356, endPoint y: 163, distance: 53.0
drag, startPoint x: 347, startPoint y: 137, endPoint x: 377, endPoint y: 140, distance: 30.3
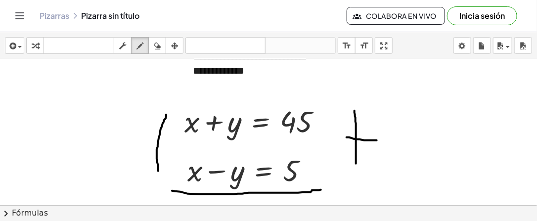
drag, startPoint x: 166, startPoint y: 114, endPoint x: 158, endPoint y: 170, distance: 57.0
drag, startPoint x: 153, startPoint y: 166, endPoint x: 131, endPoint y: 128, distance: 44.4
drag, startPoint x: 128, startPoint y: 128, endPoint x: 127, endPoint y: 152, distance: 24.8
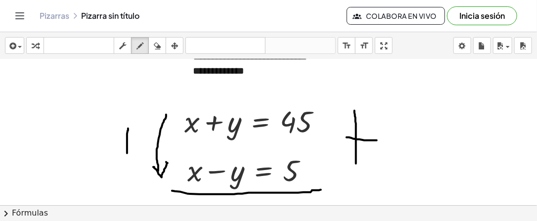
drag, startPoint x: 120, startPoint y: 139, endPoint x: 136, endPoint y: 141, distance: 16.0
drag, startPoint x: 323, startPoint y: 119, endPoint x: 321, endPoint y: 164, distance: 45.1
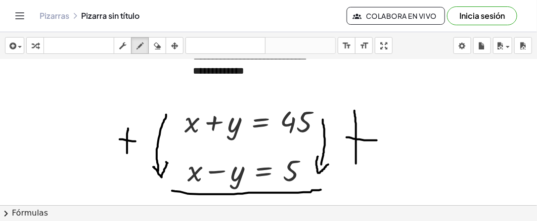
drag, startPoint x: 318, startPoint y: 156, endPoint x: 330, endPoint y: 162, distance: 13.1
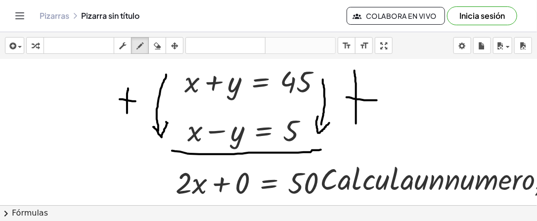
scroll to position [127, 0]
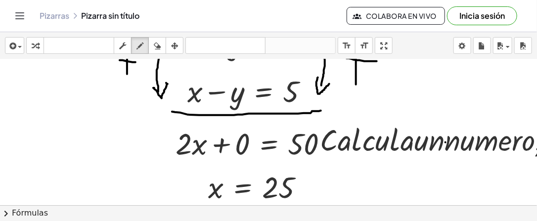
scroll to position [174, 0]
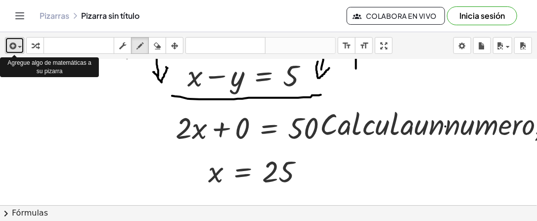
click at [22, 45] on button "insertar" at bounding box center [14, 45] width 19 height 17
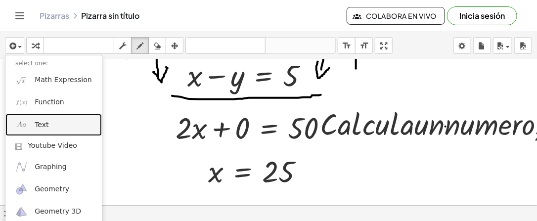
click at [53, 121] on link "Text" at bounding box center [53, 125] width 97 height 22
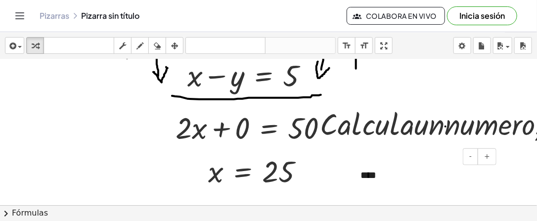
click at [388, 180] on div "****" at bounding box center [425, 175] width 148 height 34
click at [171, 44] on icon "button" at bounding box center [174, 46] width 7 height 12
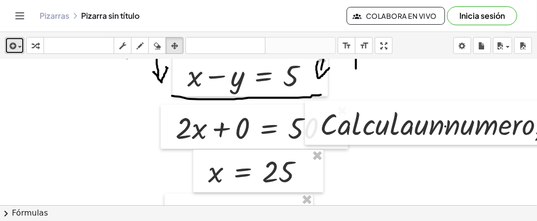
click at [17, 44] on span "button" at bounding box center [17, 47] width 2 height 7
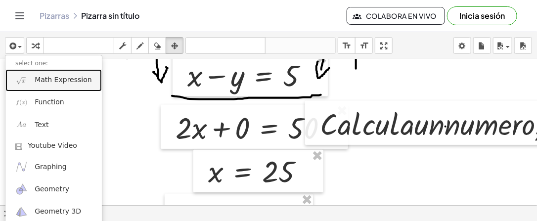
click at [43, 78] on span "Math Expression" at bounding box center [63, 80] width 57 height 10
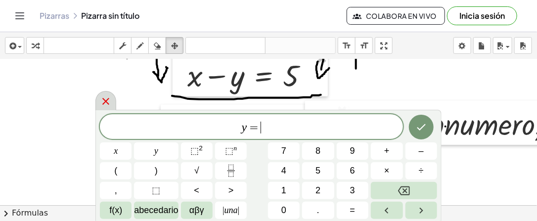
click at [109, 98] on icon at bounding box center [106, 102] width 12 height 12
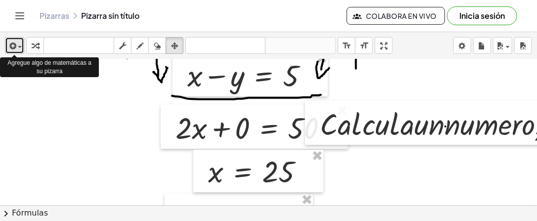
click at [17, 45] on span "button" at bounding box center [17, 47] width 2 height 7
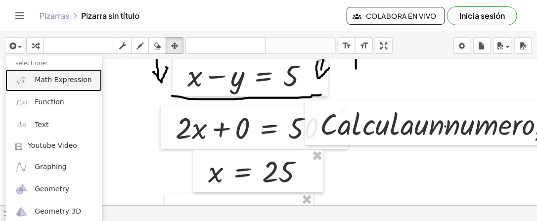
click at [49, 79] on span "Math Expression" at bounding box center [63, 80] width 57 height 10
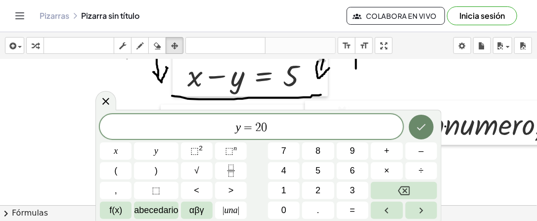
click at [426, 130] on icon "Hecho" at bounding box center [422, 127] width 12 height 12
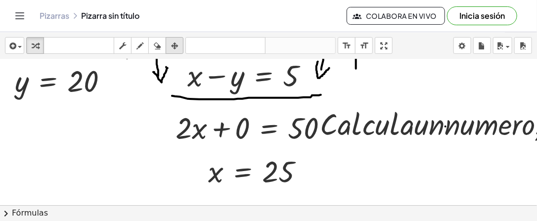
click at [178, 47] on icon "button" at bounding box center [174, 46] width 7 height 12
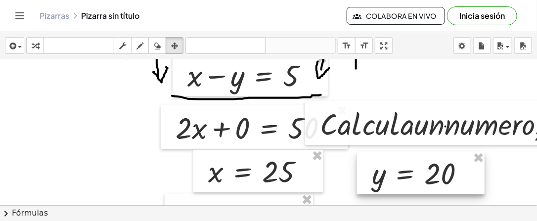
drag, startPoint x: 83, startPoint y: 81, endPoint x: 438, endPoint y: 173, distance: 367.2
click at [440, 173] on div at bounding box center [421, 173] width 128 height 43
click at [141, 48] on icon "button" at bounding box center [140, 46] width 7 height 12
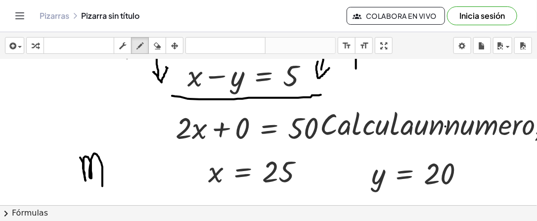
drag, startPoint x: 83, startPoint y: 166, endPoint x: 106, endPoint y: 188, distance: 31.8
drag, startPoint x: 109, startPoint y: 171, endPoint x: 118, endPoint y: 178, distance: 11.3
drag, startPoint x: 120, startPoint y: 166, endPoint x: 130, endPoint y: 185, distance: 21.3
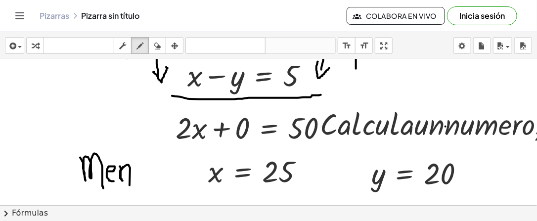
drag, startPoint x: 141, startPoint y: 167, endPoint x: 146, endPoint y: 171, distance: 6.7
drag, startPoint x: 150, startPoint y: 166, endPoint x: 160, endPoint y: 166, distance: 10.4
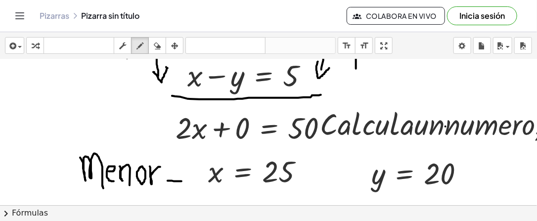
drag, startPoint x: 168, startPoint y: 180, endPoint x: 182, endPoint y: 181, distance: 14.4
drag, startPoint x: 168, startPoint y: 171, endPoint x: 178, endPoint y: 172, distance: 10.0
drag, startPoint x: 176, startPoint y: 159, endPoint x: 90, endPoint y: 219, distance: 104.9
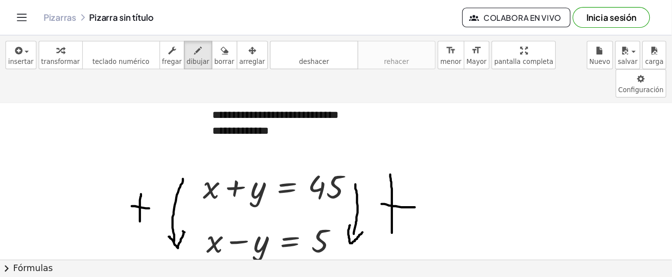
scroll to position [66, 0]
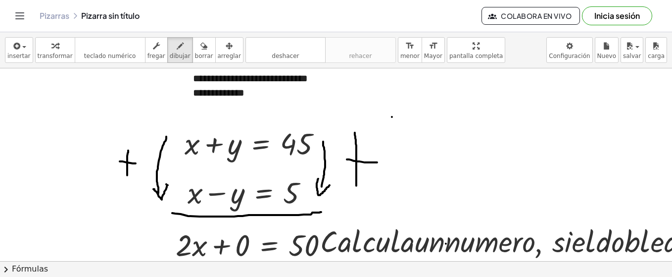
drag, startPoint x: 469, startPoint y: 0, endPoint x: 392, endPoint y: 116, distance: 138.9
drag, startPoint x: 483, startPoint y: 241, endPoint x: 445, endPoint y: 226, distance: 40.4
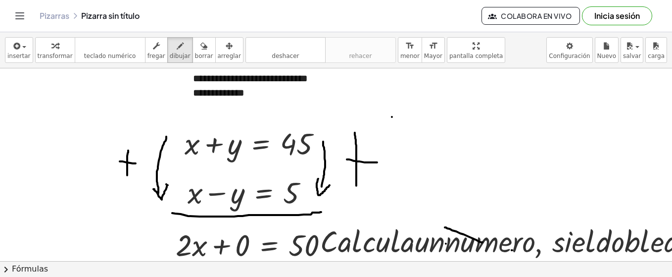
drag, startPoint x: 193, startPoint y: 48, endPoint x: 209, endPoint y: 99, distance: 53.9
click at [195, 49] on div "button" at bounding box center [204, 46] width 18 height 12
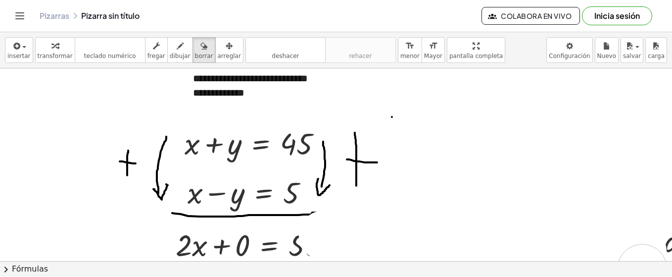
drag, startPoint x: 324, startPoint y: 234, endPoint x: 642, endPoint y: 268, distance: 320.5
click at [642, 268] on div "**********" at bounding box center [336, 154] width 672 height 244
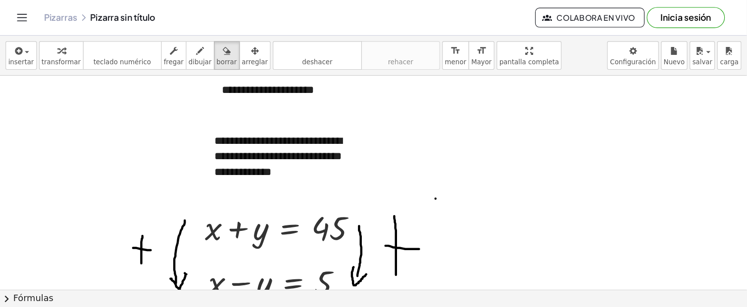
scroll to position [0, 0]
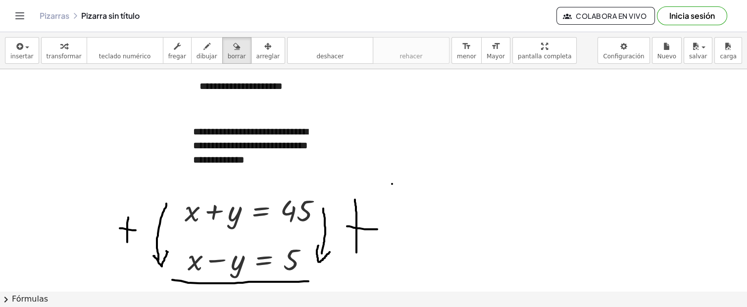
drag, startPoint x: 616, startPoint y: 0, endPoint x: 419, endPoint y: 130, distance: 235.8
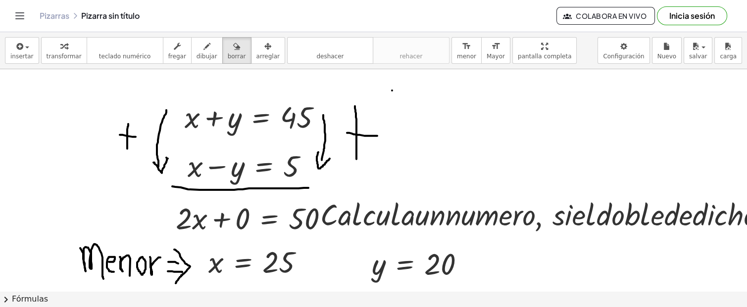
scroll to position [146, 0]
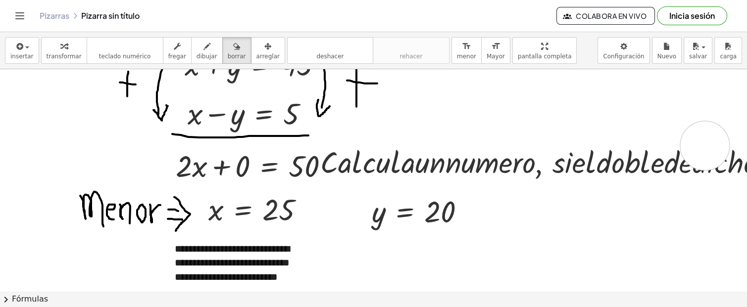
drag, startPoint x: 705, startPoint y: 145, endPoint x: 677, endPoint y: 168, distance: 36.9
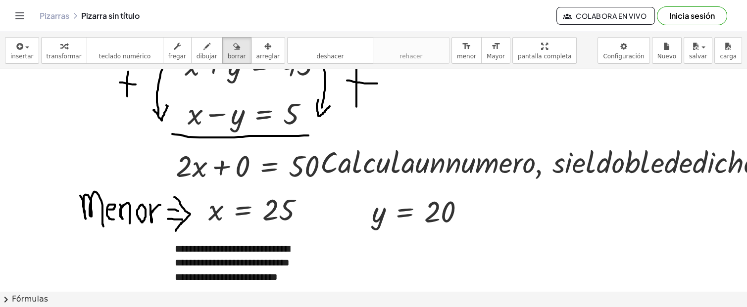
click at [228, 55] on span "borrar" at bounding box center [237, 56] width 18 height 7
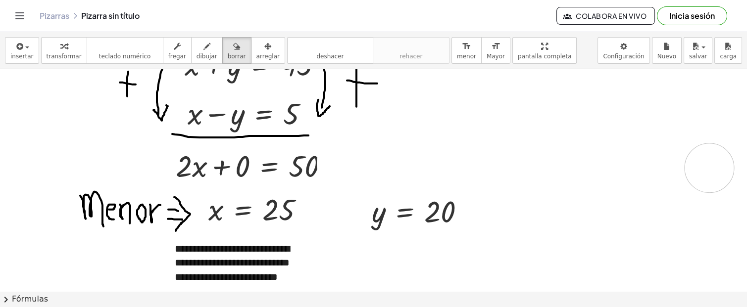
drag, startPoint x: 397, startPoint y: 166, endPoint x: 706, endPoint y: 172, distance: 309.4
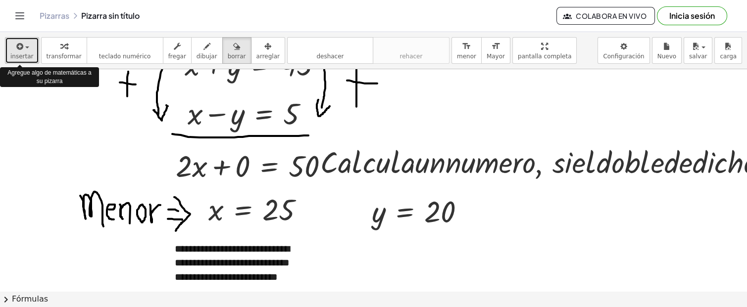
click at [28, 50] on div "button" at bounding box center [21, 46] width 23 height 12
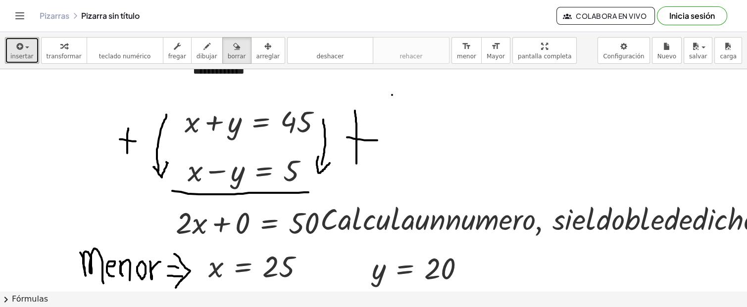
scroll to position [99, 0]
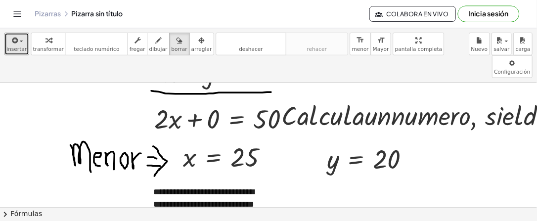
scroll to position [202, 0]
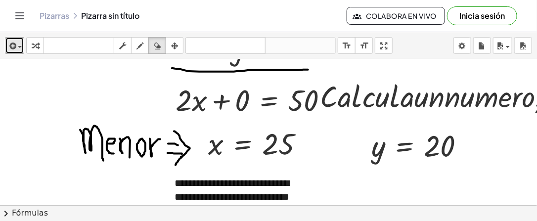
drag, startPoint x: 597, startPoint y: 1, endPoint x: 319, endPoint y: 146, distance: 313.4
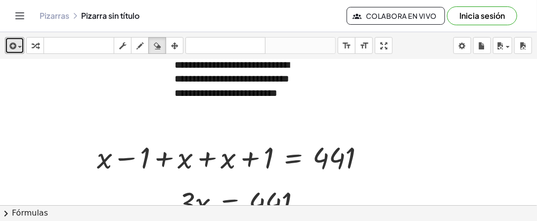
scroll to position [313, 0]
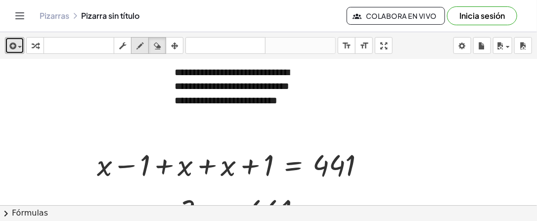
click at [138, 43] on icon "button" at bounding box center [140, 46] width 7 height 12
drag, startPoint x: 157, startPoint y: 137, endPoint x: 126, endPoint y: 186, distance: 58.5
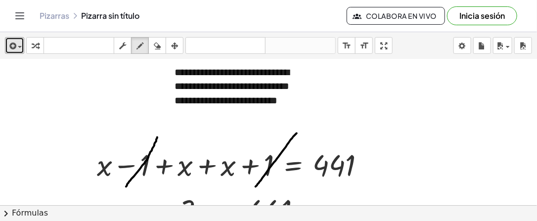
drag, startPoint x: 293, startPoint y: 136, endPoint x: 256, endPoint y: 186, distance: 62.6
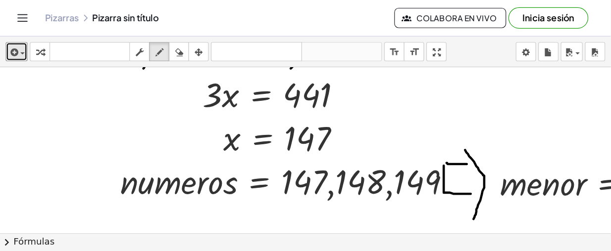
scroll to position [455, 0]
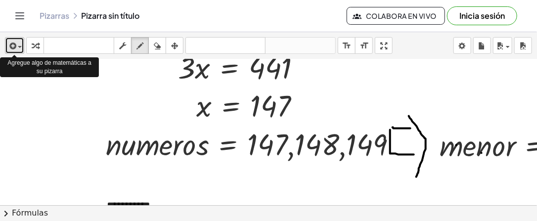
click at [17, 45] on span "button" at bounding box center [17, 47] width 2 height 7
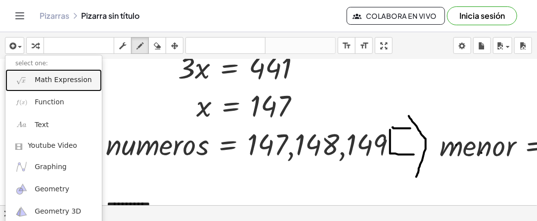
click at [46, 82] on span "Math Expression" at bounding box center [63, 80] width 57 height 10
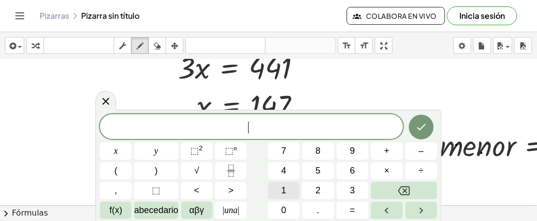
click at [289, 187] on button "1" at bounding box center [284, 190] width 32 height 17
click at [287, 172] on button "4" at bounding box center [284, 170] width 32 height 17
click at [350, 174] on button "6" at bounding box center [353, 170] width 32 height 17
click at [418, 125] on icon "Hecho" at bounding box center [422, 127] width 12 height 12
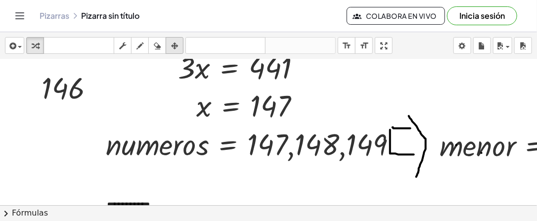
click at [176, 46] on icon "button" at bounding box center [174, 46] width 7 height 12
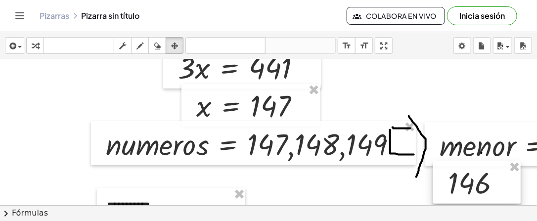
drag, startPoint x: 68, startPoint y: 94, endPoint x: 474, endPoint y: 188, distance: 416.7
click at [474, 188] on div at bounding box center [478, 182] width 88 height 43
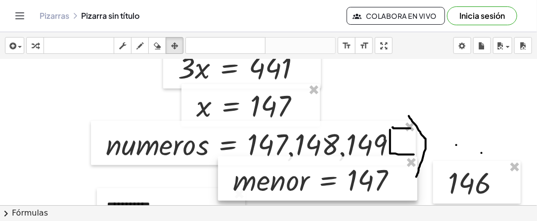
drag, startPoint x: 478, startPoint y: 144, endPoint x: 271, endPoint y: 178, distance: 209.8
click at [271, 178] on div at bounding box center [317, 179] width 199 height 45
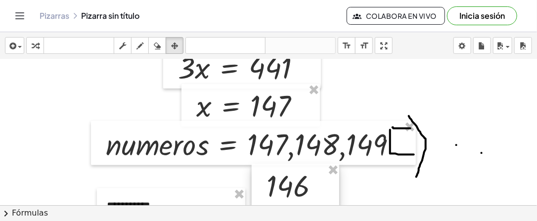
drag, startPoint x: 471, startPoint y: 186, endPoint x: 290, endPoint y: 189, distance: 181.2
click at [290, 189] on div at bounding box center [296, 185] width 88 height 43
click at [19, 18] on icon "Alternar navegación" at bounding box center [20, 16] width 12 height 12
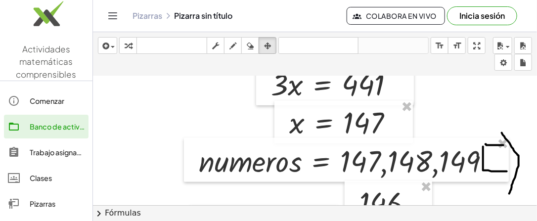
click at [111, 15] on icon "Alternar navegación" at bounding box center [113, 16] width 12 height 12
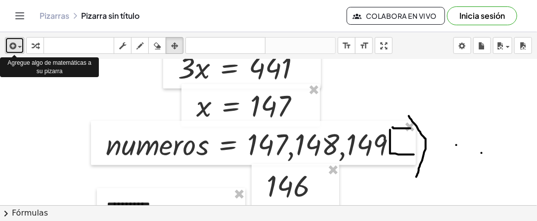
click at [16, 47] on span "button" at bounding box center [17, 47] width 2 height 7
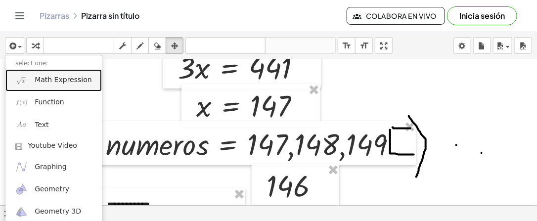
click at [60, 81] on span "Math Expression" at bounding box center [63, 80] width 57 height 10
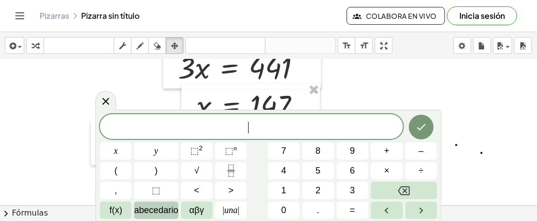
click at [168, 210] on span "abecedario" at bounding box center [156, 210] width 44 height 13
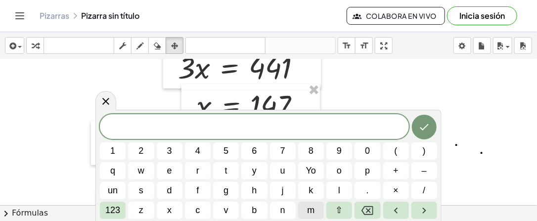
click at [313, 208] on span "m" at bounding box center [310, 210] width 7 height 13
click at [173, 168] on button "e" at bounding box center [170, 170] width 26 height 17
click at [289, 210] on button "n" at bounding box center [283, 210] width 26 height 17
click at [344, 170] on button "o" at bounding box center [340, 170] width 26 height 17
click at [200, 171] on button "r" at bounding box center [198, 170] width 26 height 17
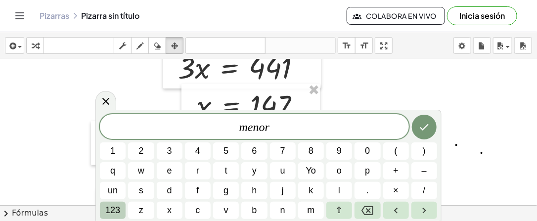
click at [118, 208] on span "123" at bounding box center [112, 210] width 15 height 13
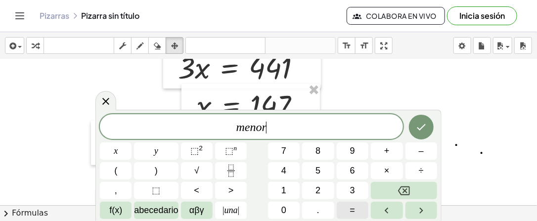
click at [354, 209] on span "=" at bounding box center [352, 210] width 5 height 13
click at [423, 126] on icon "Hecho" at bounding box center [422, 127] width 12 height 12
click at [421, 135] on button "Hecho" at bounding box center [421, 127] width 25 height 25
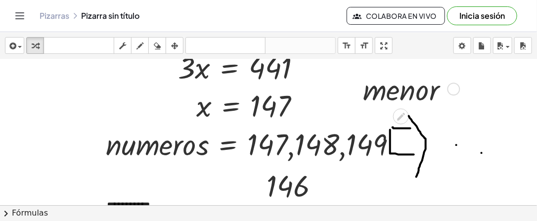
click at [394, 92] on div at bounding box center [409, 89] width 103 height 40
click at [178, 43] on icon "button" at bounding box center [174, 46] width 7 height 12
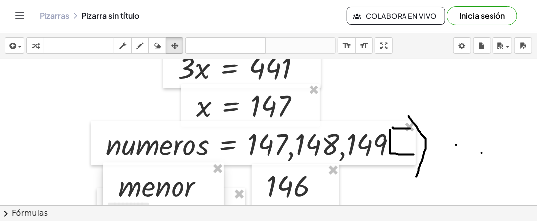
drag, startPoint x: 397, startPoint y: 96, endPoint x: 152, endPoint y: 193, distance: 263.3
click at [152, 193] on div at bounding box center [163, 185] width 120 height 45
click at [139, 43] on icon "button" at bounding box center [140, 46] width 7 height 12
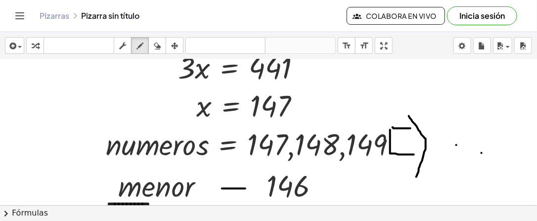
drag, startPoint x: 222, startPoint y: 188, endPoint x: 243, endPoint y: 188, distance: 21.3
drag, startPoint x: 222, startPoint y: 182, endPoint x: 245, endPoint y: 181, distance: 23.8
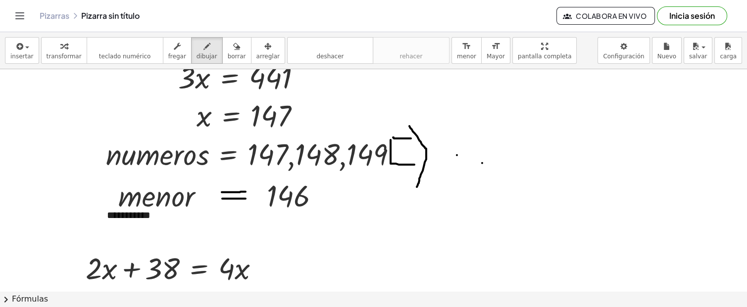
drag, startPoint x: 488, startPoint y: 1, endPoint x: 428, endPoint y: 107, distance: 122.3
click at [428, 107] on div at bounding box center [678, 51] width 1357 height 875
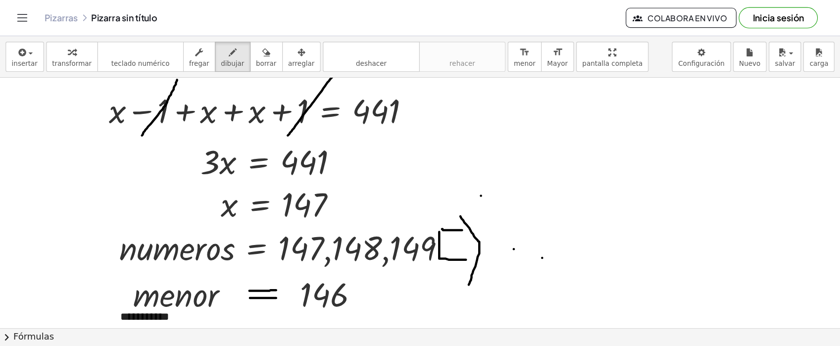
scroll to position [389, 0]
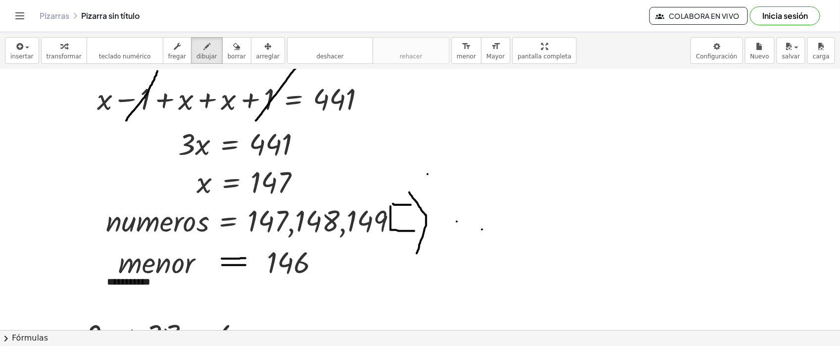
drag, startPoint x: 694, startPoint y: 0, endPoint x: 493, endPoint y: 145, distance: 247.2
click at [478, 149] on div at bounding box center [678, 117] width 1357 height 875
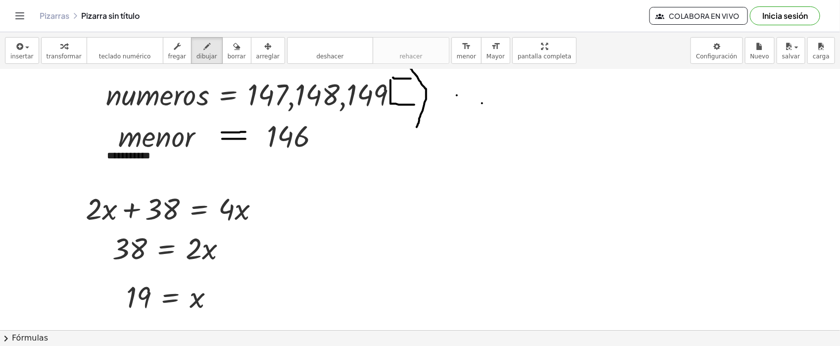
scroll to position [540, 0]
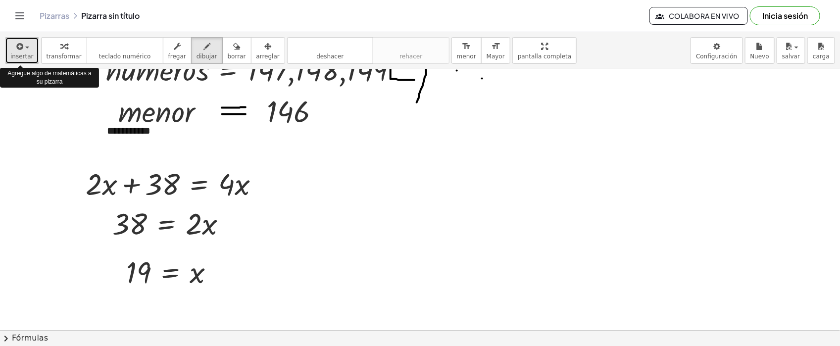
click at [26, 48] on span "button" at bounding box center [27, 48] width 4 height 2
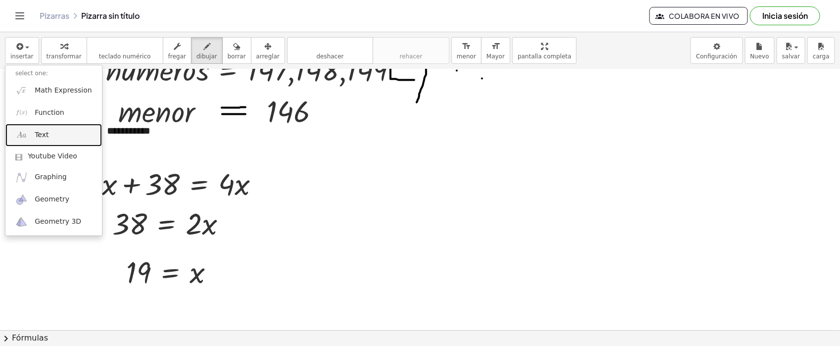
click at [56, 135] on link "Text" at bounding box center [53, 135] width 97 height 22
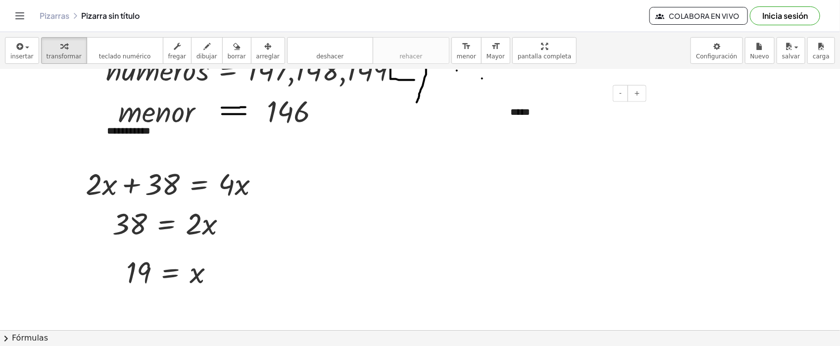
click at [538, 112] on div "*****" at bounding box center [574, 112] width 148 height 34
click at [536, 119] on div "***" at bounding box center [574, 112] width 148 height 34
click at [565, 117] on div "*********" at bounding box center [574, 112] width 148 height 34
click at [558, 111] on div "*********" at bounding box center [574, 112] width 148 height 34
click at [256, 43] on div "button" at bounding box center [267, 46] width 23 height 12
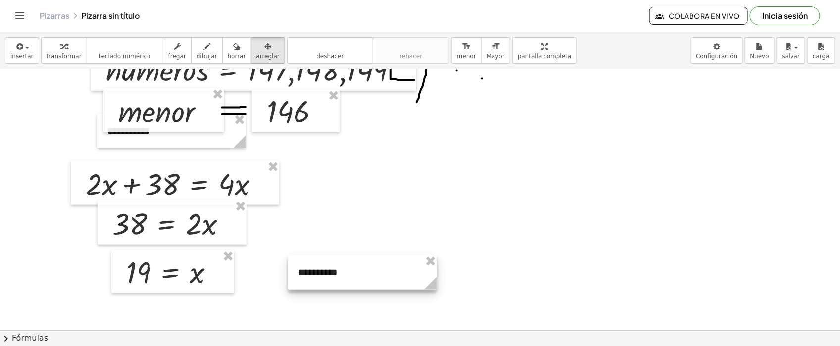
drag, startPoint x: 548, startPoint y: 112, endPoint x: 356, endPoint y: 271, distance: 248.8
click at [340, 275] on div at bounding box center [362, 272] width 148 height 34
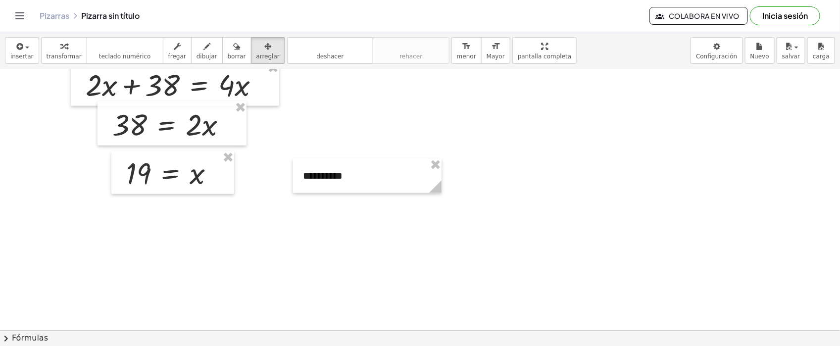
scroll to position [664, 0]
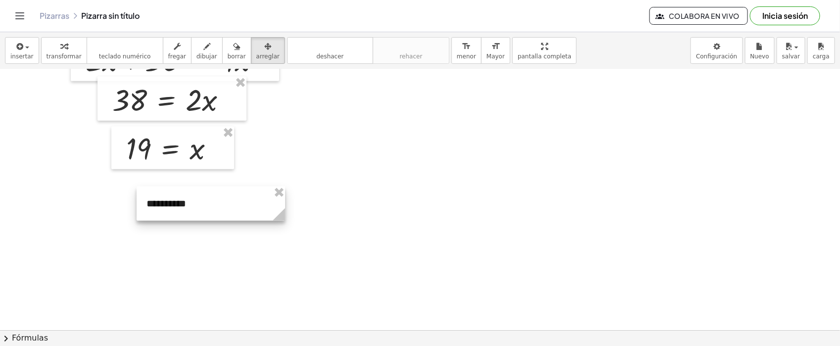
drag, startPoint x: 343, startPoint y: 144, endPoint x: 187, endPoint y: 196, distance: 165.0
click at [187, 196] on div at bounding box center [211, 204] width 148 height 34
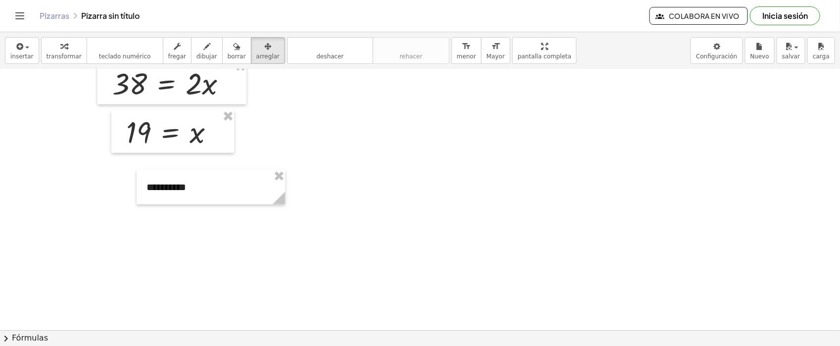
scroll to position [688, 0]
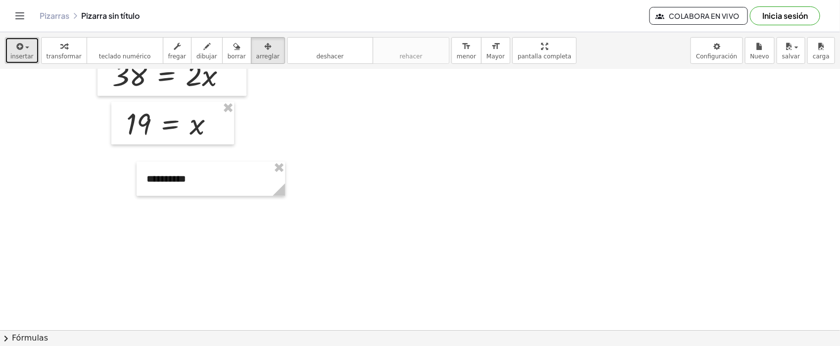
click at [23, 49] on div "button" at bounding box center [21, 46] width 23 height 12
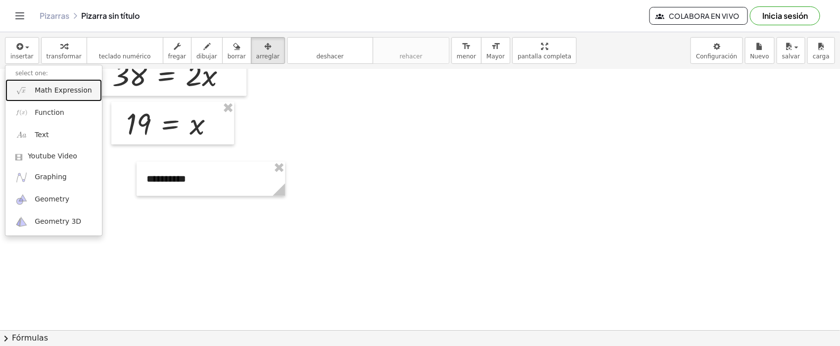
click at [59, 92] on span "Math Expression" at bounding box center [63, 91] width 57 height 10
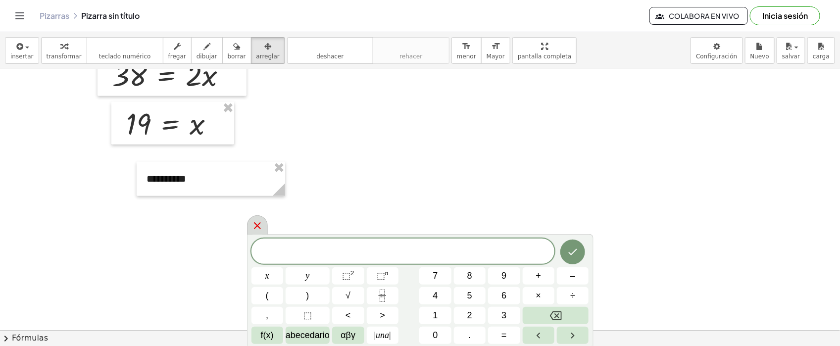
click at [260, 223] on icon at bounding box center [257, 226] width 12 height 12
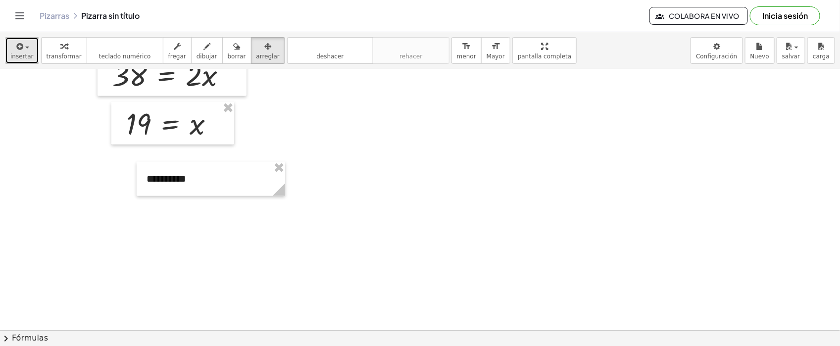
click at [28, 45] on div "button" at bounding box center [21, 46] width 23 height 12
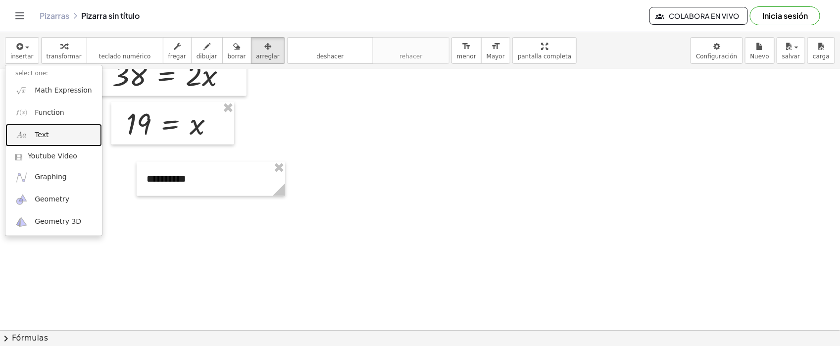
click at [50, 127] on link "Text" at bounding box center [53, 135] width 97 height 22
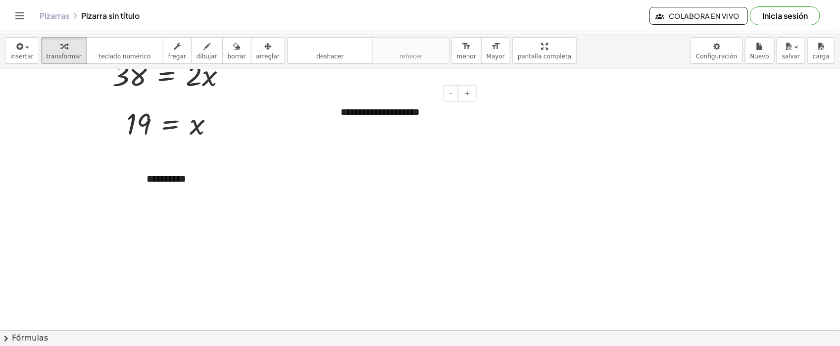
click at [453, 114] on div "**********" at bounding box center [405, 112] width 148 height 34
click at [439, 106] on div "**********" at bounding box center [405, 112] width 148 height 34
click at [256, 53] on span "arreglar" at bounding box center [267, 56] width 23 height 7
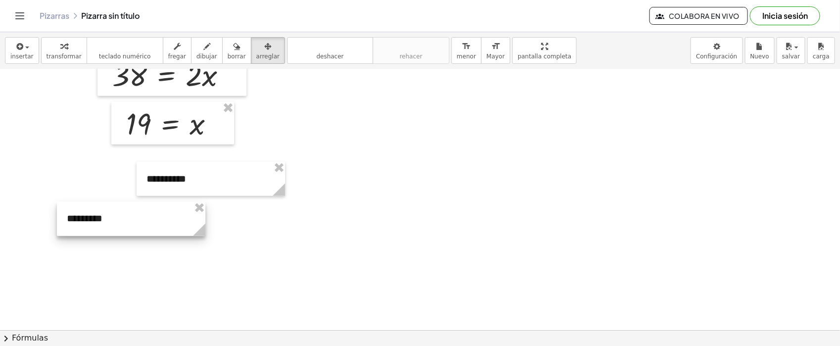
drag, startPoint x: 389, startPoint y: 116, endPoint x: 115, endPoint y: 223, distance: 293.8
click at [115, 223] on div at bounding box center [131, 219] width 148 height 34
click at [21, 45] on icon "button" at bounding box center [19, 47] width 9 height 12
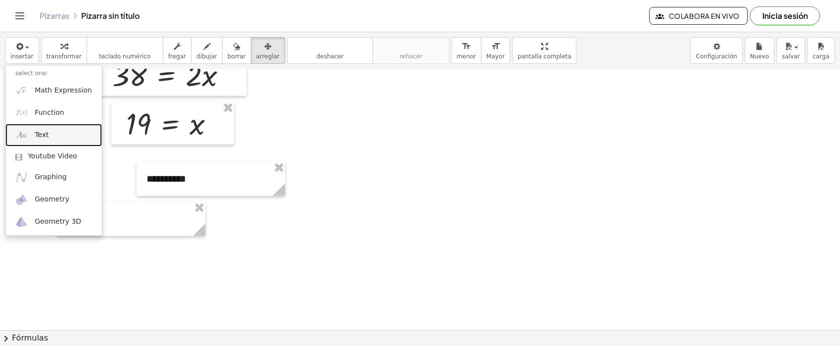
click at [49, 131] on link "Text" at bounding box center [53, 135] width 97 height 22
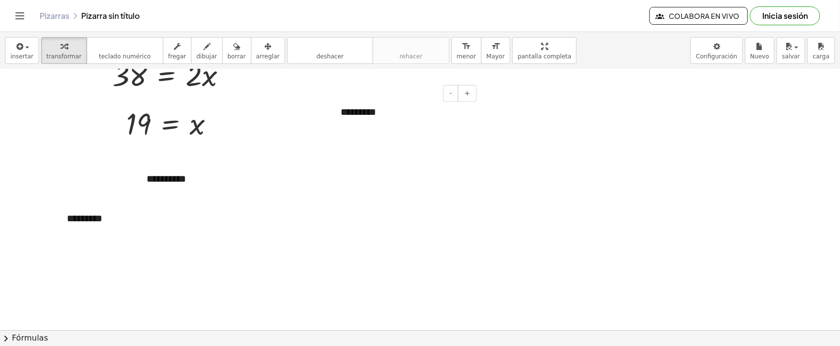
click at [446, 113] on div "*********" at bounding box center [405, 112] width 148 height 34
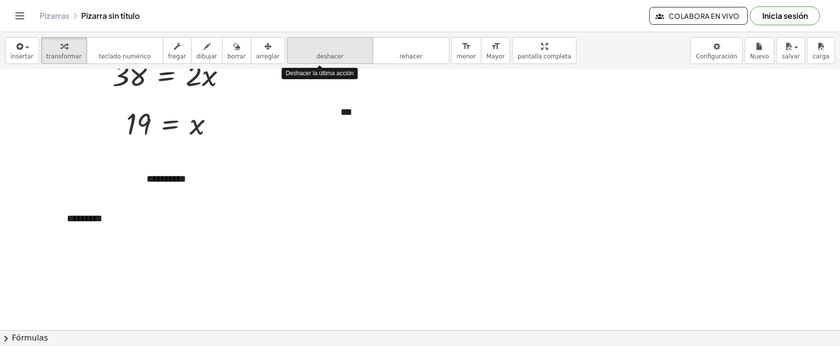
click at [334, 53] on button "deshacer deshacer" at bounding box center [330, 50] width 86 height 27
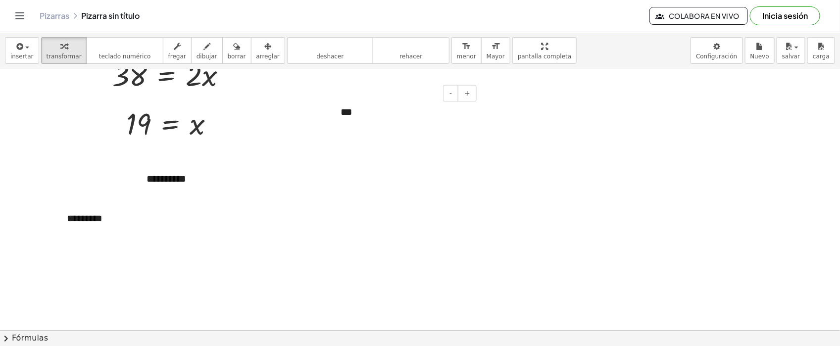
click at [392, 118] on div "***" at bounding box center [405, 112] width 148 height 34
click at [187, 229] on div "*********" at bounding box center [131, 219] width 148 height 34
click at [382, 95] on div "- +" at bounding box center [402, 93] width 148 height 17
click at [384, 105] on div "********" at bounding box center [405, 112] width 148 height 34
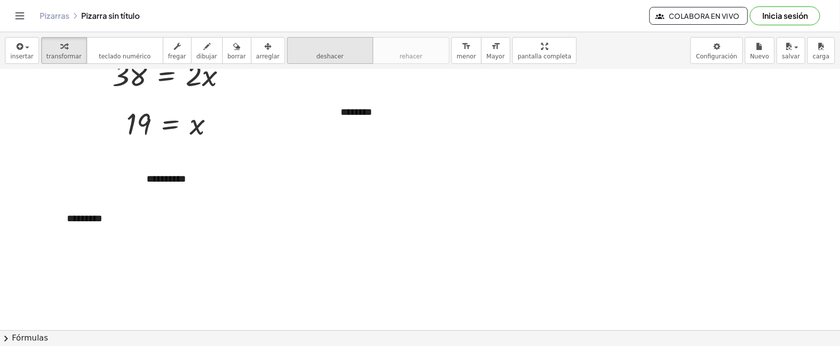
click at [330, 43] on icon "deshacer" at bounding box center [329, 47] width 75 height 12
click at [377, 114] on div "*" at bounding box center [405, 112] width 148 height 34
drag, startPoint x: 365, startPoint y: 112, endPoint x: 341, endPoint y: 114, distance: 23.4
click at [341, 114] on div "****" at bounding box center [405, 112] width 148 height 34
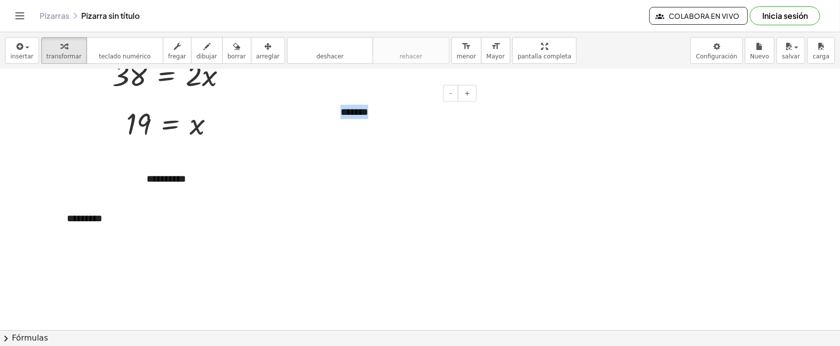
drag, startPoint x: 410, startPoint y: 110, endPoint x: 332, endPoint y: 113, distance: 78.3
click at [332, 113] on div "- + *******" at bounding box center [405, 112] width 148 height 34
click at [28, 51] on div "button" at bounding box center [21, 46] width 23 height 12
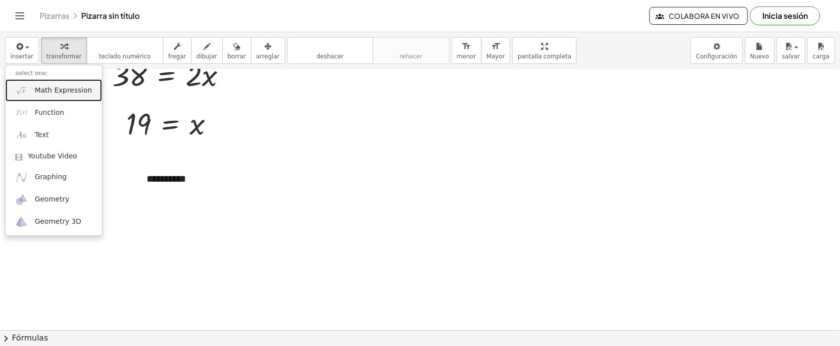
drag, startPoint x: 60, startPoint y: 88, endPoint x: 68, endPoint y: 95, distance: 9.8
click at [60, 88] on span "Math Expression" at bounding box center [63, 91] width 57 height 10
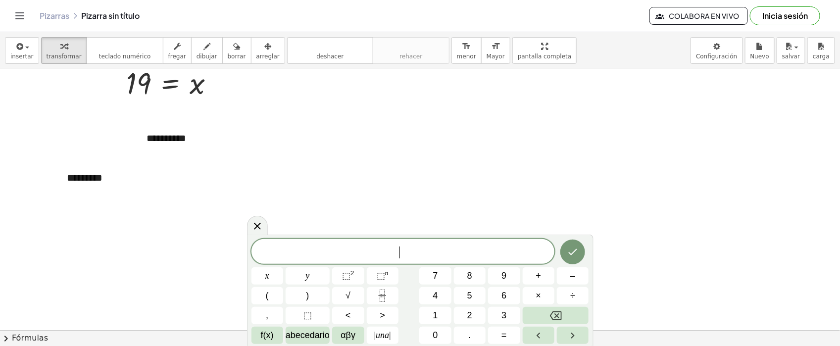
scroll to position [720, 0]
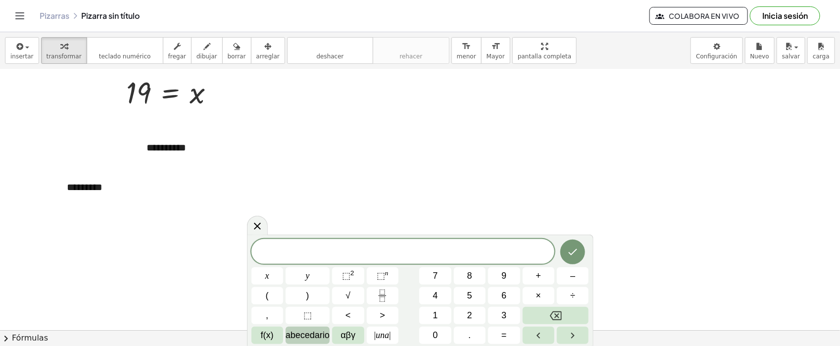
click at [308, 302] on span "abecedario" at bounding box center [308, 335] width 44 height 13
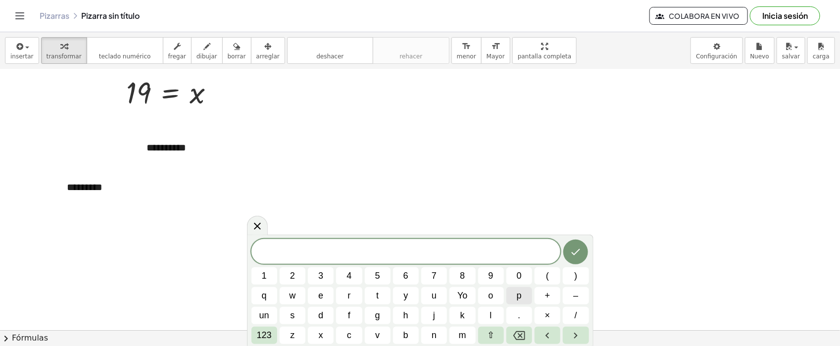
click at [523, 290] on button "p" at bounding box center [519, 295] width 26 height 17
click at [570, 249] on icon "Hecho" at bounding box center [576, 252] width 12 height 12
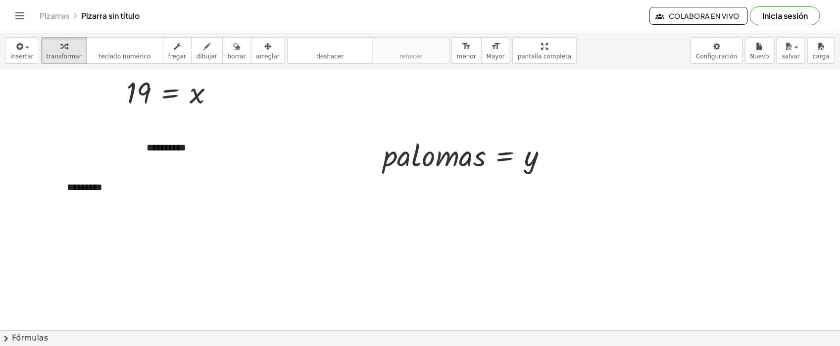
click at [261, 9] on div "Pizarras Pizarra sin título Colabora en vivo Inicia sesión" at bounding box center [420, 16] width 816 height 32
drag, startPoint x: 246, startPoint y: 45, endPoint x: 404, endPoint y: 128, distance: 178.4
click at [256, 44] on div "button" at bounding box center [267, 46] width 23 height 12
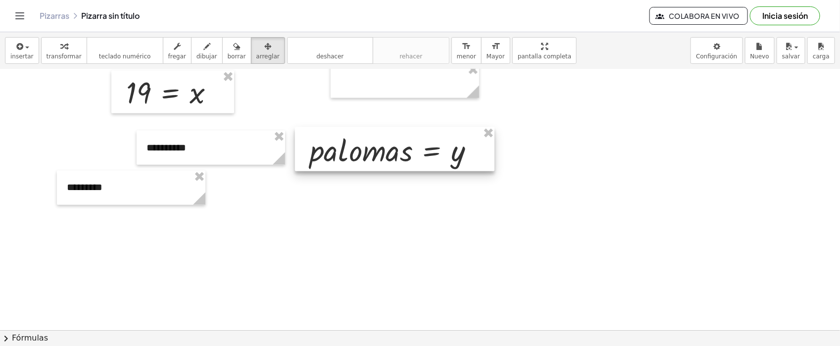
drag, startPoint x: 446, startPoint y: 158, endPoint x: 369, endPoint y: 172, distance: 78.9
click at [373, 152] on div at bounding box center [394, 149] width 199 height 45
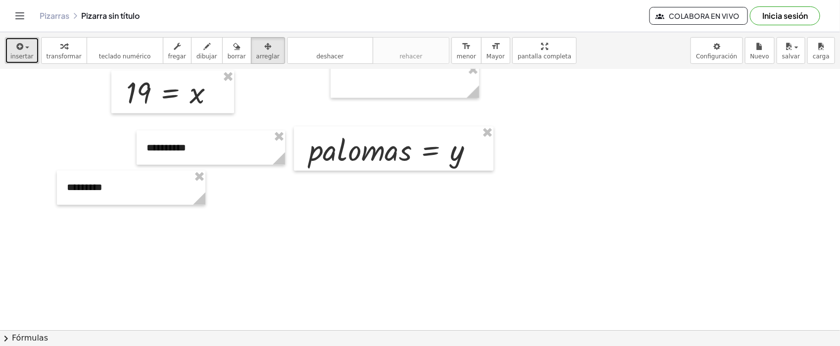
click at [29, 45] on div "button" at bounding box center [21, 46] width 23 height 12
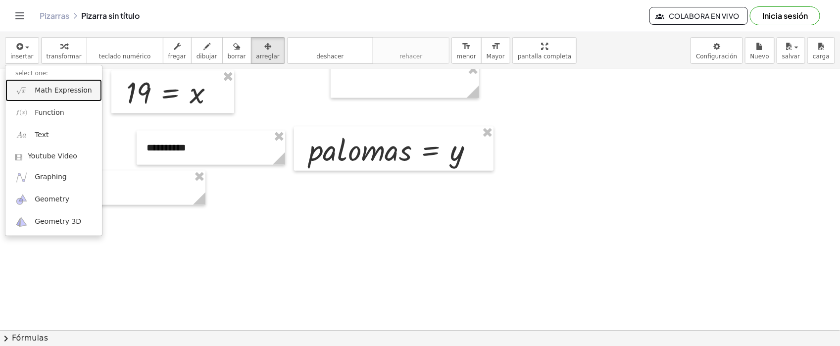
click at [71, 92] on span "Math Expression" at bounding box center [63, 91] width 57 height 10
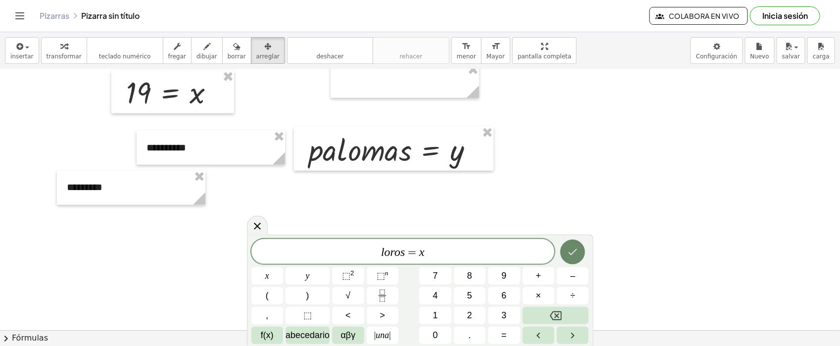
click at [565, 251] on button "Hecho" at bounding box center [572, 252] width 25 height 25
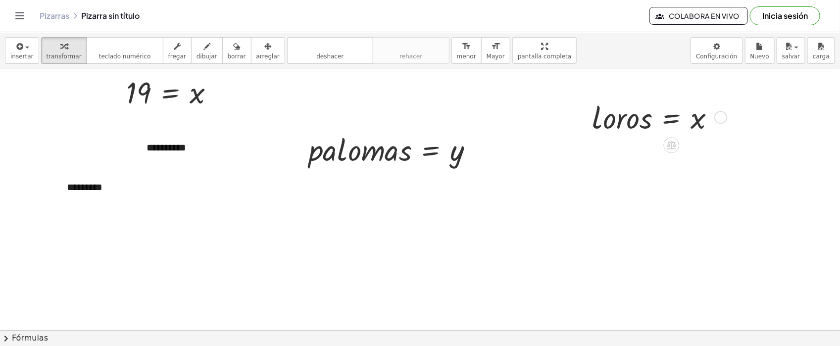
click at [661, 119] on div at bounding box center [657, 117] width 141 height 40
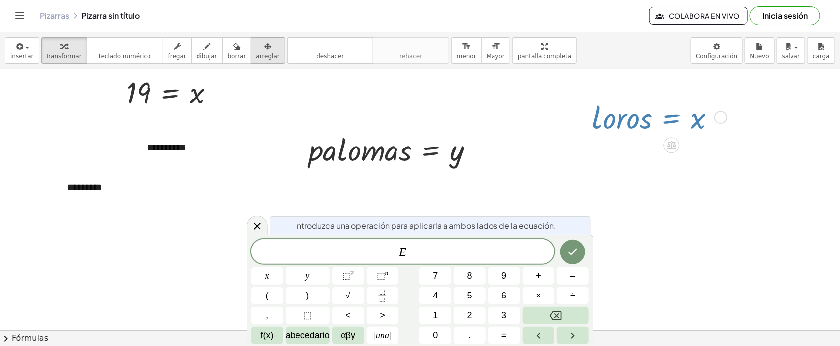
click at [256, 53] on span "arreglar" at bounding box center [267, 56] width 23 height 7
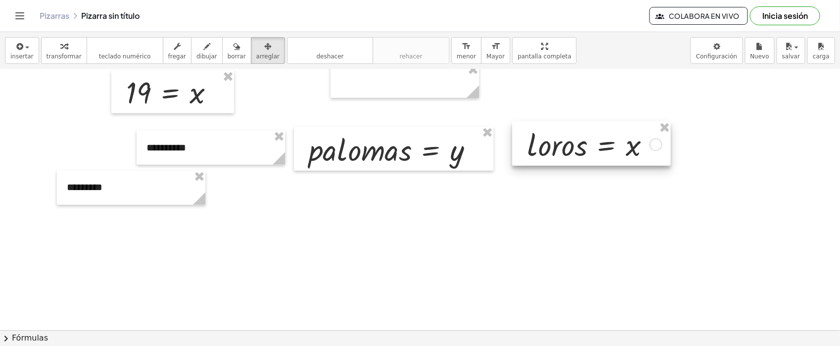
drag, startPoint x: 615, startPoint y: 107, endPoint x: 550, endPoint y: 134, distance: 70.3
click at [550, 134] on div at bounding box center [591, 144] width 158 height 45
click at [23, 54] on span "insertar" at bounding box center [21, 56] width 23 height 7
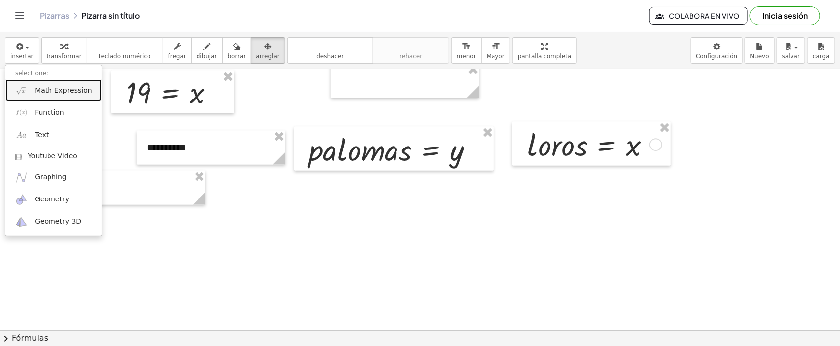
click at [52, 89] on span "Math Expression" at bounding box center [63, 91] width 57 height 10
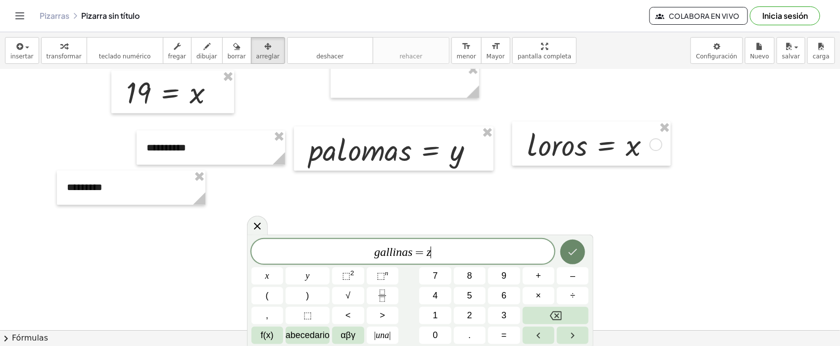
click at [570, 248] on icon "Hecho" at bounding box center [573, 252] width 12 height 12
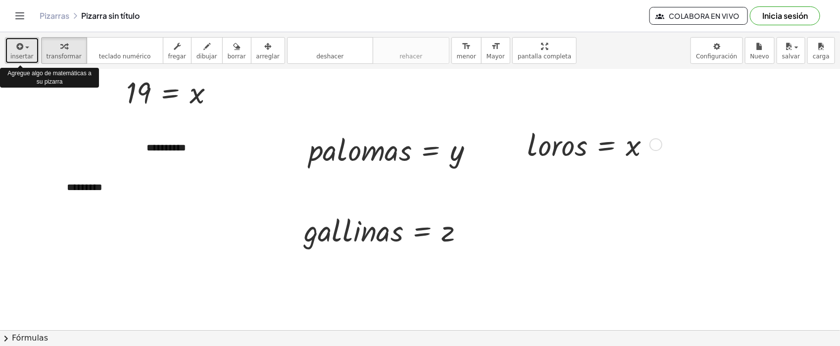
click at [20, 56] on span "insertar" at bounding box center [21, 56] width 23 height 7
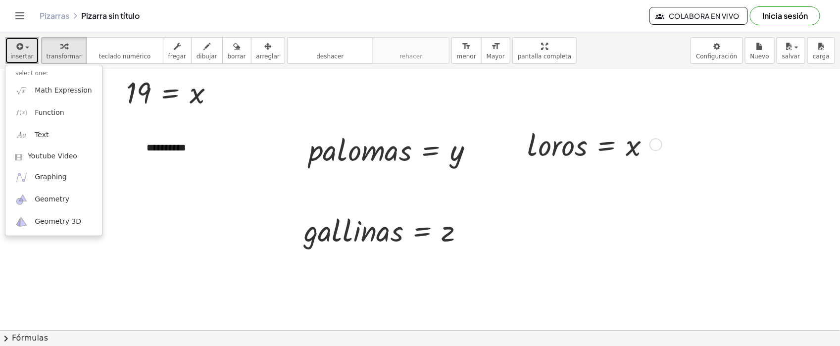
drag, startPoint x: 302, startPoint y: 88, endPoint x: 270, endPoint y: 74, distance: 34.4
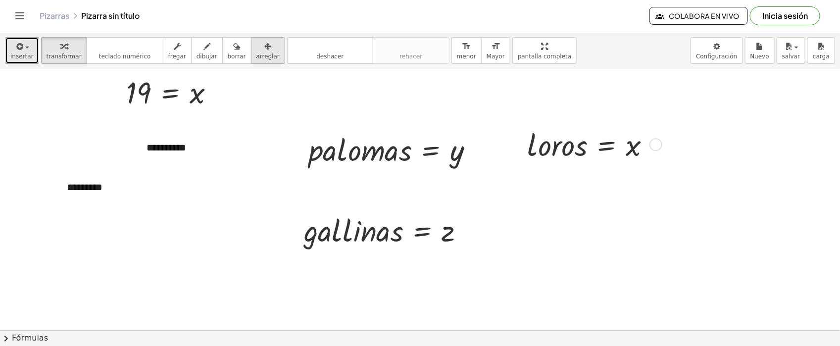
click at [256, 50] on div "button" at bounding box center [267, 46] width 23 height 12
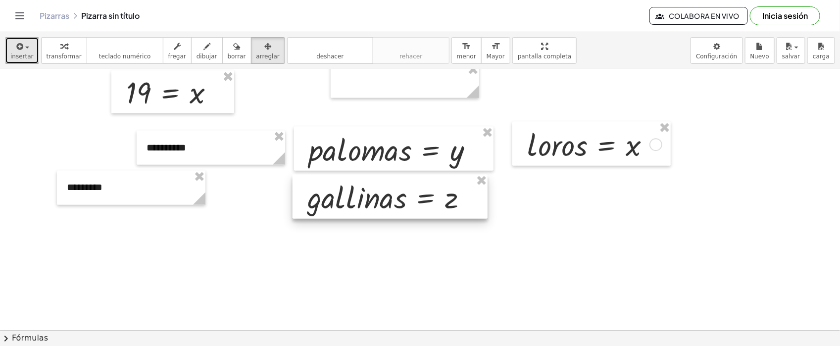
drag, startPoint x: 365, startPoint y: 223, endPoint x: 369, endPoint y: 190, distance: 33.3
click at [369, 190] on div at bounding box center [389, 197] width 195 height 45
drag, startPoint x: 500, startPoint y: 221, endPoint x: 337, endPoint y: 210, distance: 163.7
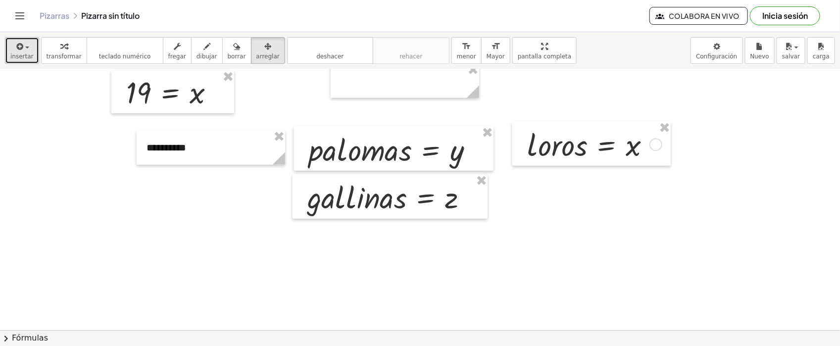
click at [28, 51] on div "button" at bounding box center [21, 46] width 23 height 12
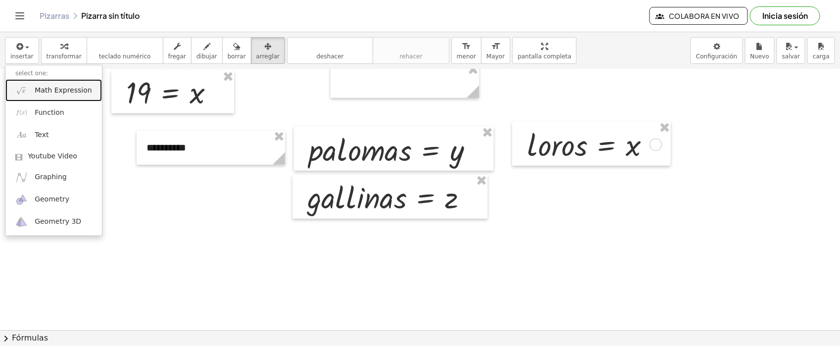
click at [40, 86] on span "Math Expression" at bounding box center [63, 91] width 57 height 10
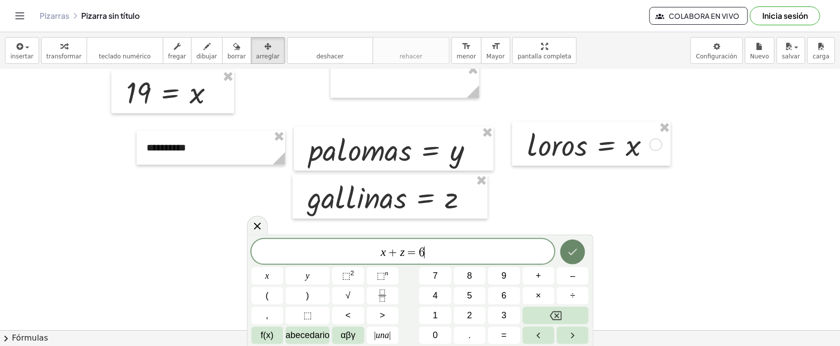
click at [578, 260] on button "Hecho" at bounding box center [572, 252] width 25 height 25
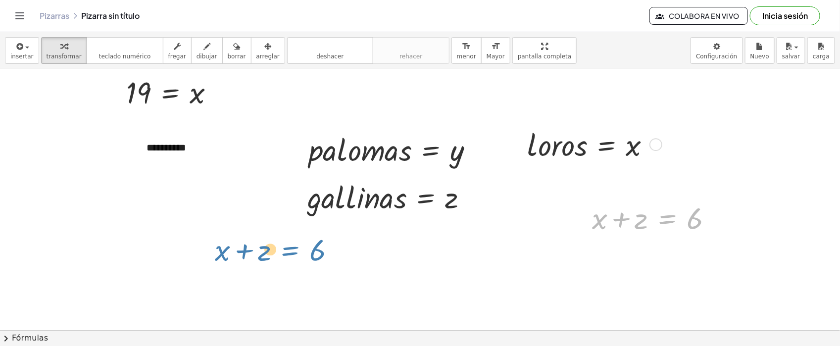
drag, startPoint x: 661, startPoint y: 221, endPoint x: 285, endPoint y: 251, distance: 377.9
click at [256, 48] on div "button" at bounding box center [267, 46] width 23 height 12
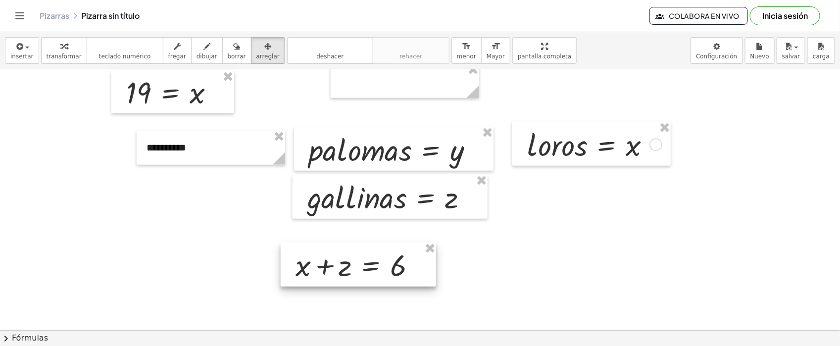
drag, startPoint x: 426, startPoint y: 251, endPoint x: 328, endPoint y: 268, distance: 99.4
click at [328, 268] on div at bounding box center [358, 265] width 155 height 45
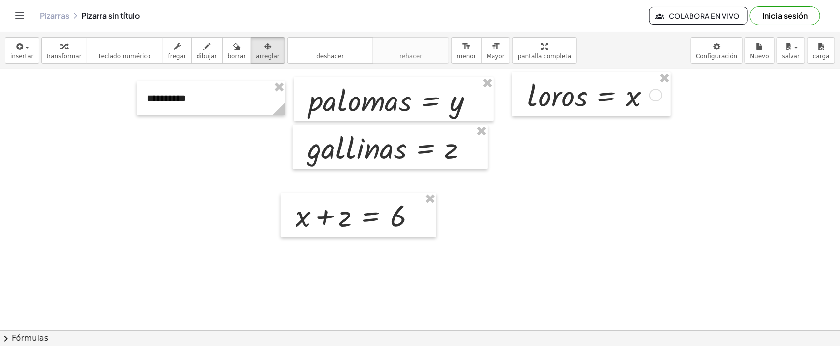
scroll to position [793, 0]
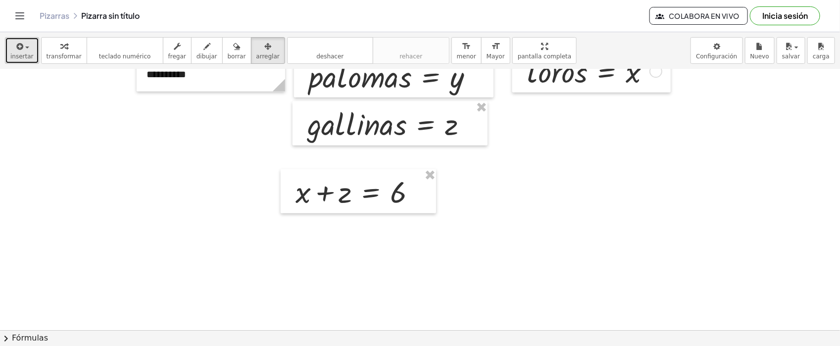
click at [19, 59] on span "insertar" at bounding box center [21, 56] width 23 height 7
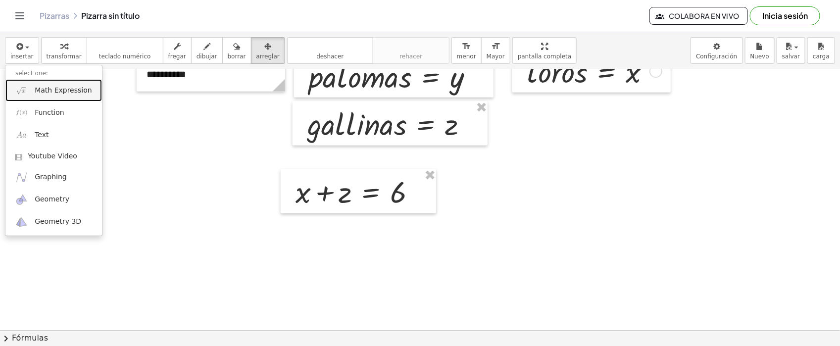
click at [68, 92] on span "Math Expression" at bounding box center [63, 91] width 57 height 10
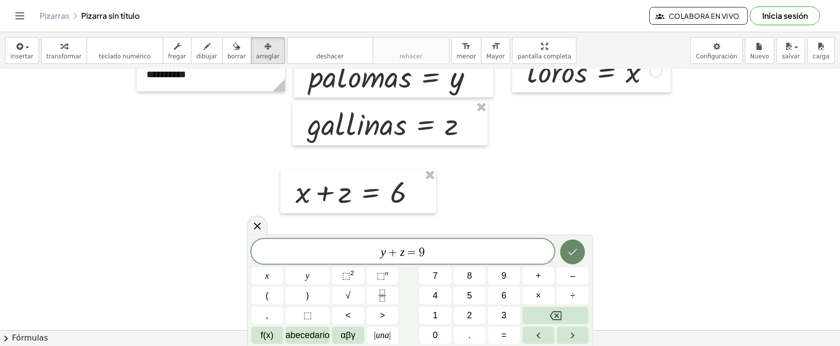
click at [568, 256] on icon "Hecho" at bounding box center [573, 252] width 12 height 12
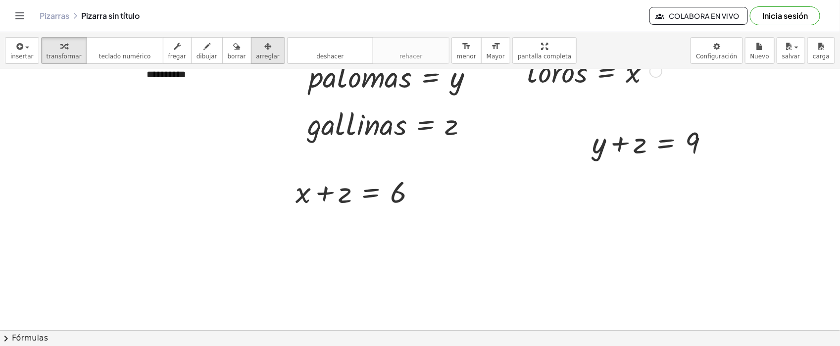
click at [264, 48] on icon "button" at bounding box center [267, 47] width 7 height 12
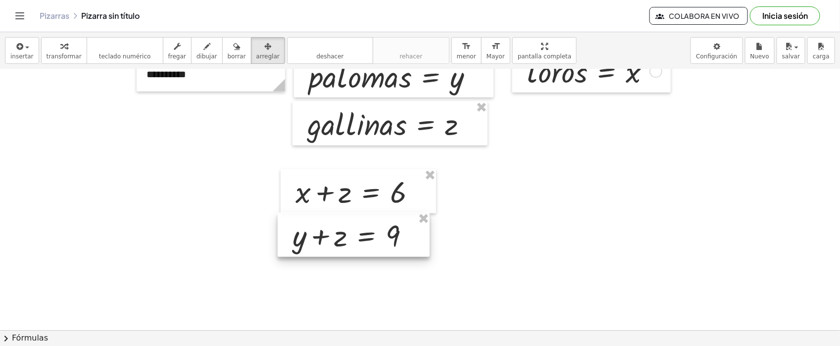
drag, startPoint x: 651, startPoint y: 152, endPoint x: 351, endPoint y: 245, distance: 313.5
click at [351, 245] on div at bounding box center [354, 235] width 152 height 45
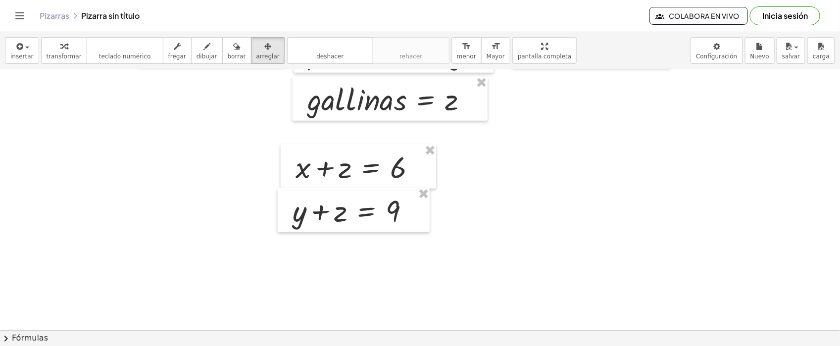
scroll to position [842, 0]
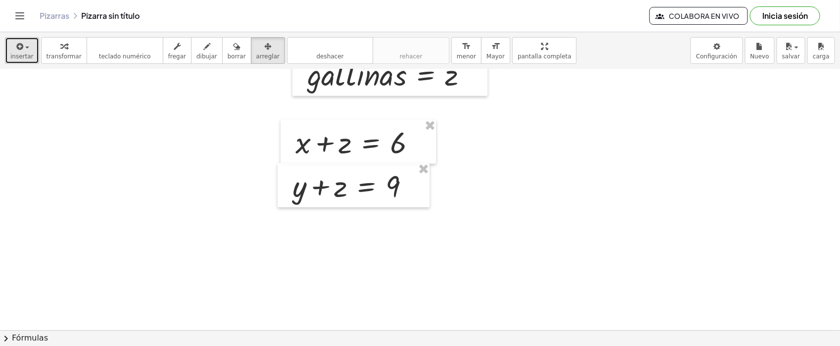
click at [30, 50] on button "insertar" at bounding box center [22, 50] width 34 height 27
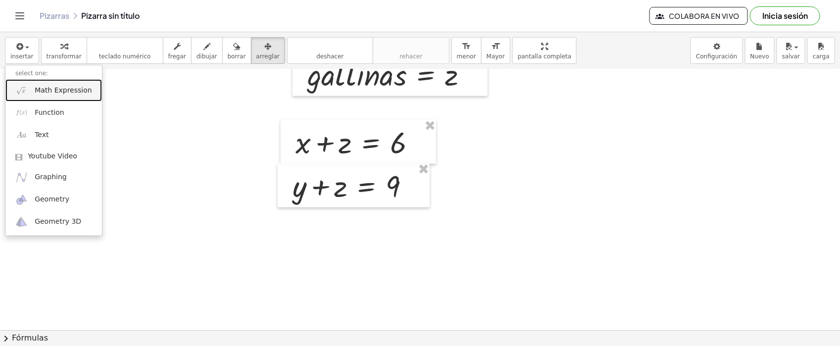
click at [57, 84] on link "Math Expression" at bounding box center [53, 90] width 97 height 22
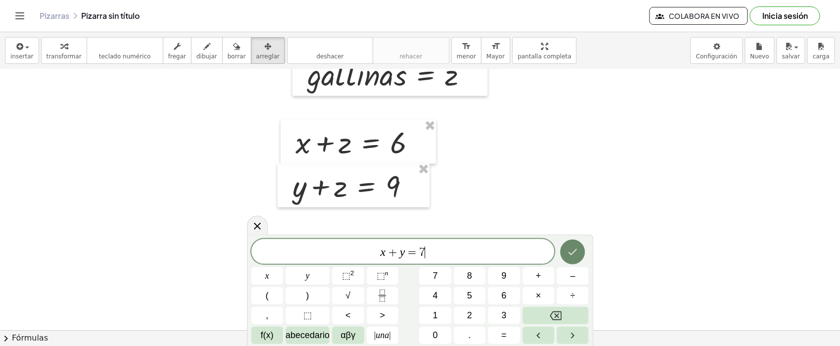
click at [571, 251] on icon "Hecho" at bounding box center [573, 252] width 12 height 12
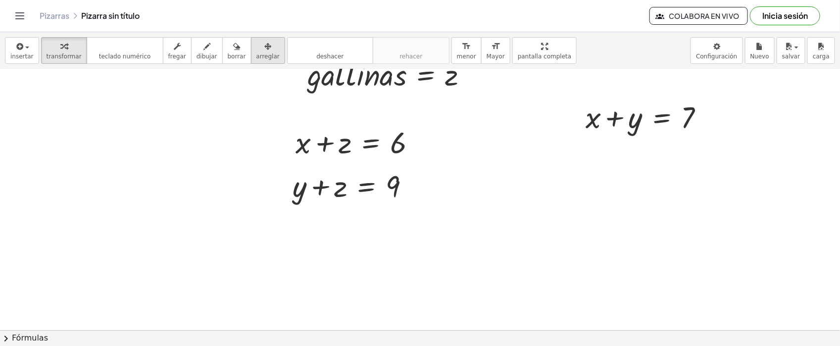
click at [260, 49] on div "button" at bounding box center [267, 46] width 23 height 12
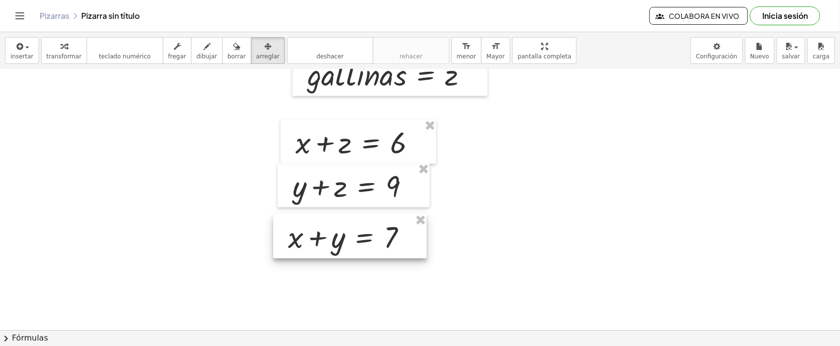
drag, startPoint x: 598, startPoint y: 128, endPoint x: 300, endPoint y: 247, distance: 320.6
click at [300, 247] on div at bounding box center [349, 236] width 153 height 45
click at [196, 48] on div "button" at bounding box center [206, 46] width 21 height 12
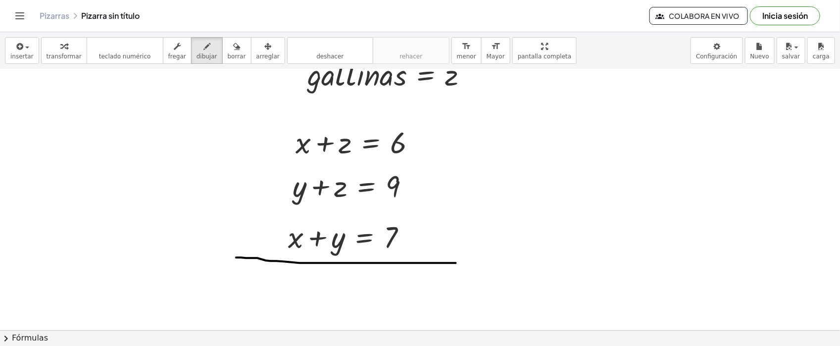
drag, startPoint x: 236, startPoint y: 257, endPoint x: 456, endPoint y: 263, distance: 219.8
drag, startPoint x: 483, startPoint y: 131, endPoint x: 486, endPoint y: 184, distance: 52.6
drag, startPoint x: 473, startPoint y: 171, endPoint x: 500, endPoint y: 173, distance: 27.8
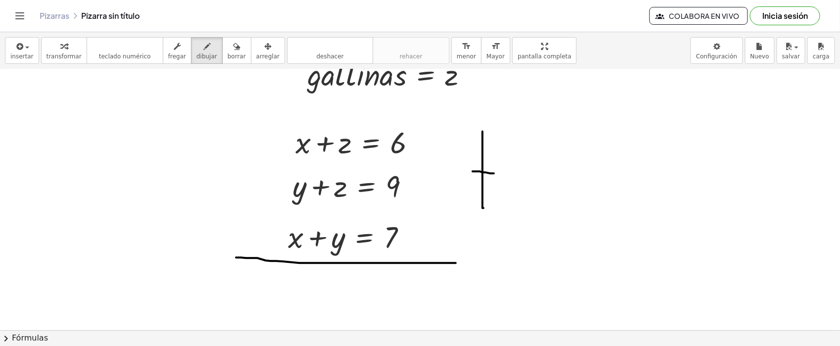
drag, startPoint x: 229, startPoint y: 145, endPoint x: 228, endPoint y: 192, distance: 47.5
drag, startPoint x: 219, startPoint y: 176, endPoint x: 257, endPoint y: 177, distance: 38.1
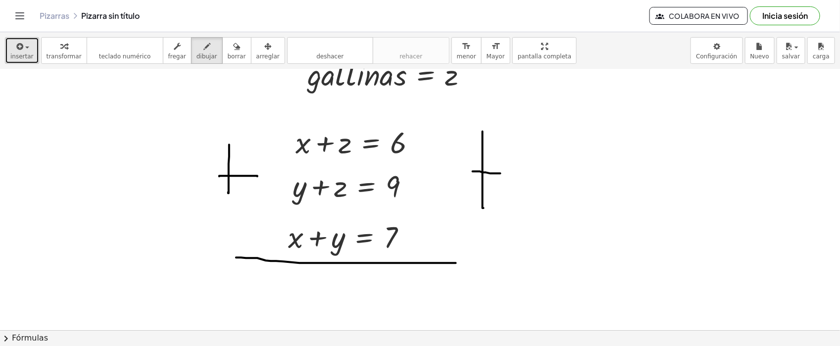
click at [10, 55] on span "insertar" at bounding box center [21, 56] width 23 height 7
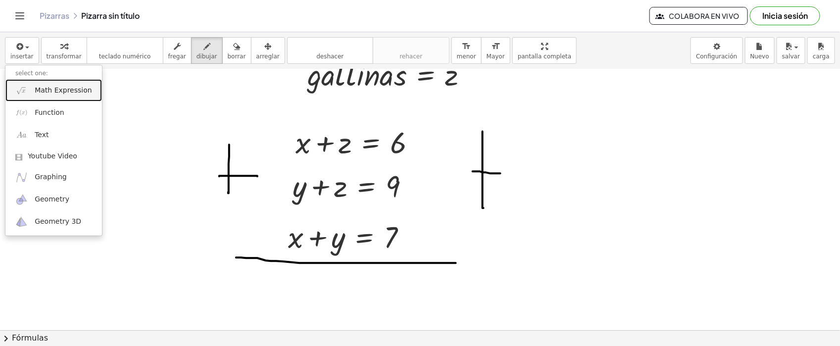
click at [45, 93] on span "Math Expression" at bounding box center [63, 91] width 57 height 10
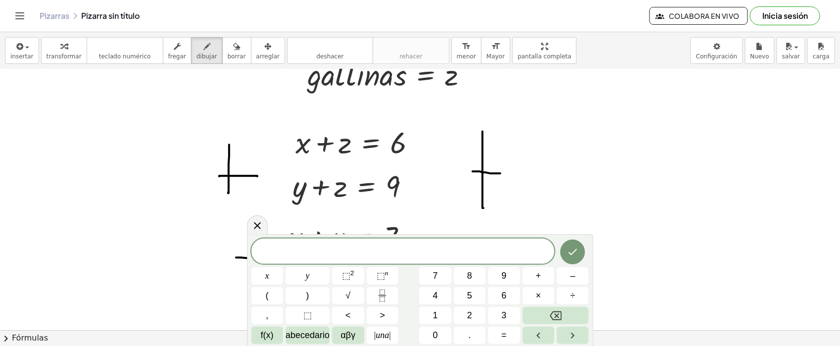
drag, startPoint x: 255, startPoint y: 224, endPoint x: 777, endPoint y: 344, distance: 535.8
click at [260, 224] on icon at bounding box center [257, 226] width 12 height 12
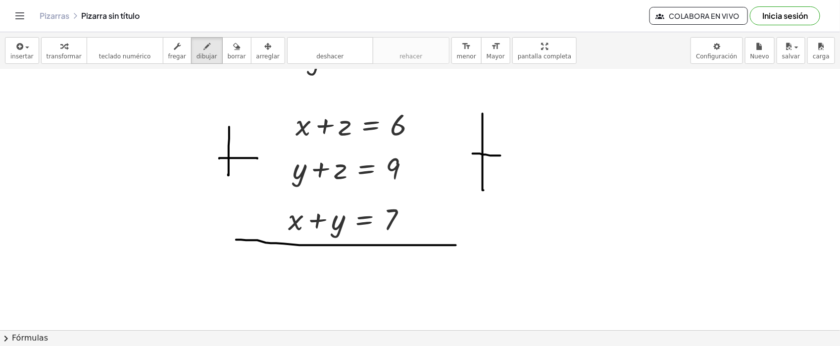
scroll to position [867, 0]
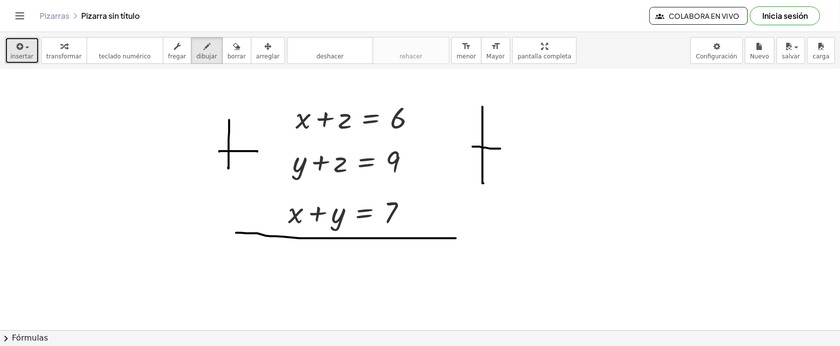
click at [26, 56] on span "insertar" at bounding box center [21, 56] width 23 height 7
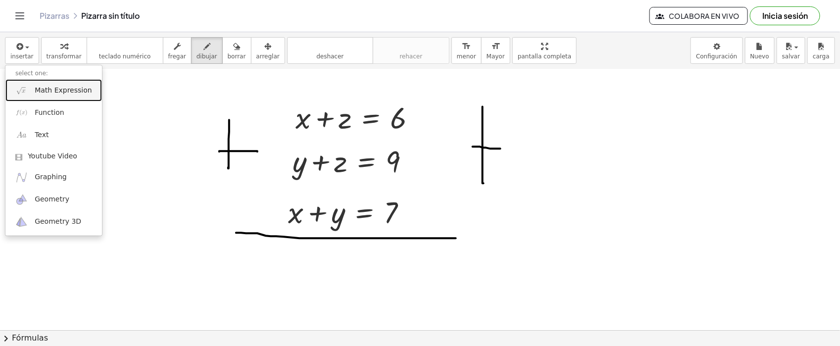
drag, startPoint x: 47, startPoint y: 85, endPoint x: 112, endPoint y: 117, distance: 72.4
click at [48, 86] on span "Math Expression" at bounding box center [63, 91] width 57 height 10
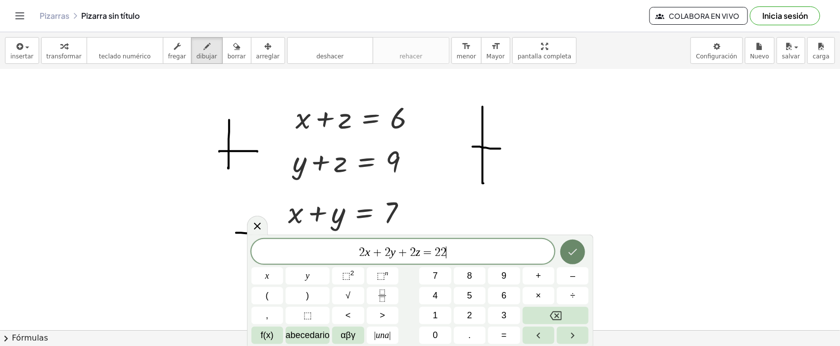
click at [567, 252] on icon "Hecho" at bounding box center [573, 252] width 12 height 12
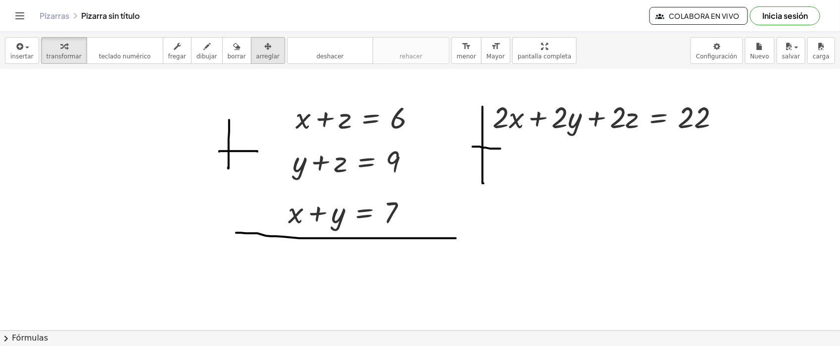
click at [251, 47] on button "arreglar" at bounding box center [268, 50] width 34 height 27
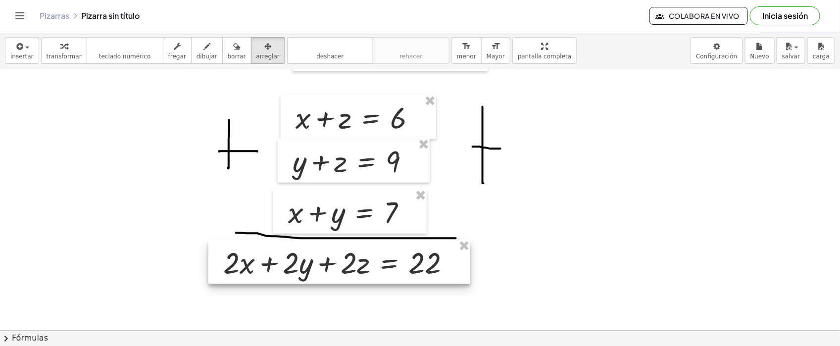
drag, startPoint x: 580, startPoint y: 129, endPoint x: 310, endPoint y: 271, distance: 304.8
click at [310, 271] on div at bounding box center [339, 262] width 262 height 45
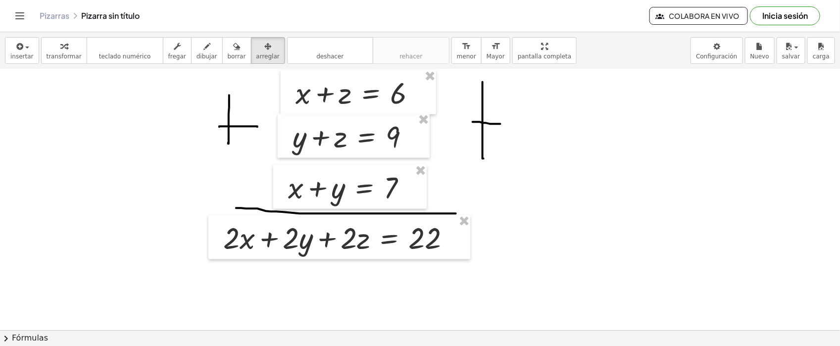
scroll to position [917, 0]
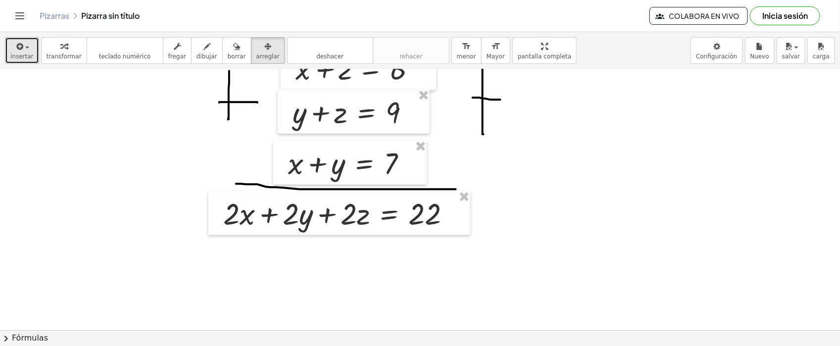
click at [30, 49] on div "button" at bounding box center [21, 46] width 23 height 12
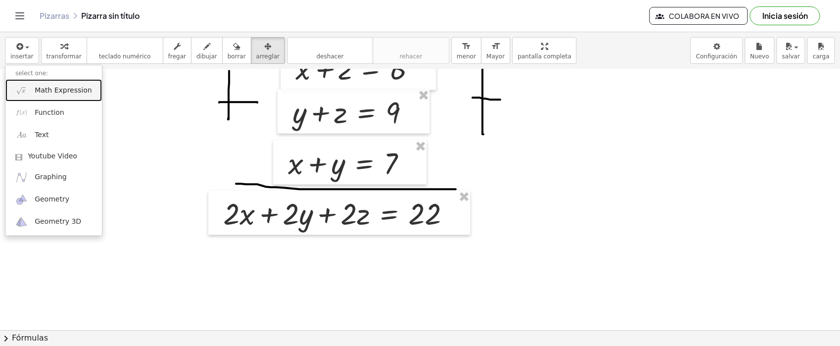
click at [53, 88] on span "Math Expression" at bounding box center [63, 91] width 57 height 10
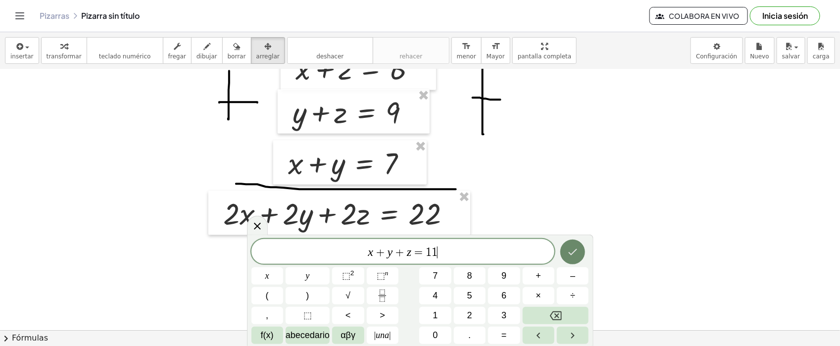
click at [574, 250] on icon "Hecho" at bounding box center [573, 252] width 12 height 12
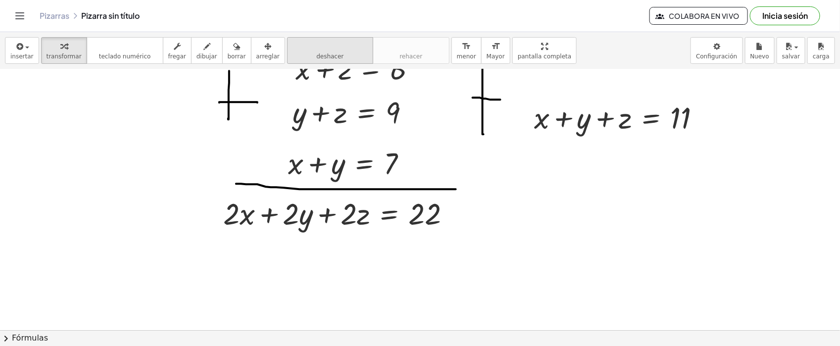
drag, startPoint x: 266, startPoint y: 58, endPoint x: 337, endPoint y: 59, distance: 71.3
click at [265, 58] on button "arreglar" at bounding box center [268, 50] width 34 height 27
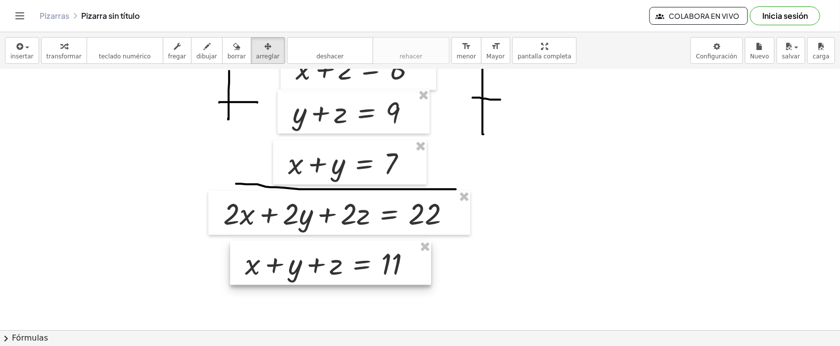
drag, startPoint x: 615, startPoint y: 125, endPoint x: 325, endPoint y: 271, distance: 324.7
click at [325, 271] on div at bounding box center [330, 263] width 201 height 45
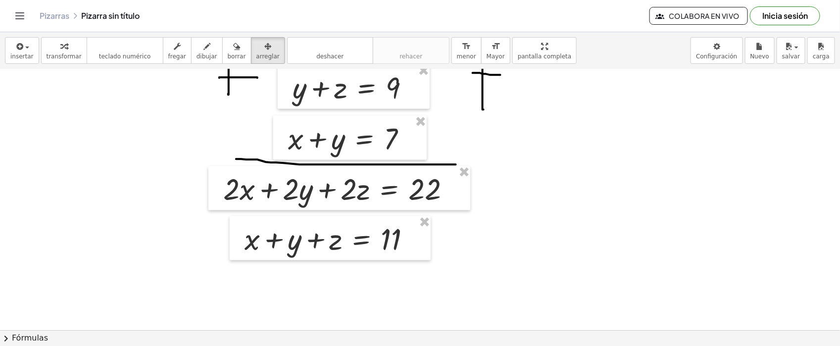
scroll to position [966, 0]
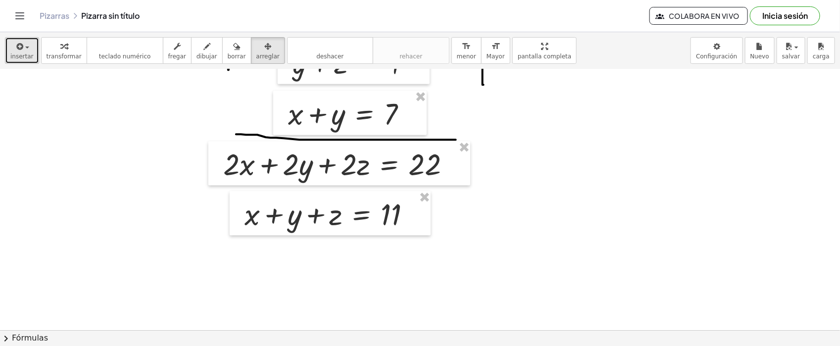
click at [28, 51] on div "button" at bounding box center [21, 46] width 23 height 12
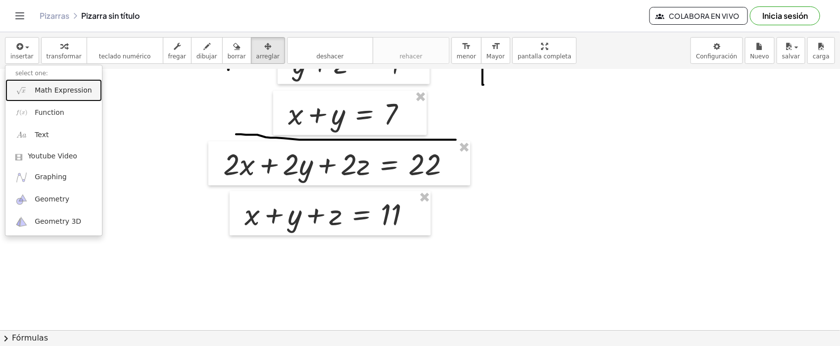
click at [61, 94] on span "Math Expression" at bounding box center [63, 91] width 57 height 10
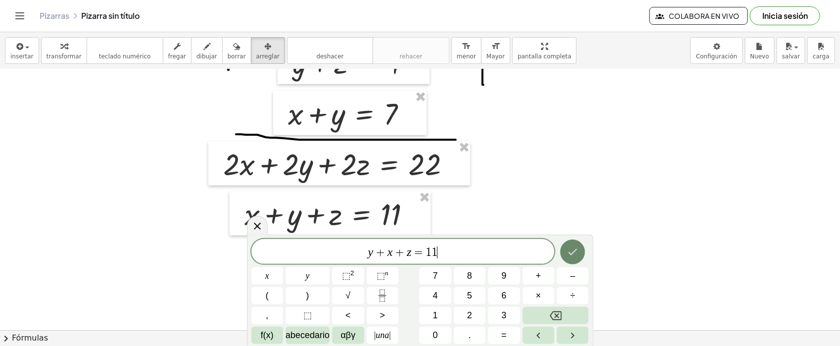
click at [571, 255] on icon "Hecho" at bounding box center [573, 252] width 12 height 12
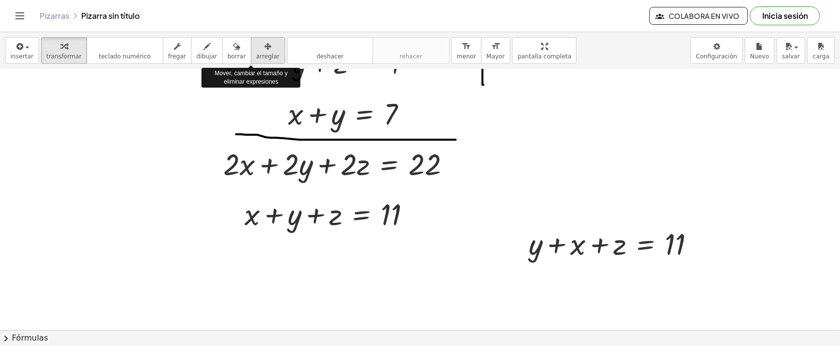
click at [256, 53] on span "arreglar" at bounding box center [267, 56] width 23 height 7
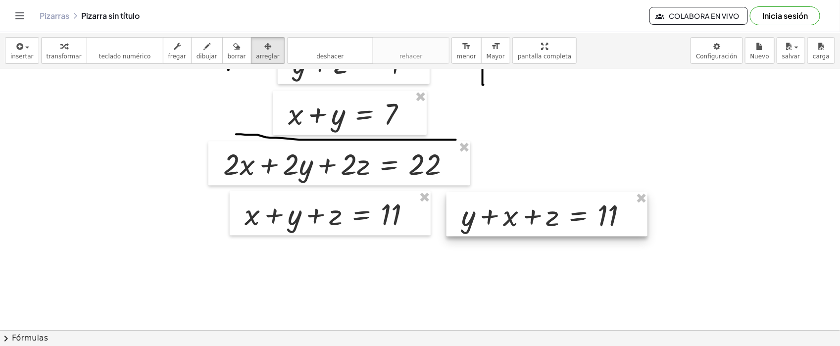
drag, startPoint x: 622, startPoint y: 249, endPoint x: 554, endPoint y: 220, distance: 73.6
click at [554, 220] on div at bounding box center [546, 214] width 201 height 45
drag, startPoint x: 194, startPoint y: 49, endPoint x: 471, endPoint y: 181, distance: 306.6
click at [203, 49] on icon "button" at bounding box center [206, 47] width 7 height 12
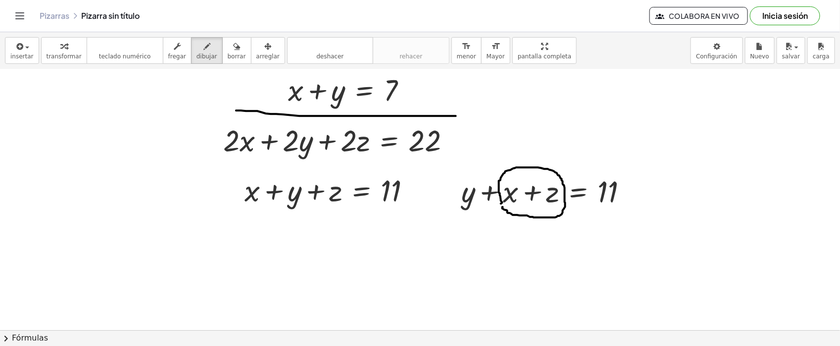
scroll to position [995, 0]
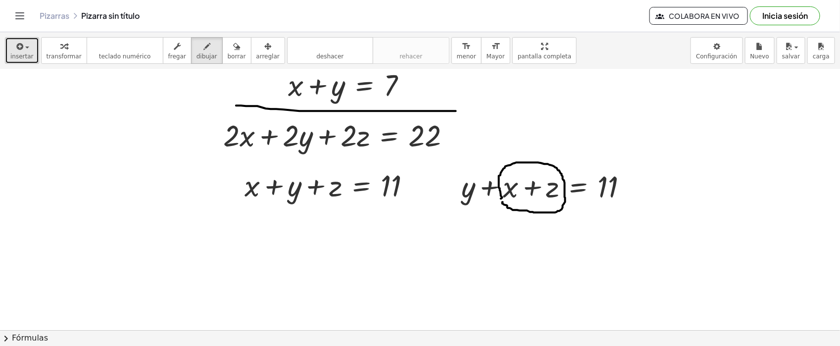
click at [25, 50] on div "button" at bounding box center [21, 46] width 23 height 12
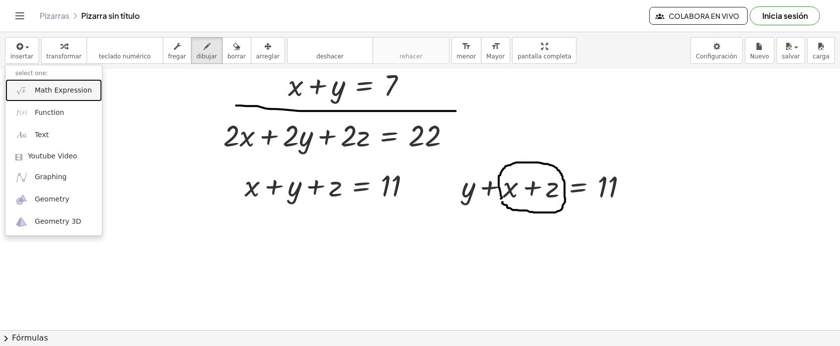
drag, startPoint x: 42, startPoint y: 91, endPoint x: 150, endPoint y: 157, distance: 126.9
click at [43, 91] on span "Math Expression" at bounding box center [63, 91] width 57 height 10
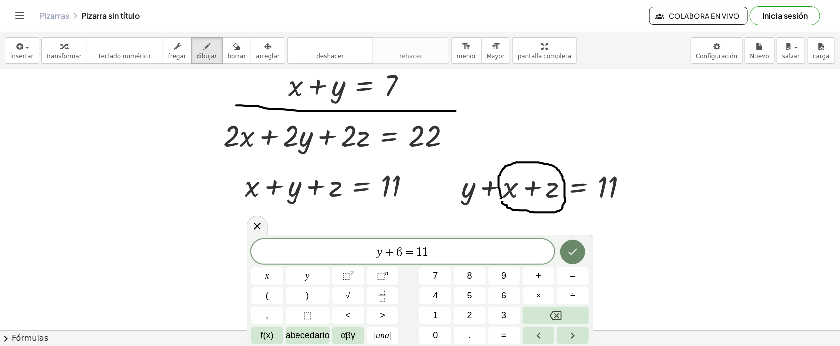
click at [573, 247] on icon "Hecho" at bounding box center [573, 252] width 12 height 12
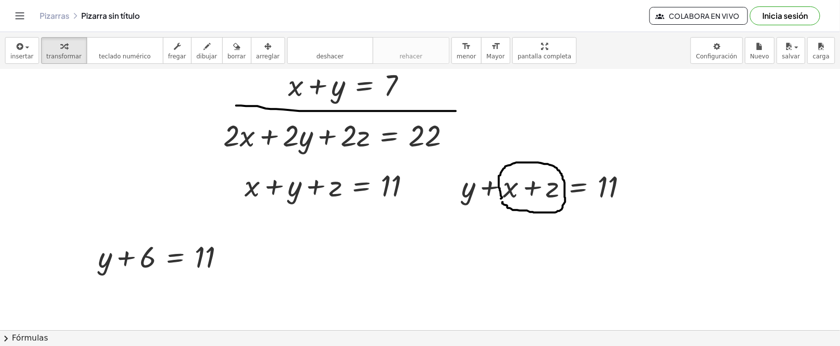
click at [249, 36] on div "insertar select one: Math Expression Function Text Youtube Video Graphing Geome…" at bounding box center [420, 50] width 840 height 37
click at [251, 52] on button "arreglar" at bounding box center [268, 50] width 34 height 27
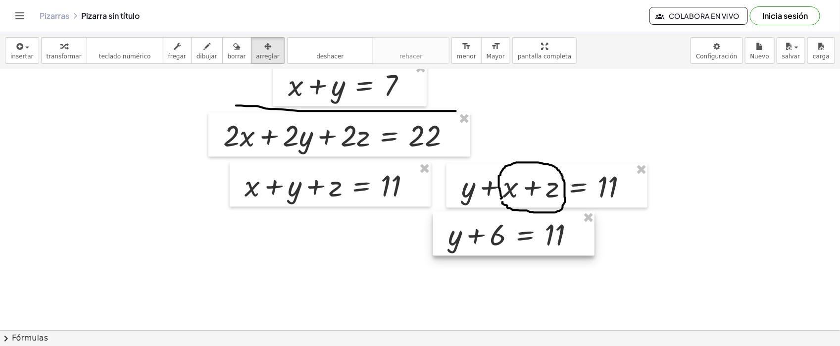
drag, startPoint x: 151, startPoint y: 264, endPoint x: 501, endPoint y: 242, distance: 351.1
click at [501, 242] on div at bounding box center [513, 233] width 161 height 45
click at [21, 55] on span "insertar" at bounding box center [21, 56] width 23 height 7
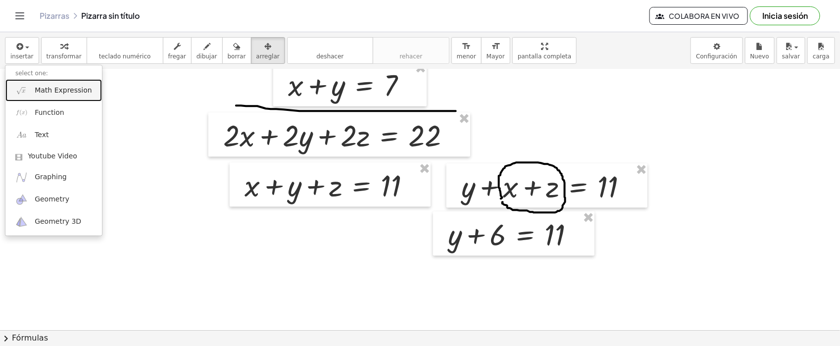
drag, startPoint x: 64, startPoint y: 93, endPoint x: 65, endPoint y: 100, distance: 7.5
click at [64, 93] on span "Math Expression" at bounding box center [63, 91] width 57 height 10
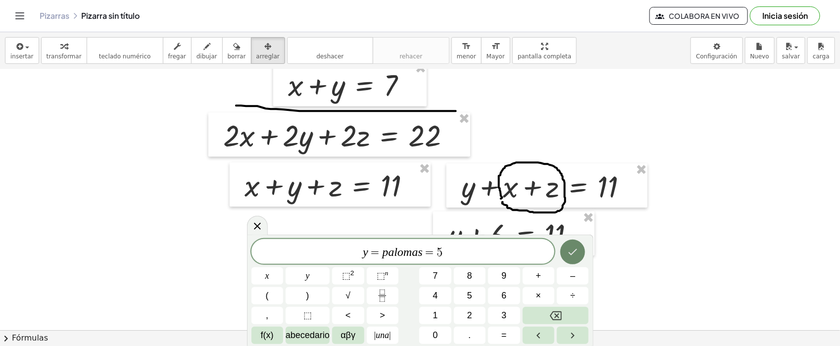
click at [566, 250] on button "Hecho" at bounding box center [572, 252] width 25 height 25
click at [565, 250] on button "Hecho" at bounding box center [572, 252] width 25 height 25
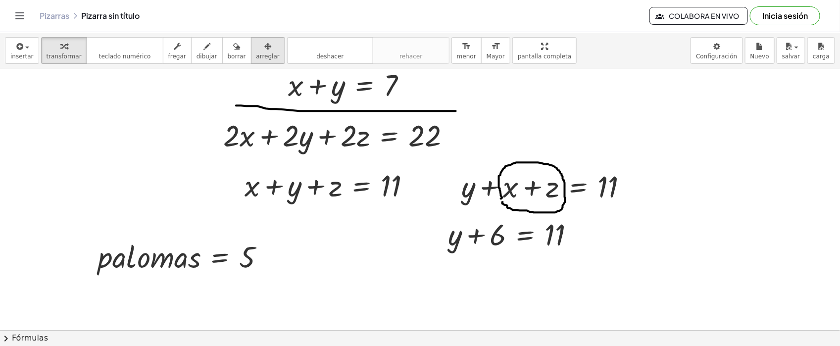
click at [256, 53] on span "arreglar" at bounding box center [267, 56] width 23 height 7
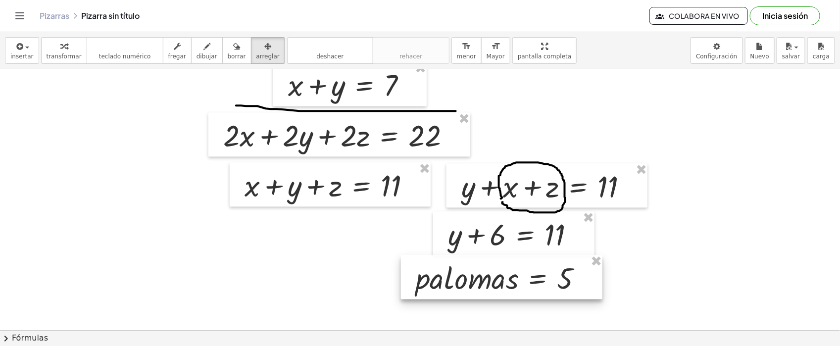
drag, startPoint x: 255, startPoint y: 53, endPoint x: 454, endPoint y: 284, distance: 304.6
click at [511, 280] on div at bounding box center [501, 277] width 201 height 45
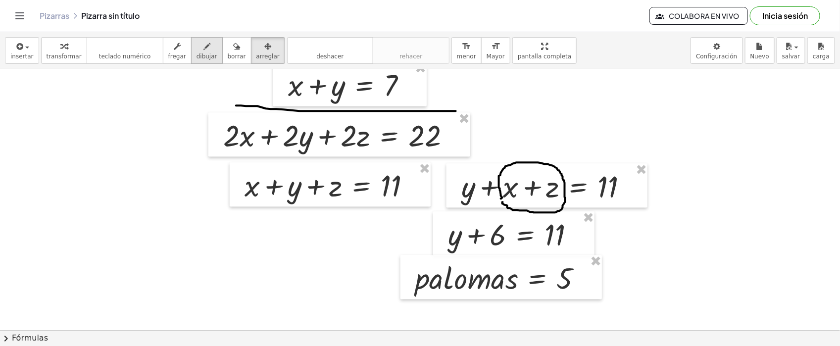
click at [199, 53] on span "dibujar" at bounding box center [206, 56] width 21 height 7
drag, startPoint x: 356, startPoint y: 268, endPoint x: 364, endPoint y: 292, distance: 25.4
drag, startPoint x: 367, startPoint y: 288, endPoint x: 379, endPoint y: 292, distance: 12.5
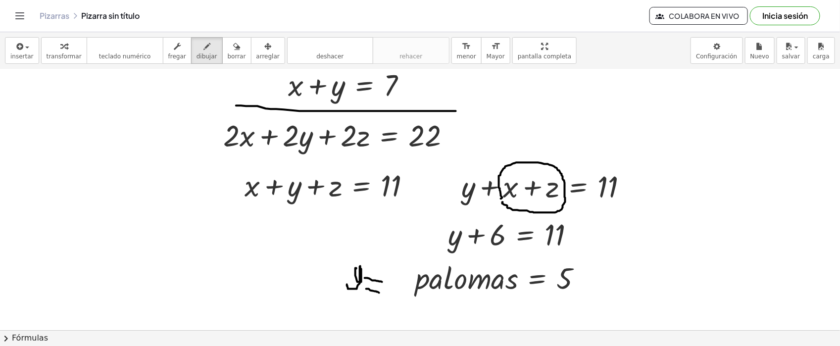
drag, startPoint x: 365, startPoint y: 277, endPoint x: 375, endPoint y: 282, distance: 11.5
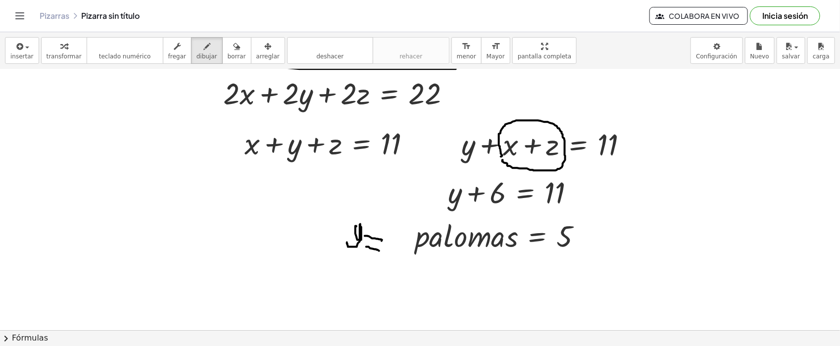
scroll to position [1044, 0]
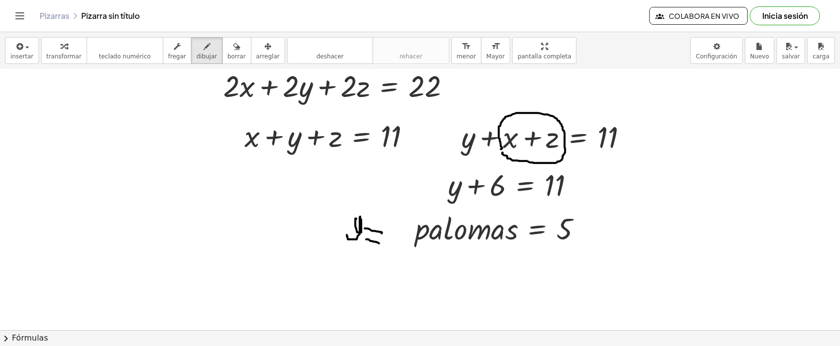
drag, startPoint x: 226, startPoint y: 48, endPoint x: 355, endPoint y: 235, distance: 227.3
click at [233, 50] on icon "button" at bounding box center [236, 47] width 7 height 12
drag, startPoint x: 372, startPoint y: 214, endPoint x: 368, endPoint y: 234, distance: 19.8
click at [200, 40] on div "button" at bounding box center [206, 46] width 21 height 12
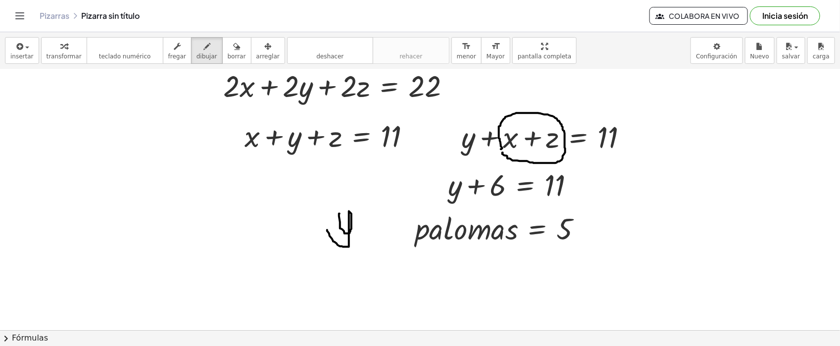
drag, startPoint x: 340, startPoint y: 213, endPoint x: 344, endPoint y: 244, distance: 31.5
drag, startPoint x: 364, startPoint y: 243, endPoint x: 382, endPoint y: 243, distance: 17.3
drag, startPoint x: 364, startPoint y: 234, endPoint x: 379, endPoint y: 235, distance: 14.9
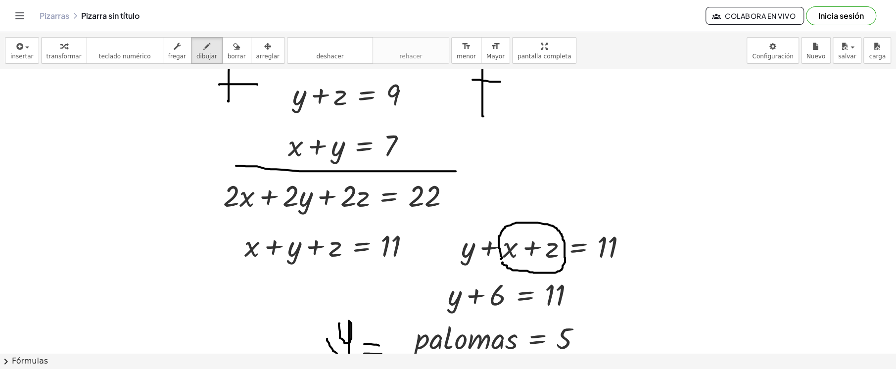
scroll to position [934, 0]
drag, startPoint x: 731, startPoint y: 0, endPoint x: 511, endPoint y: 134, distance: 257.2
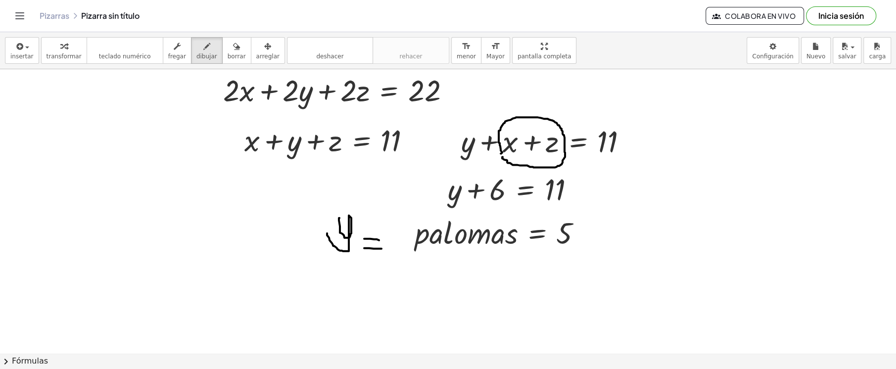
scroll to position [1154, 0]
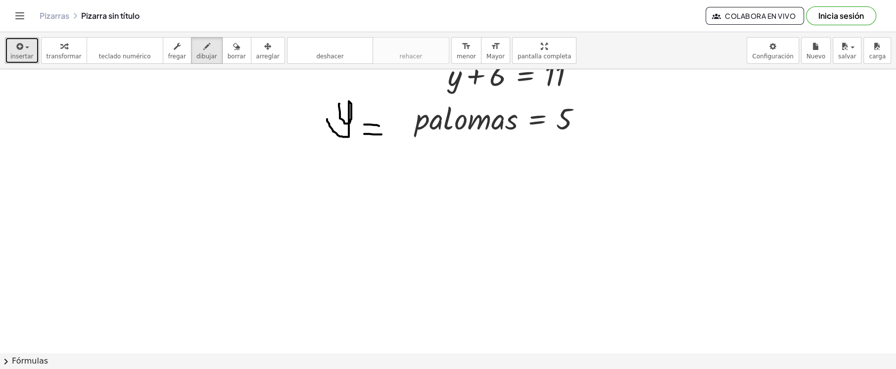
click at [29, 46] on div "button" at bounding box center [21, 46] width 23 height 12
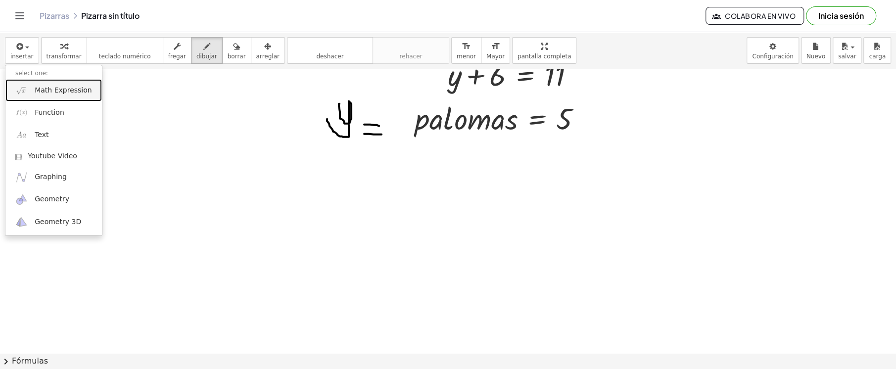
click at [66, 86] on span "Math Expression" at bounding box center [63, 91] width 57 height 10
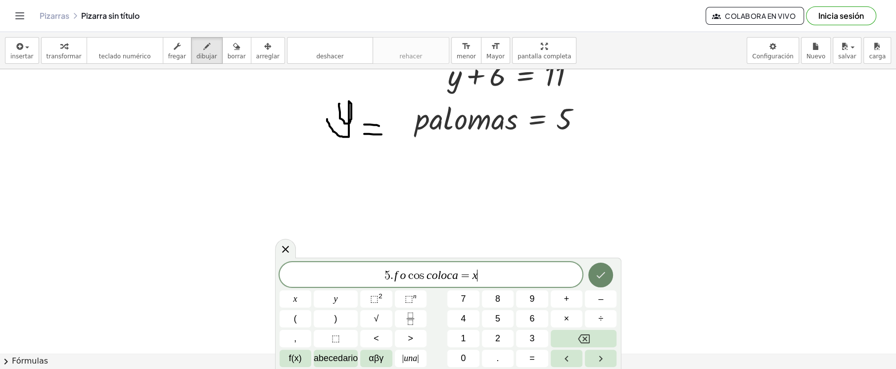
click at [606, 275] on icon "Hecho" at bounding box center [601, 275] width 12 height 12
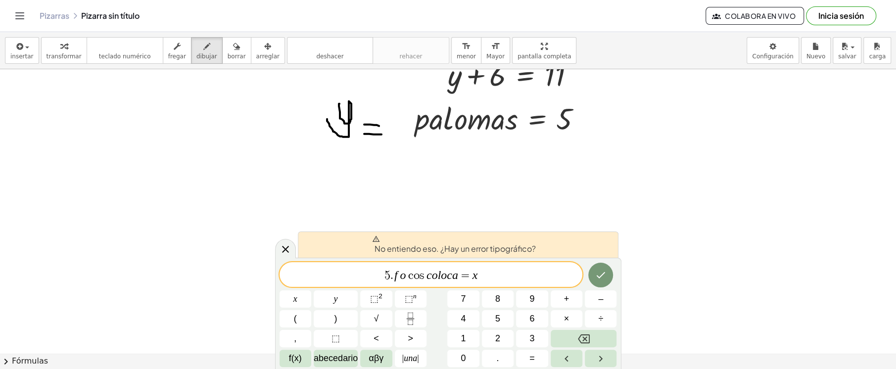
click at [392, 274] on span "." at bounding box center [391, 276] width 3 height 12
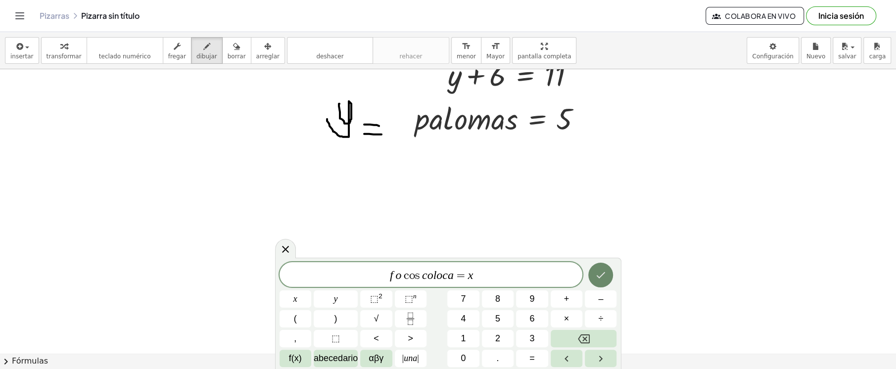
click at [596, 276] on icon "Hecho" at bounding box center [601, 275] width 12 height 12
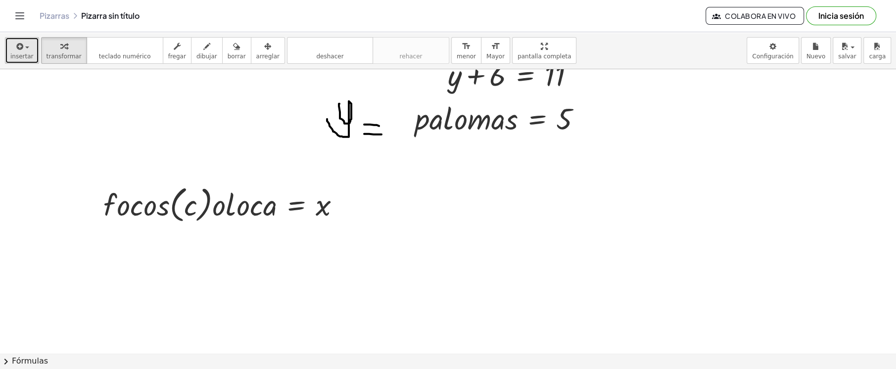
click at [21, 53] on span "insertar" at bounding box center [21, 56] width 23 height 7
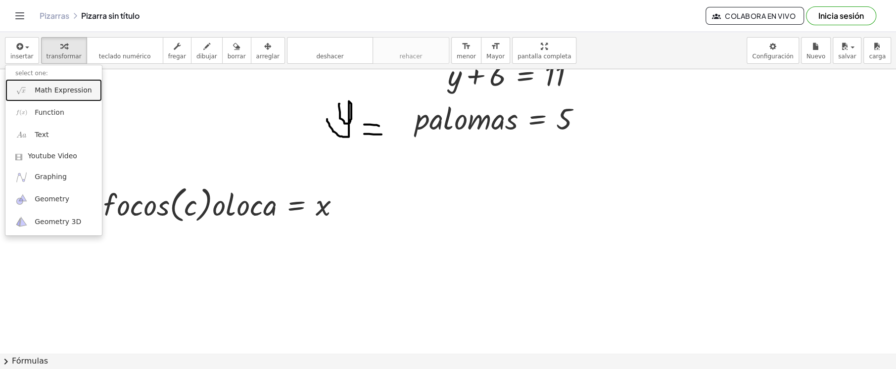
click at [56, 88] on span "Math Expression" at bounding box center [63, 91] width 57 height 10
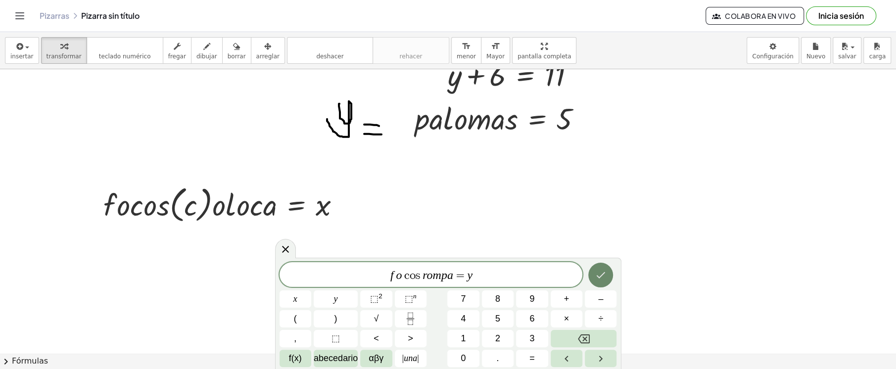
click at [604, 276] on icon "Hecho" at bounding box center [601, 275] width 12 height 12
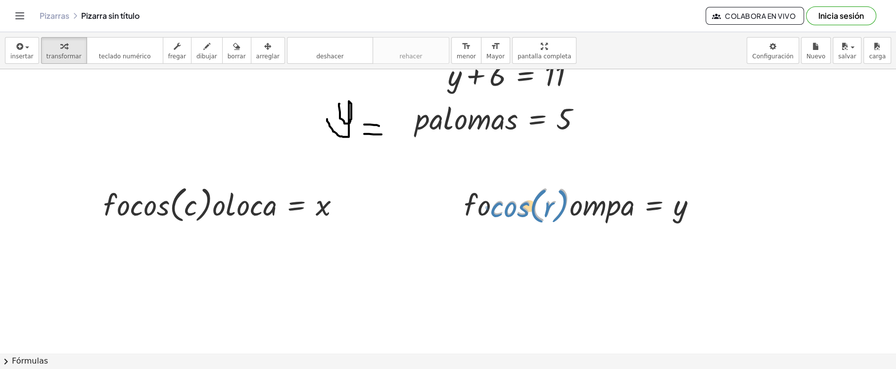
click at [538, 212] on div at bounding box center [584, 204] width 250 height 44
click at [266, 49] on button "arreglar" at bounding box center [268, 50] width 34 height 27
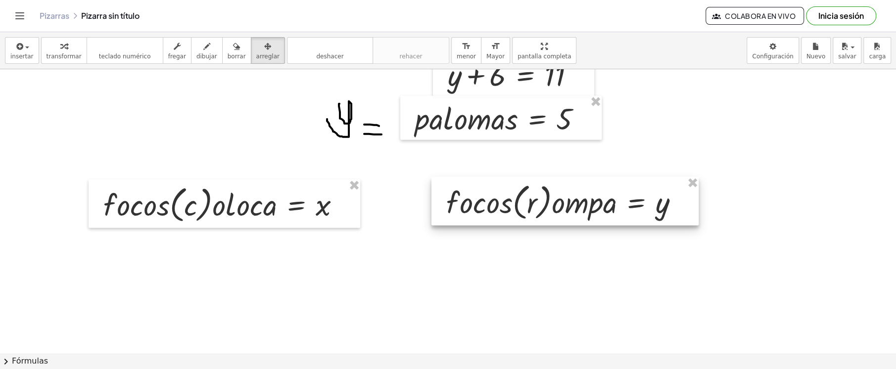
drag, startPoint x: 549, startPoint y: 210, endPoint x: 532, endPoint y: 207, distance: 17.7
click at [532, 207] on div at bounding box center [565, 201] width 267 height 49
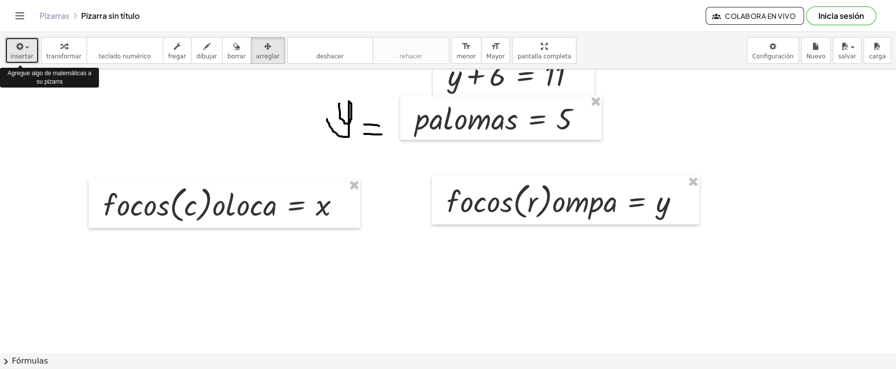
click at [24, 50] on div "button" at bounding box center [21, 46] width 23 height 12
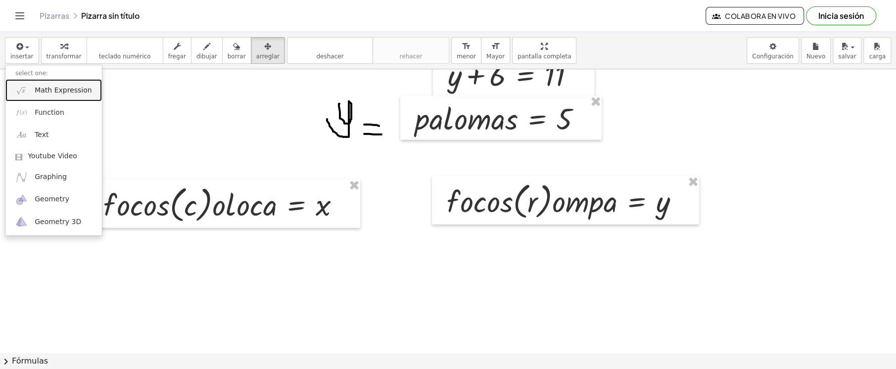
click at [52, 92] on span "Math Expression" at bounding box center [63, 91] width 57 height 10
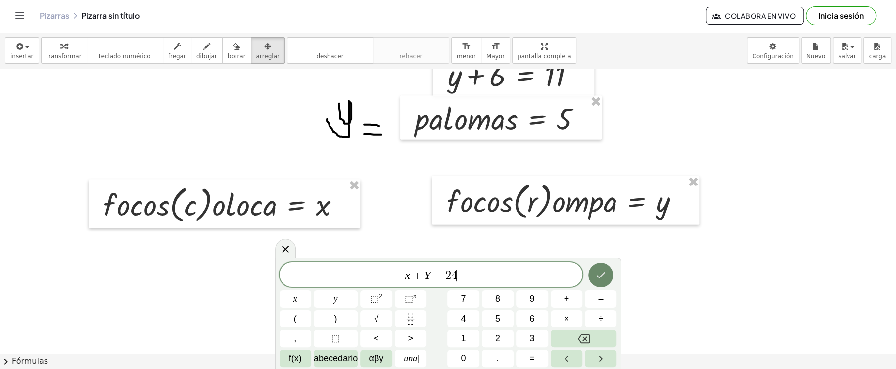
click at [592, 280] on button "Hecho" at bounding box center [600, 275] width 25 height 25
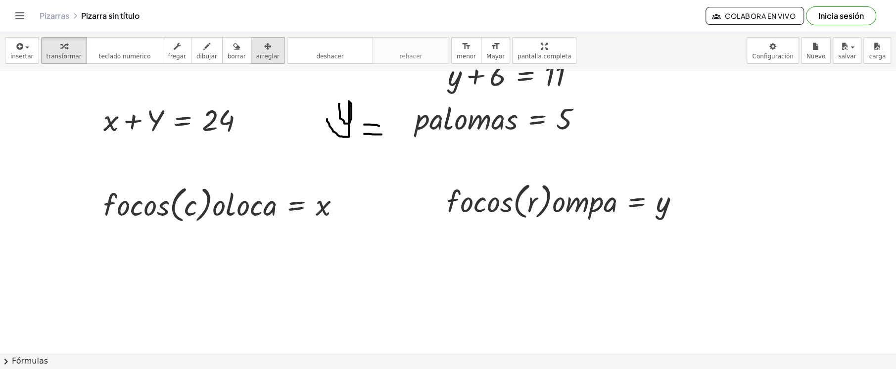
click at [256, 54] on span "arreglar" at bounding box center [267, 56] width 23 height 7
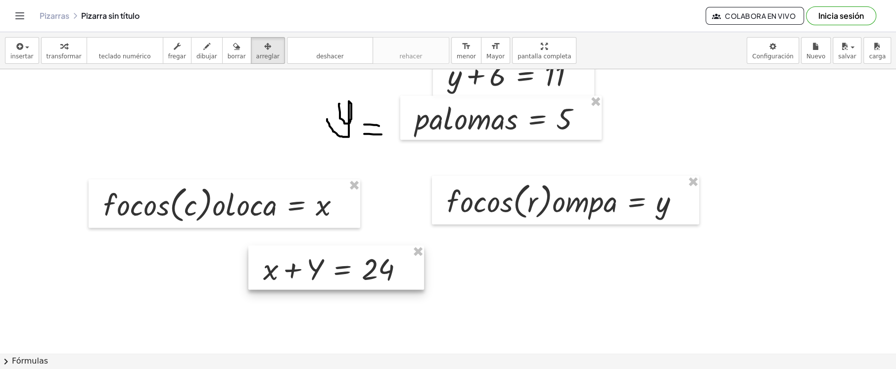
drag, startPoint x: 244, startPoint y: 54, endPoint x: 333, endPoint y: 268, distance: 230.8
click at [333, 268] on div at bounding box center [336, 267] width 176 height 45
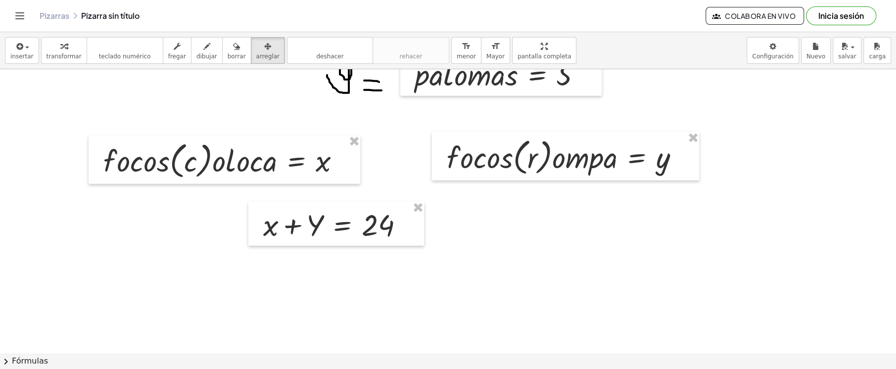
scroll to position [1207, 0]
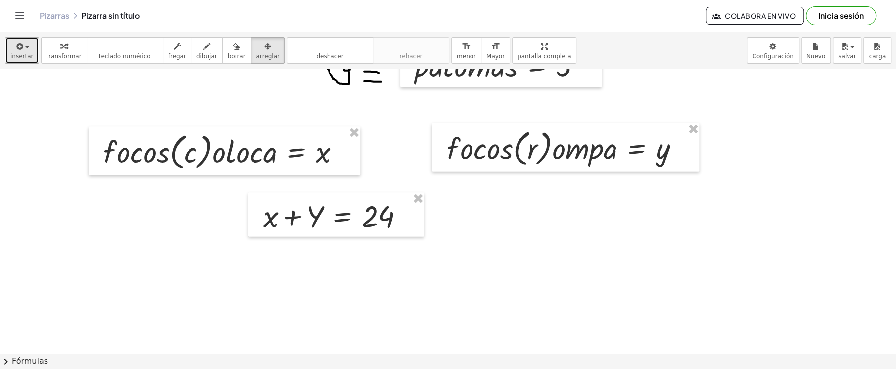
click at [30, 51] on button "insertar" at bounding box center [22, 50] width 34 height 27
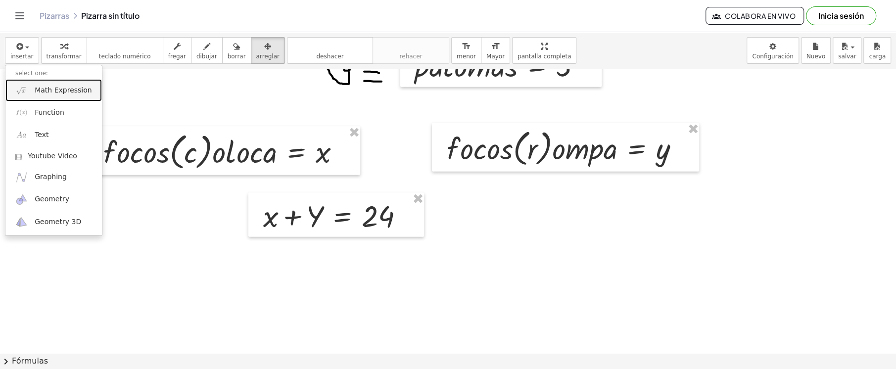
click at [69, 86] on span "Math Expression" at bounding box center [63, 91] width 57 height 10
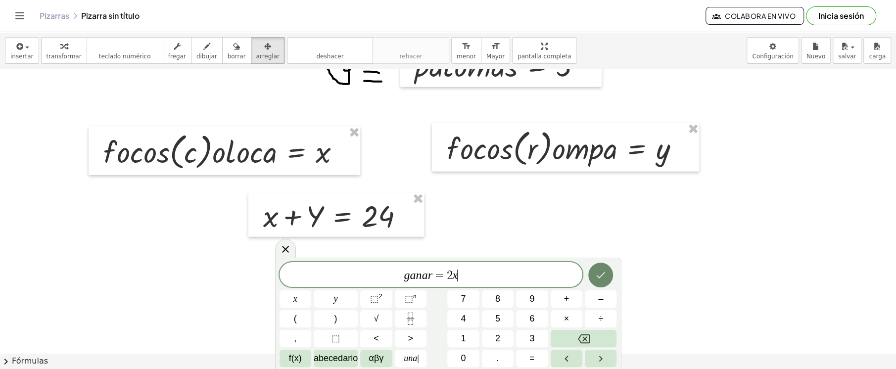
click at [594, 274] on button "Hecho" at bounding box center [600, 275] width 25 height 25
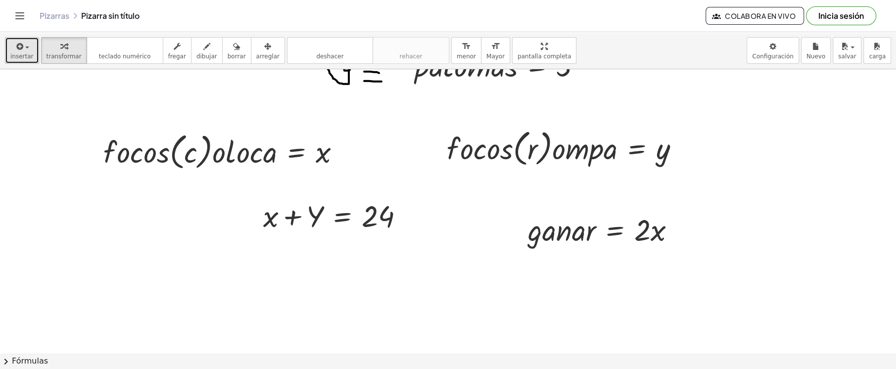
click at [26, 53] on span "insertar" at bounding box center [21, 56] width 23 height 7
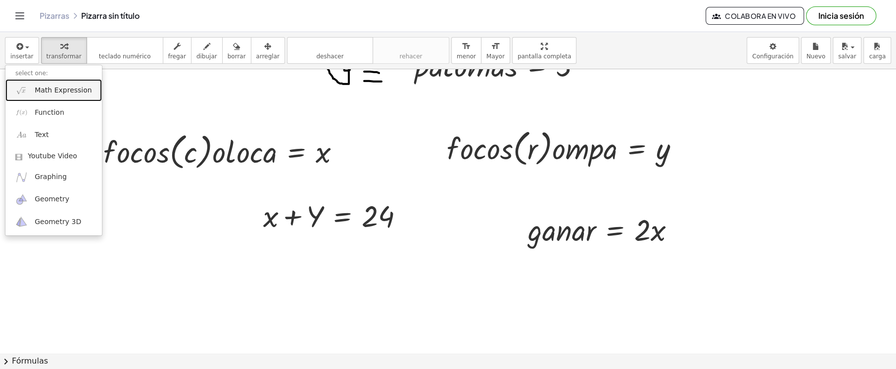
click at [69, 90] on span "Math Expression" at bounding box center [63, 91] width 57 height 10
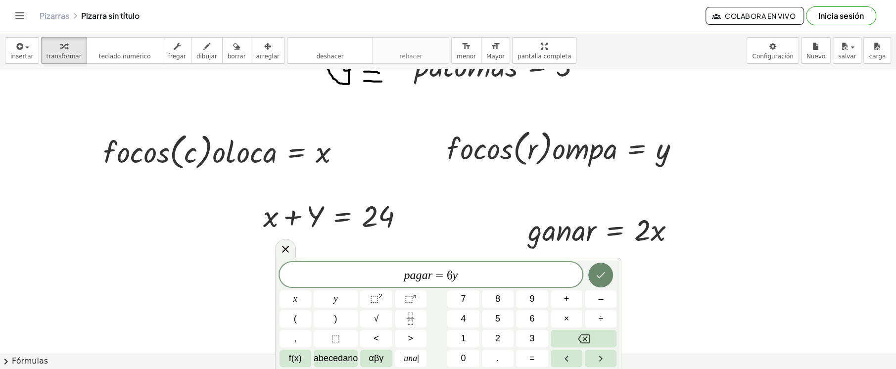
click at [595, 274] on icon "Hecho" at bounding box center [601, 275] width 12 height 12
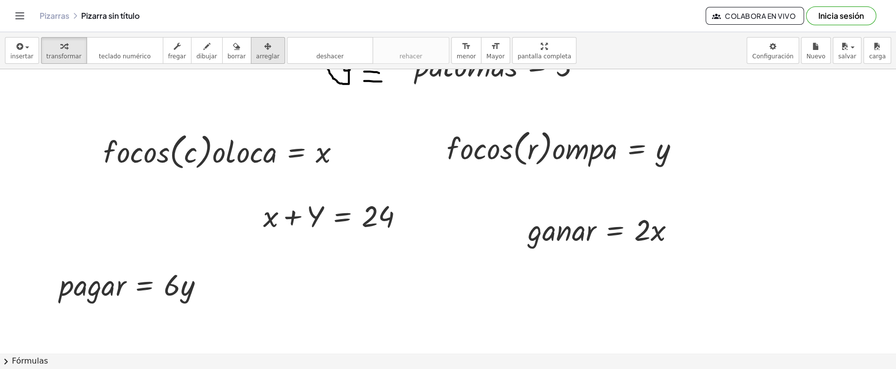
click at [256, 42] on div "button" at bounding box center [267, 46] width 23 height 12
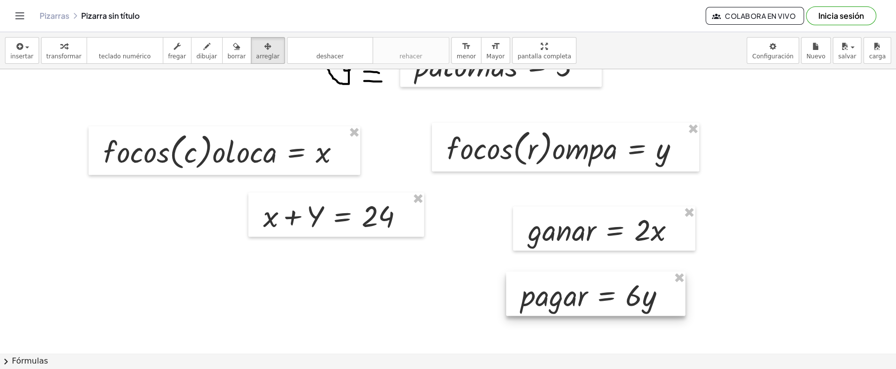
drag, startPoint x: 146, startPoint y: 288, endPoint x: 609, endPoint y: 298, distance: 462.4
click at [609, 298] on div at bounding box center [595, 294] width 179 height 45
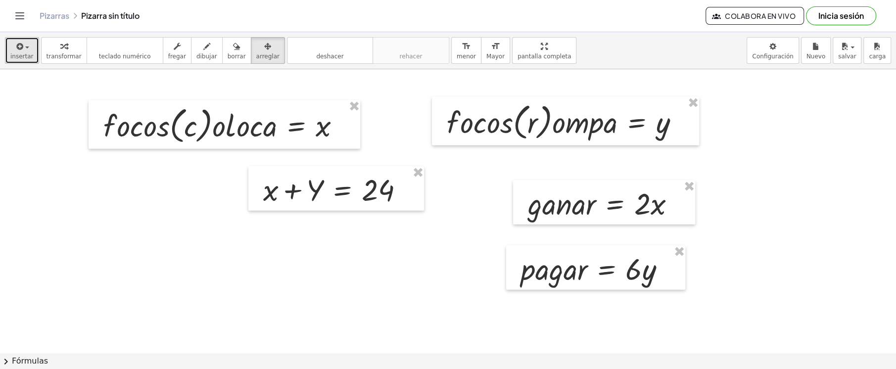
click at [24, 57] on span "insertar" at bounding box center [21, 56] width 23 height 7
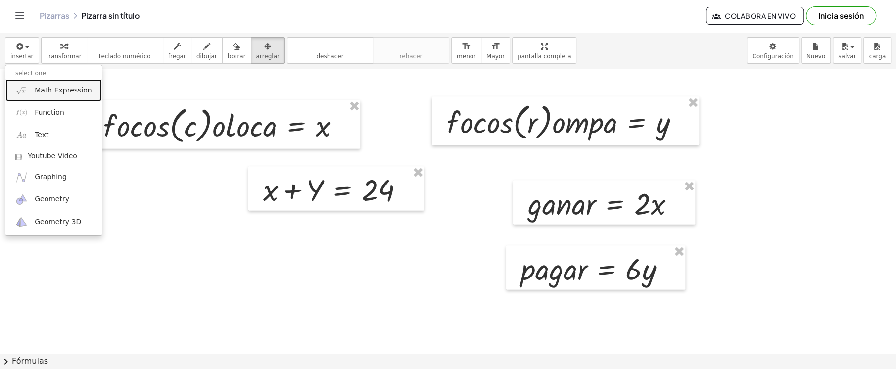
click at [72, 91] on span "Math Expression" at bounding box center [63, 91] width 57 height 10
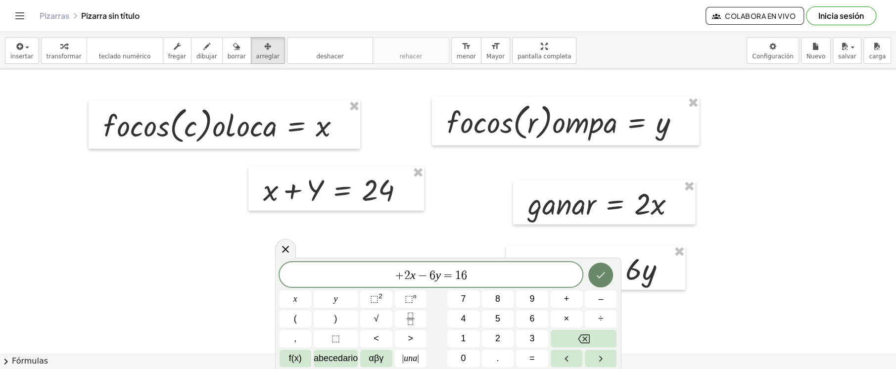
click at [596, 276] on icon "Hecho" at bounding box center [601, 275] width 12 height 12
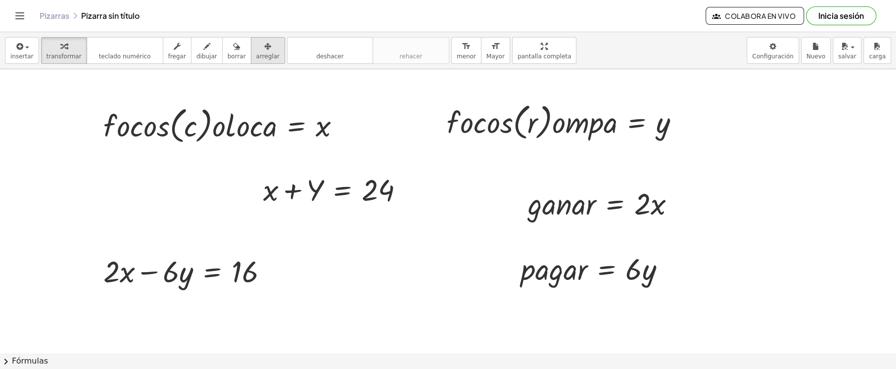
click at [256, 56] on span "arreglar" at bounding box center [267, 56] width 23 height 7
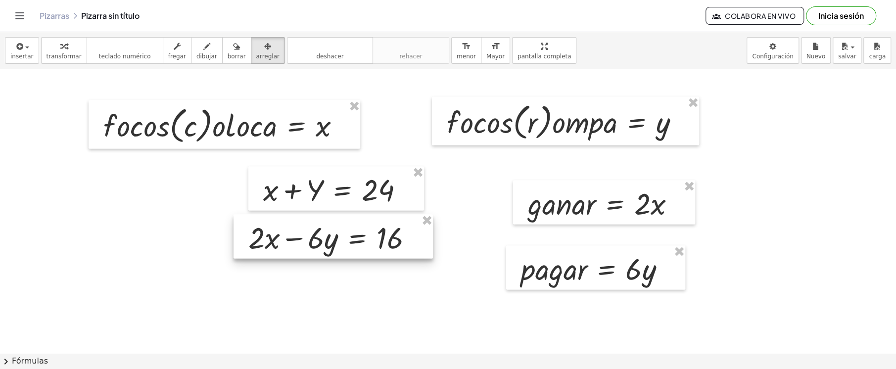
drag, startPoint x: 254, startPoint y: 56, endPoint x: 347, endPoint y: 248, distance: 212.9
click at [347, 248] on div at bounding box center [333, 236] width 199 height 45
click at [191, 54] on button "dibujar" at bounding box center [207, 50] width 32 height 27
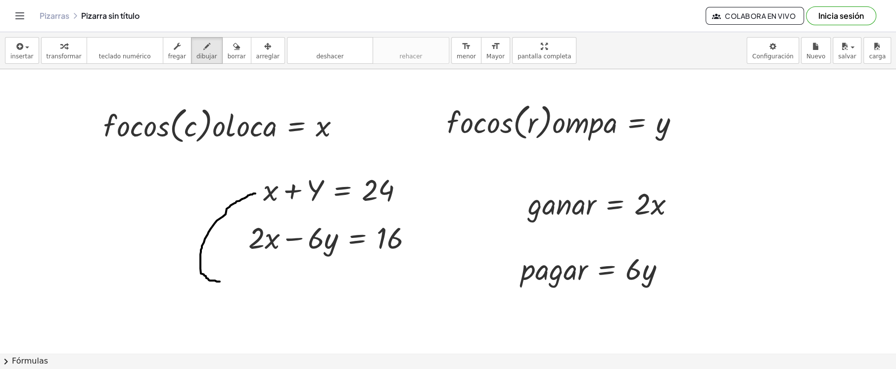
drag, startPoint x: 255, startPoint y: 193, endPoint x: 220, endPoint y: 281, distance: 95.0
drag, startPoint x: 218, startPoint y: 274, endPoint x: 195, endPoint y: 292, distance: 29.2
drag, startPoint x: 166, startPoint y: 216, endPoint x: 180, endPoint y: 226, distance: 17.3
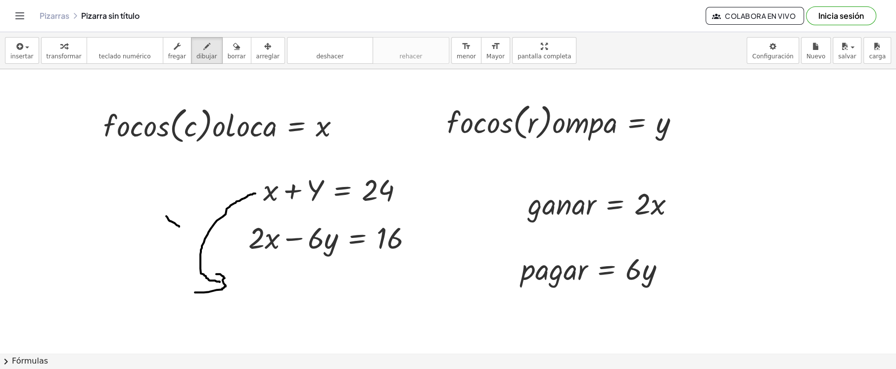
drag, startPoint x: 176, startPoint y: 211, endPoint x: 166, endPoint y: 232, distance: 23.0
drag, startPoint x: 184, startPoint y: 209, endPoint x: 196, endPoint y: 240, distance: 33.4
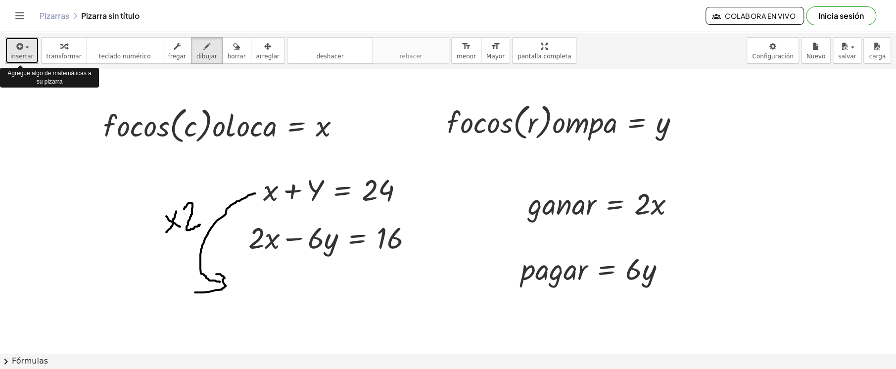
click at [30, 53] on span "insertar" at bounding box center [21, 56] width 23 height 7
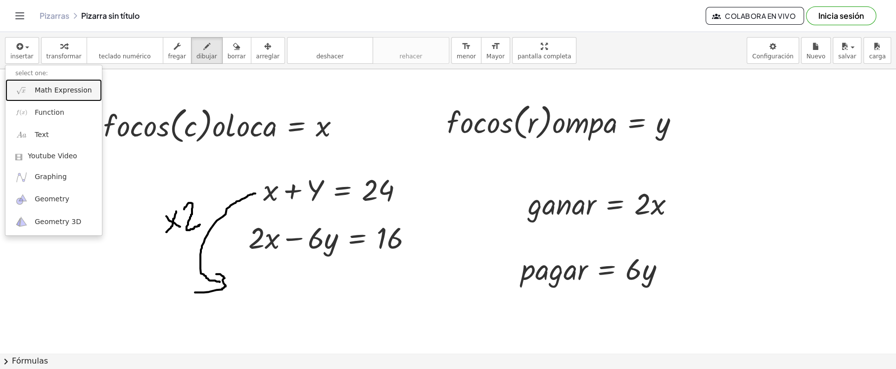
click at [64, 90] on span "Math Expression" at bounding box center [63, 91] width 57 height 10
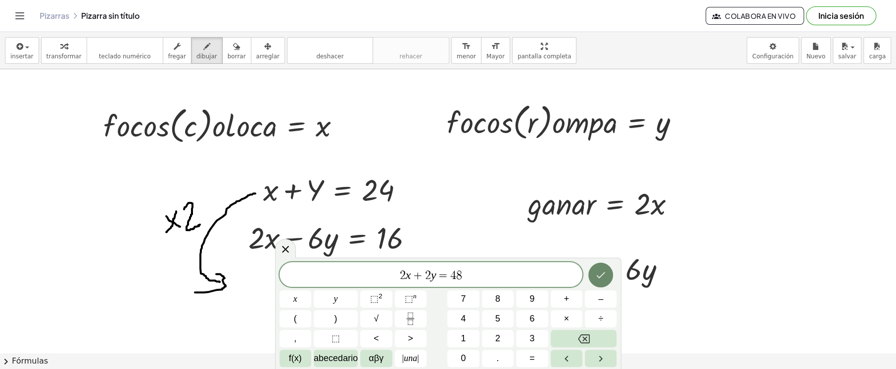
click at [592, 277] on button "Hecho" at bounding box center [600, 275] width 25 height 25
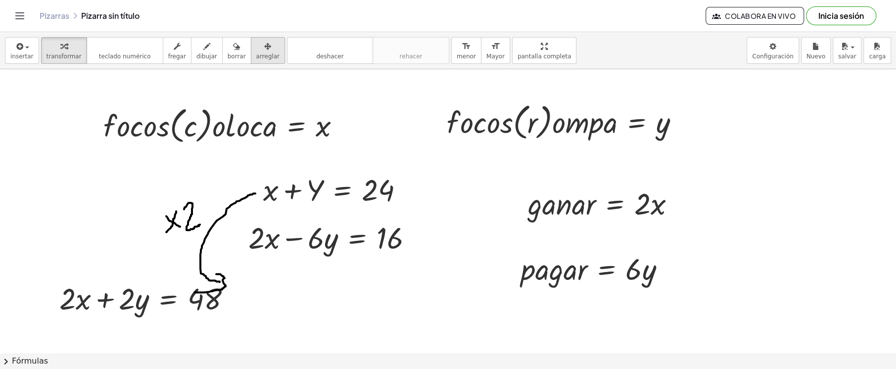
click at [264, 48] on icon "button" at bounding box center [267, 47] width 7 height 12
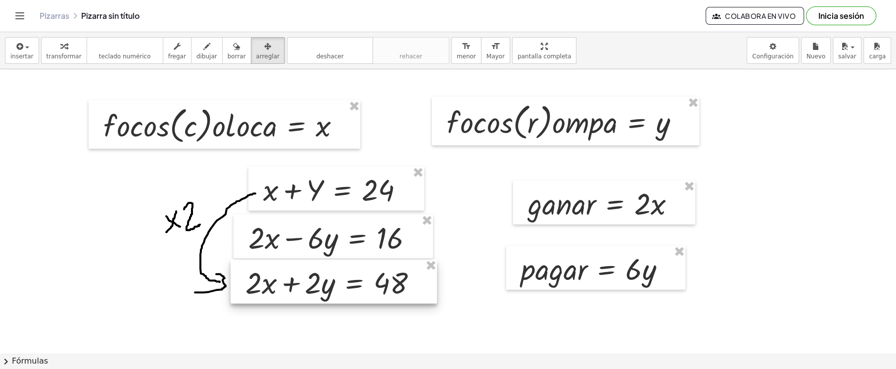
drag, startPoint x: 151, startPoint y: 309, endPoint x: 338, endPoint y: 293, distance: 187.3
click at [338, 293] on div at bounding box center [334, 281] width 206 height 45
click at [199, 54] on span "dibujar" at bounding box center [206, 56] width 21 height 7
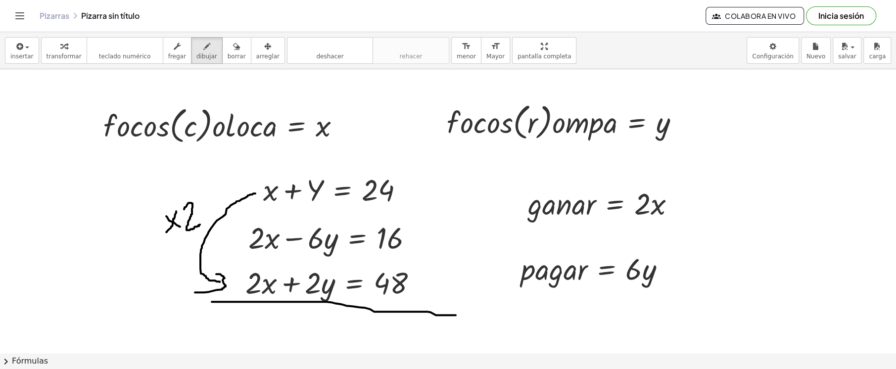
drag, startPoint x: 214, startPoint y: 301, endPoint x: 456, endPoint y: 315, distance: 241.9
click at [228, 54] on span "borrar" at bounding box center [237, 56] width 18 height 7
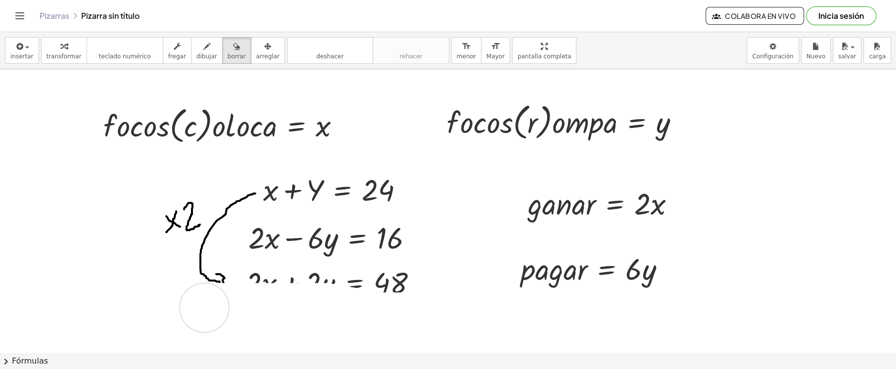
drag, startPoint x: 444, startPoint y: 315, endPoint x: 204, endPoint y: 307, distance: 240.2
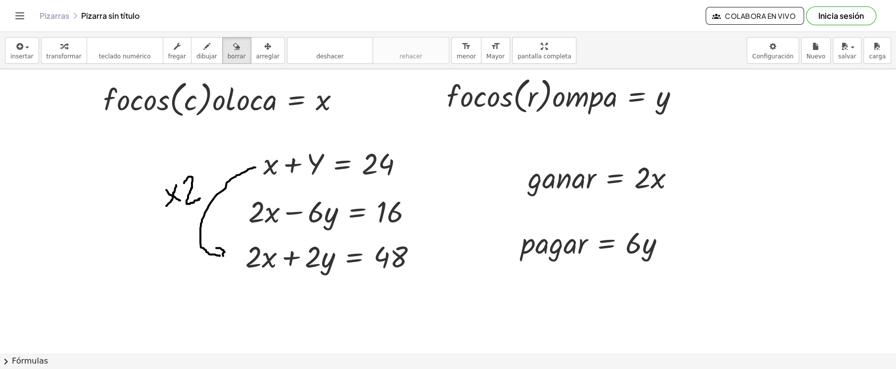
drag, startPoint x: 196, startPoint y: 51, endPoint x: 329, endPoint y: 327, distance: 305.9
click at [203, 51] on icon "button" at bounding box center [206, 47] width 7 height 12
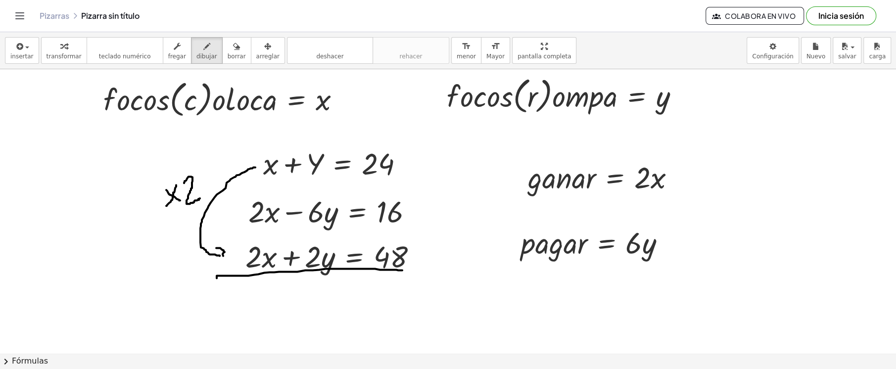
drag, startPoint x: 217, startPoint y: 278, endPoint x: 434, endPoint y: 297, distance: 217.6
drag, startPoint x: 438, startPoint y: 201, endPoint x: 438, endPoint y: 258, distance: 57.4
drag, startPoint x: 434, startPoint y: 250, endPoint x: 362, endPoint y: 248, distance: 71.8
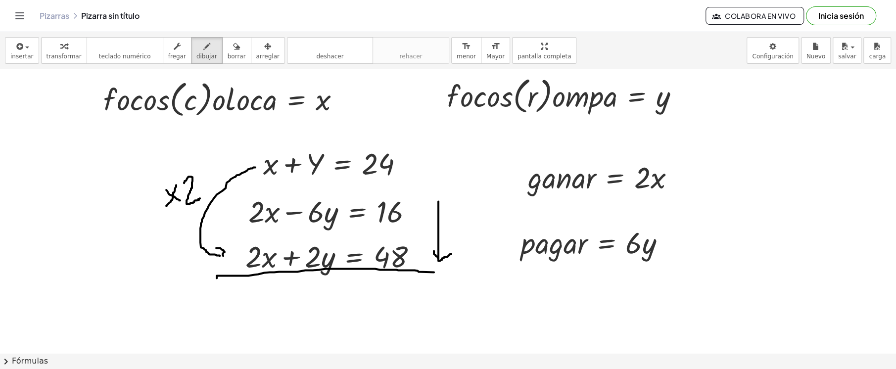
drag, startPoint x: 151, startPoint y: 165, endPoint x: 140, endPoint y: 268, distance: 103.6
drag, startPoint x: 129, startPoint y: 253, endPoint x: 159, endPoint y: 254, distance: 30.2
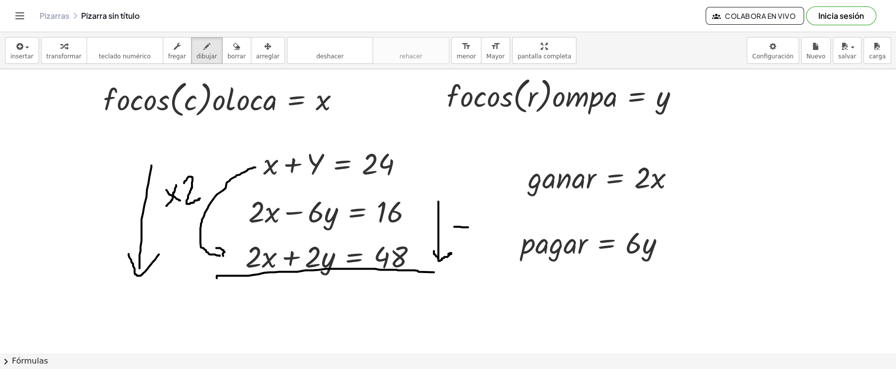
drag, startPoint x: 454, startPoint y: 226, endPoint x: 468, endPoint y: 227, distance: 13.9
drag, startPoint x: 103, startPoint y: 222, endPoint x: 131, endPoint y: 226, distance: 28.0
drag, startPoint x: 291, startPoint y: 188, endPoint x: 242, endPoint y: 236, distance: 68.2
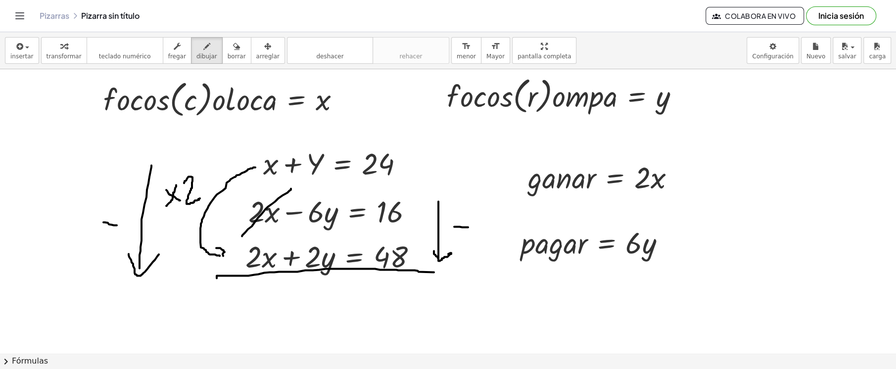
drag, startPoint x: 282, startPoint y: 246, endPoint x: 295, endPoint y: 325, distance: 79.3
click at [20, 58] on span "insertar" at bounding box center [21, 56] width 23 height 7
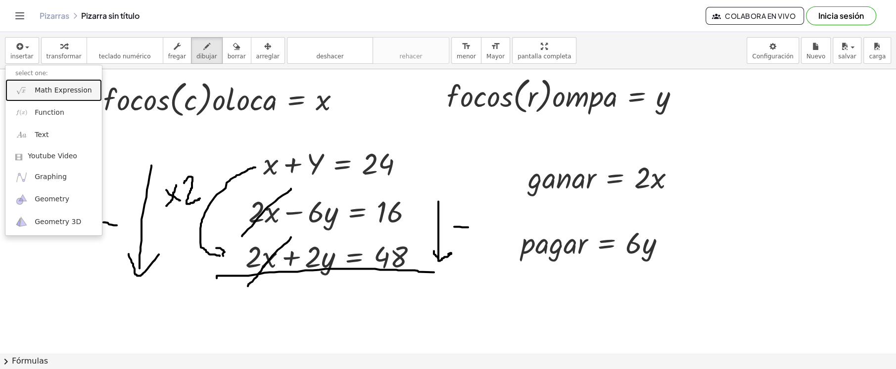
click at [72, 98] on link "Math Expression" at bounding box center [53, 90] width 97 height 22
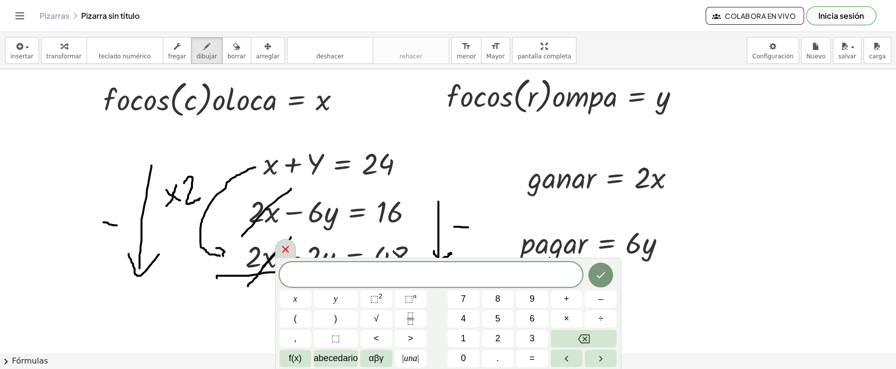
click at [293, 245] on div at bounding box center [285, 248] width 21 height 19
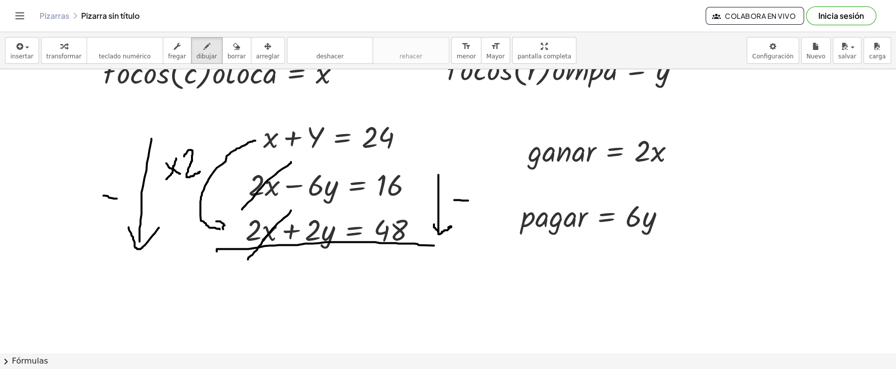
scroll to position [1313, 0]
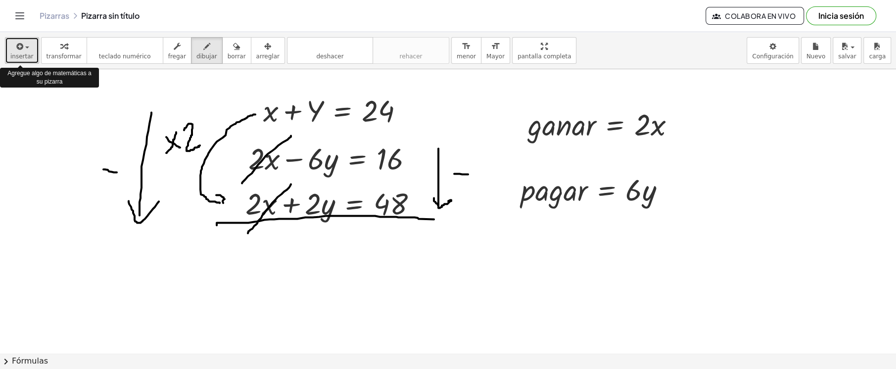
click at [23, 48] on span "button" at bounding box center [24, 47] width 2 height 7
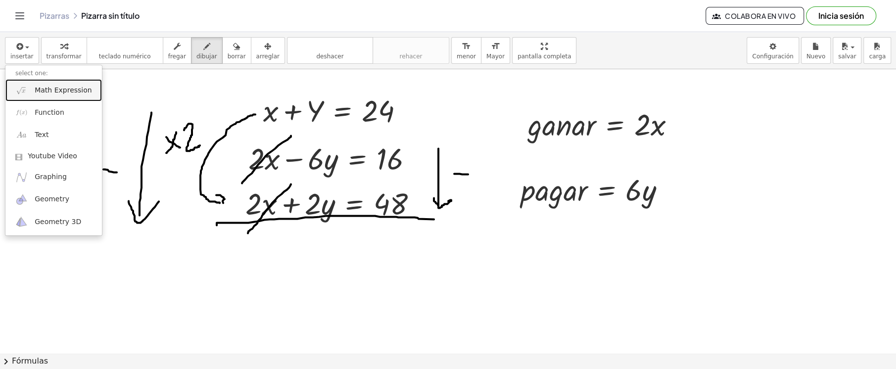
drag, startPoint x: 48, startPoint y: 86, endPoint x: 147, endPoint y: 216, distance: 163.4
click at [48, 87] on span "Math Expression" at bounding box center [63, 91] width 57 height 10
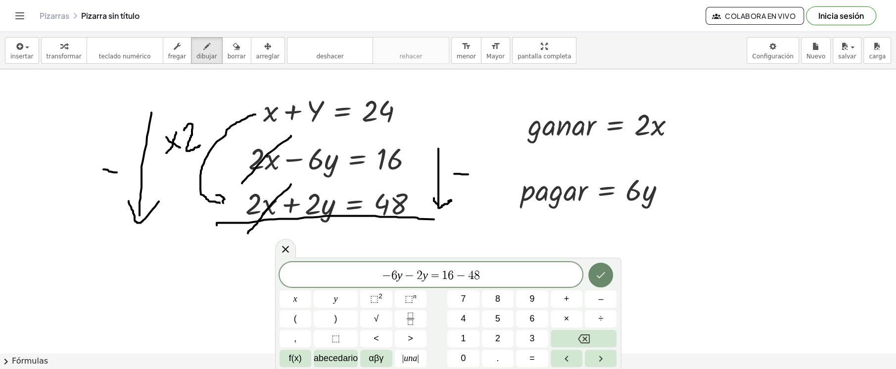
click at [606, 270] on icon "Hecho" at bounding box center [601, 275] width 12 height 12
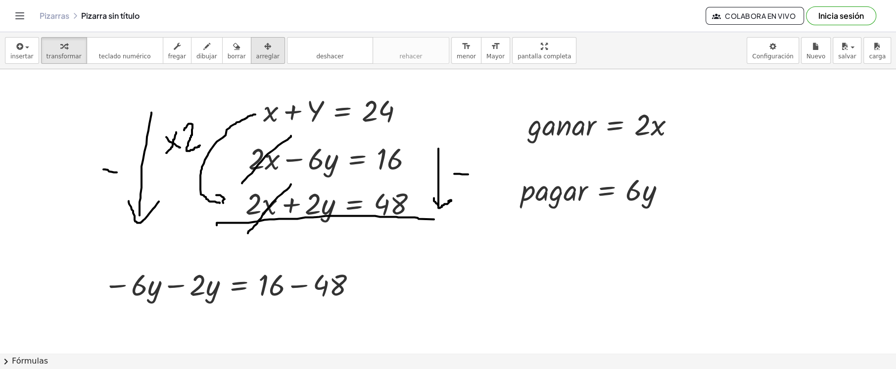
click at [256, 55] on span "arreglar" at bounding box center [267, 56] width 23 height 7
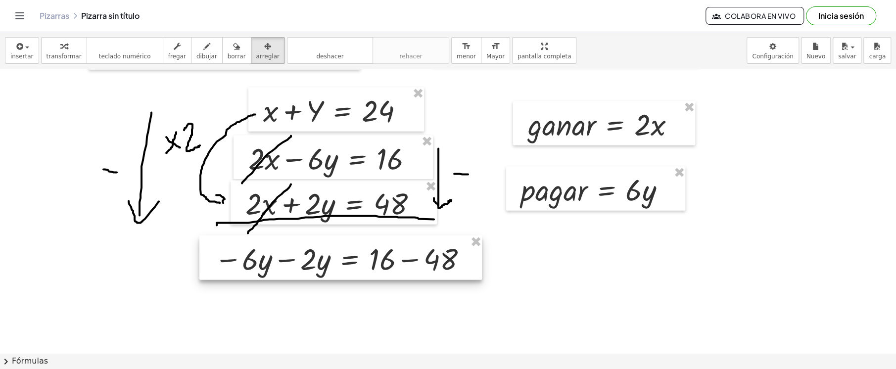
drag, startPoint x: 243, startPoint y: 295, endPoint x: 354, endPoint y: 270, distance: 113.8
click at [354, 270] on div at bounding box center [340, 258] width 283 height 45
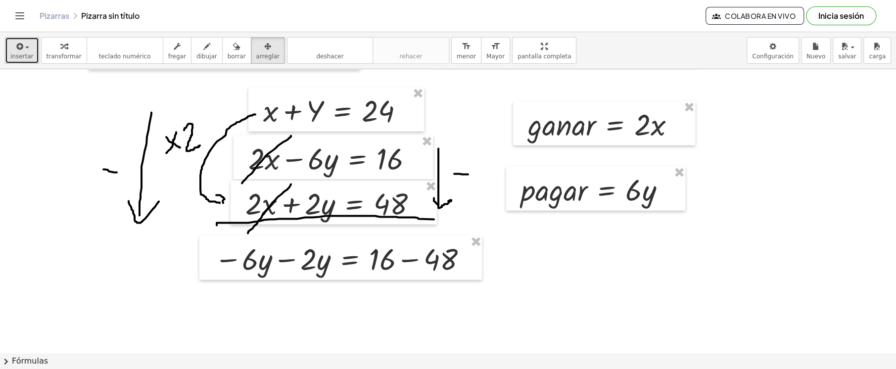
click at [25, 50] on div "button" at bounding box center [21, 46] width 23 height 12
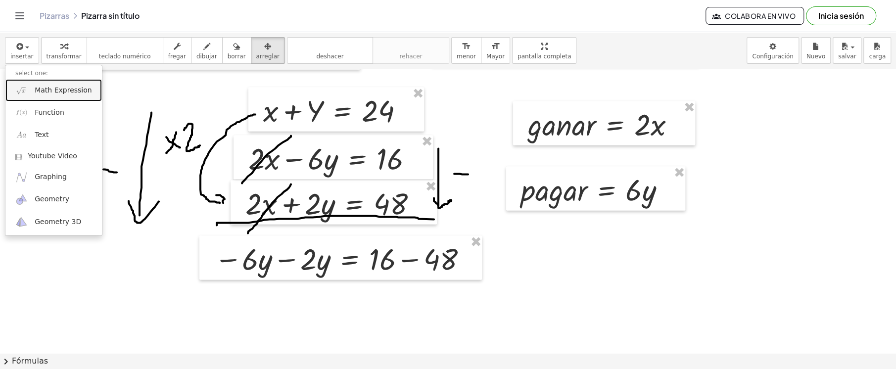
drag, startPoint x: 40, startPoint y: 89, endPoint x: 47, endPoint y: 109, distance: 21.4
click at [40, 89] on span "Math Expression" at bounding box center [63, 91] width 57 height 10
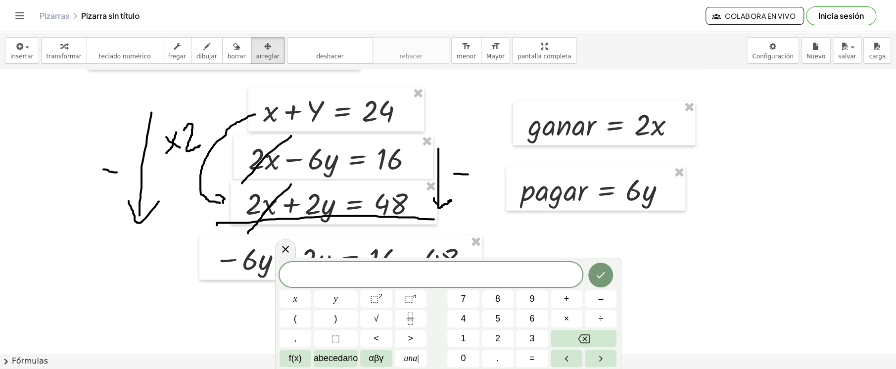
drag, startPoint x: 278, startPoint y: 251, endPoint x: 292, endPoint y: 256, distance: 14.6
click at [279, 251] on div at bounding box center [285, 248] width 21 height 19
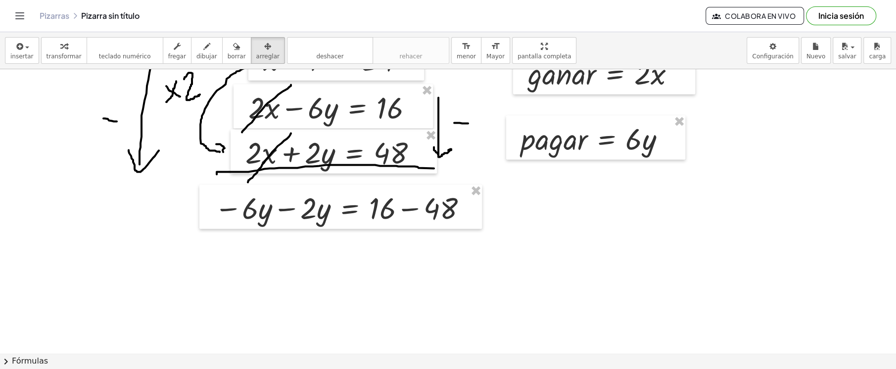
scroll to position [1365, 0]
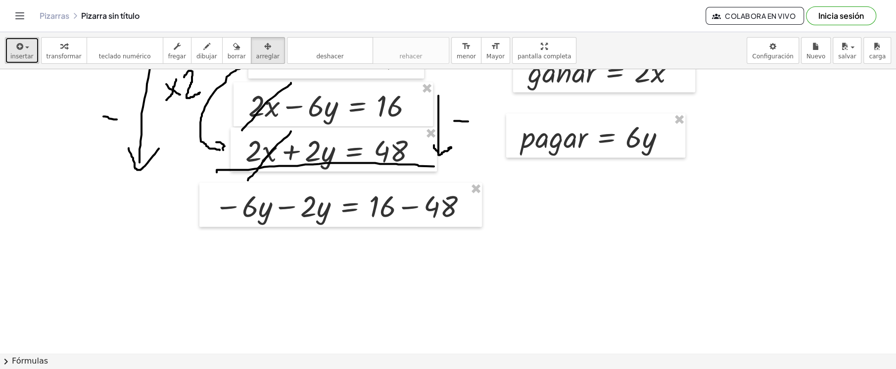
click at [22, 52] on icon "button" at bounding box center [19, 47] width 9 height 12
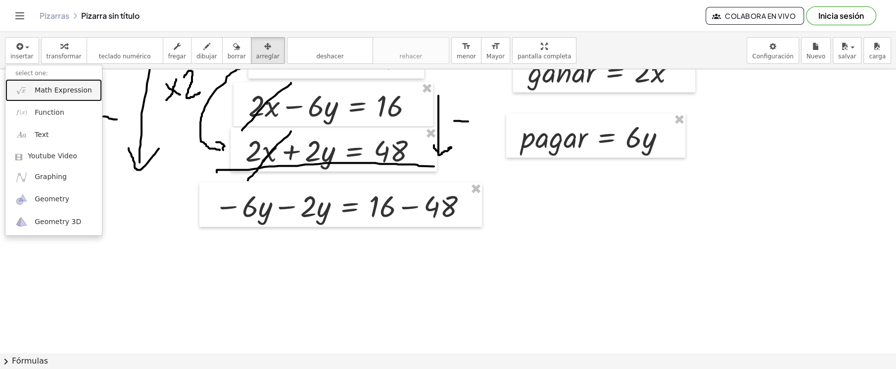
drag, startPoint x: 42, startPoint y: 88, endPoint x: 153, endPoint y: 196, distance: 155.7
click at [42, 88] on span "Math Expression" at bounding box center [63, 91] width 57 height 10
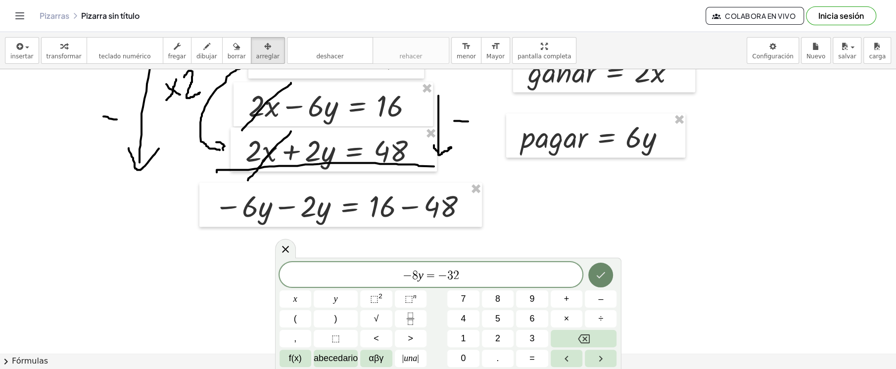
click at [598, 280] on icon "Hecho" at bounding box center [601, 275] width 12 height 12
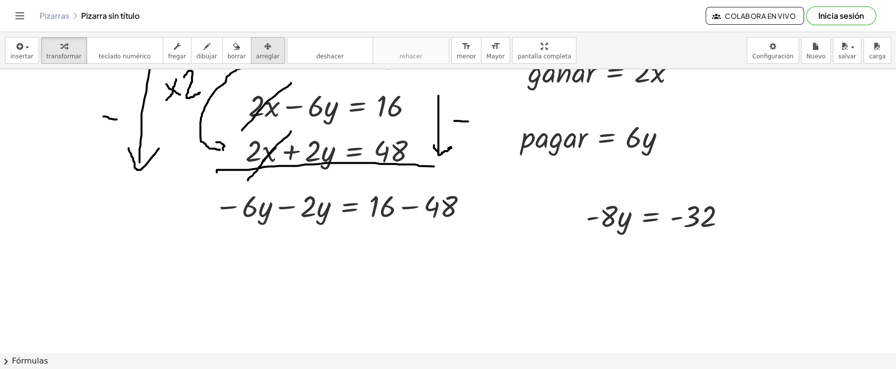
click at [256, 56] on span "arreglar" at bounding box center [267, 56] width 23 height 7
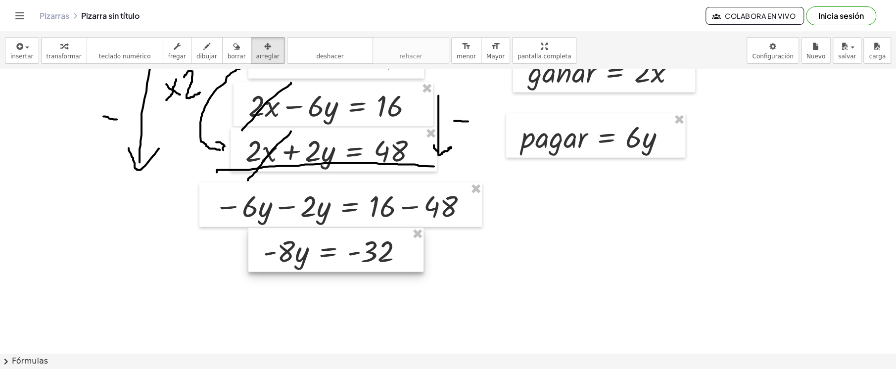
drag, startPoint x: 572, startPoint y: 243, endPoint x: 311, endPoint y: 247, distance: 261.4
click at [311, 247] on div at bounding box center [335, 250] width 175 height 45
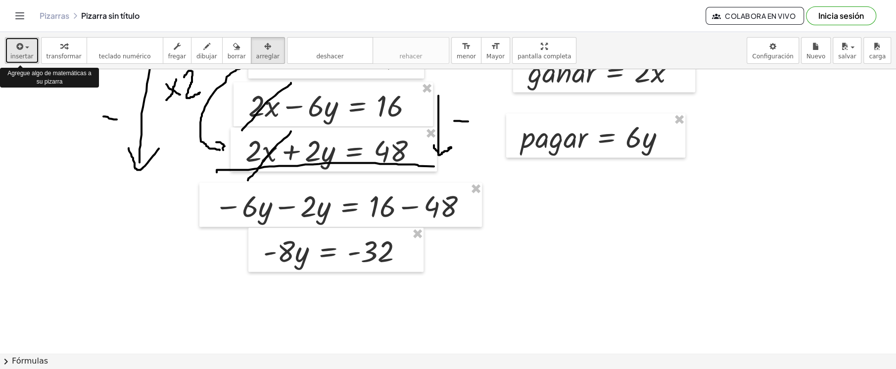
click at [25, 53] on span "insertar" at bounding box center [21, 56] width 23 height 7
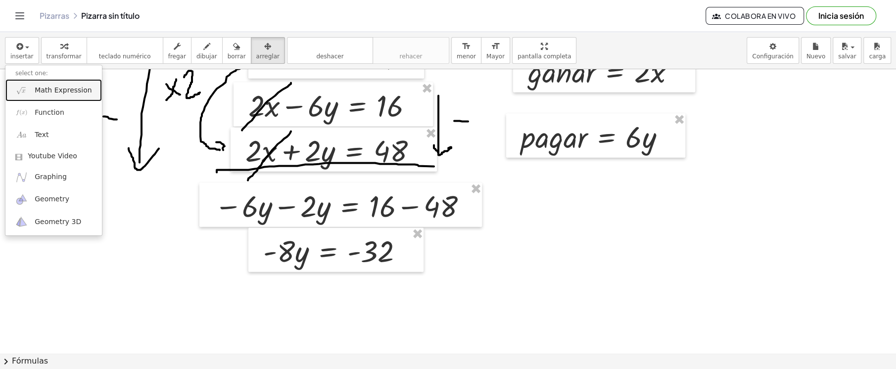
click at [45, 89] on span "Math Expression" at bounding box center [63, 91] width 57 height 10
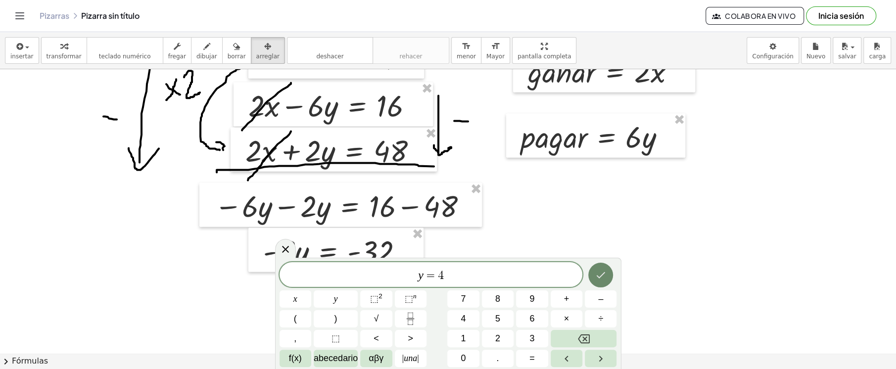
click at [596, 282] on button "Hecho" at bounding box center [600, 275] width 25 height 25
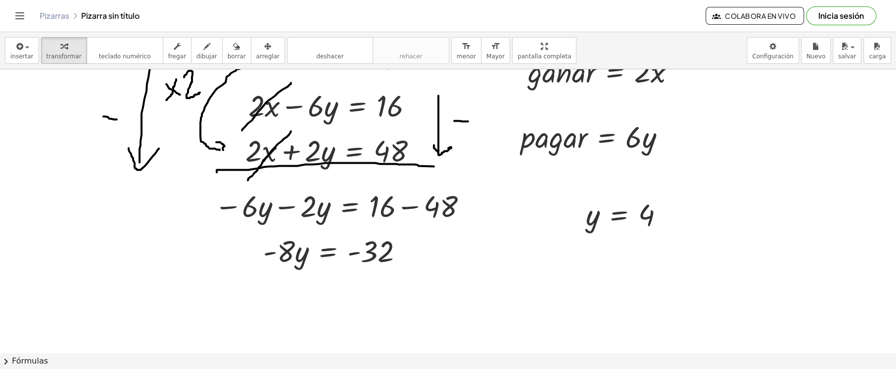
drag, startPoint x: 245, startPoint y: 50, endPoint x: 594, endPoint y: 251, distance: 402.9
click at [256, 50] on div "button" at bounding box center [267, 46] width 23 height 12
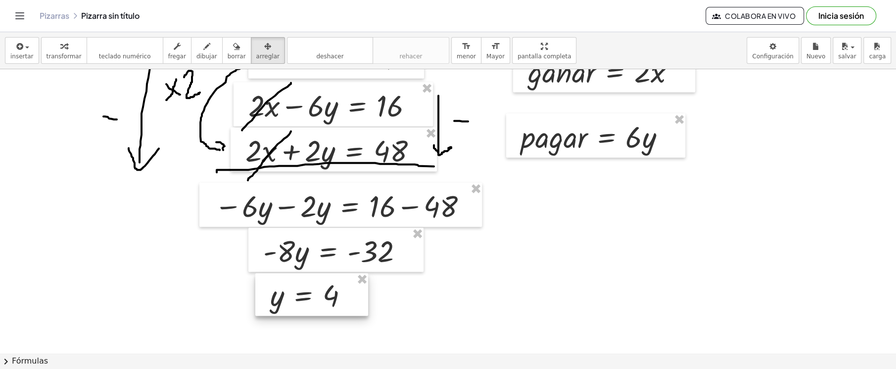
drag, startPoint x: 612, startPoint y: 213, endPoint x: 296, endPoint y: 293, distance: 326.4
click at [296, 293] on div at bounding box center [311, 294] width 113 height 43
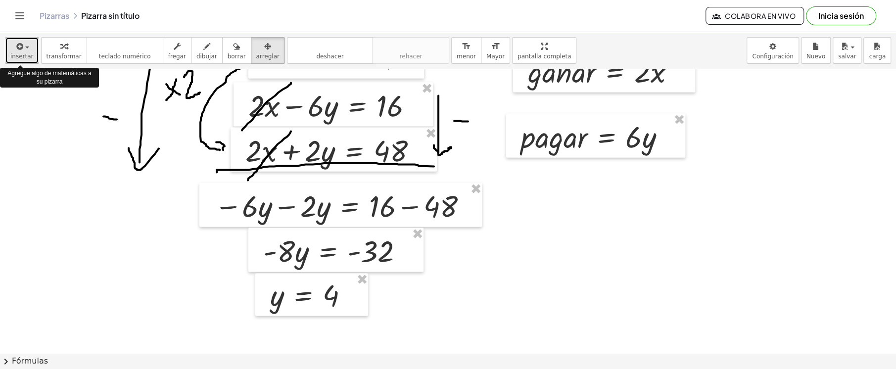
click at [24, 56] on span "insertar" at bounding box center [21, 56] width 23 height 7
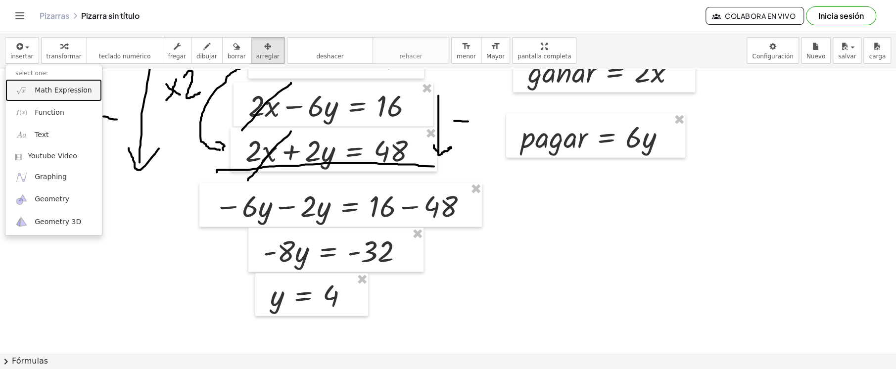
click at [46, 86] on span "Math Expression" at bounding box center [63, 91] width 57 height 10
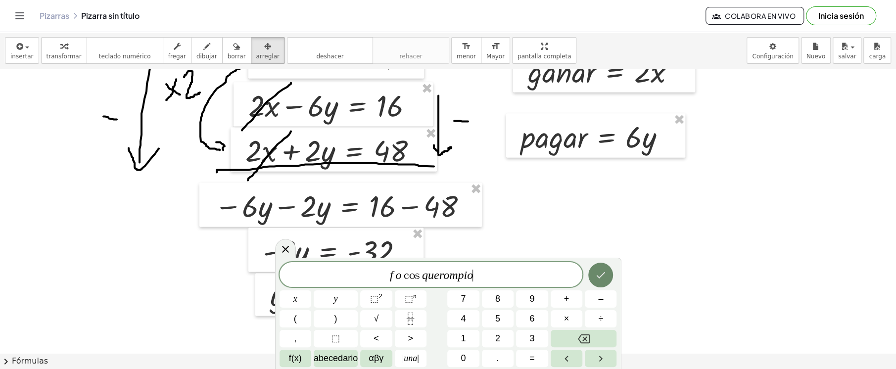
click at [603, 274] on icon "Hecho" at bounding box center [601, 275] width 9 height 6
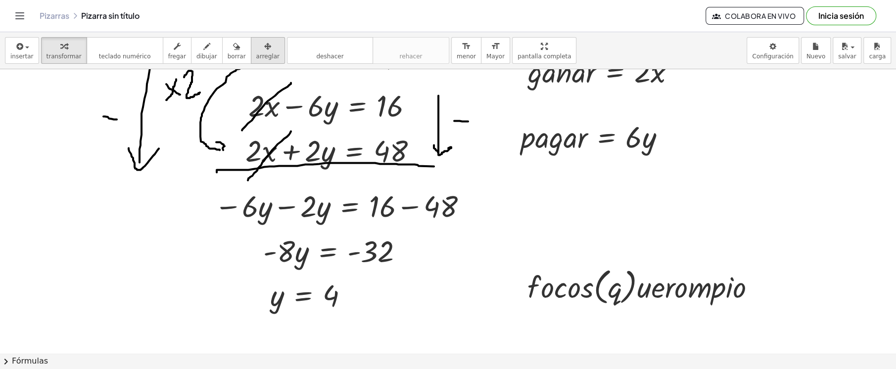
click at [256, 50] on div "button" at bounding box center [267, 46] width 23 height 12
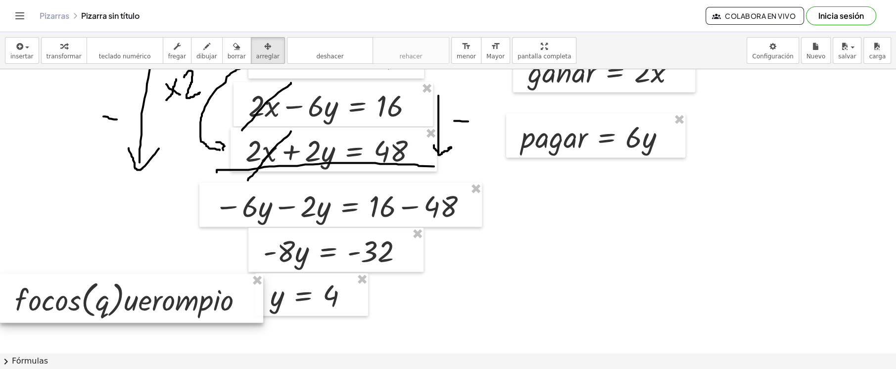
drag, startPoint x: 256, startPoint y: 50, endPoint x: 113, endPoint y: 301, distance: 288.8
click at [113, 301] on div at bounding box center [131, 298] width 263 height 49
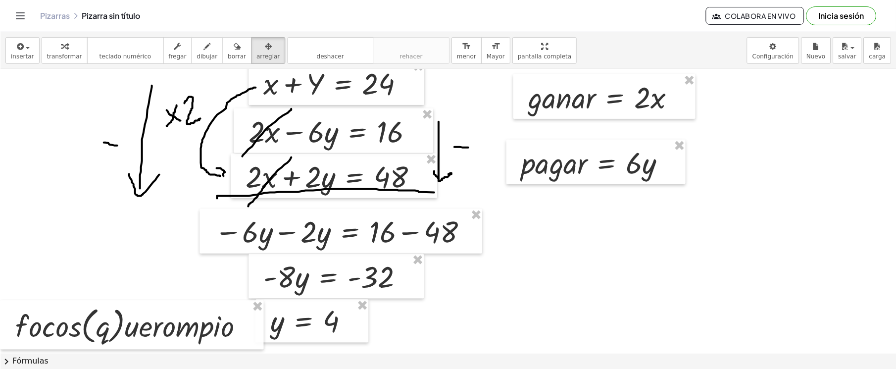
scroll to position [1339, 0]
